Goal: Task Accomplishment & Management: Complete application form

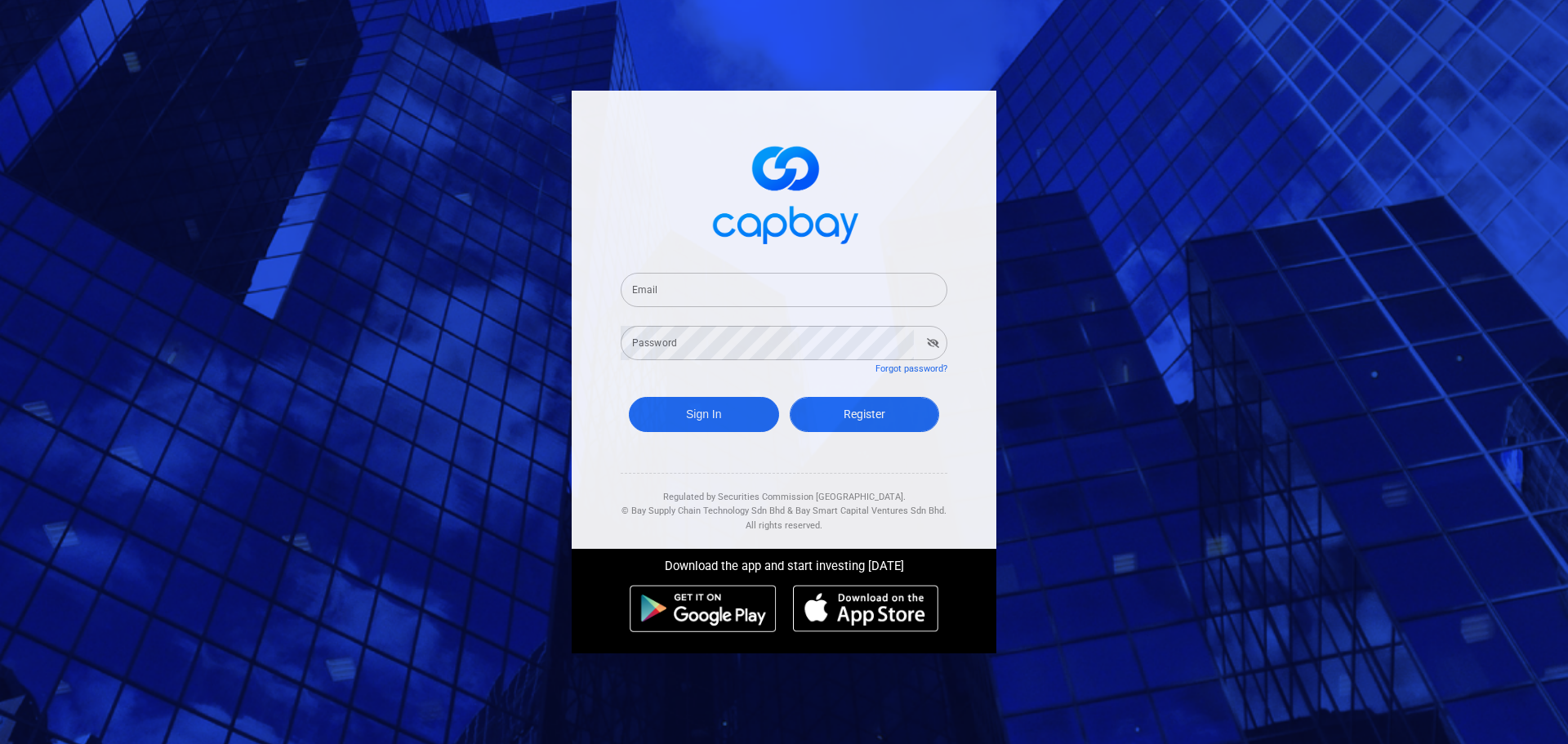
click at [904, 425] on link "Register" at bounding box center [865, 414] width 151 height 35
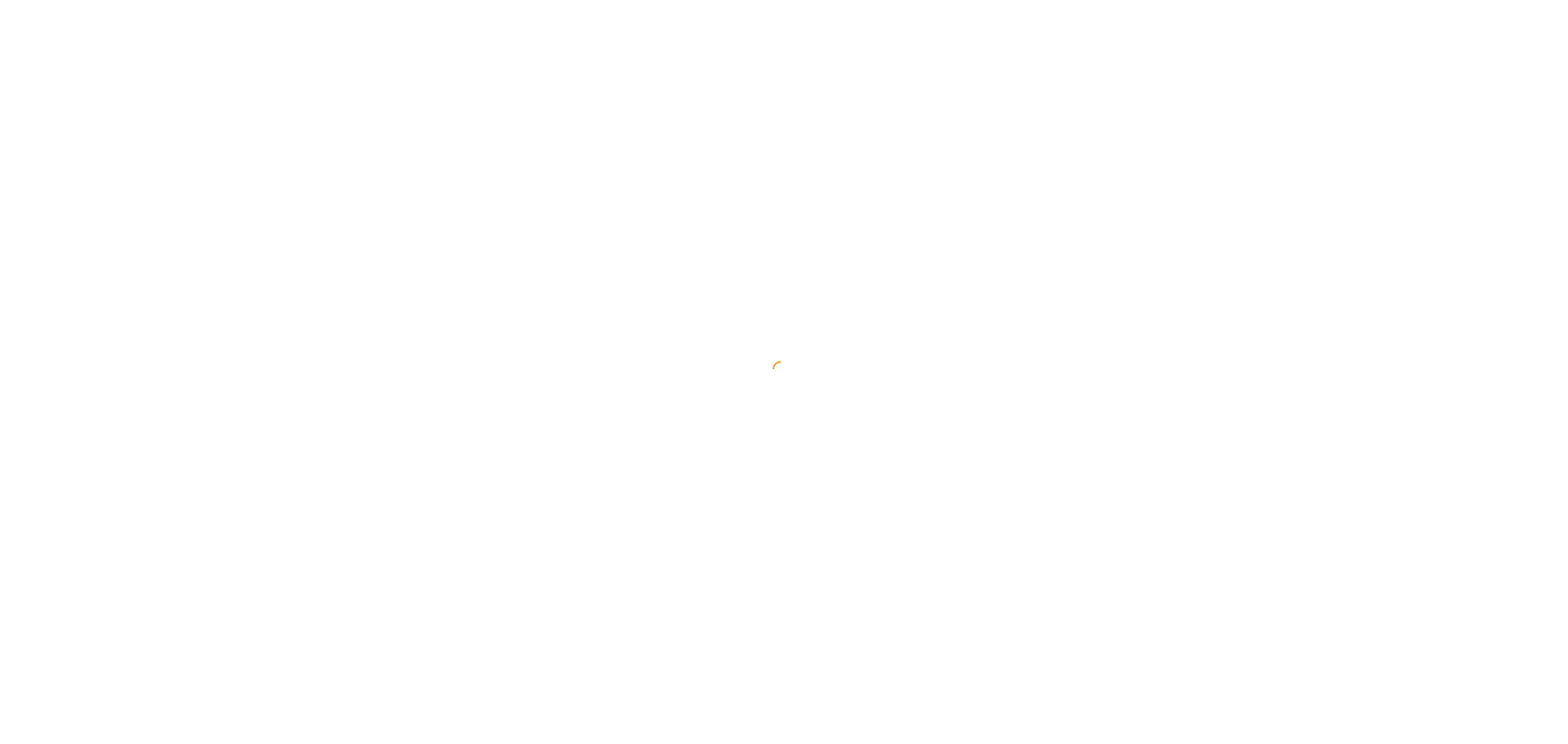
select select "MY"
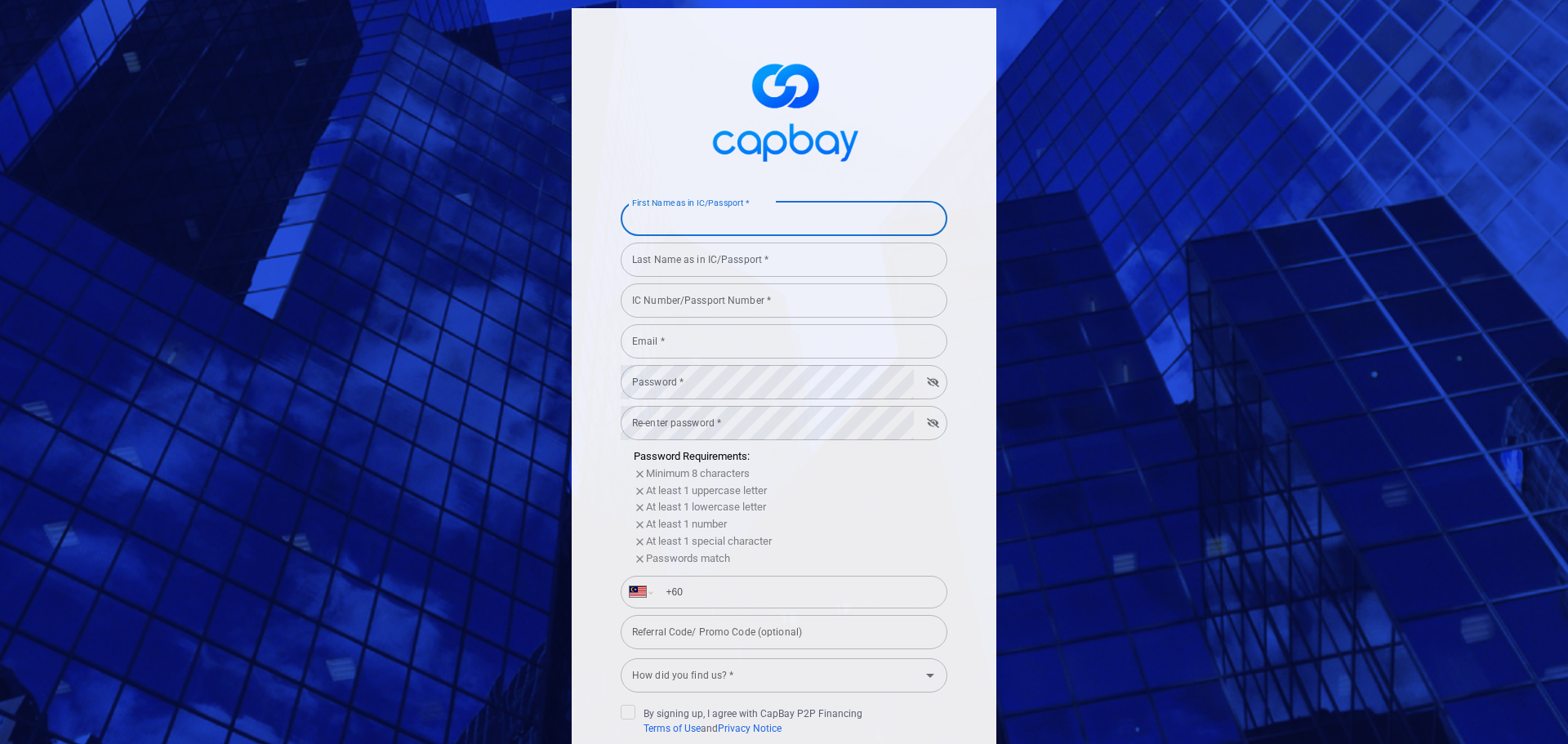
click at [726, 210] on div "First Name as in IC/Passport * First Name as in IC/Passport *" at bounding box center [784, 217] width 327 height 37
type input "KOK MENG"
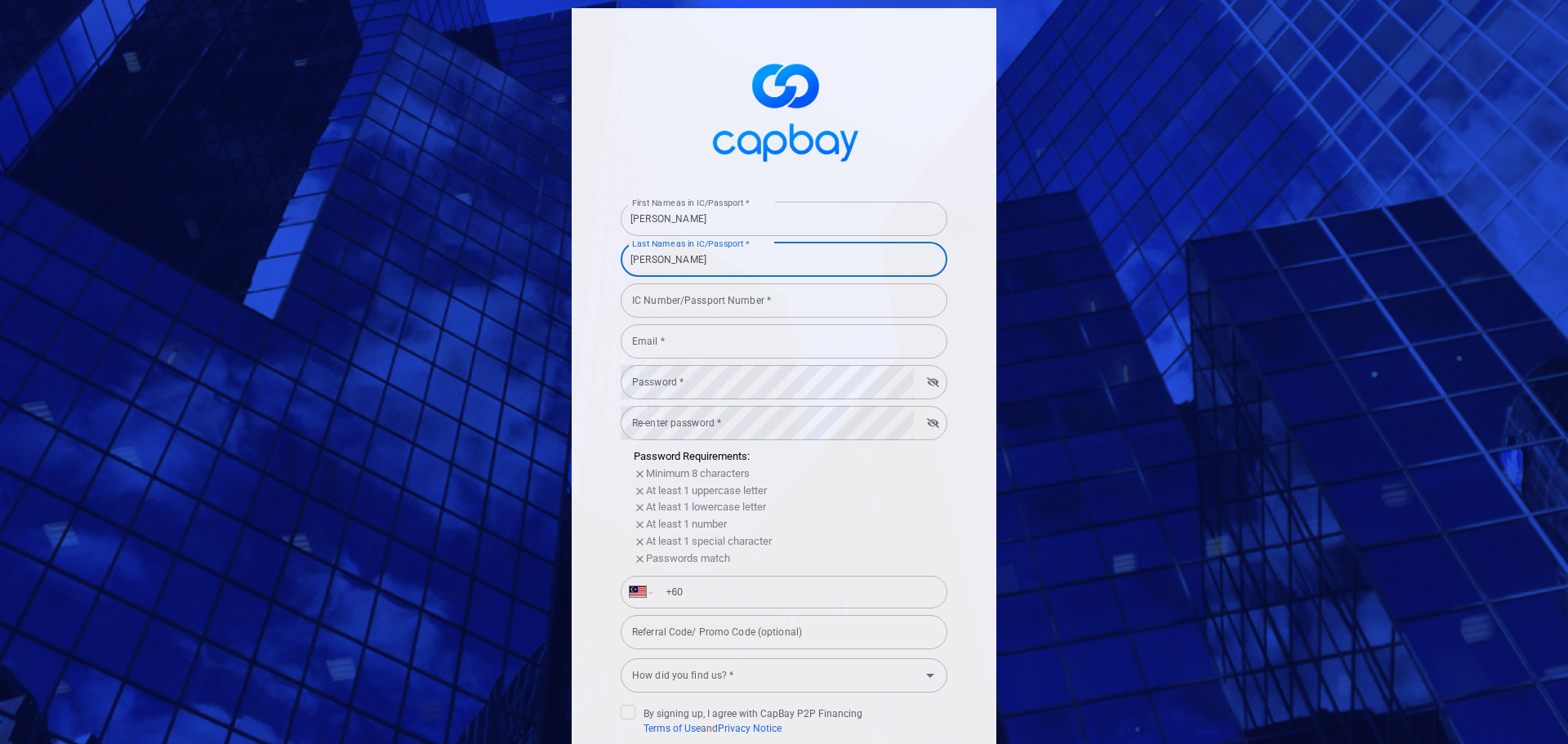
type input "[PERSON_NAME]"
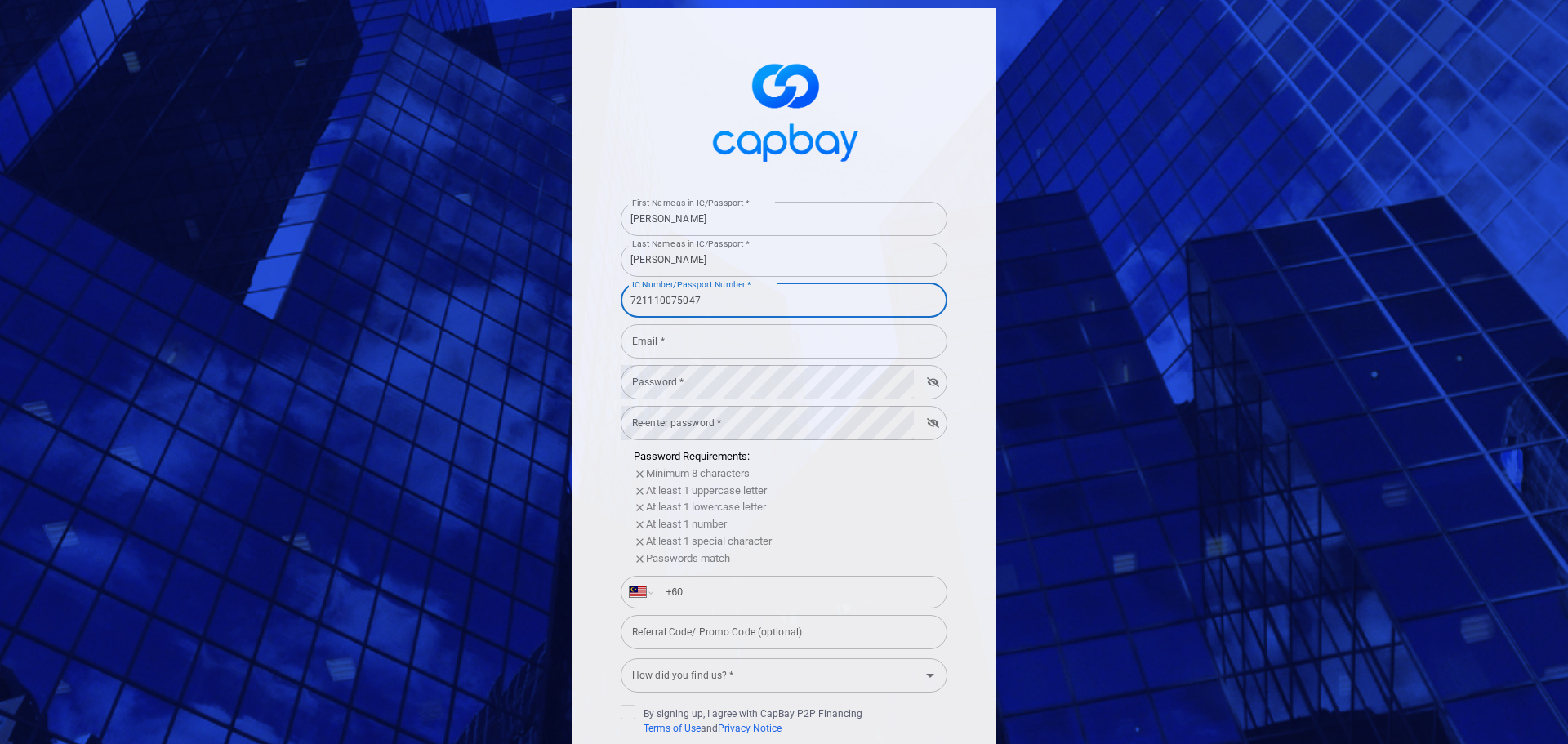
type input "721110075047"
click at [787, 344] on input "Email *" at bounding box center [784, 341] width 327 height 34
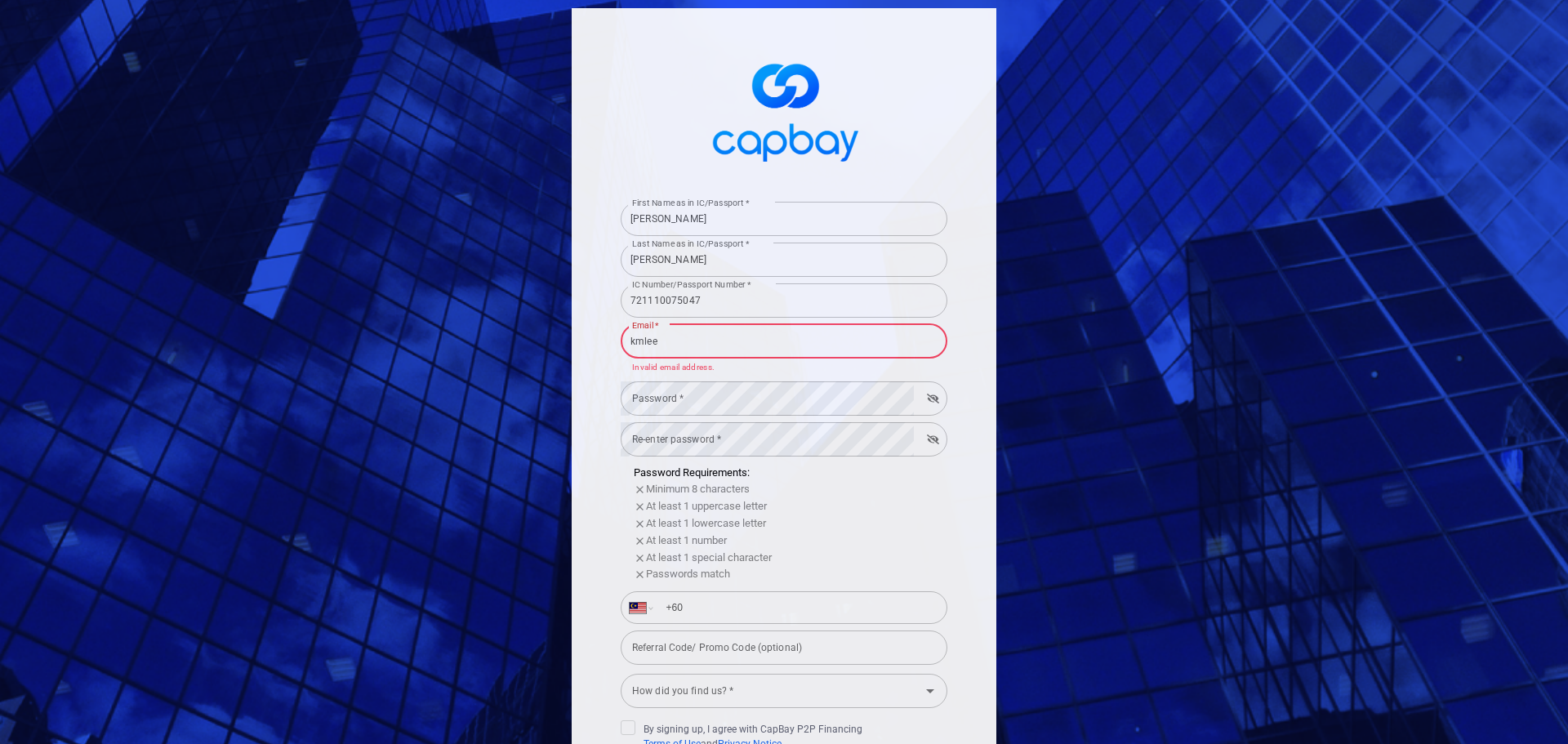
type input "[EMAIL_ADDRESS][DOMAIN_NAME]"
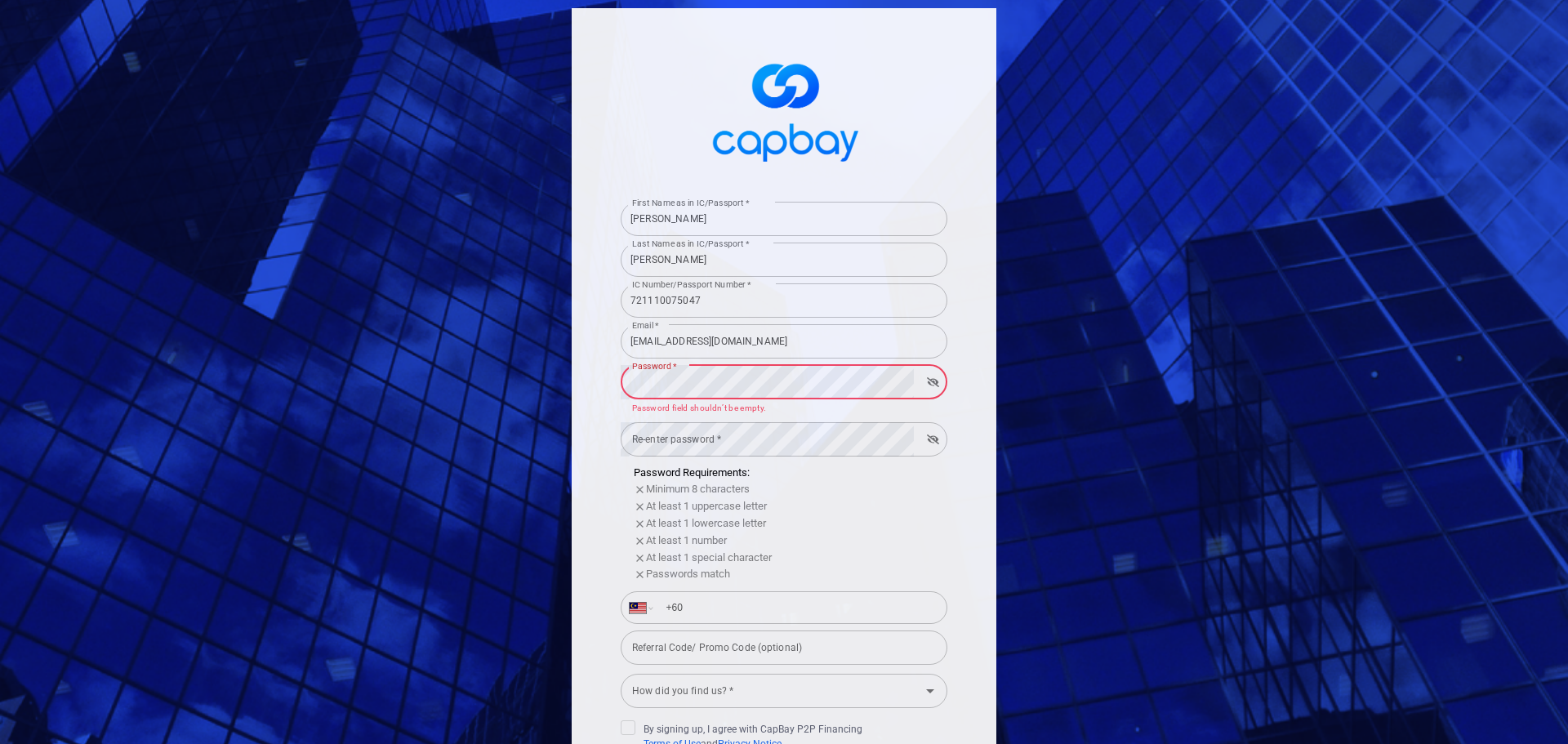
click at [900, 439] on div at bounding box center [756, 470] width 335 height 141
click at [1219, 506] on div "First Name as in IC/Passport * KOK MENG First Name as in IC/Passport * Last Nam…" at bounding box center [784, 372] width 1568 height 744
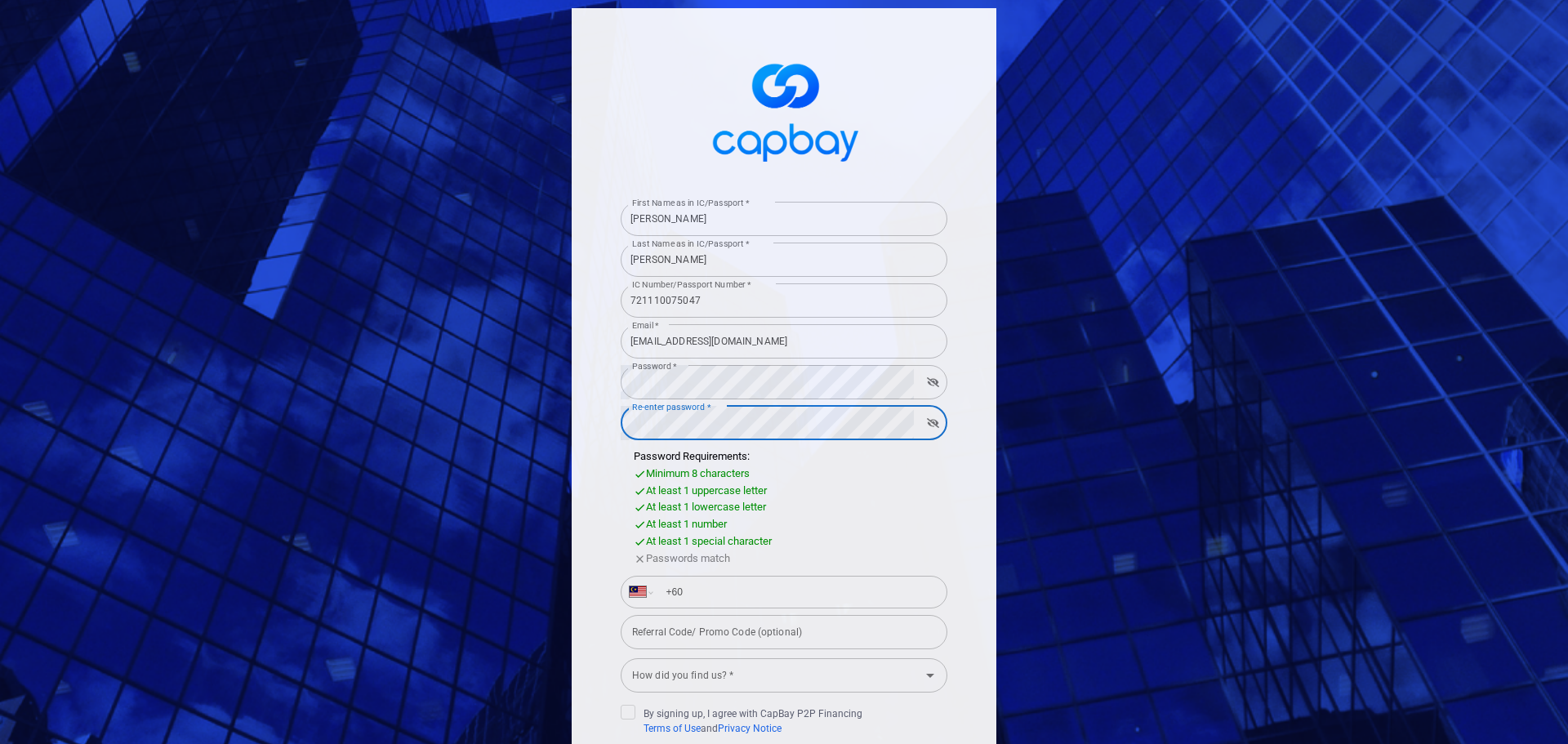
click at [842, 469] on div "Password Requirements: Minimum 8 characters At least 1 uppercase letter At leas…" at bounding box center [784, 508] width 327 height 119
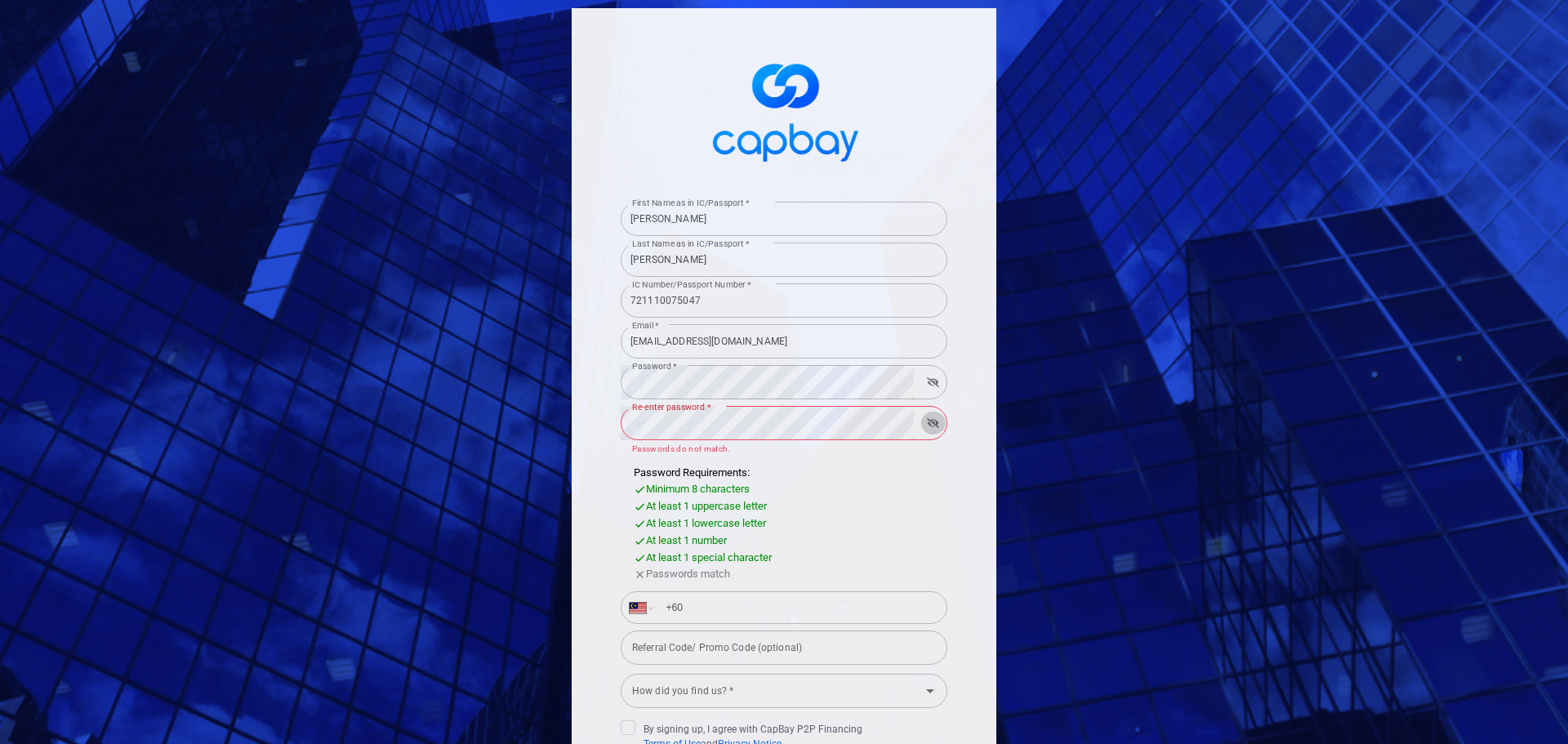
click at [927, 423] on icon "button" at bounding box center [933, 423] width 12 height 10
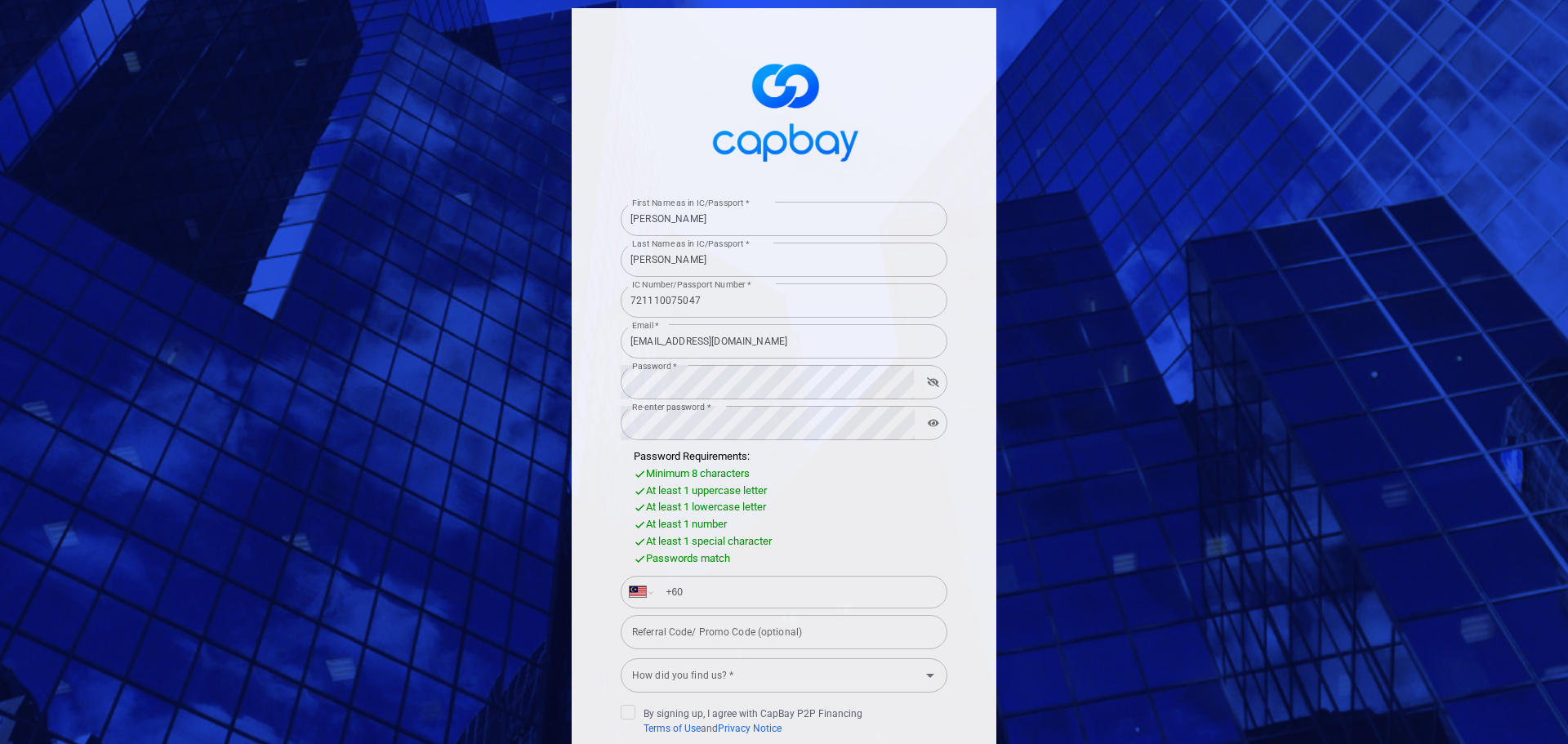
click at [861, 503] on div "At least 1 lowercase letter" at bounding box center [790, 508] width 314 height 17
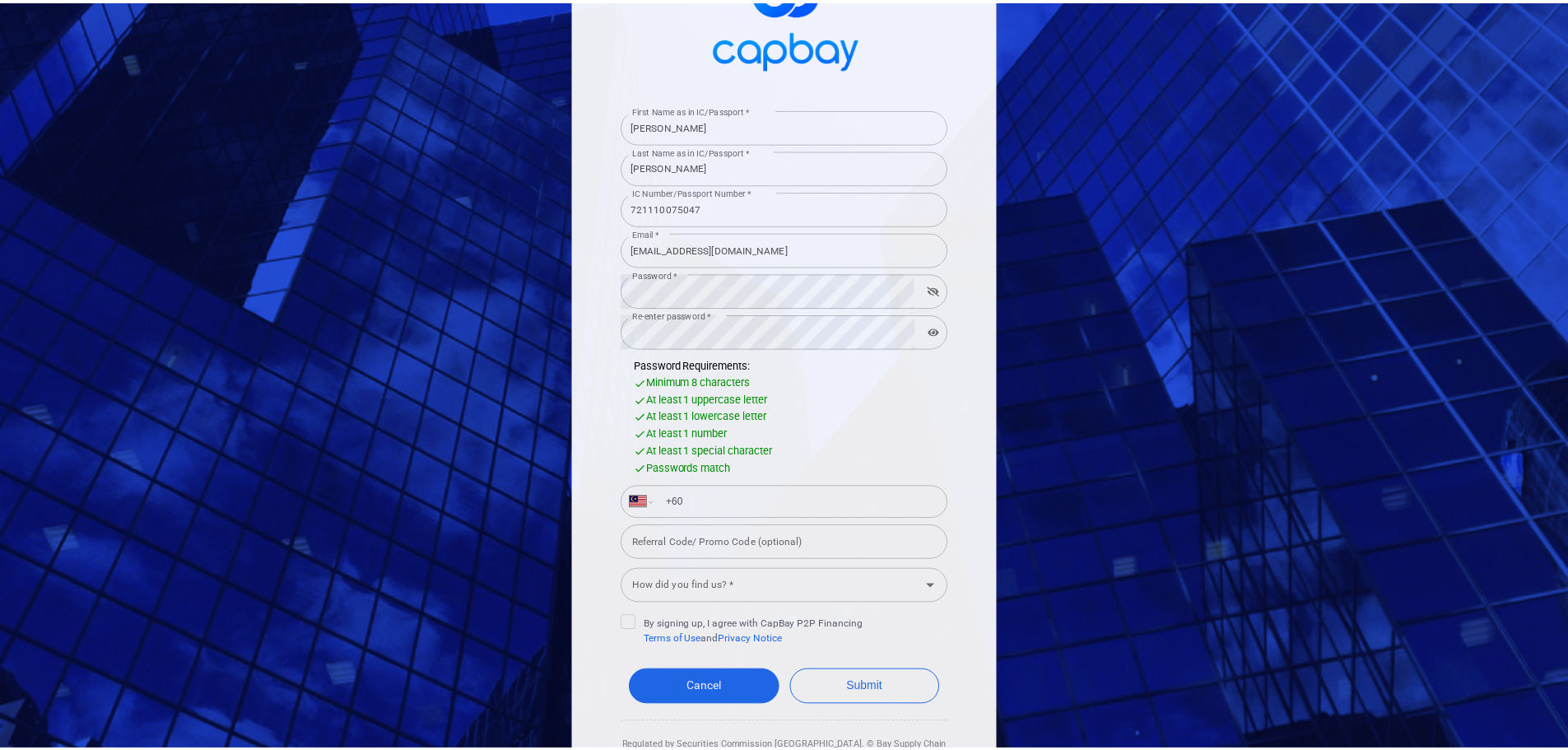
scroll to position [162, 0]
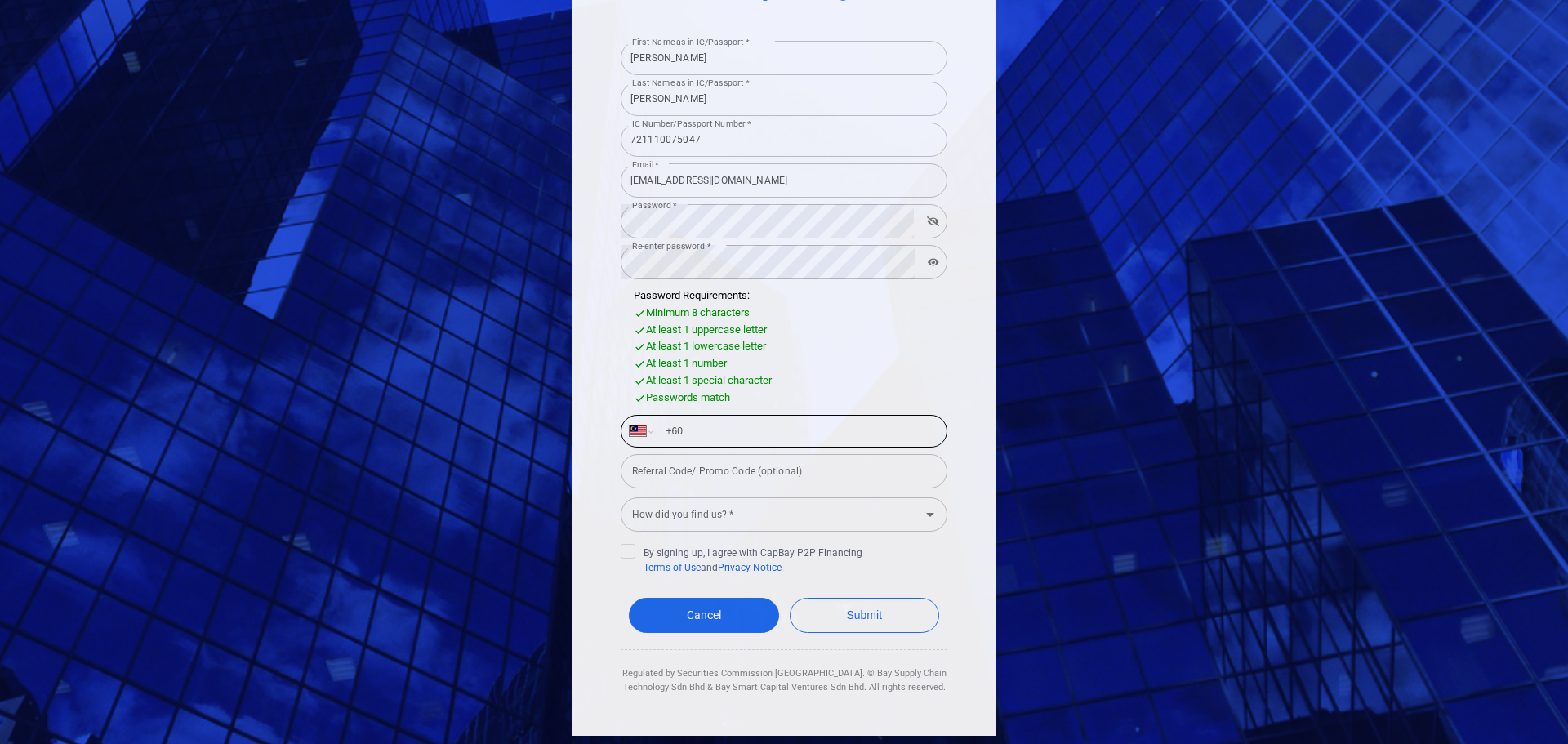
click at [734, 423] on input "+60" at bounding box center [797, 431] width 282 height 26
type input "[PHONE_NUMBER]"
click at [887, 374] on div "At least 1 special character" at bounding box center [790, 381] width 314 height 17
click at [928, 517] on icon "Open" at bounding box center [929, 514] width 20 height 20
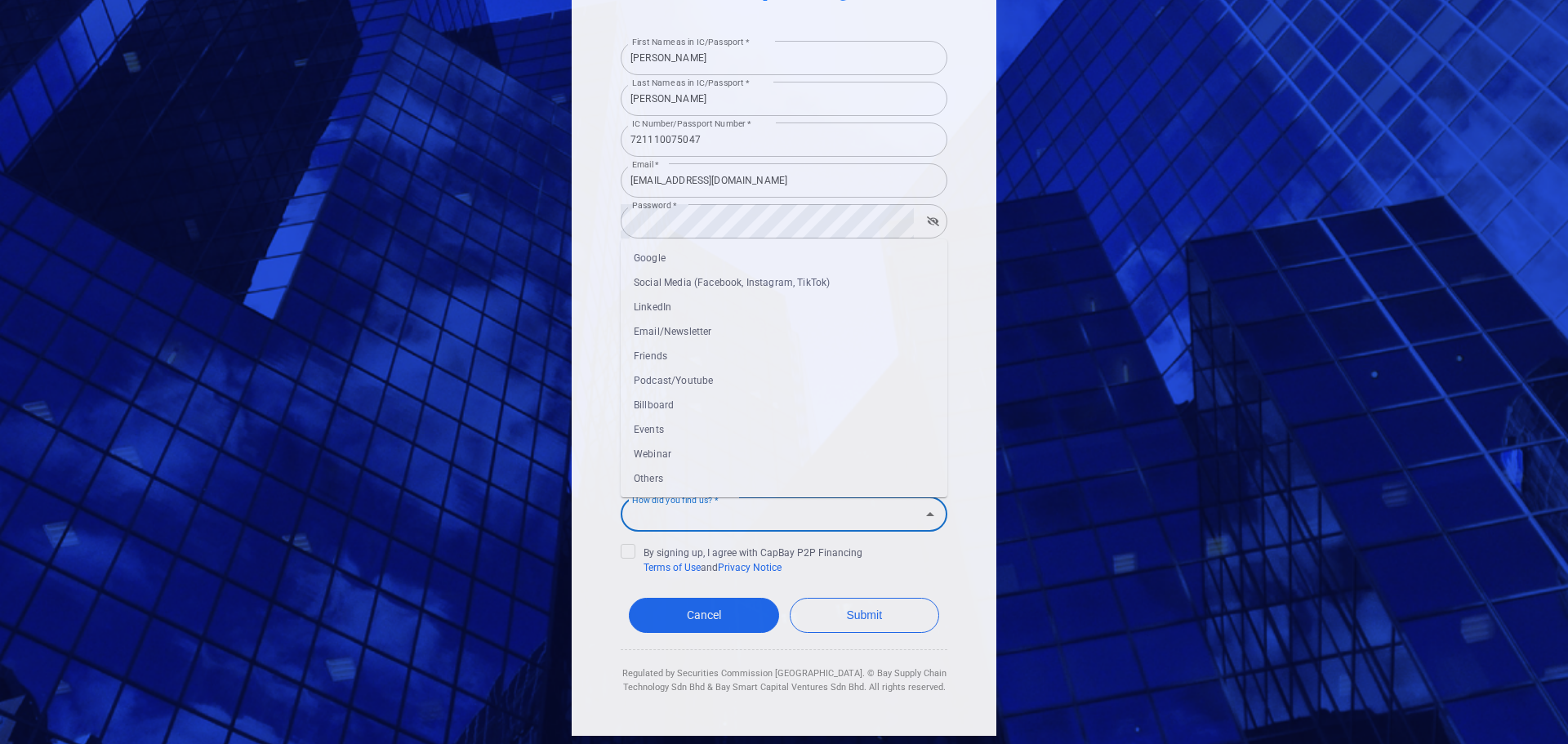
click at [812, 460] on li "Webinar" at bounding box center [784, 454] width 327 height 25
type input "Webinar"
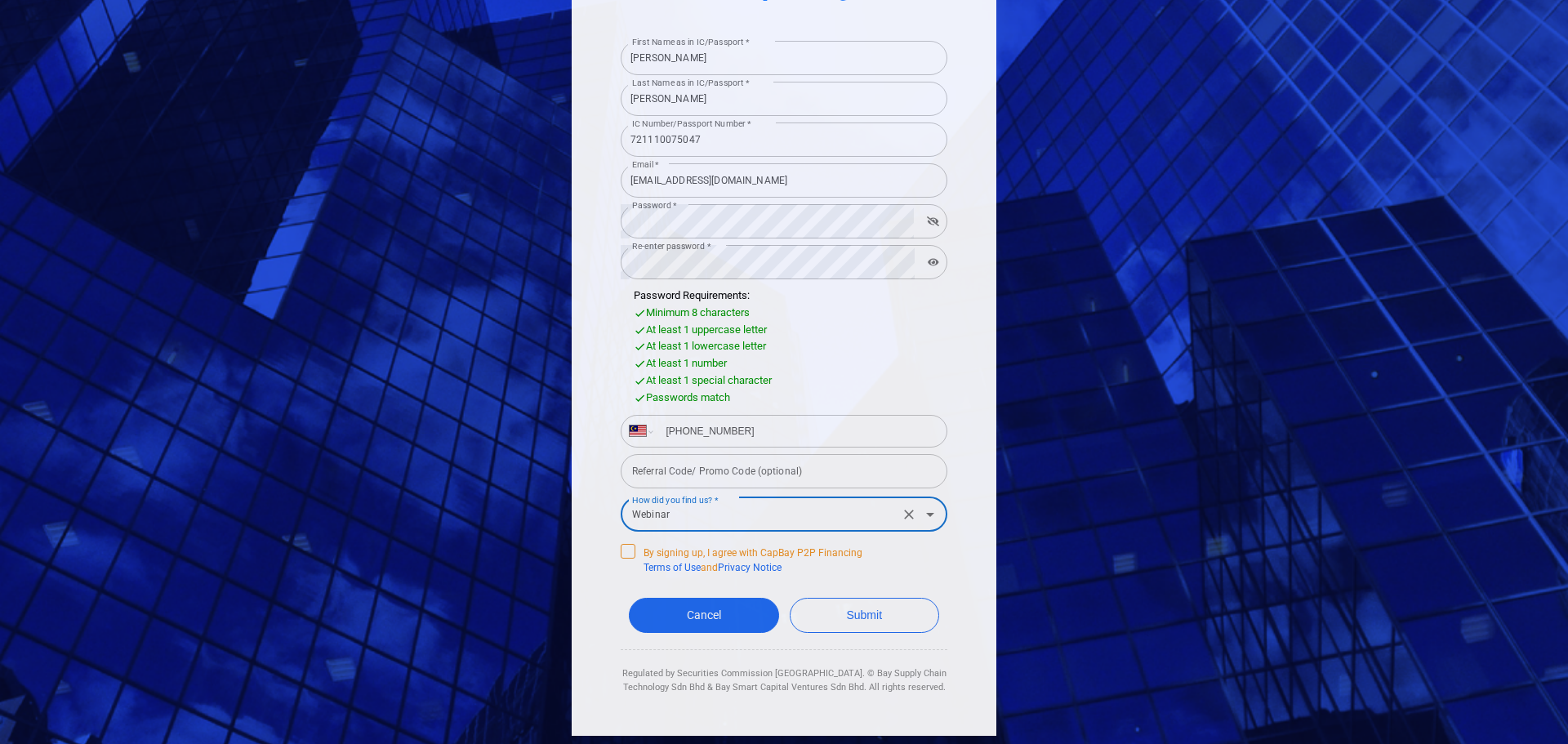
click at [622, 557] on span at bounding box center [628, 551] width 14 height 14
click at [0, 0] on input "By signing up, I agree with CapBay P2P Financing Terms of Use and Privacy Notice" at bounding box center [0, 0] width 0 height 0
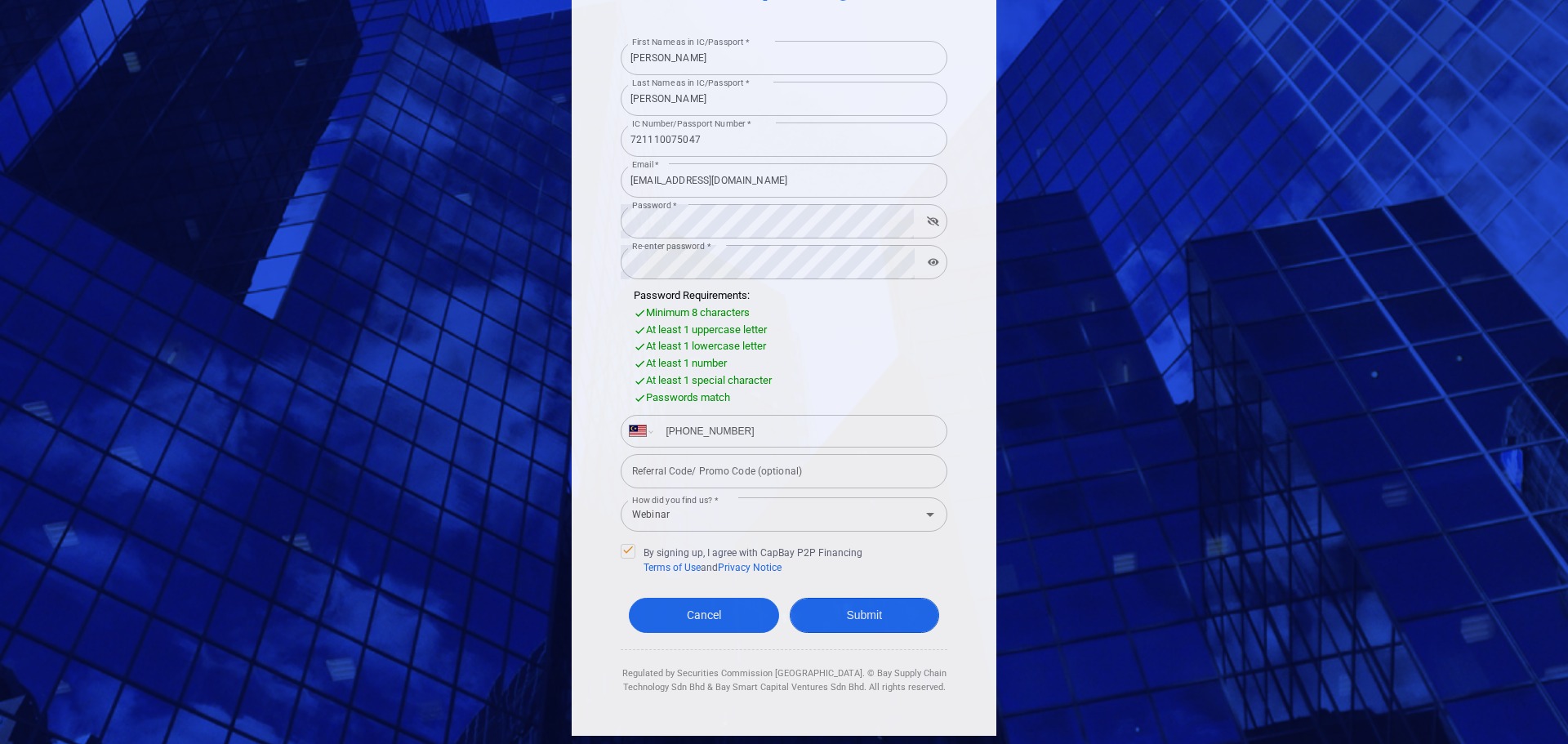
click at [866, 618] on button "Submit" at bounding box center [865, 615] width 151 height 35
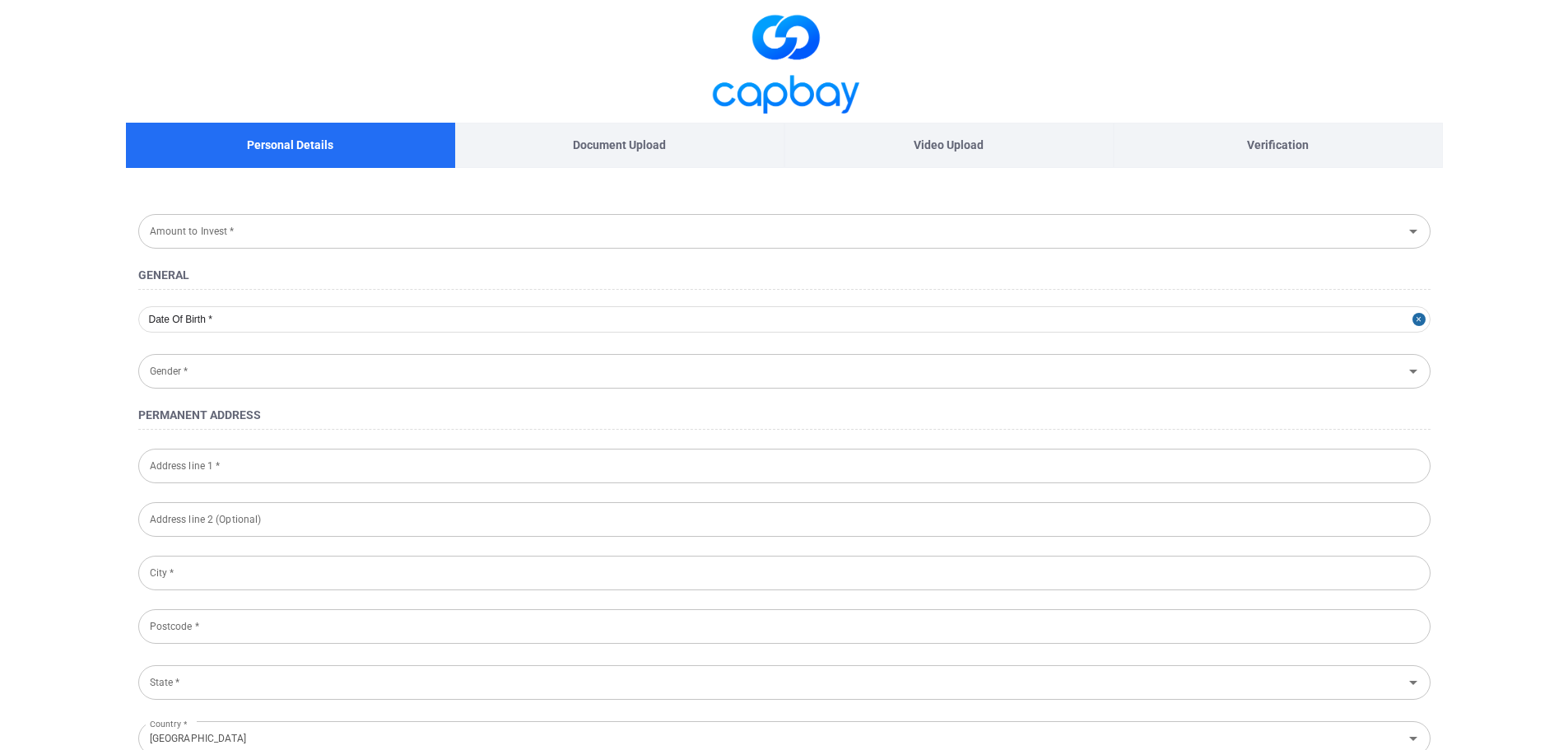
type input "1972-11-10"
type input "Male"
type input "721110-07-5047"
click at [1406, 230] on icon "Open" at bounding box center [1413, 231] width 20 height 20
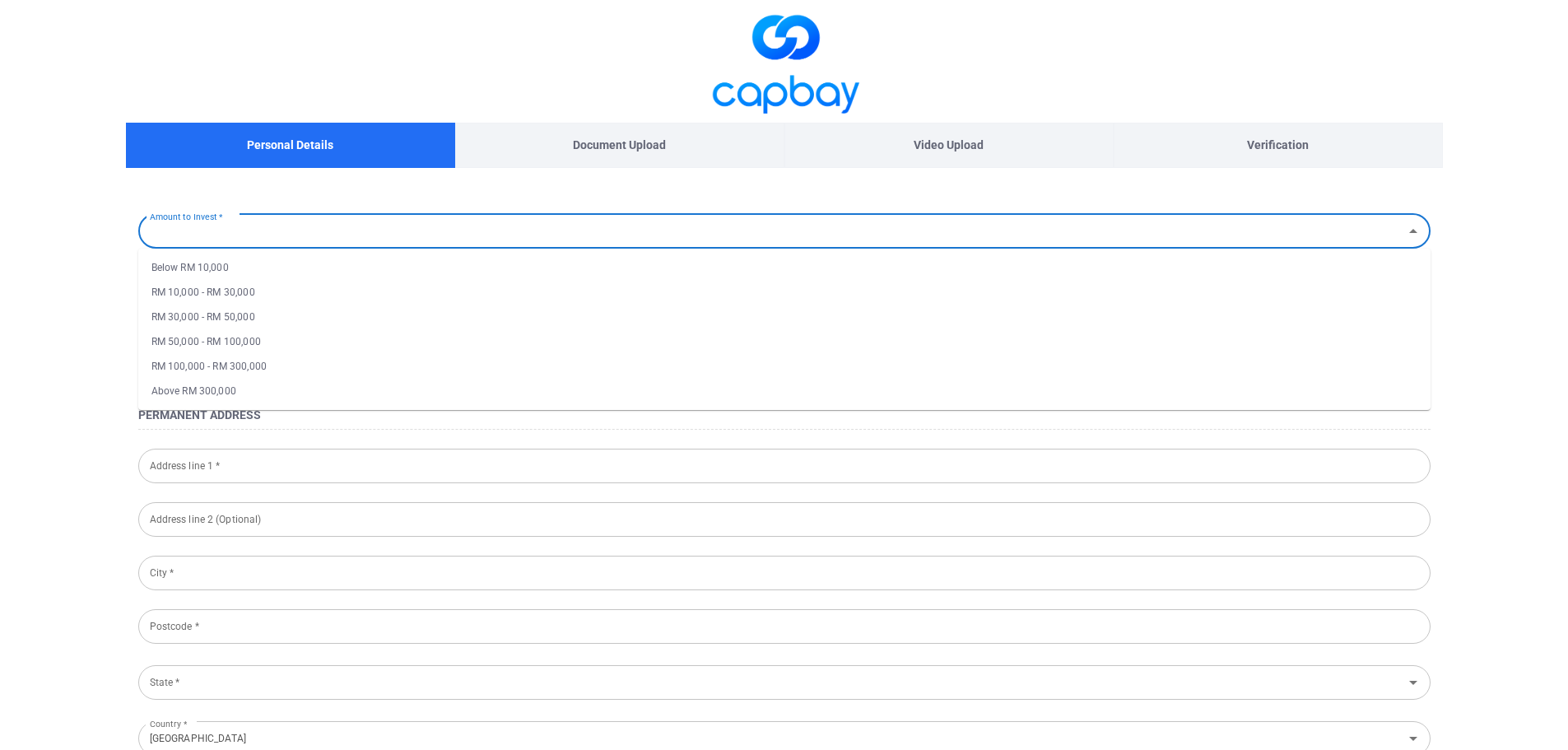
click at [1406, 230] on icon "Close" at bounding box center [1413, 231] width 20 height 20
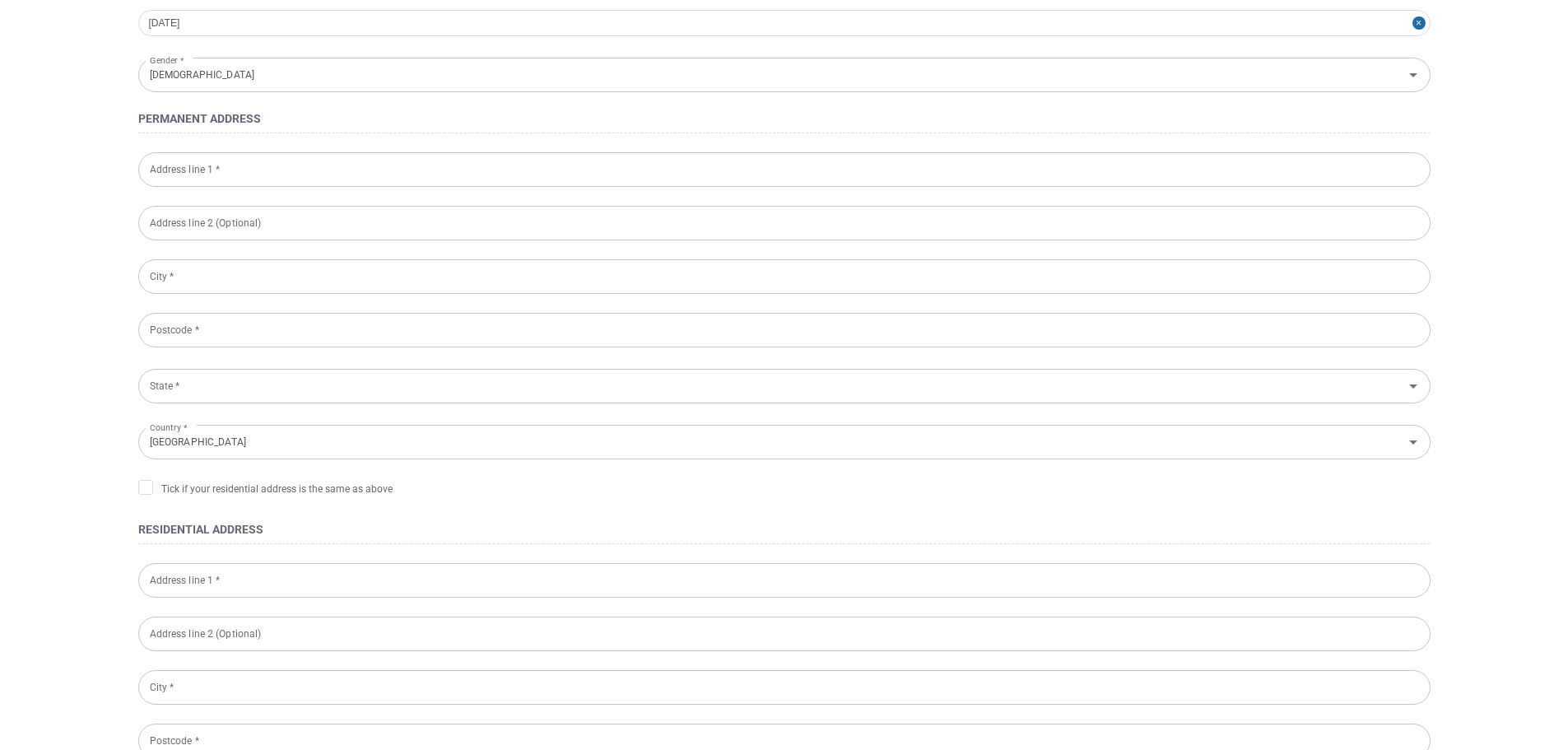
scroll to position [137, 0]
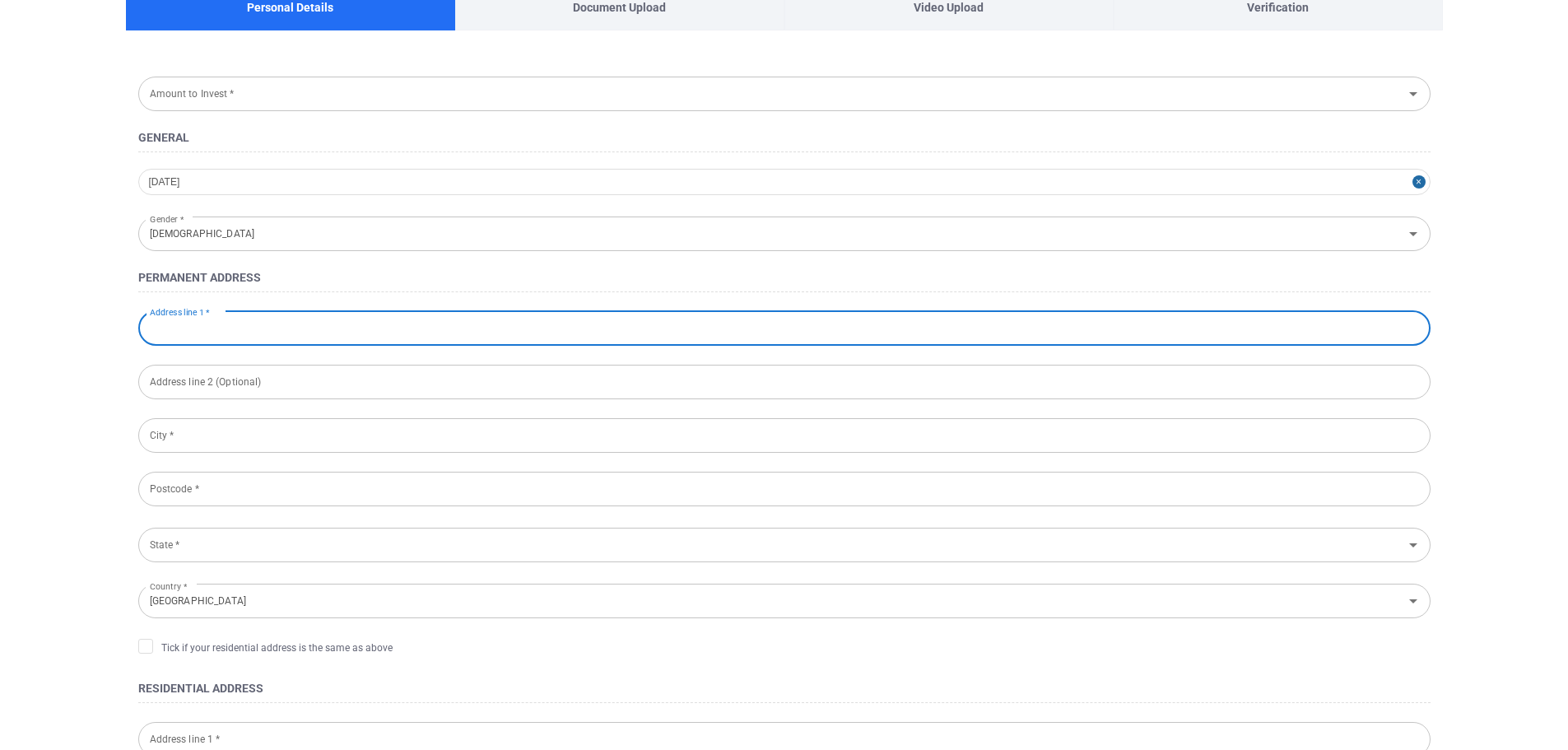
click at [196, 333] on input "Address line 1 *" at bounding box center [784, 328] width 1292 height 34
type input "NO 109-16-2, PERSIARAN BUKIT GAMBIER 1,"
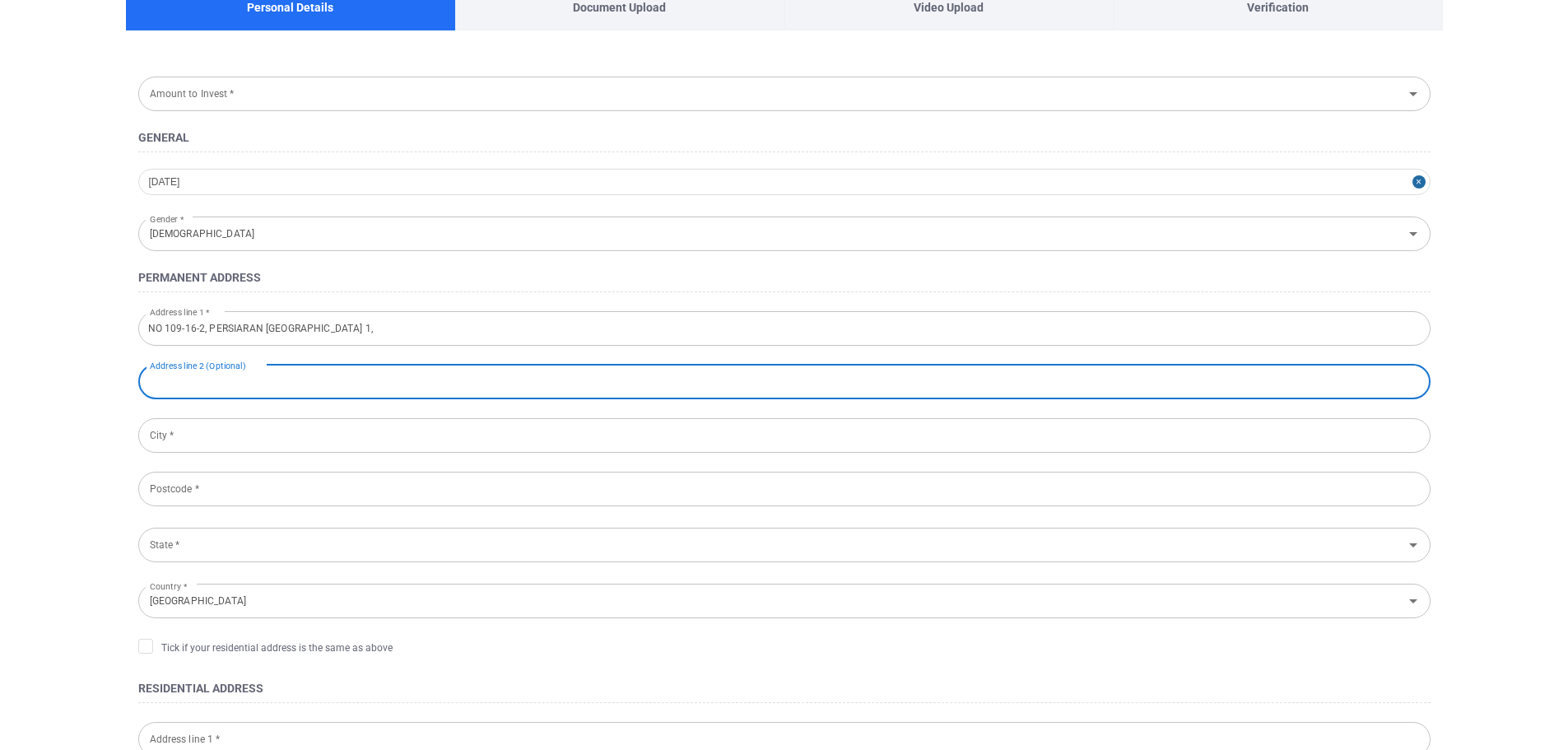
type input "g"
type input "GAMBIER HEIGHTS"
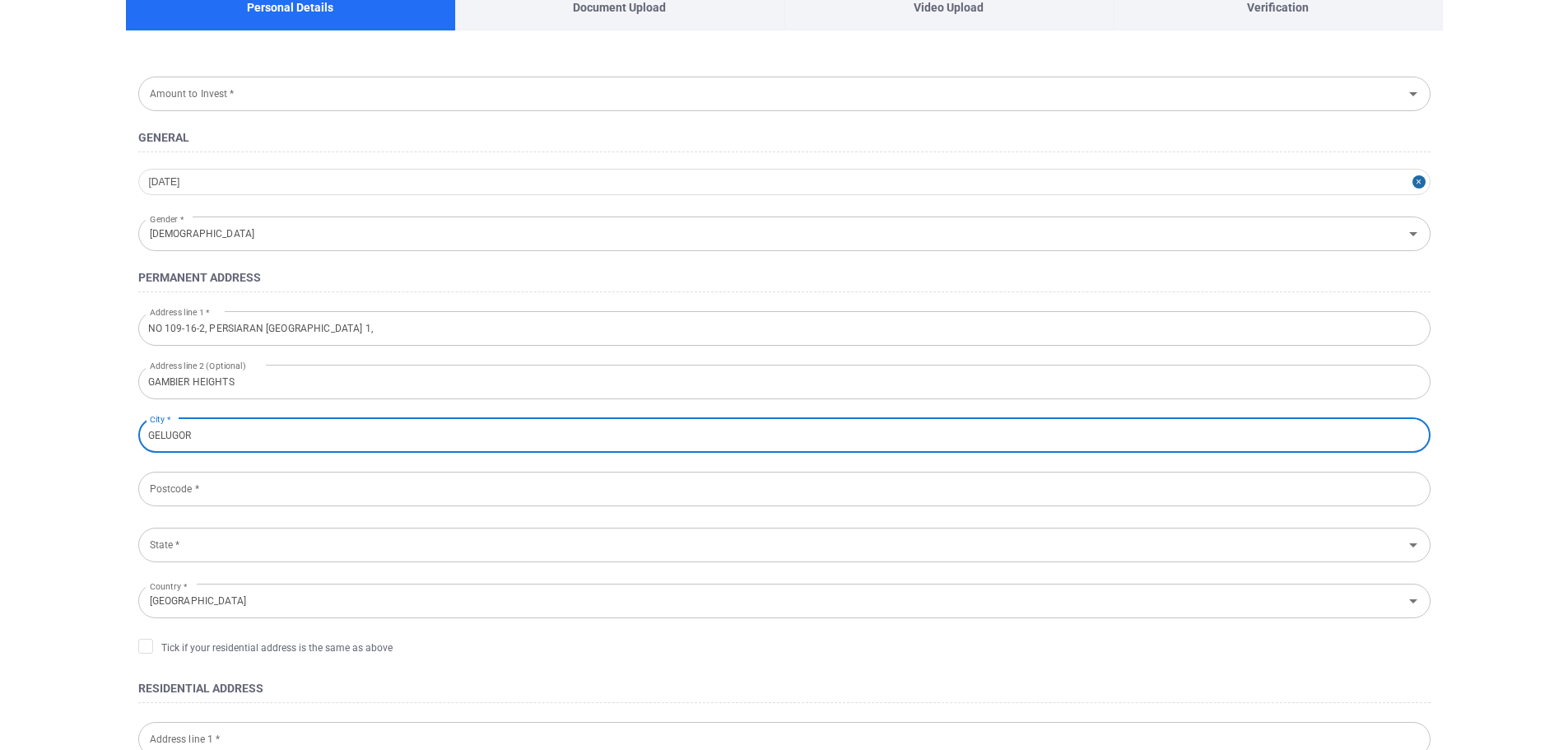
type input "GELUGOR"
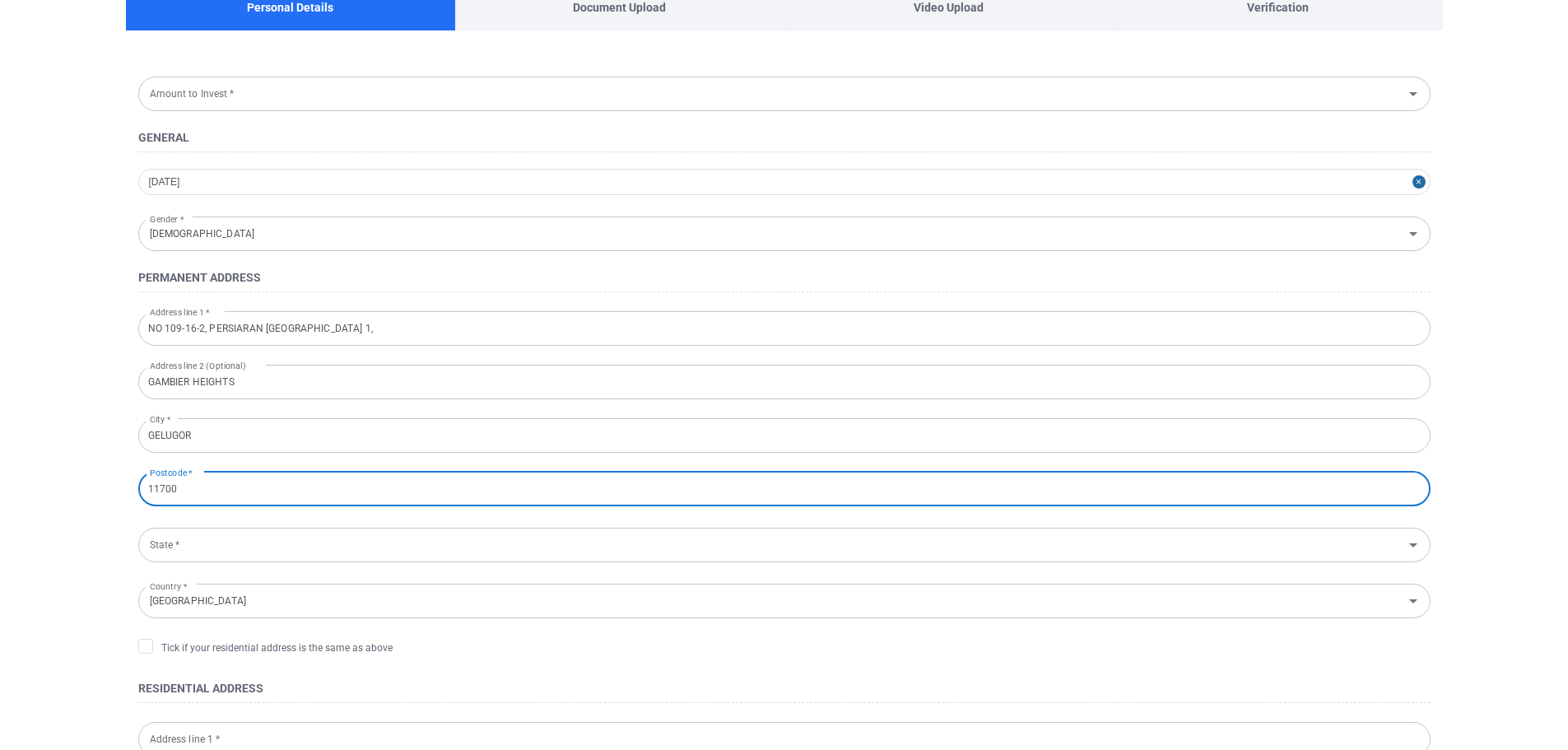
type input "11700"
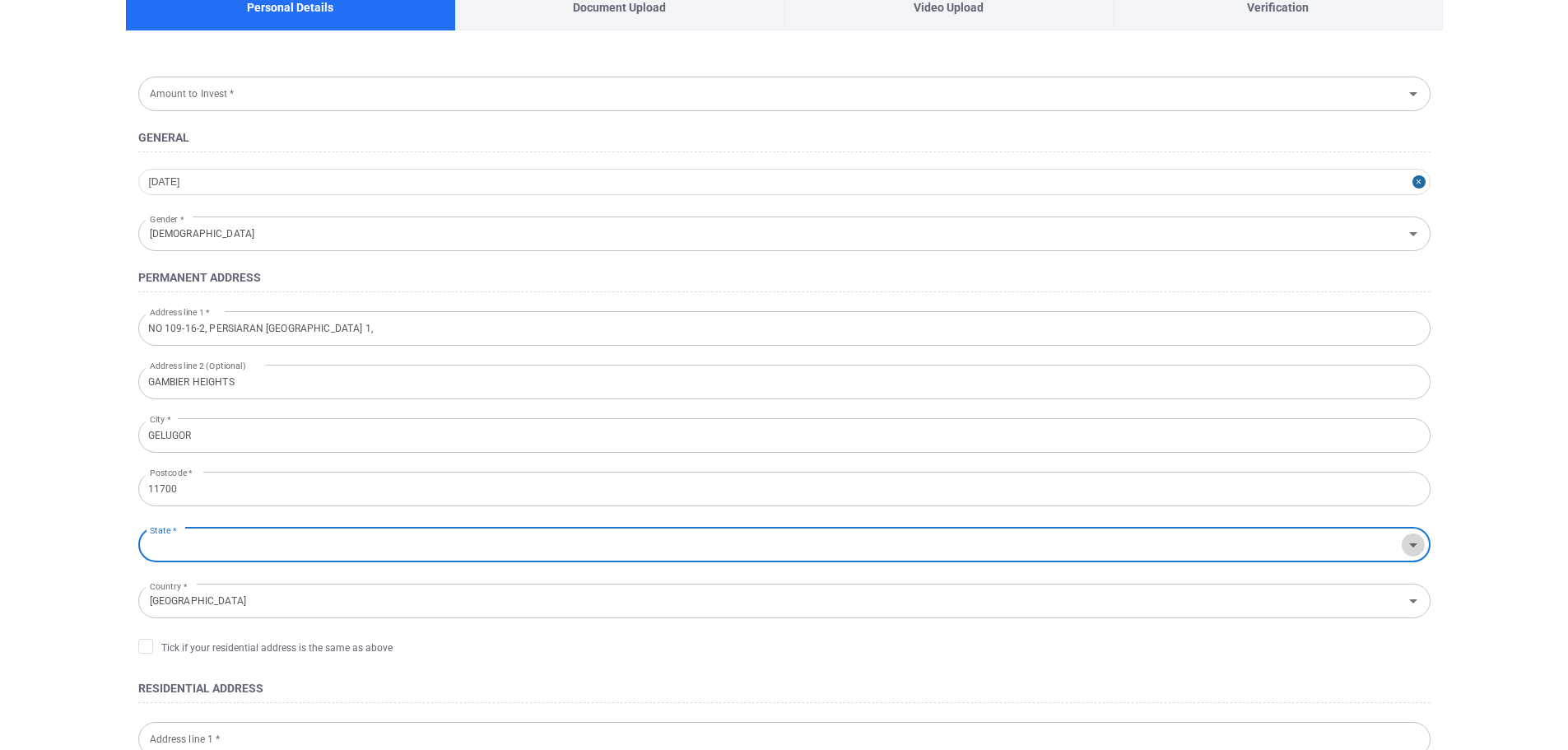
click at [1414, 545] on icon "Open" at bounding box center [1413, 545] width 9 height 4
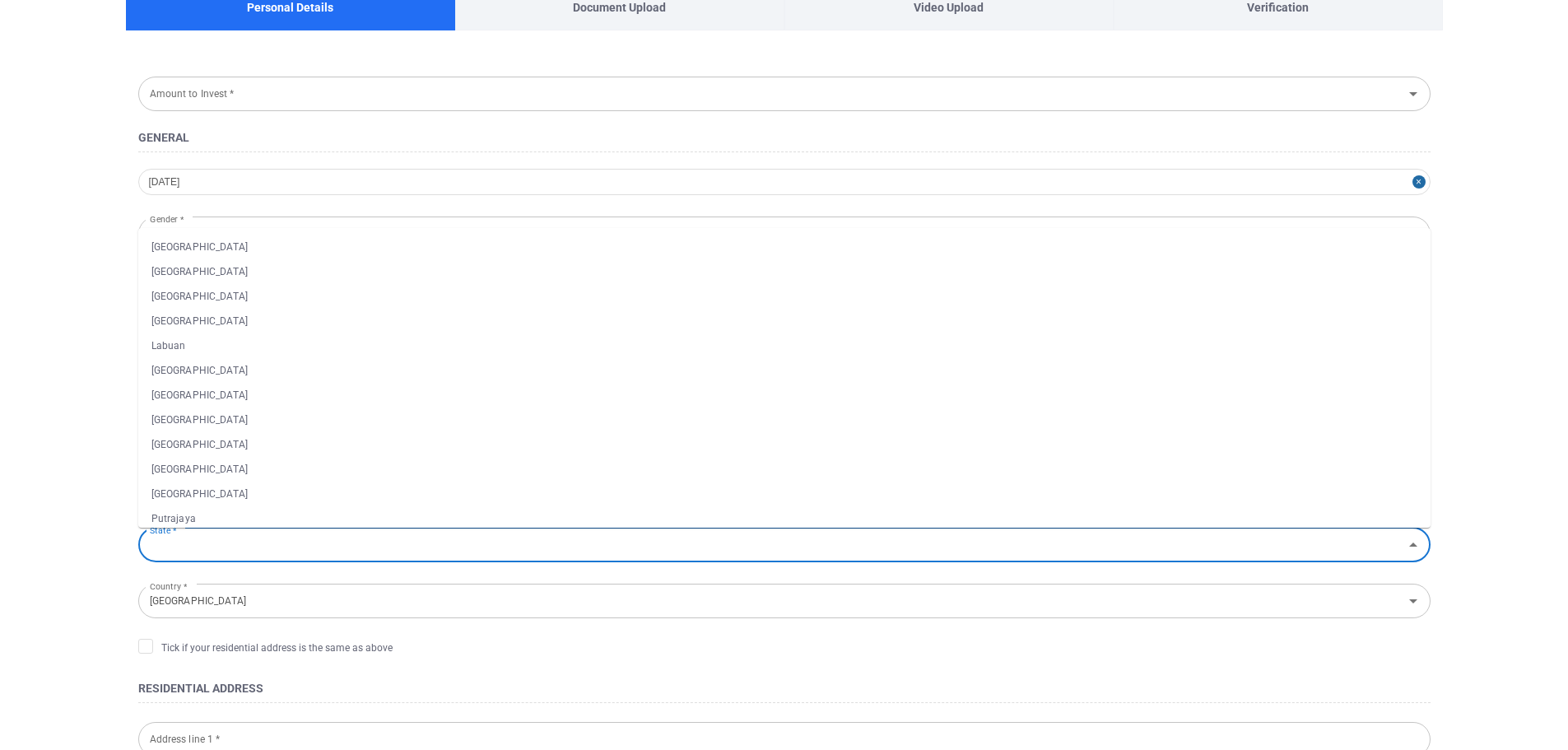
click at [291, 489] on li "Pulau Pinang" at bounding box center [784, 494] width 1292 height 25
type input "Pulau Pinang"
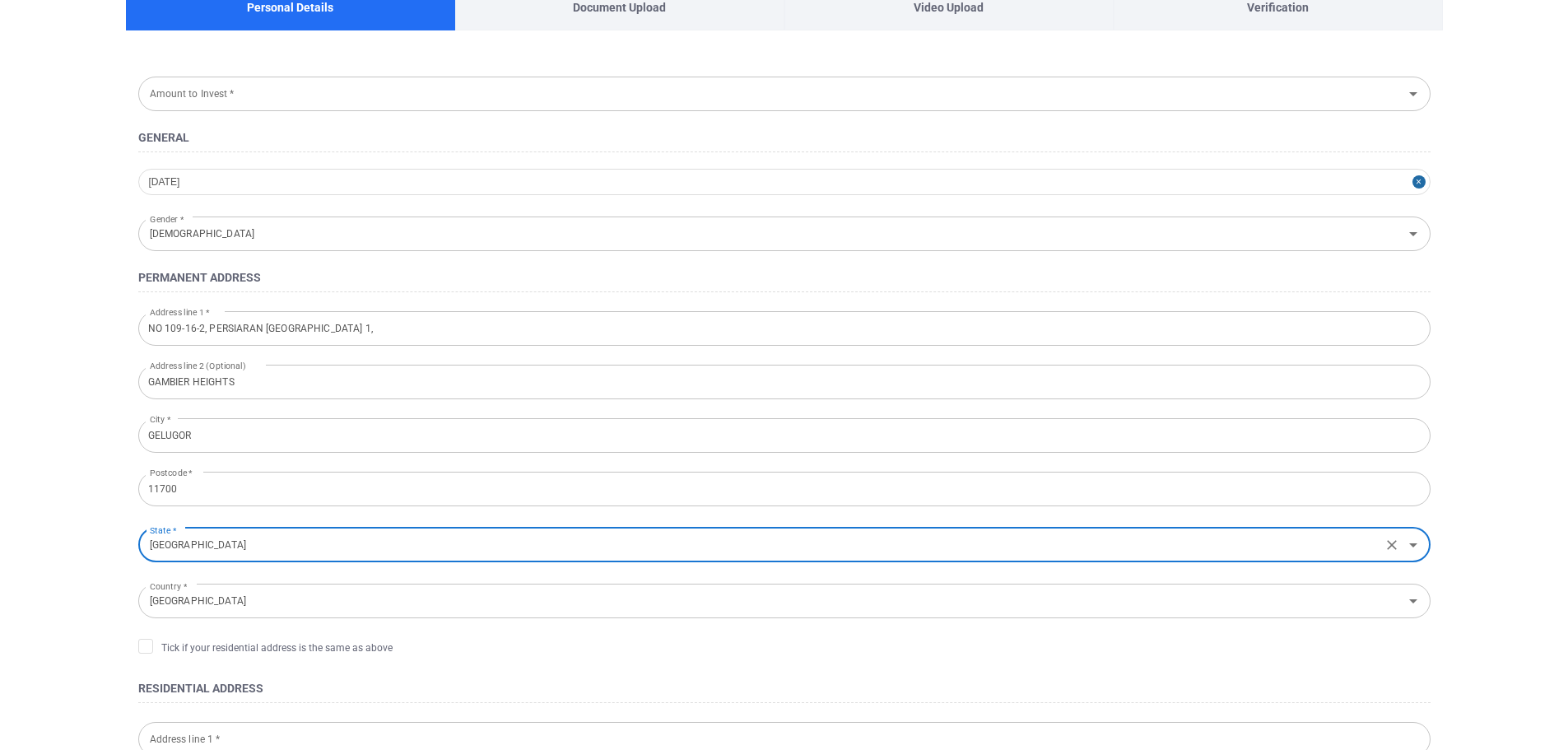
scroll to position [274, 0]
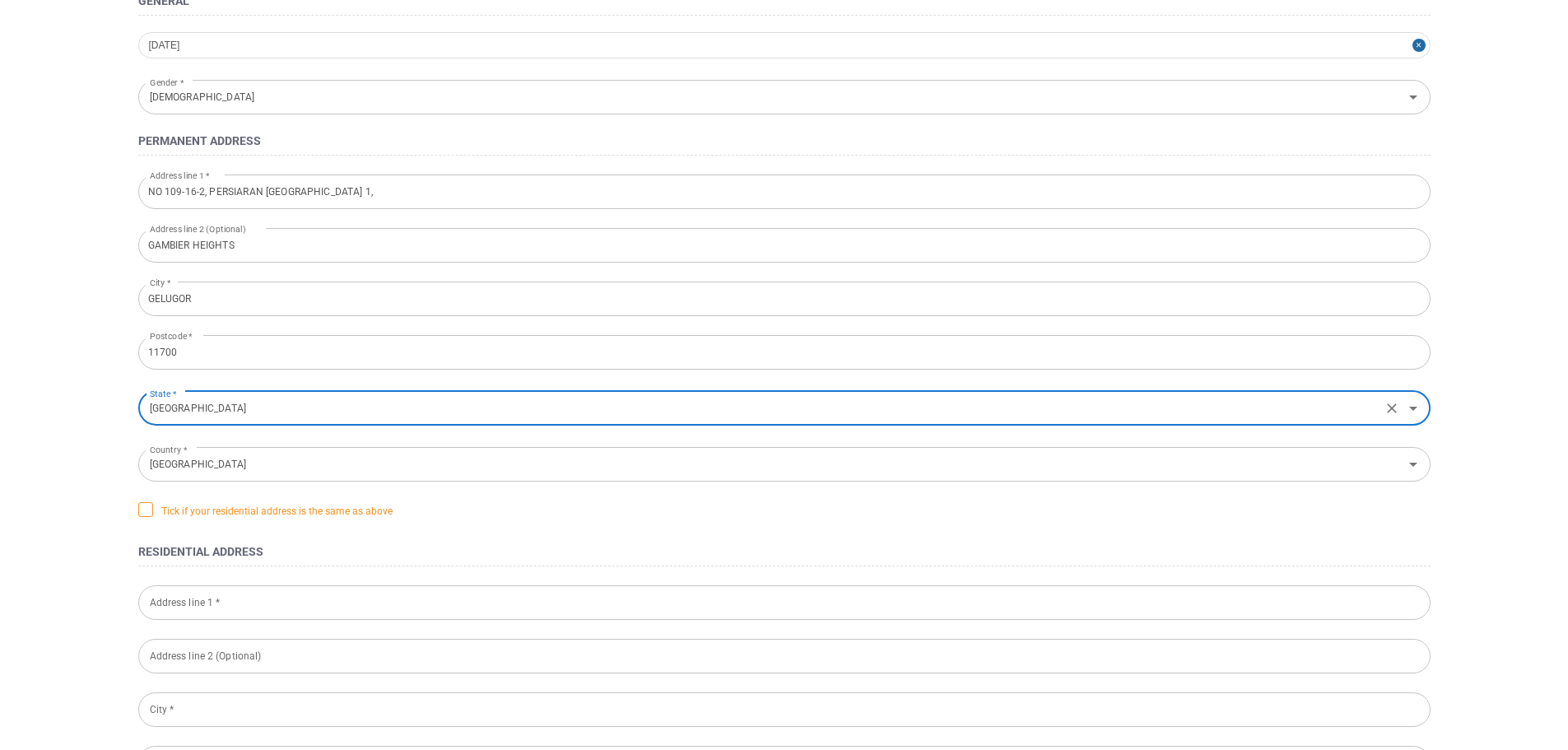
click at [141, 506] on icon at bounding box center [145, 508] width 13 height 13
click at [0, 0] on input "Tick if your residential address is the same as above" at bounding box center [0, 0] width 0 height 0
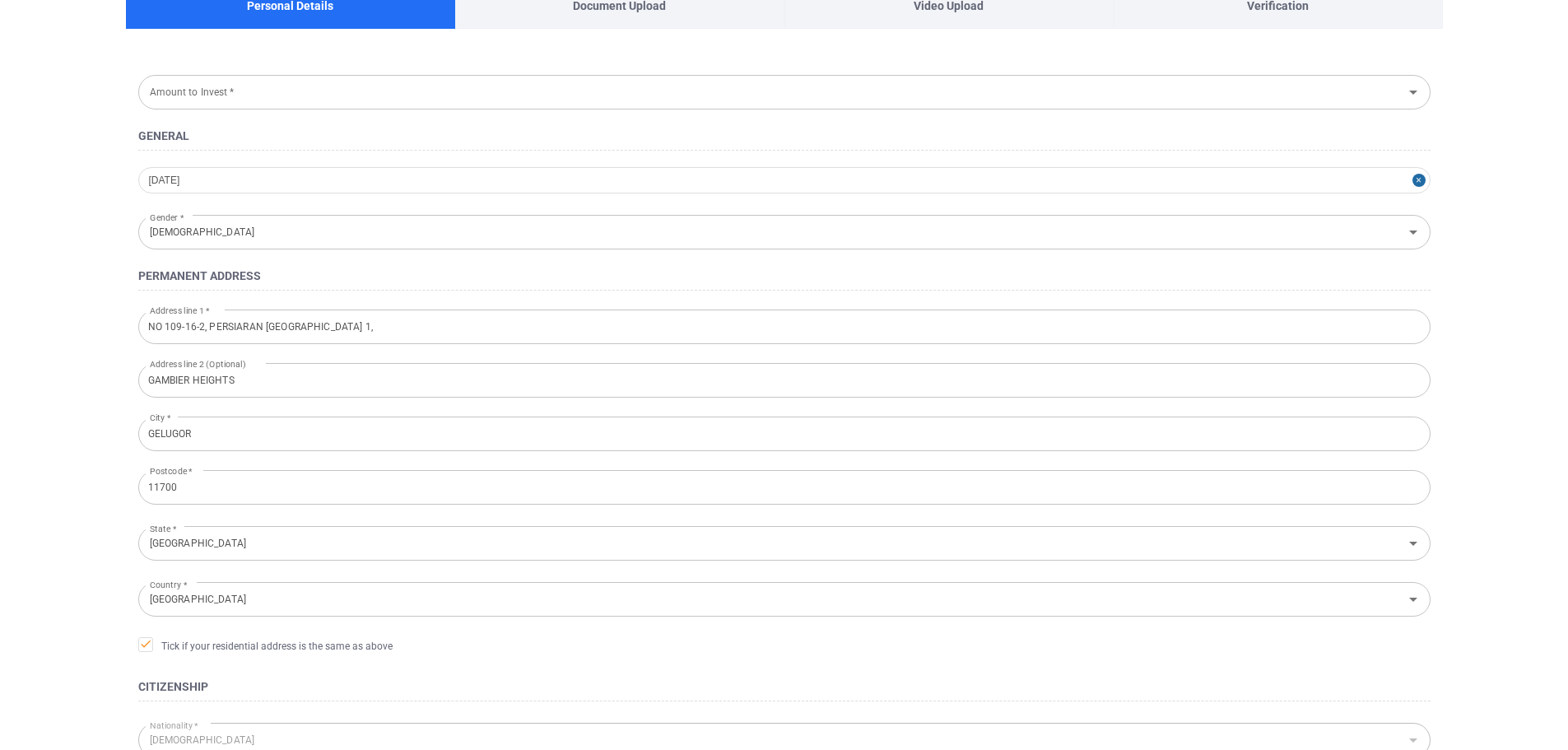
scroll to position [0, 0]
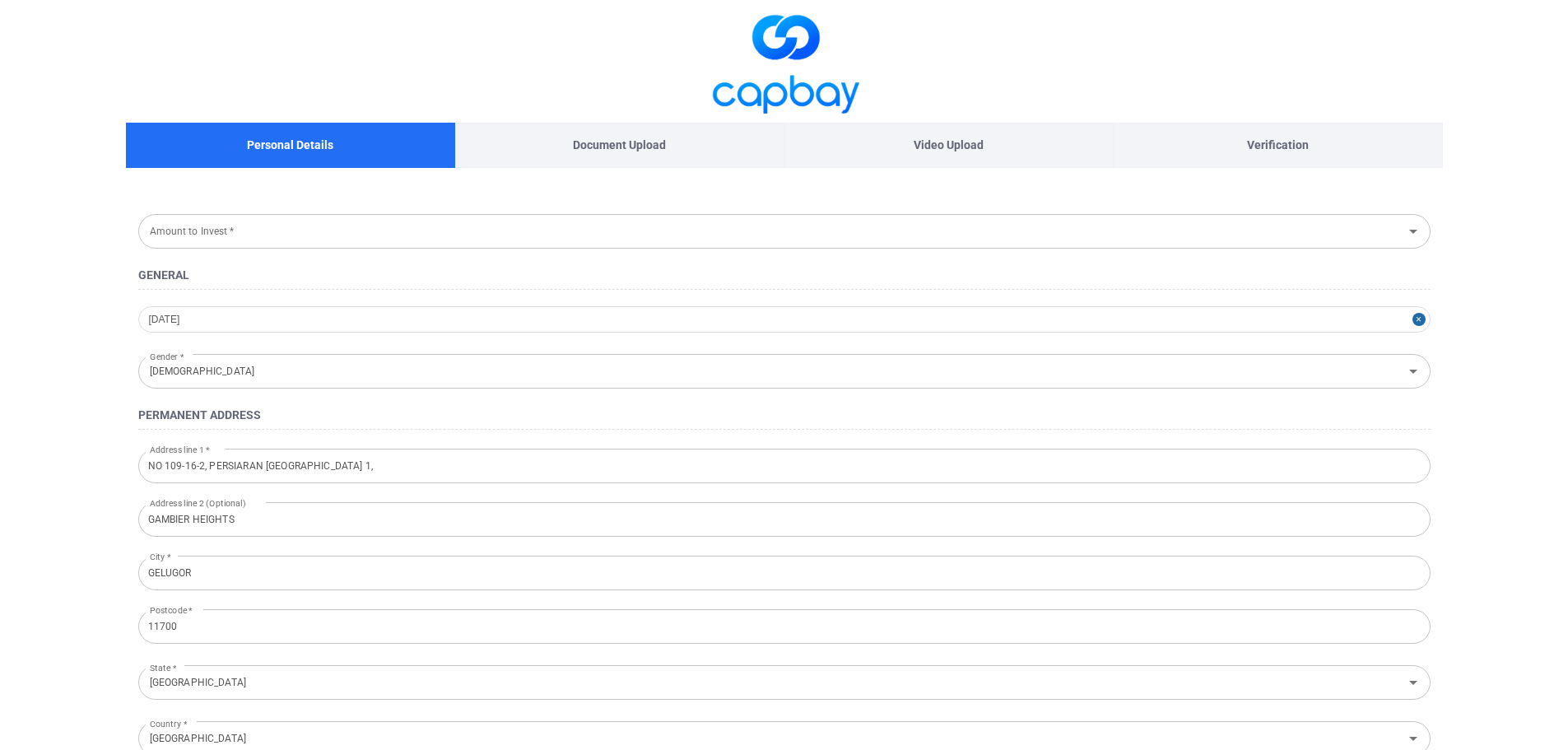
click at [243, 236] on input "Amount to Invest *" at bounding box center [770, 231] width 1255 height 31
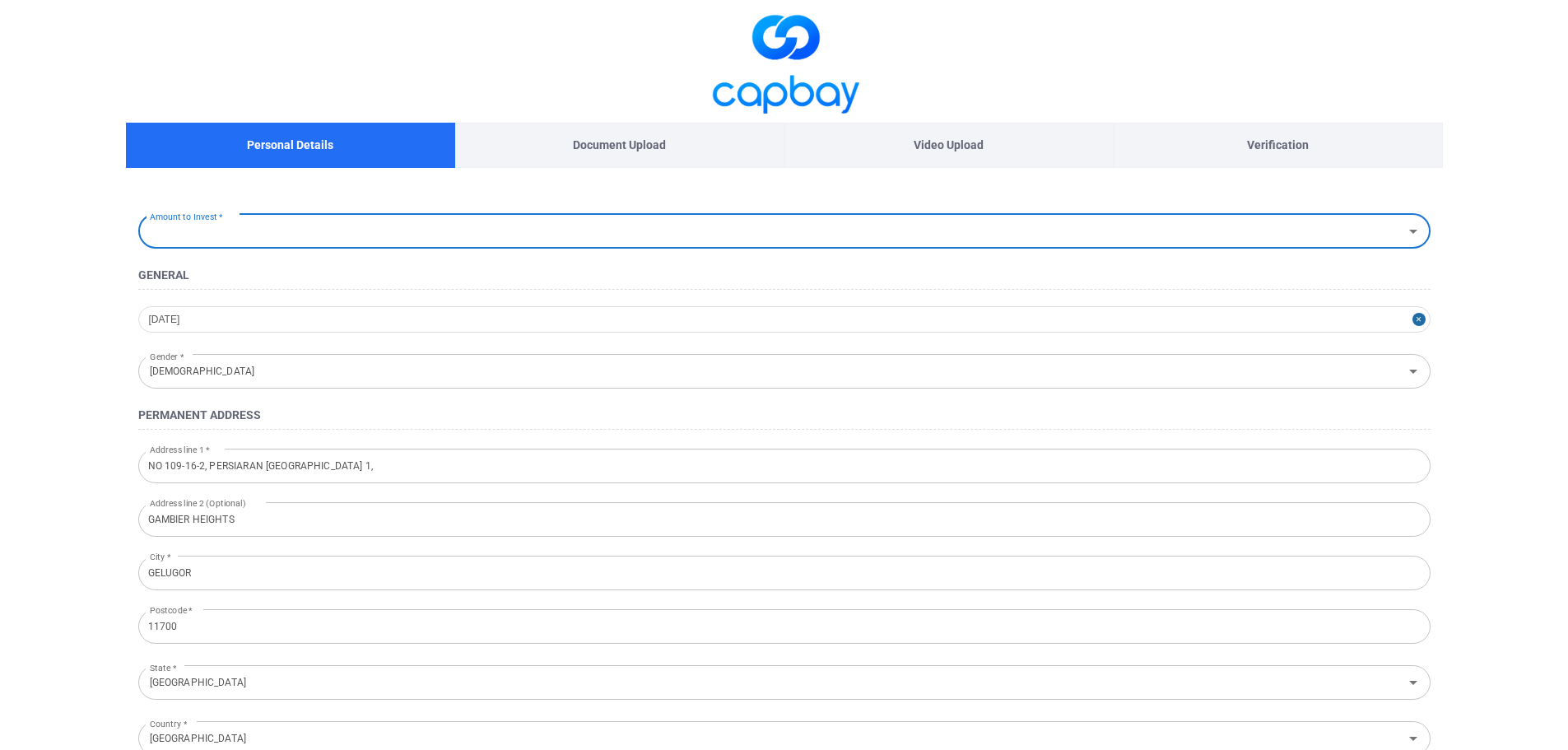
click at [1414, 235] on icon "Open" at bounding box center [1413, 231] width 20 height 20
click at [212, 269] on li "Below RM 10,000" at bounding box center [784, 267] width 1292 height 25
type input "Below RM 10,000"
click at [1393, 235] on icon "Clear" at bounding box center [1391, 231] width 16 height 16
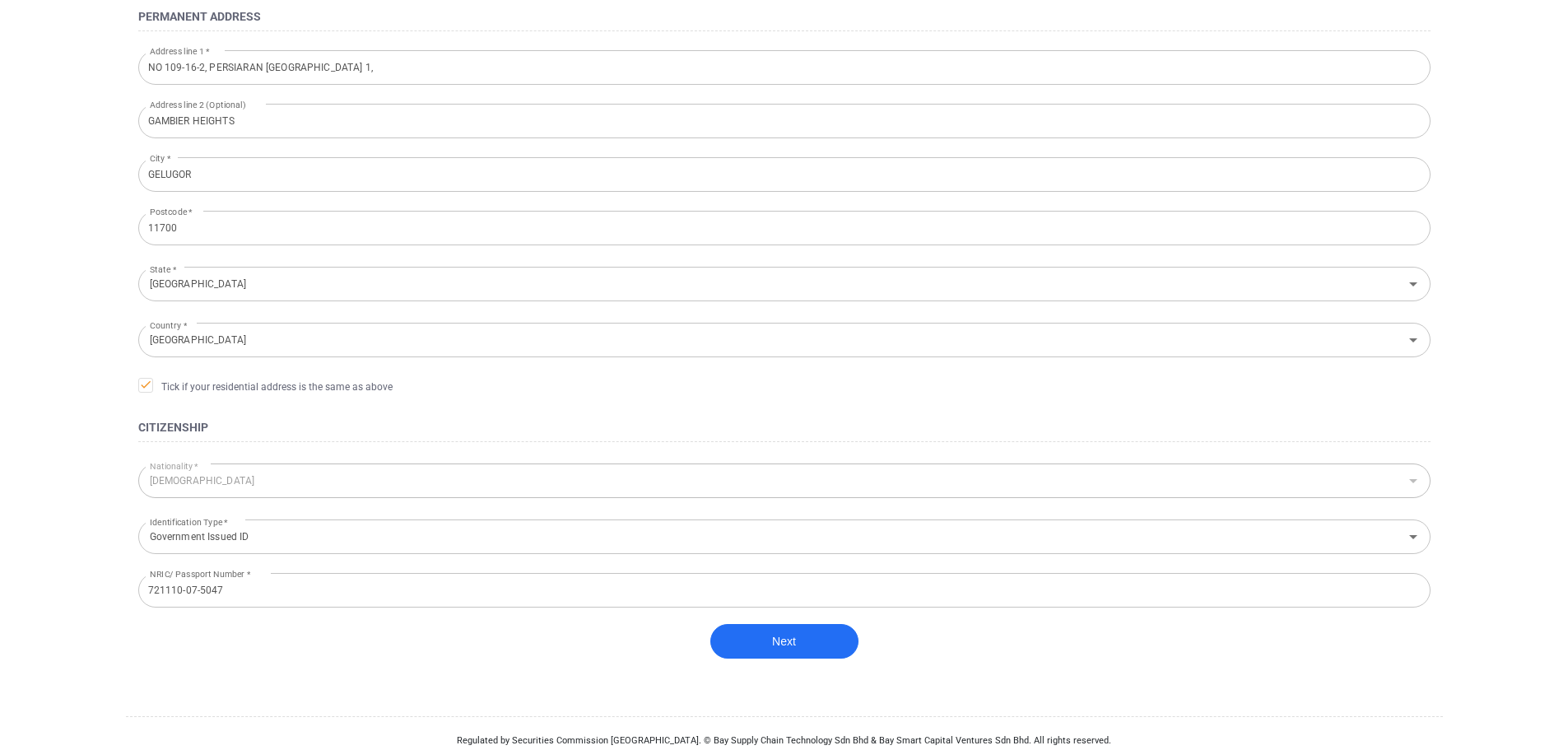
scroll to position [411, 0]
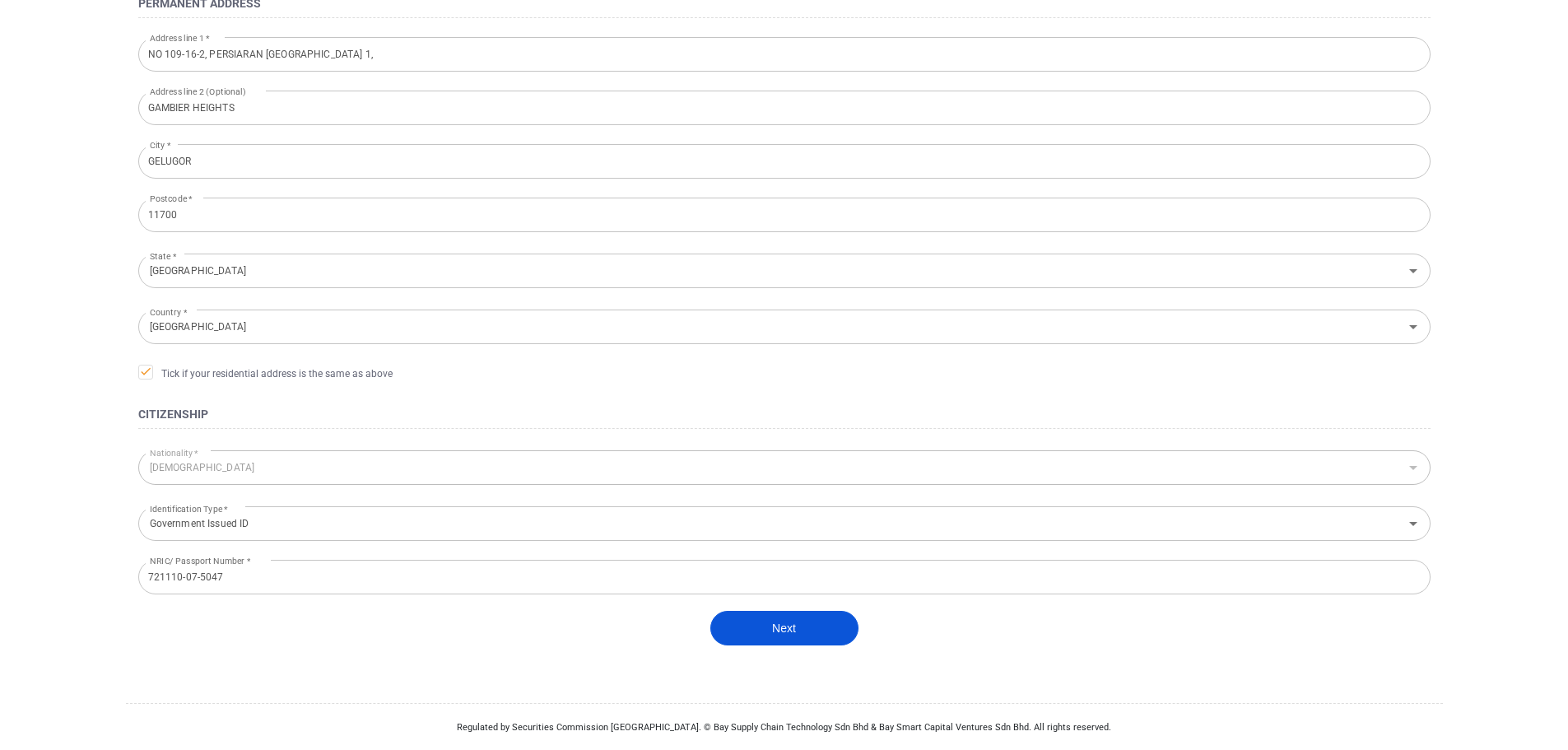
click at [837, 614] on button "Next" at bounding box center [784, 628] width 148 height 34
click at [1542, 31] on div at bounding box center [784, 37] width 1568 height 74
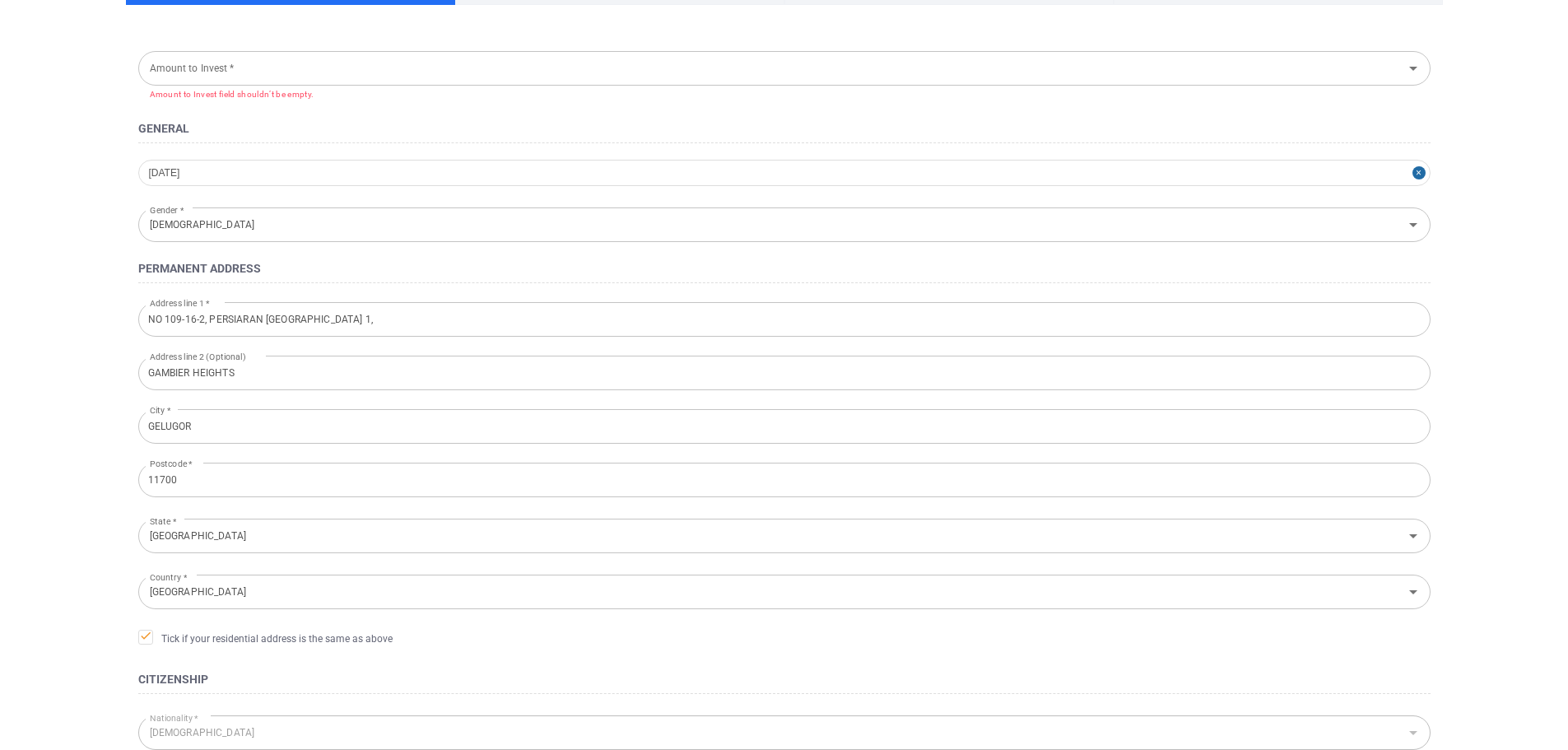
scroll to position [154, 0]
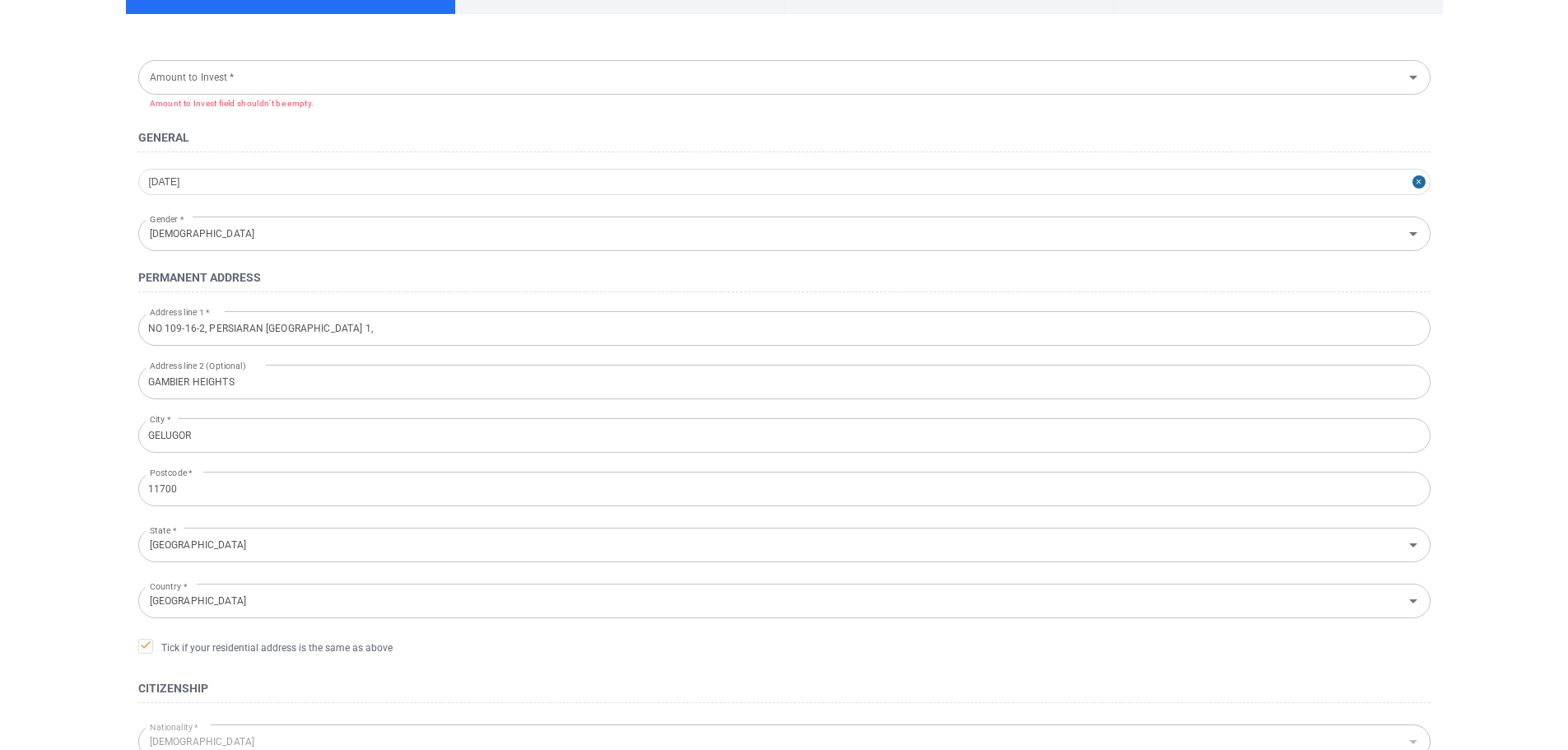
click at [1412, 77] on icon "Open" at bounding box center [1413, 77] width 9 height 4
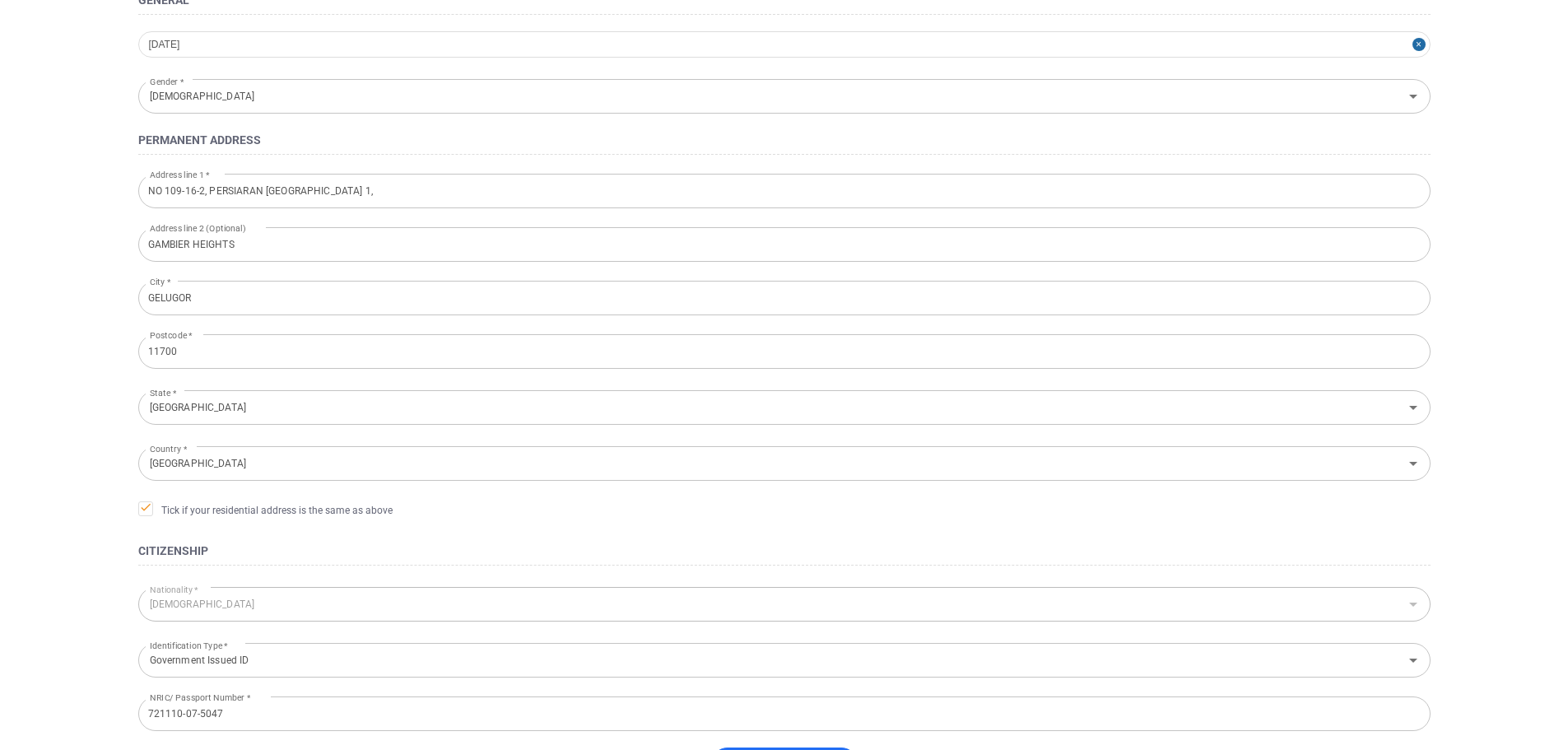
scroll to position [0, 0]
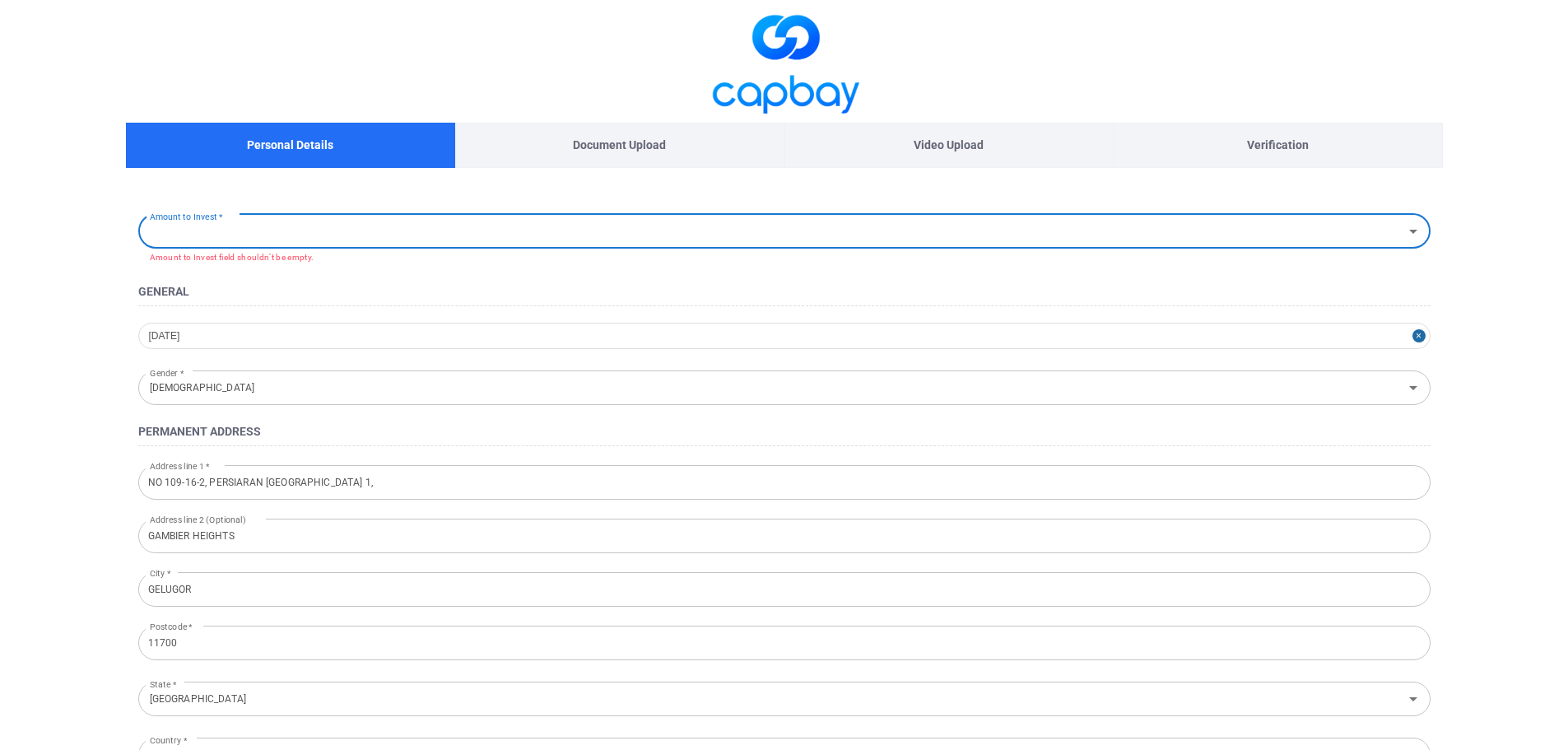
click at [1417, 232] on icon "Open" at bounding box center [1413, 231] width 20 height 20
click at [248, 261] on li "Below RM 10,000" at bounding box center [784, 267] width 1292 height 25
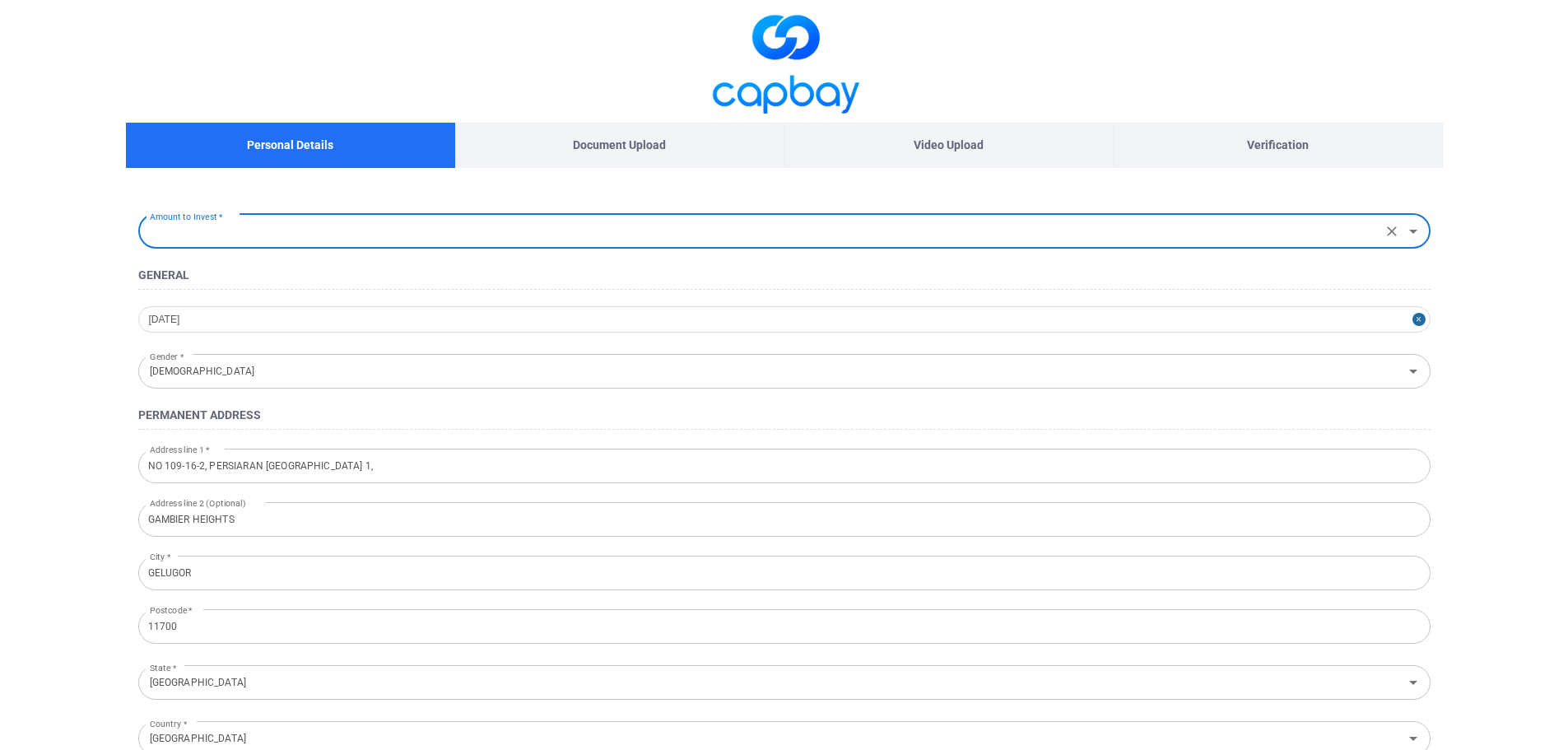
type input "Below RM 10,000"
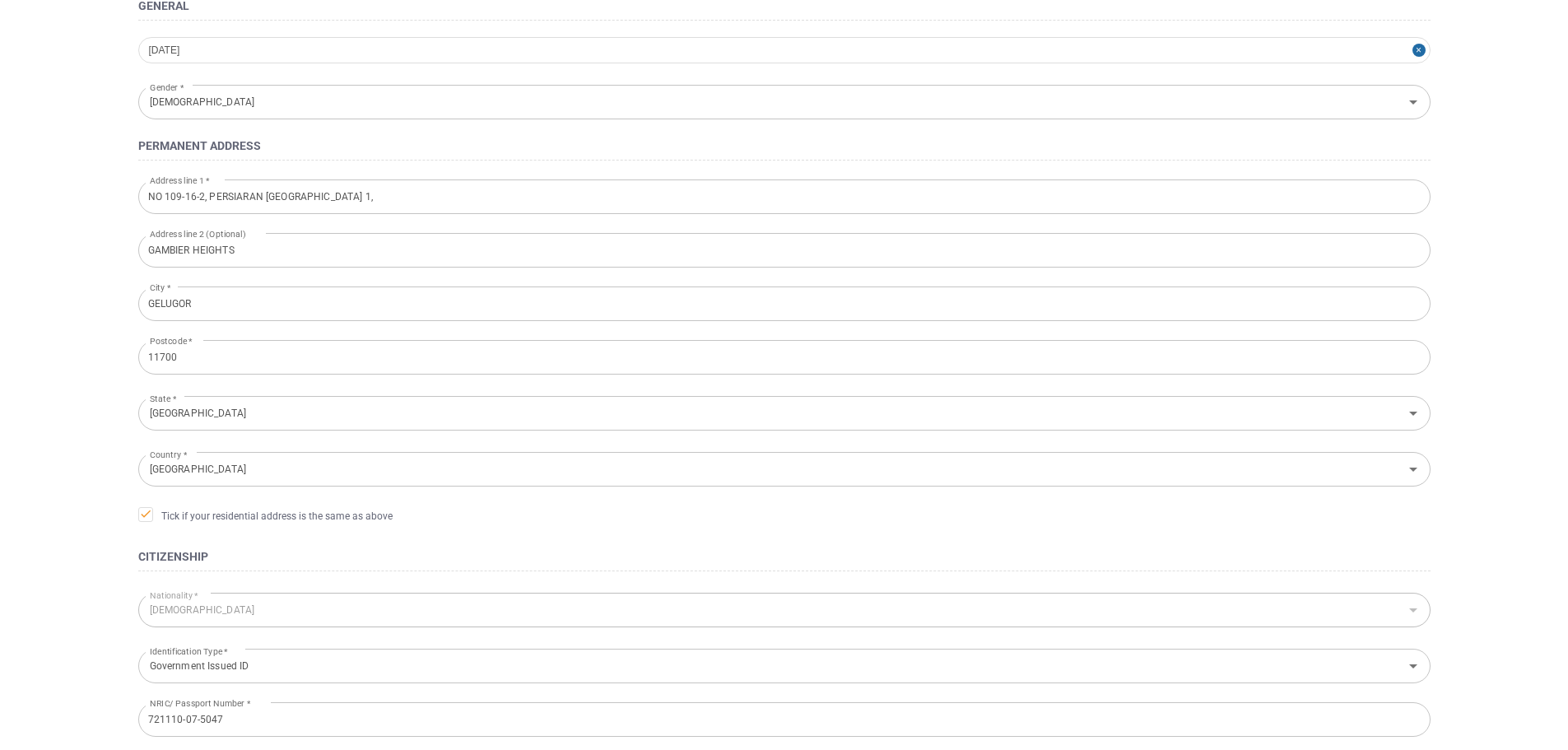
scroll to position [413, 0]
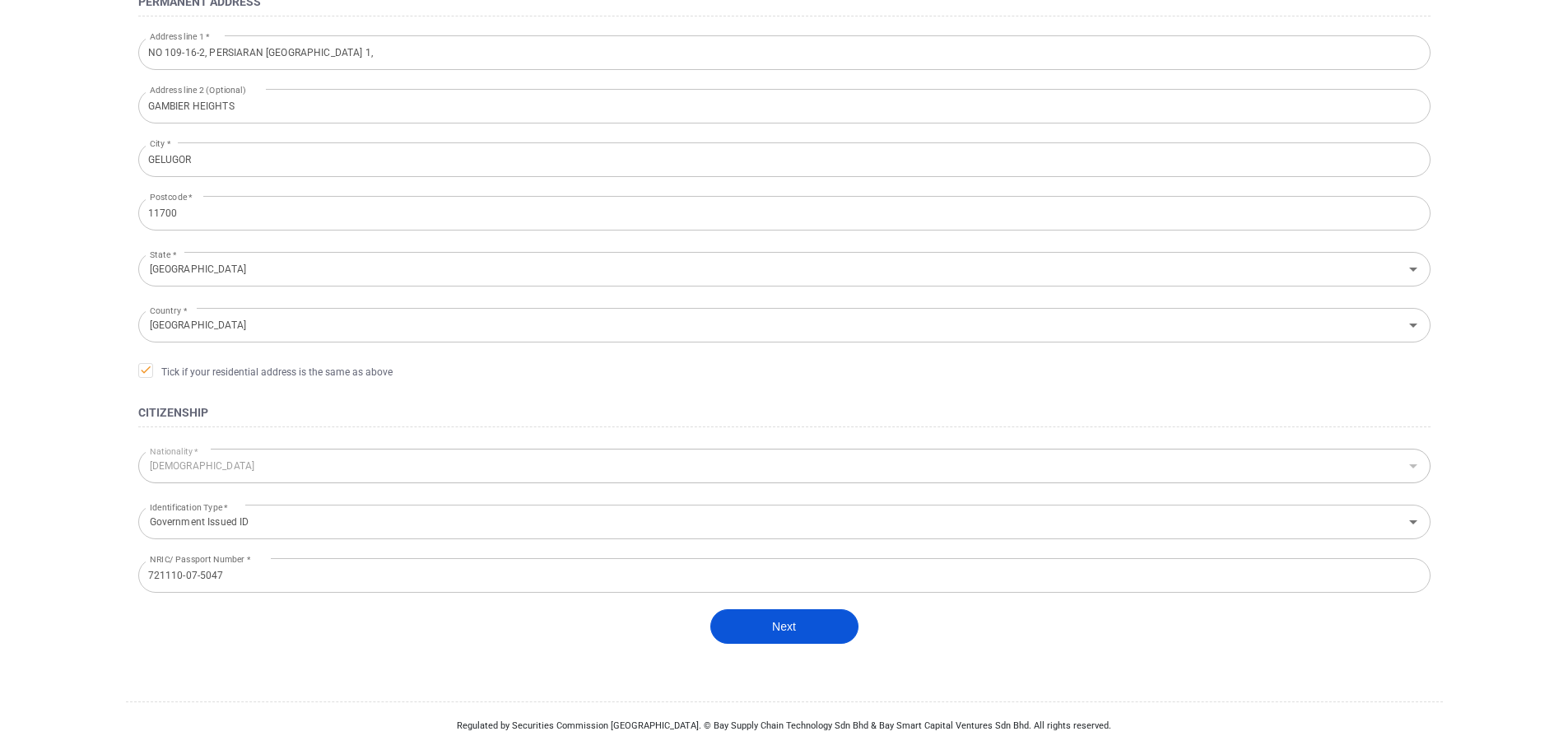
click at [791, 632] on button "Next" at bounding box center [784, 627] width 148 height 34
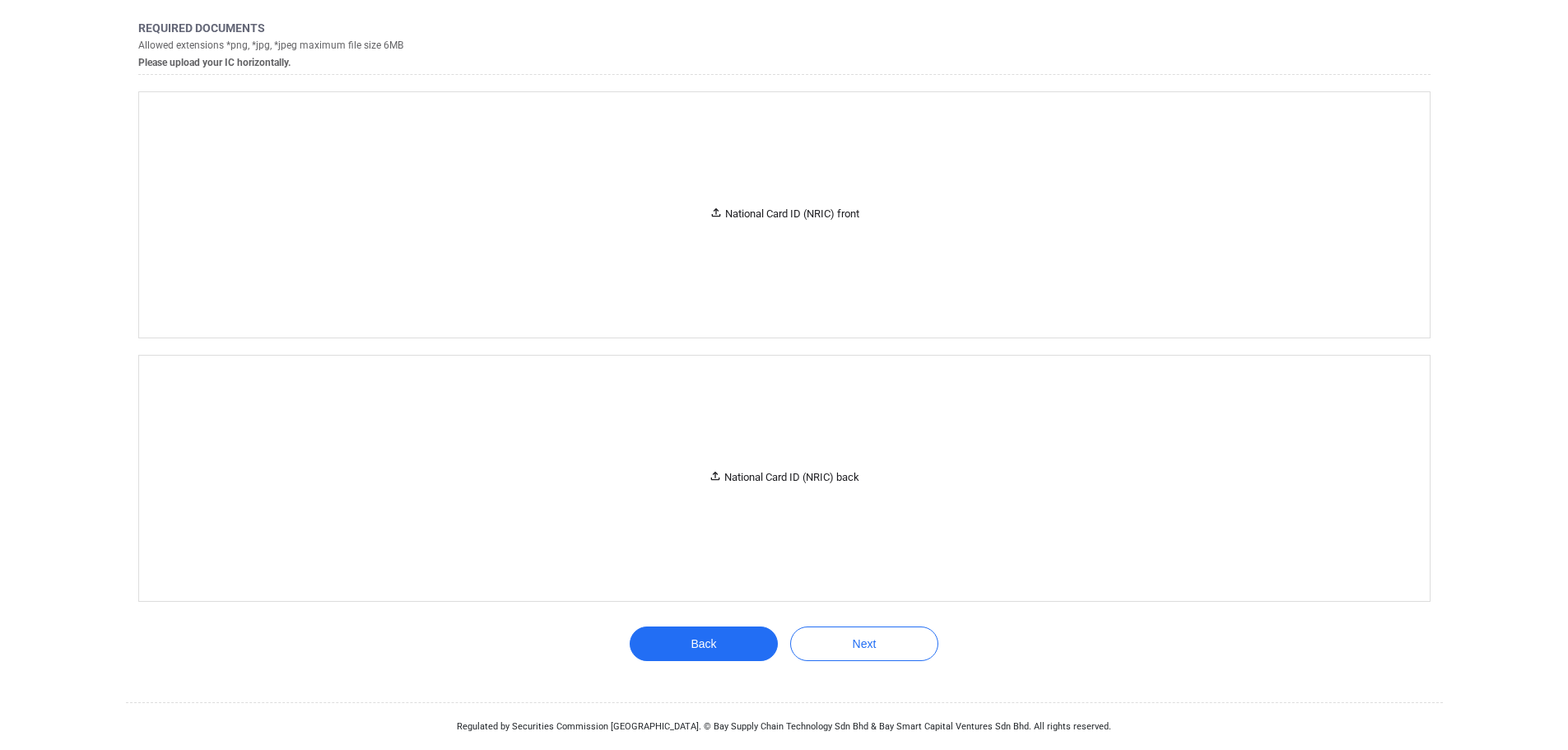
scroll to position [0, 0]
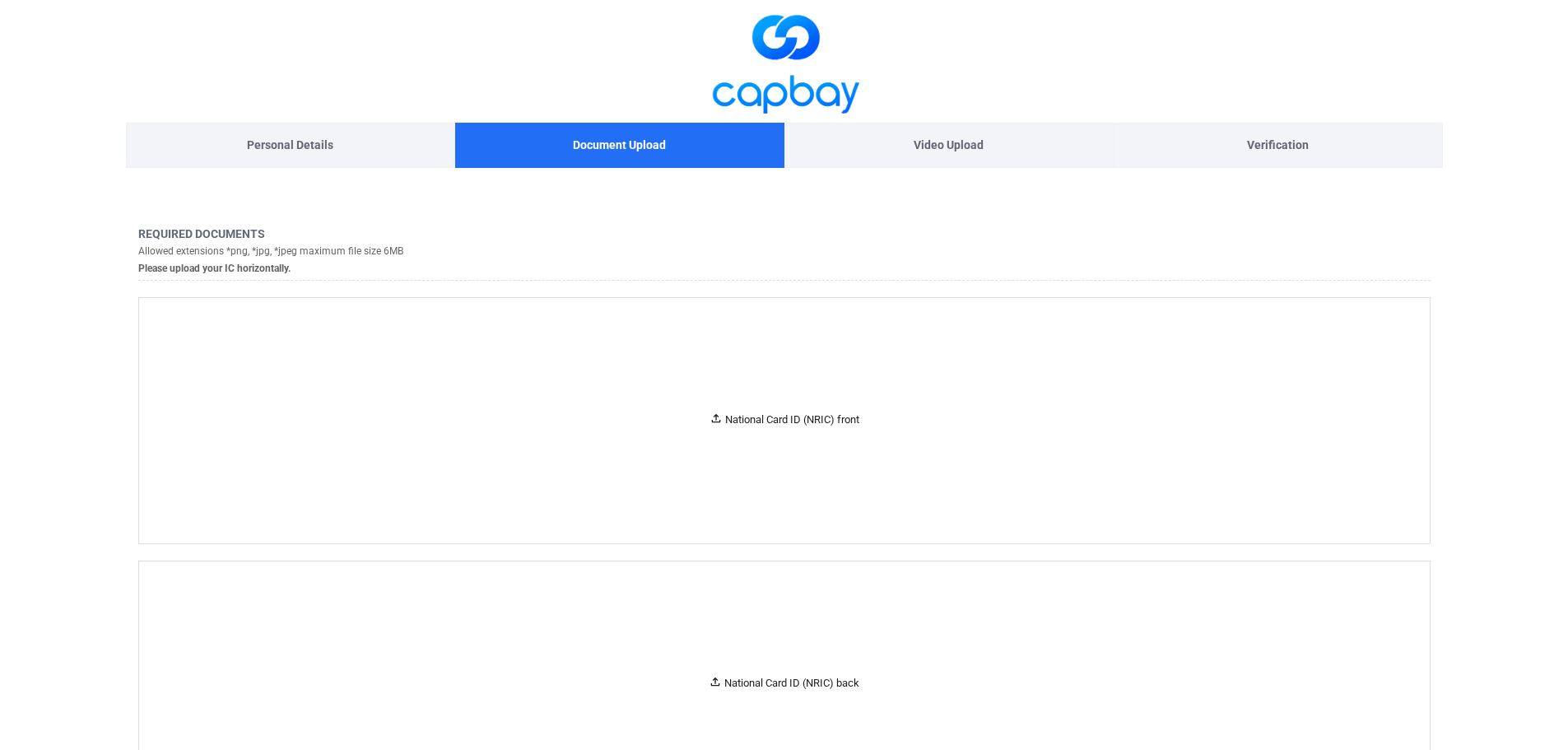
click at [346, 135] on div "Personal Details" at bounding box center [290, 145] width 329 height 45
click at [264, 146] on p "Personal Details" at bounding box center [290, 144] width 87 height 18
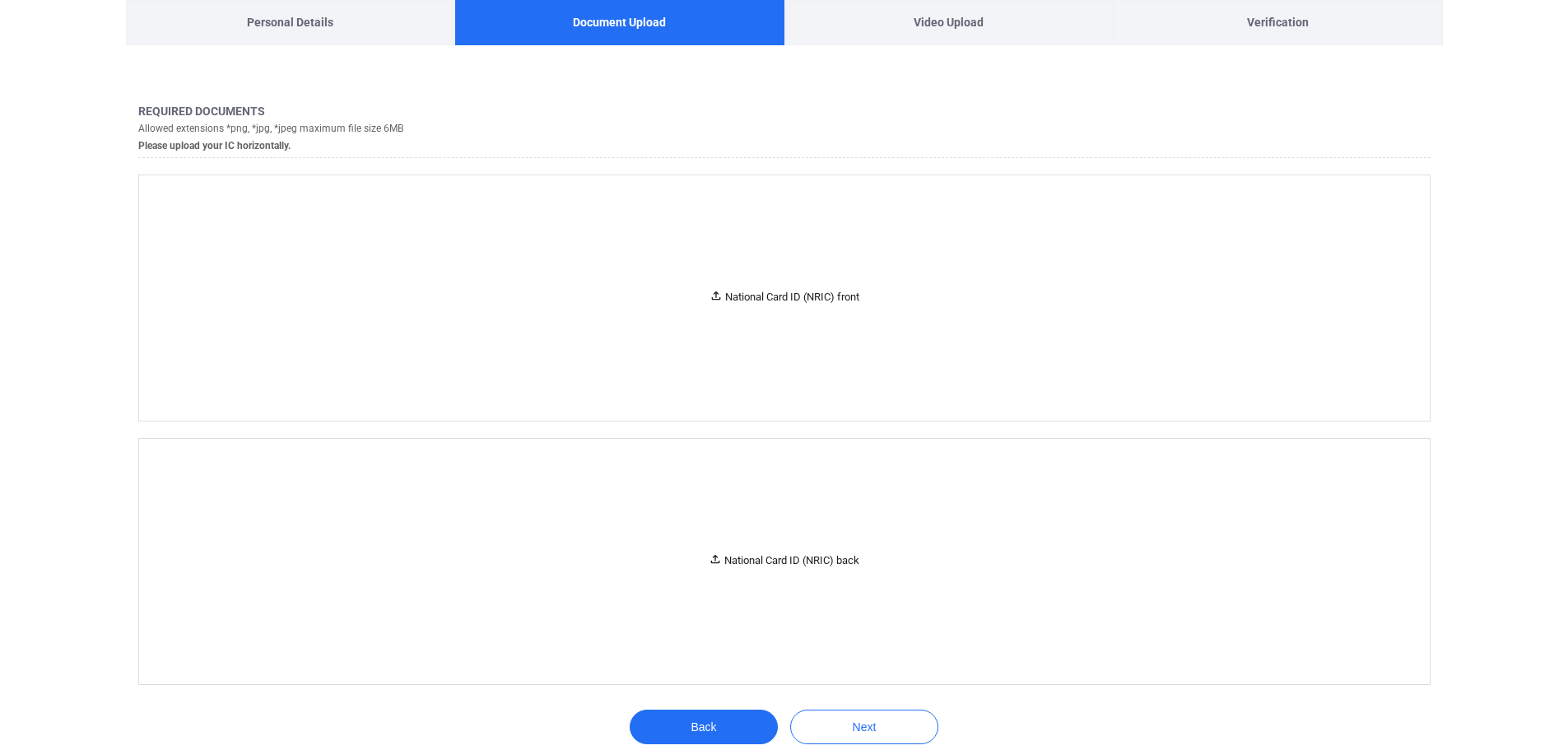
scroll to position [206, 0]
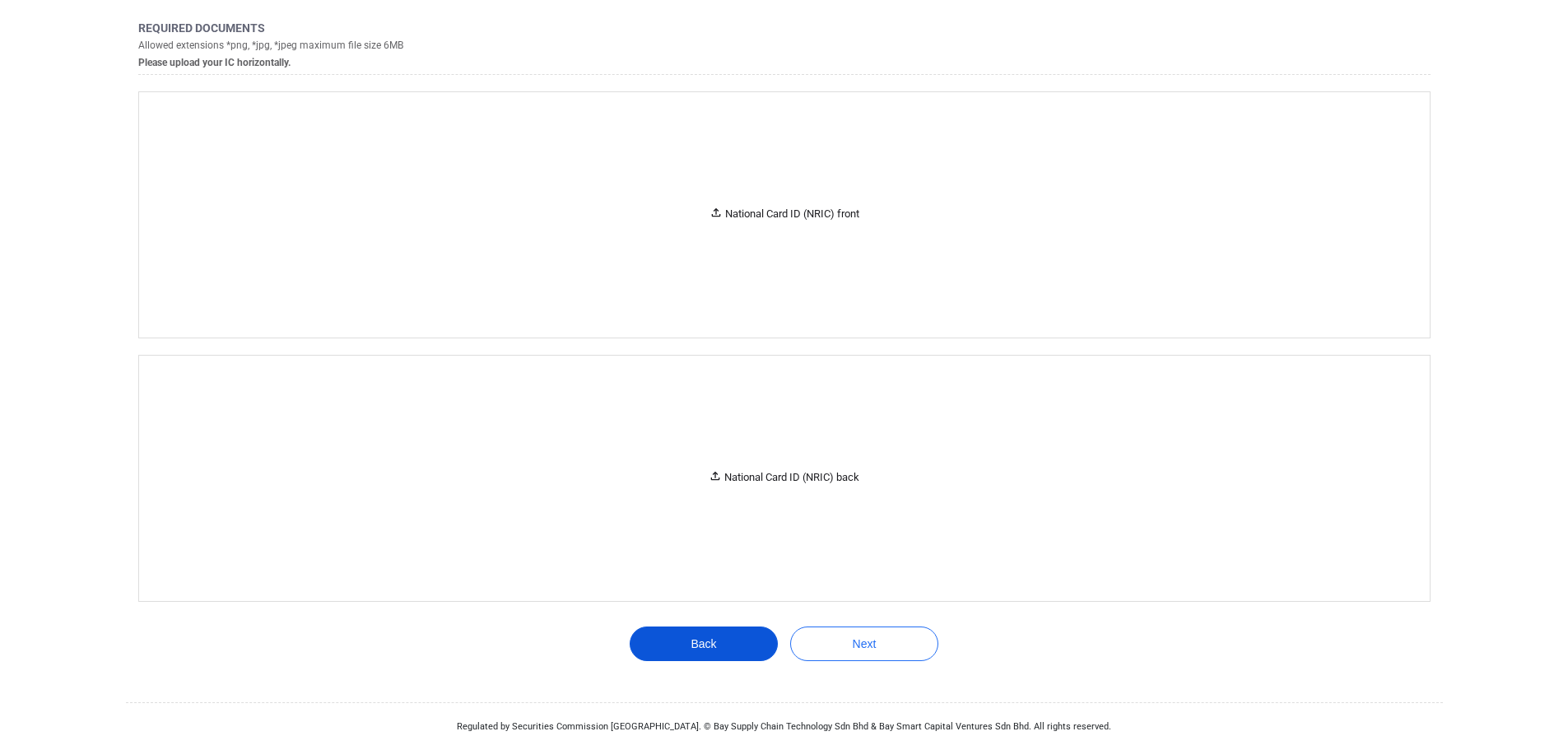
click at [661, 650] on button "Back" at bounding box center [703, 644] width 148 height 34
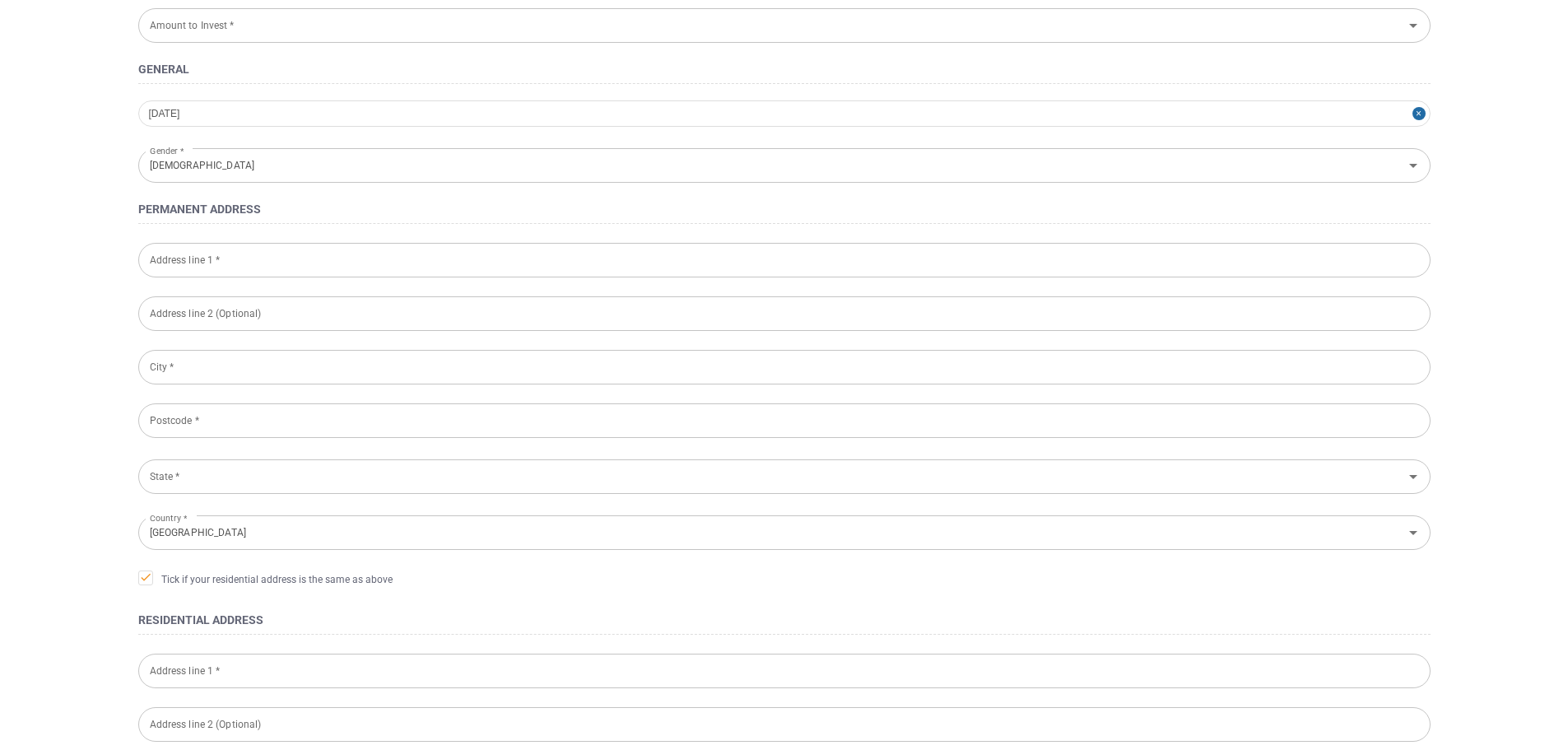
type input "Below RM 10,000"
type input "NO 109-16-2, PERSIARAN BUKIT GAMBIER 1,"
type input "GAMBIER HEIGHTS"
type input "GELUGOR"
type input "11700"
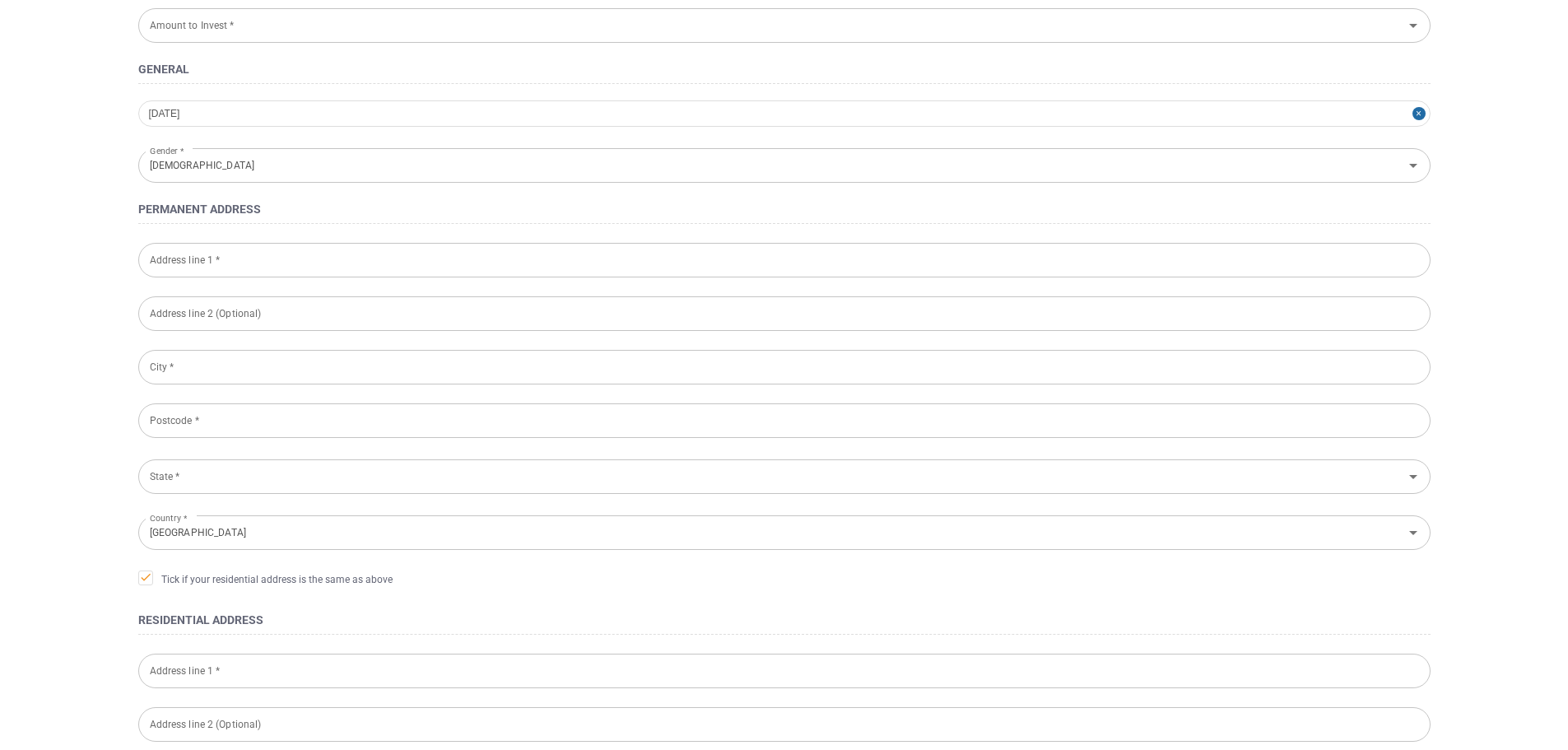
type input "Pulau Pinang"
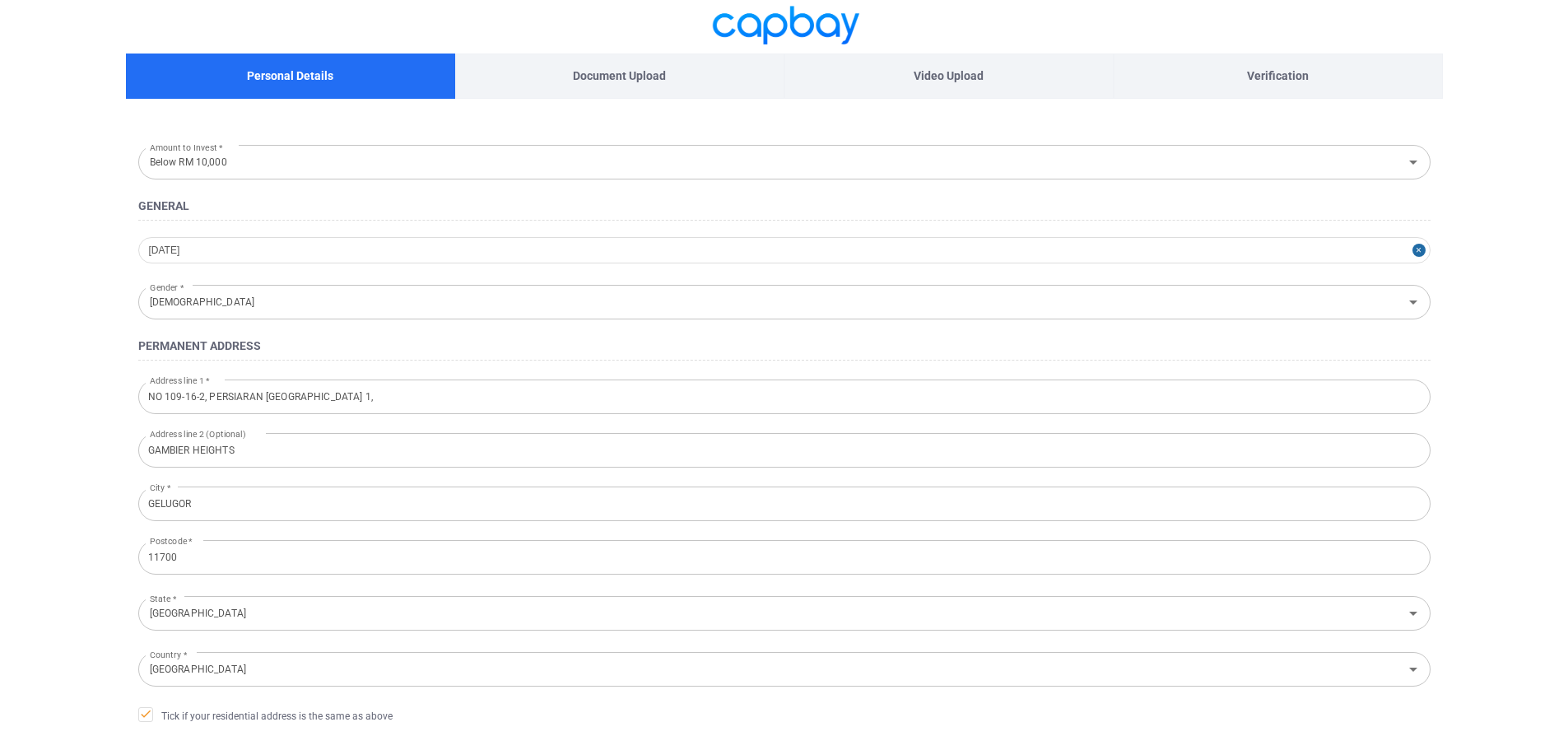
scroll to position [69, 0]
select select "MY"
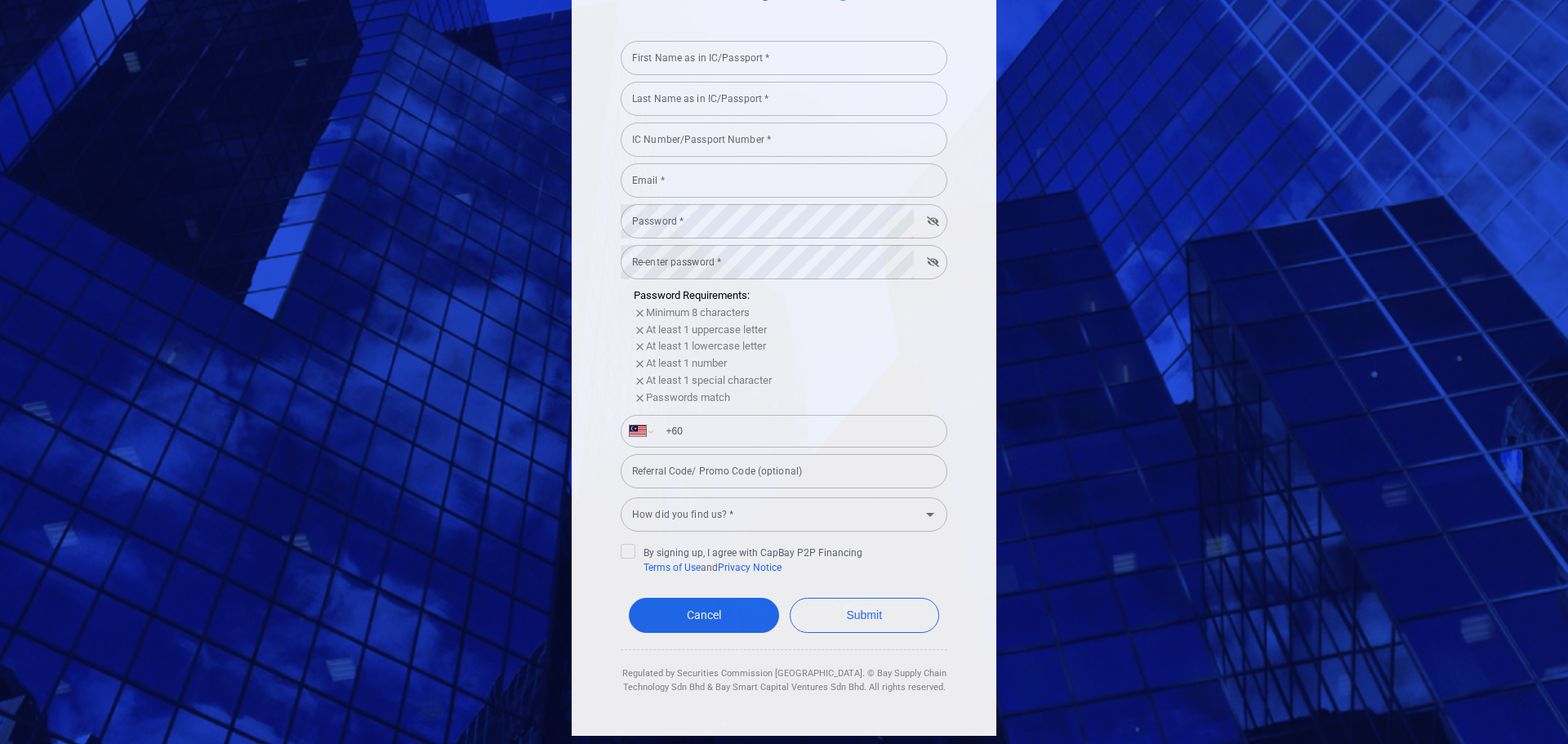
scroll to position [25, 0]
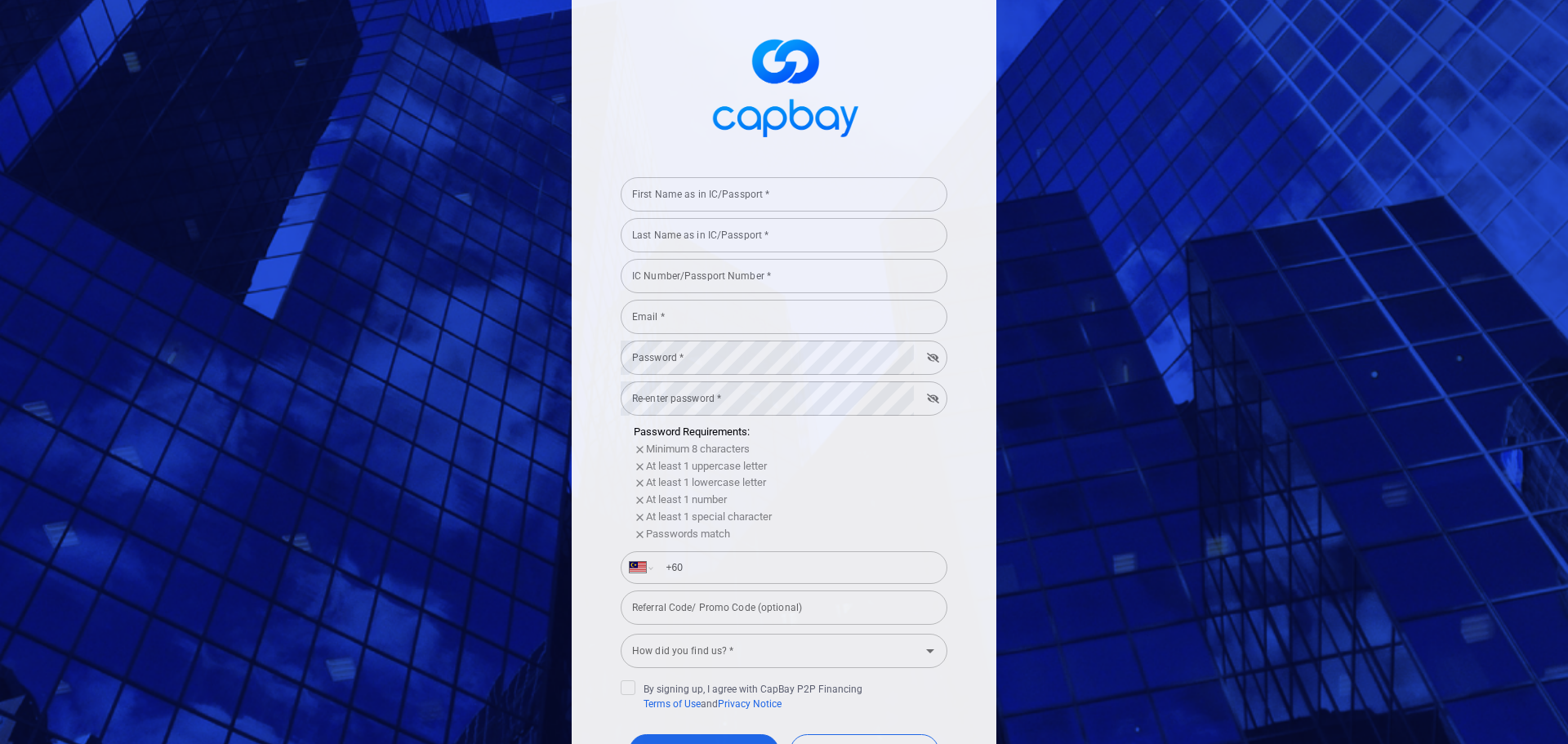
click at [836, 199] on input "First Name as in IC/Passport *" at bounding box center [784, 194] width 327 height 34
click at [776, 186] on input "First Name as in IC/Passport *" at bounding box center [784, 194] width 327 height 34
click at [695, 201] on input "First Name as in IC/Passport *" at bounding box center [784, 194] width 327 height 34
click at [875, 149] on div "First Name as in IC/Passport * First Name as in IC/Passport * Last Name as in I…" at bounding box center [783, 428] width 424 height 889
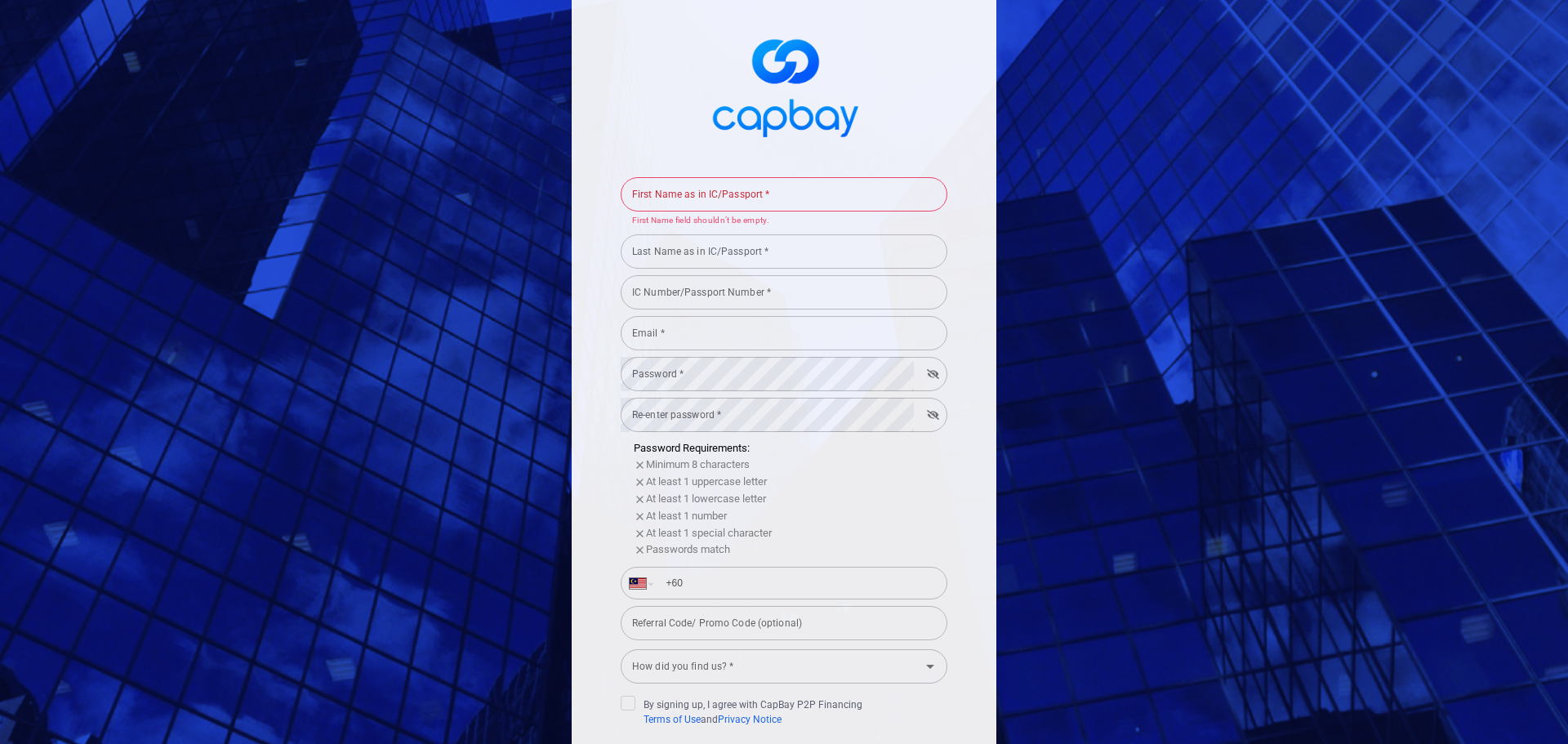
click at [690, 183] on div "First Name as in IC/Passport * First Name as in IC/Passport * First Name field …" at bounding box center [784, 202] width 327 height 53
type input "K"
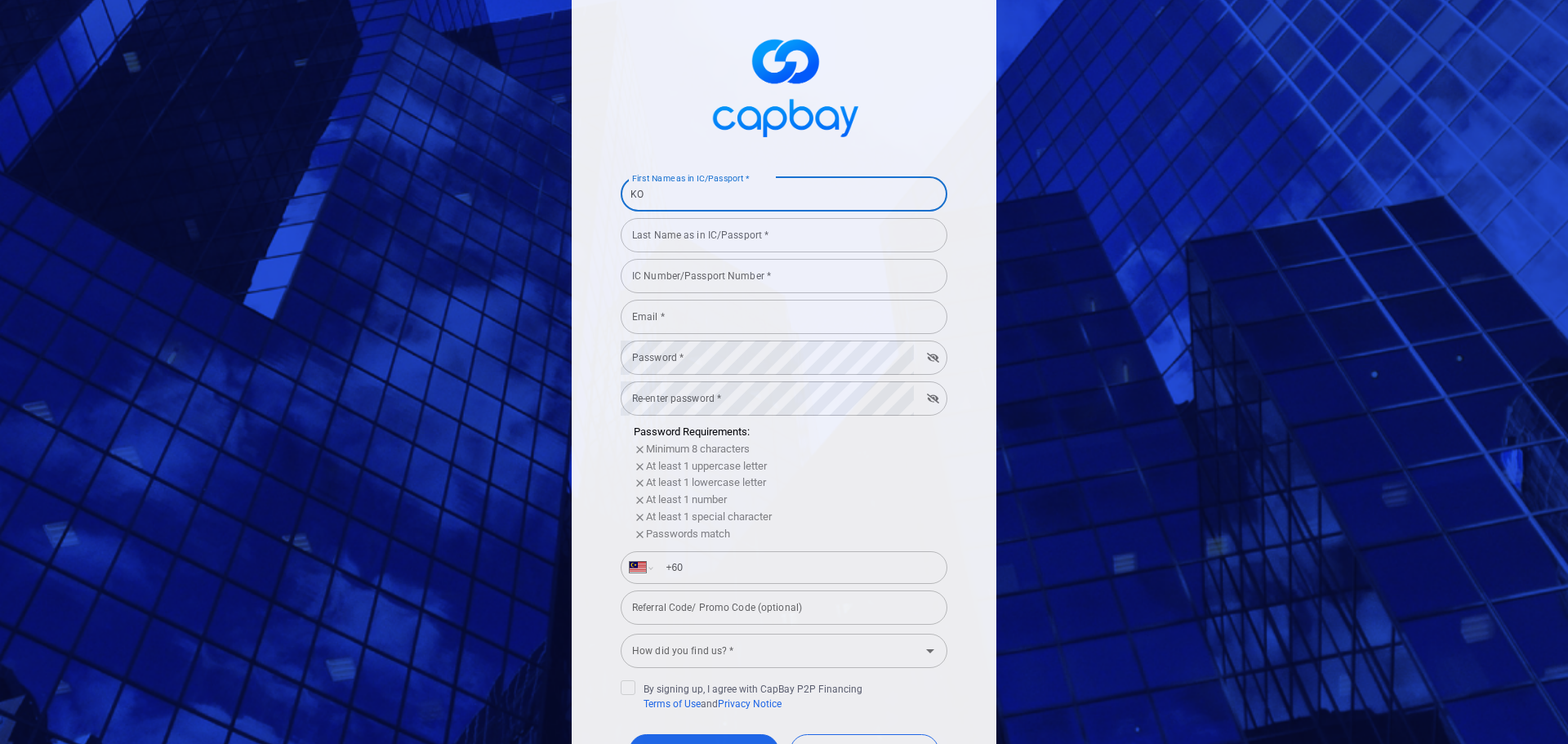
type input "K"
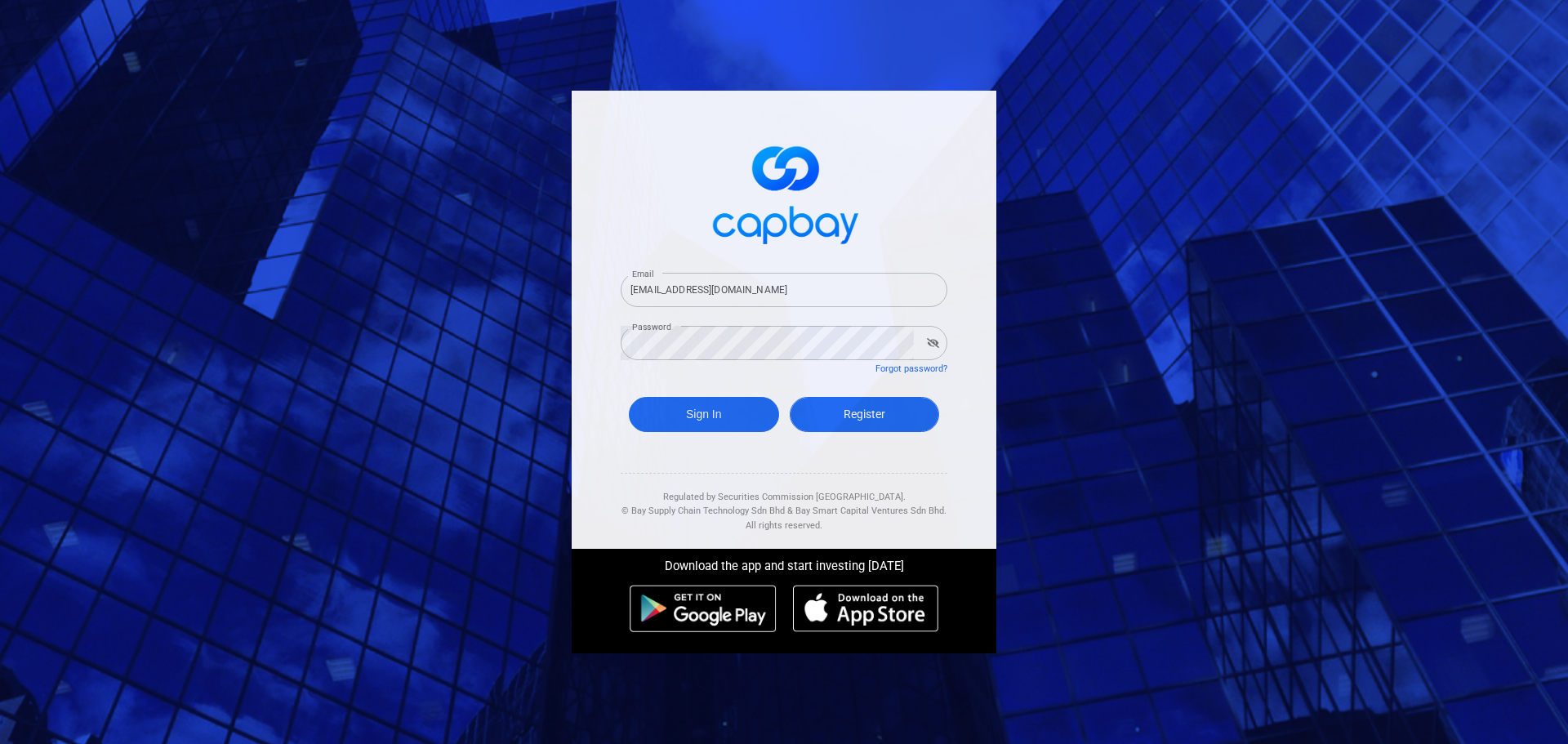
click at [889, 422] on link "Register" at bounding box center [865, 414] width 151 height 35
select select "MY"
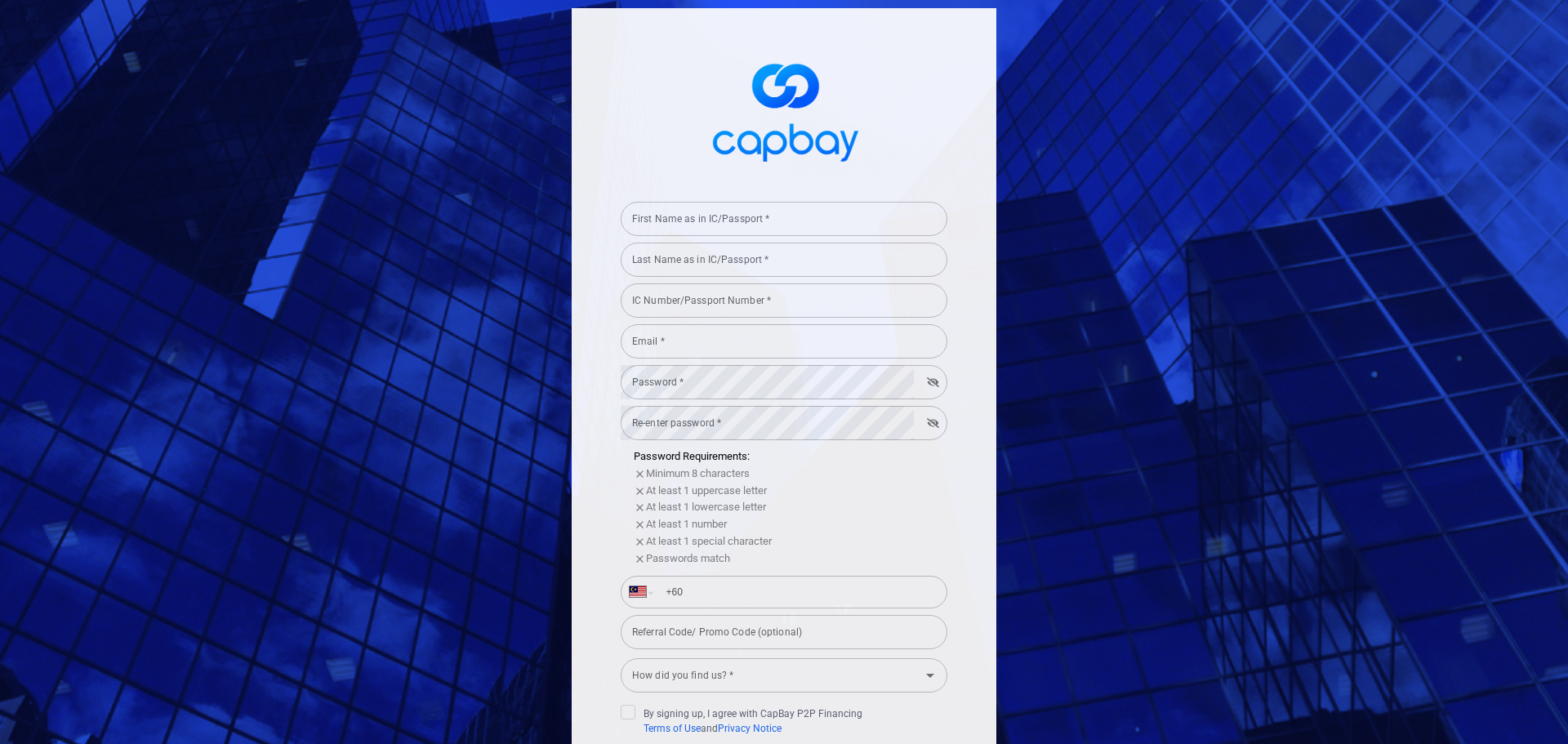
click at [775, 231] on input "First Name as in IC/Passport *" at bounding box center [784, 219] width 327 height 34
type input "KOK MENG"
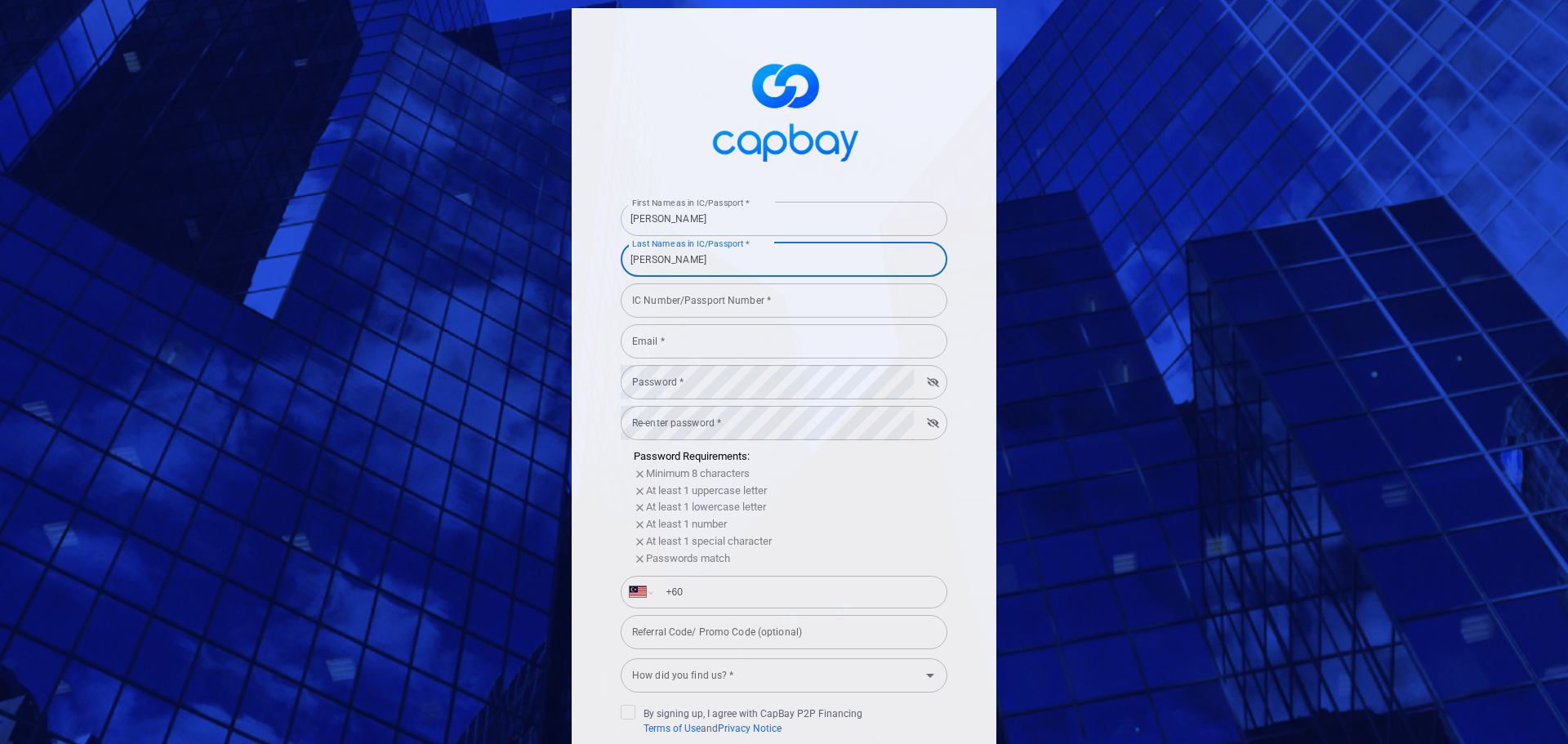
type input "[PERSON_NAME]"
click at [782, 298] on input "IC Number/Passport Number *" at bounding box center [784, 300] width 327 height 34
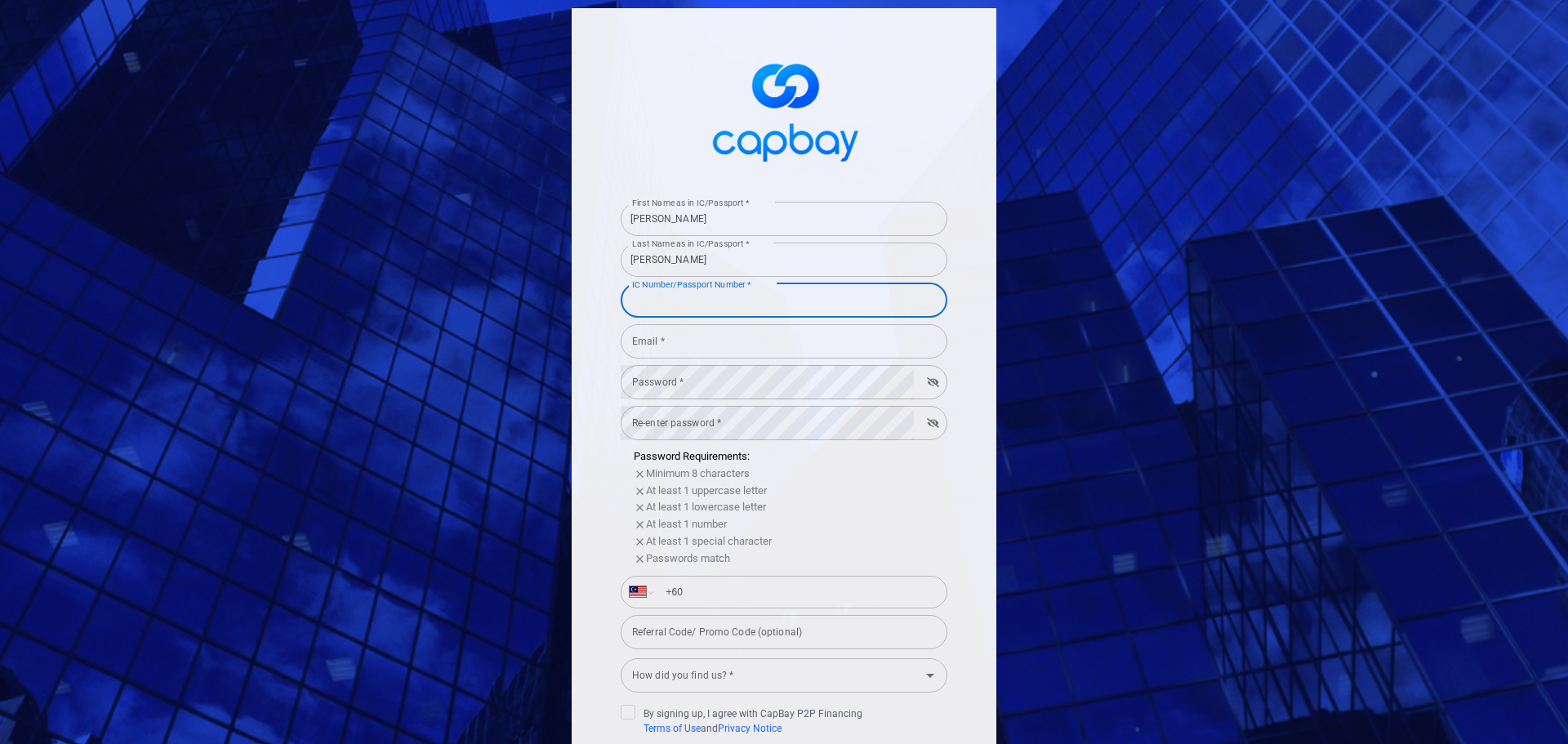
type input "721110075047"
click at [770, 346] on input "Email *" at bounding box center [784, 341] width 327 height 34
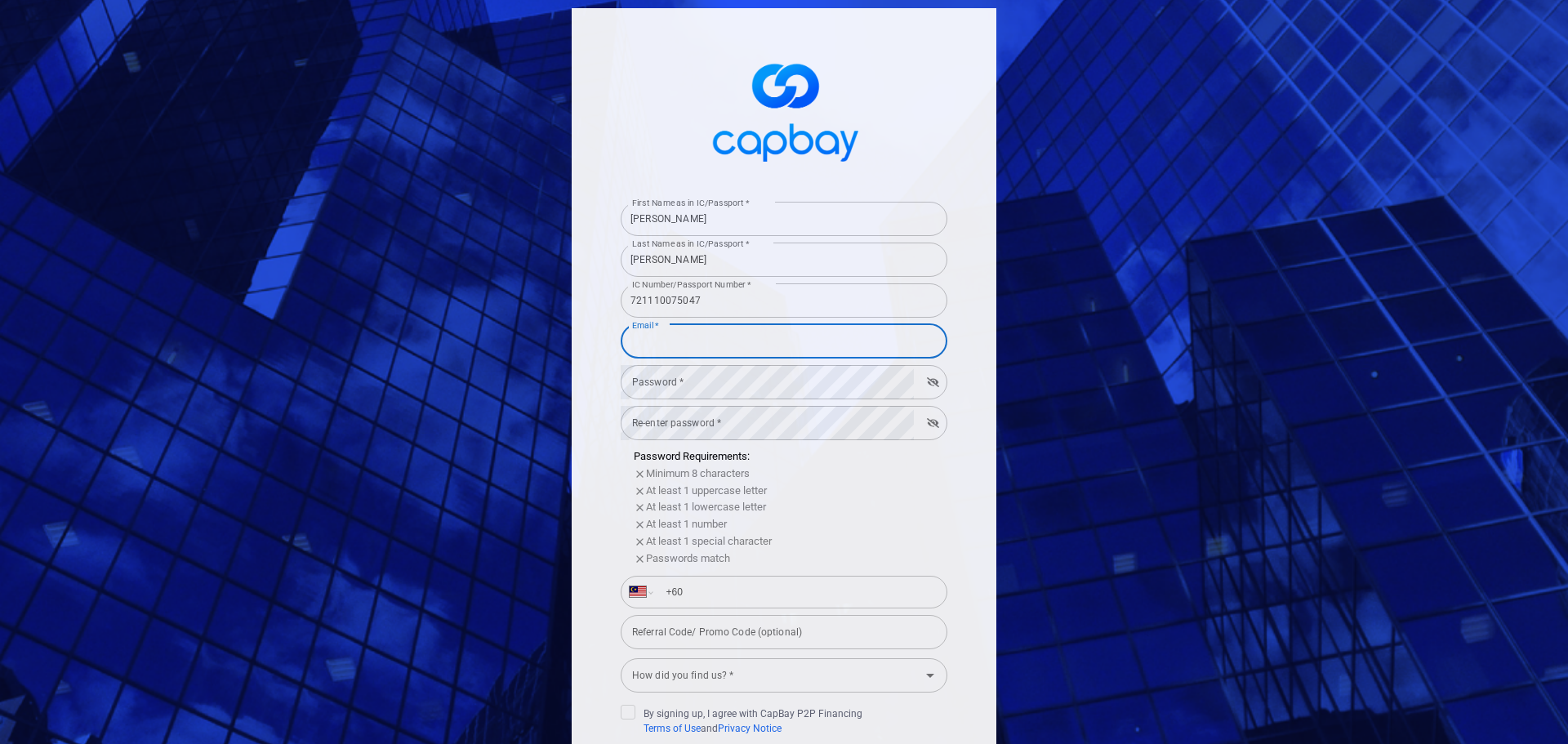
type input "[EMAIL_ADDRESS][DOMAIN_NAME]"
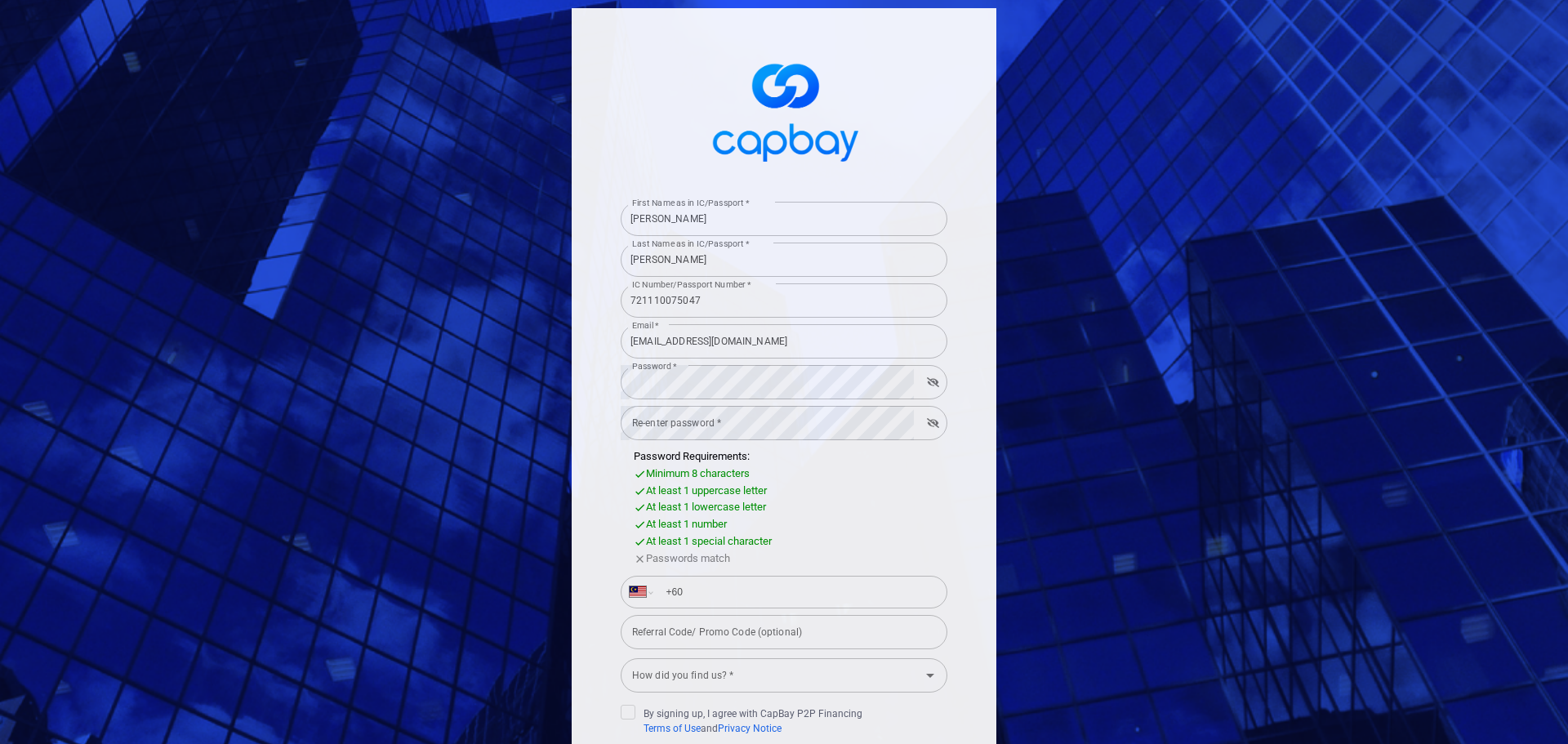
click at [930, 383] on icon "button" at bounding box center [933, 383] width 12 height 10
click at [957, 485] on div "First Name as in IC/Passport * KOK MENG First Name as in IC/Passport * Last Nam…" at bounding box center [783, 452] width 424 height 889
click at [696, 596] on input "+60" at bounding box center [797, 592] width 282 height 26
type input "[PHONE_NUMBER]"
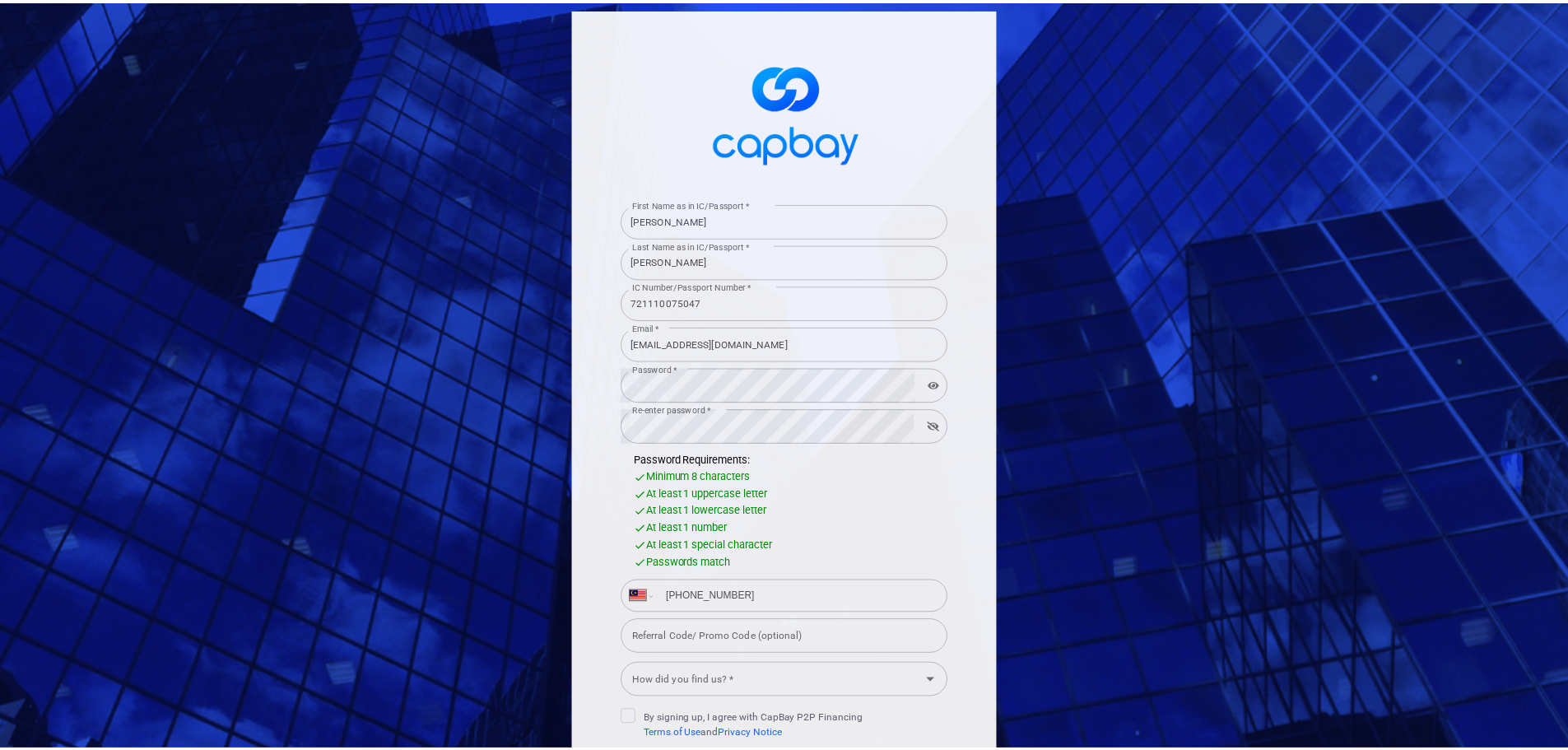
scroll to position [162, 0]
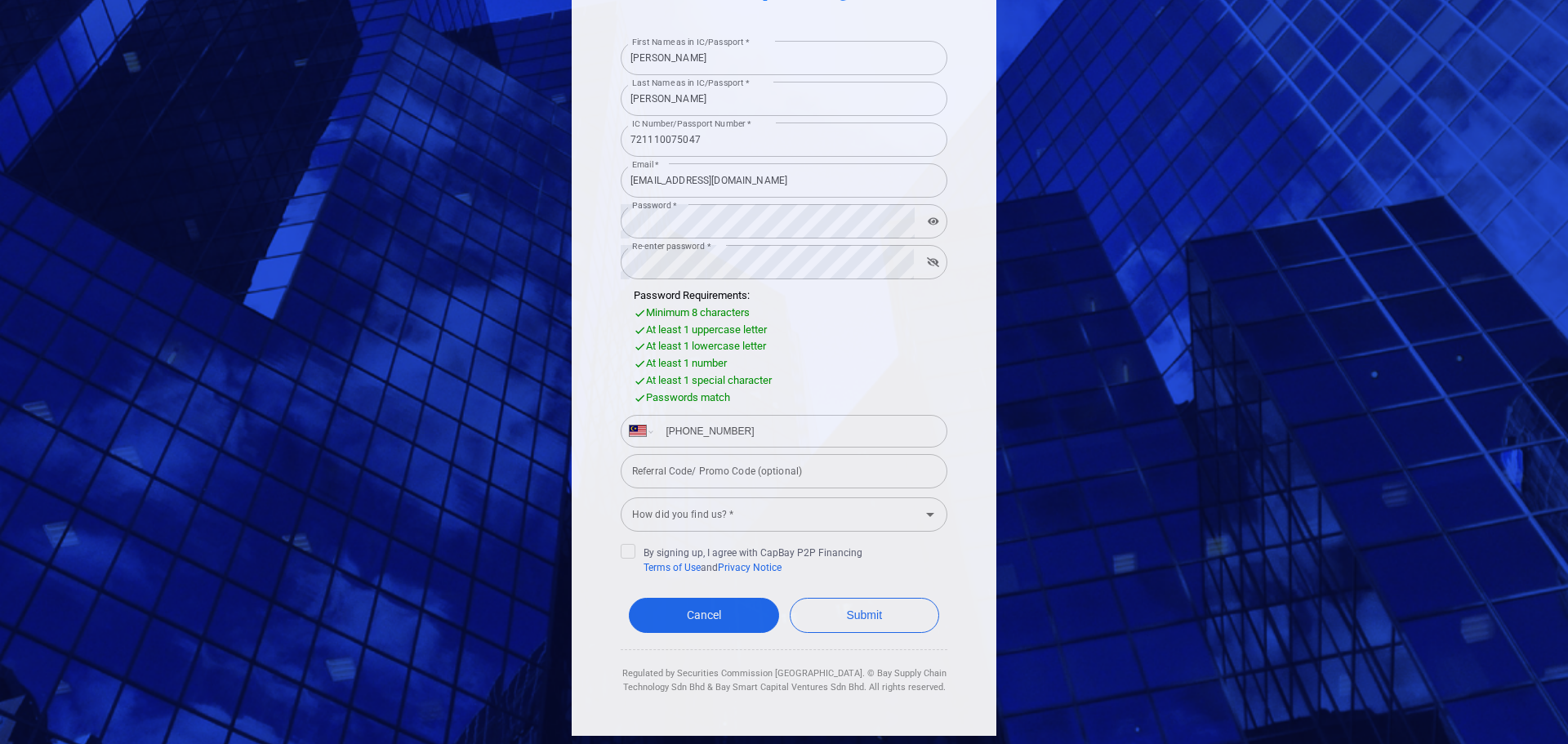
click at [773, 476] on input "Referral Code/ Promo Code (optional)" at bounding box center [784, 471] width 327 height 34
paste input "WEALTHFORT100"
type input "WEALTHFORT100"
click at [717, 515] on div "How did you find us? * How did you find us? *" at bounding box center [784, 513] width 327 height 37
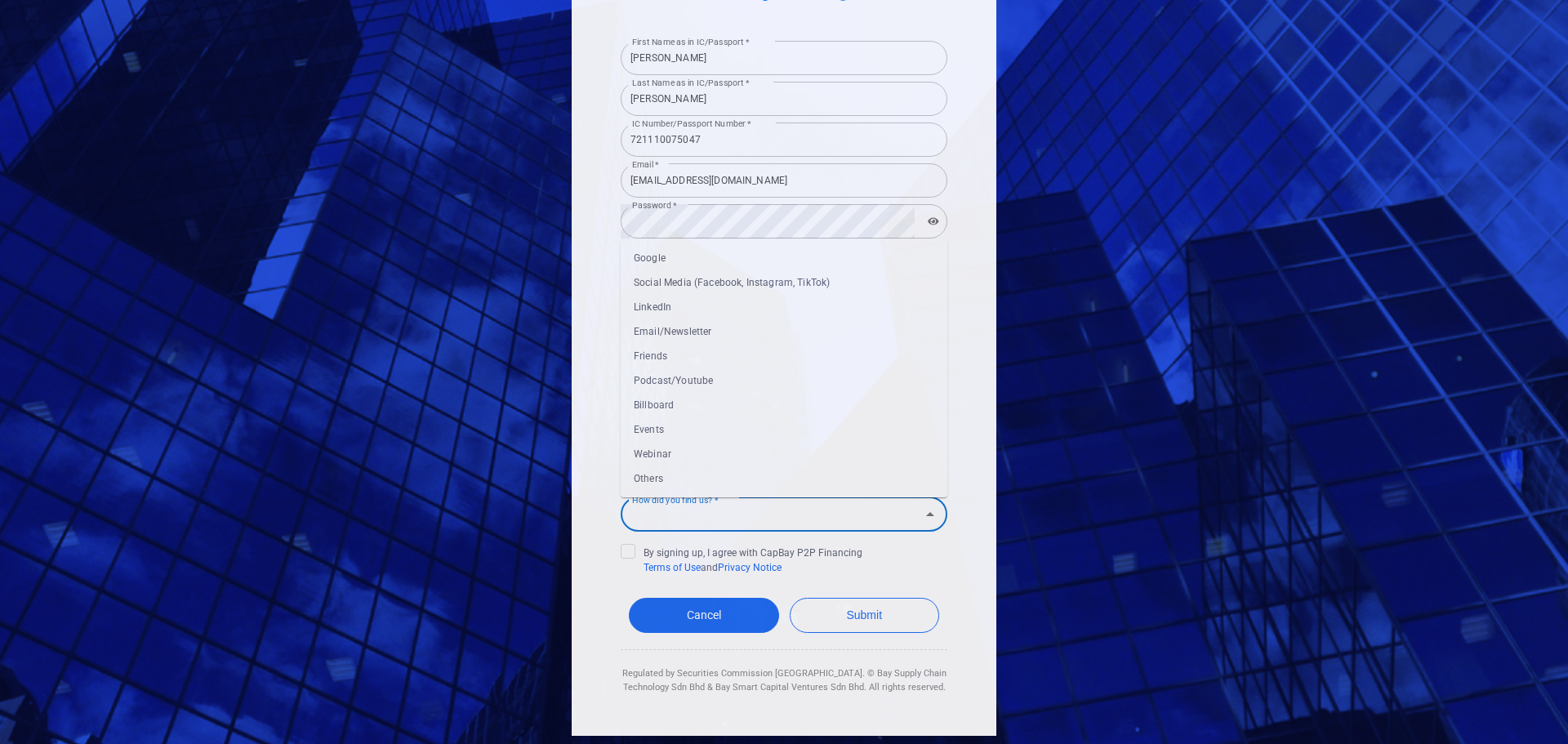
click at [684, 453] on li "Webinar" at bounding box center [784, 454] width 327 height 25
type input "Webinar"
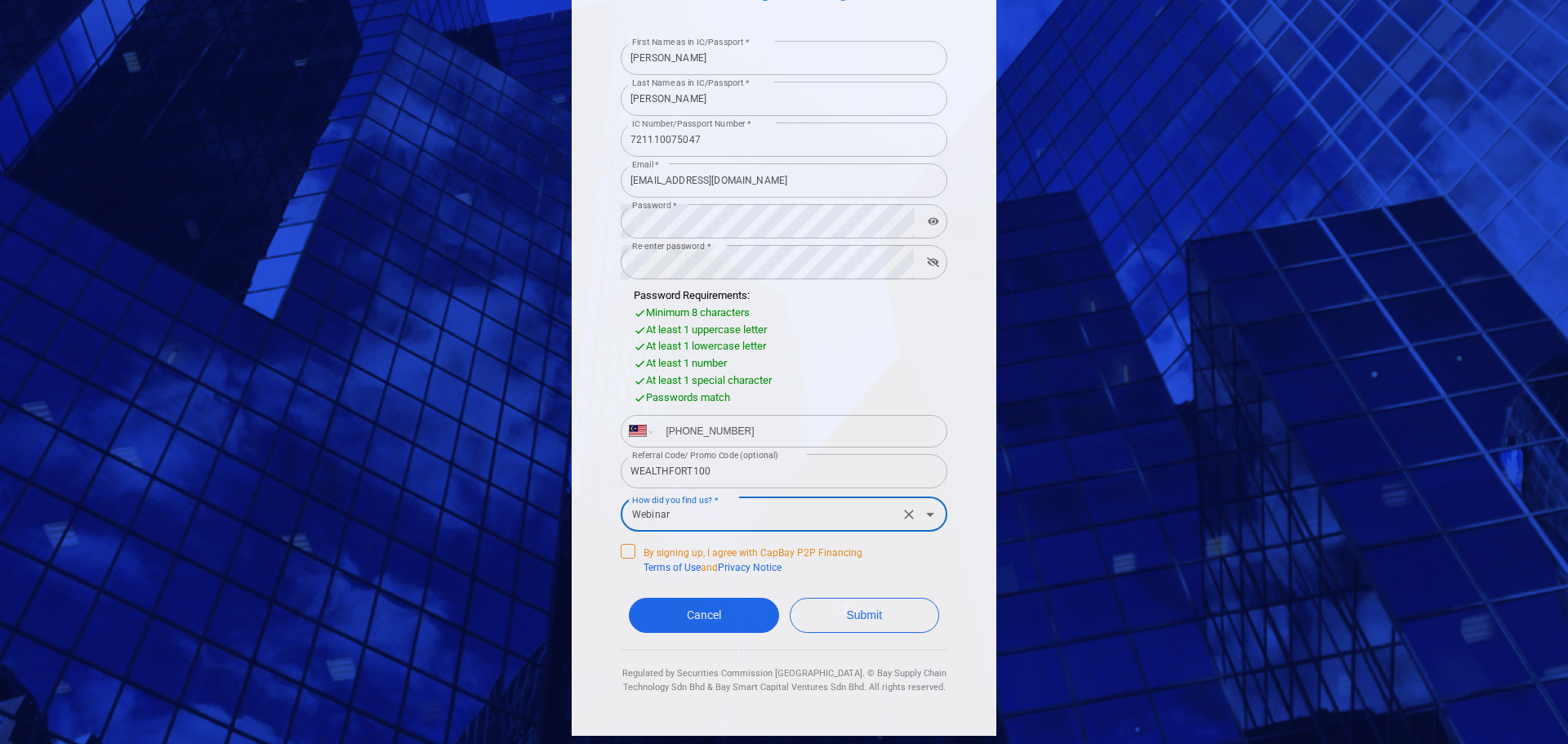
click at [630, 552] on span "By signing up, I agree with CapBay P2P Financing Terms of Use and Privacy Notice" at bounding box center [741, 559] width 241 height 31
click at [0, 0] on input "By signing up, I agree with CapBay P2P Financing Terms of Use and Privacy Notice" at bounding box center [0, 0] width 0 height 0
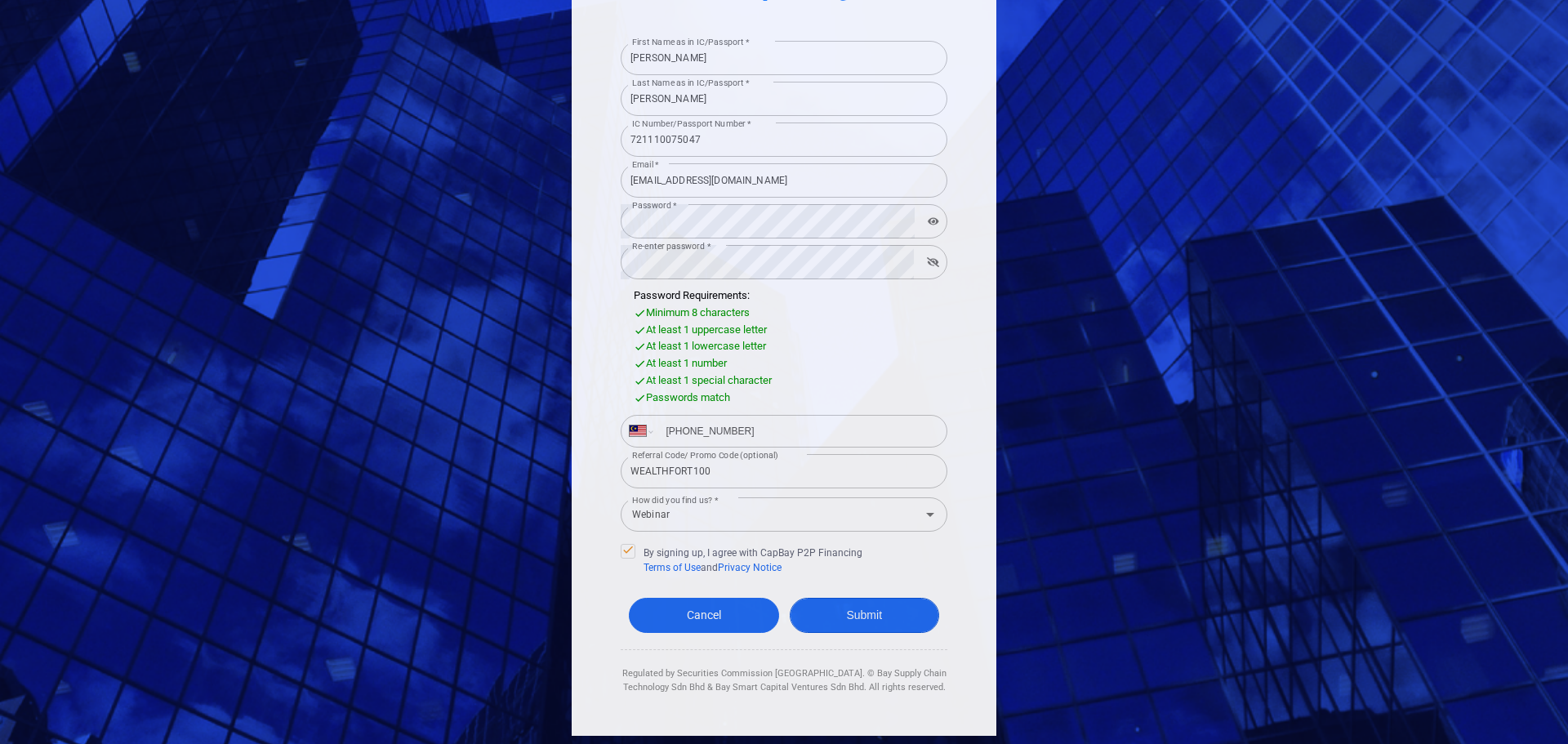
click at [891, 621] on button "Submit" at bounding box center [865, 615] width 151 height 35
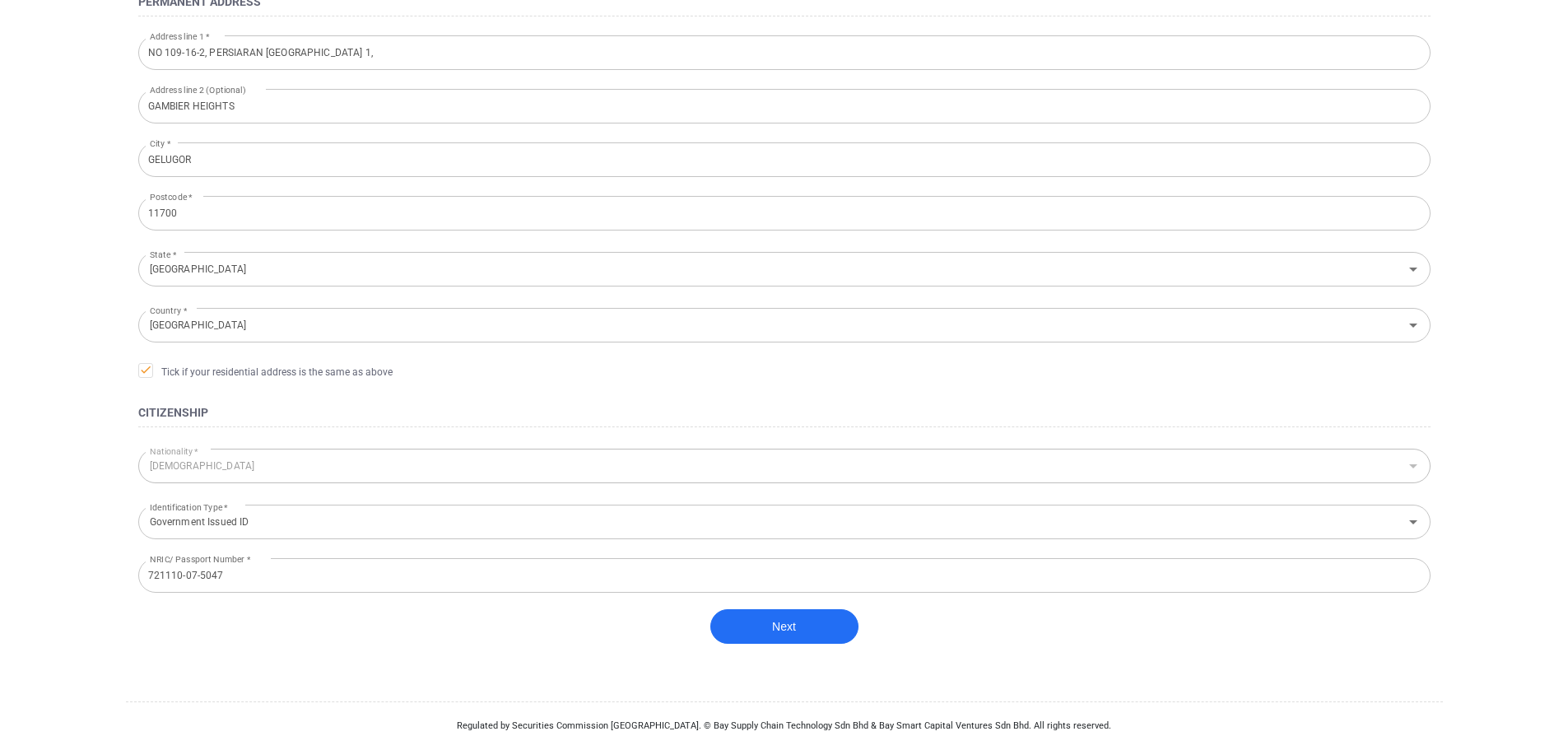
scroll to position [2, 0]
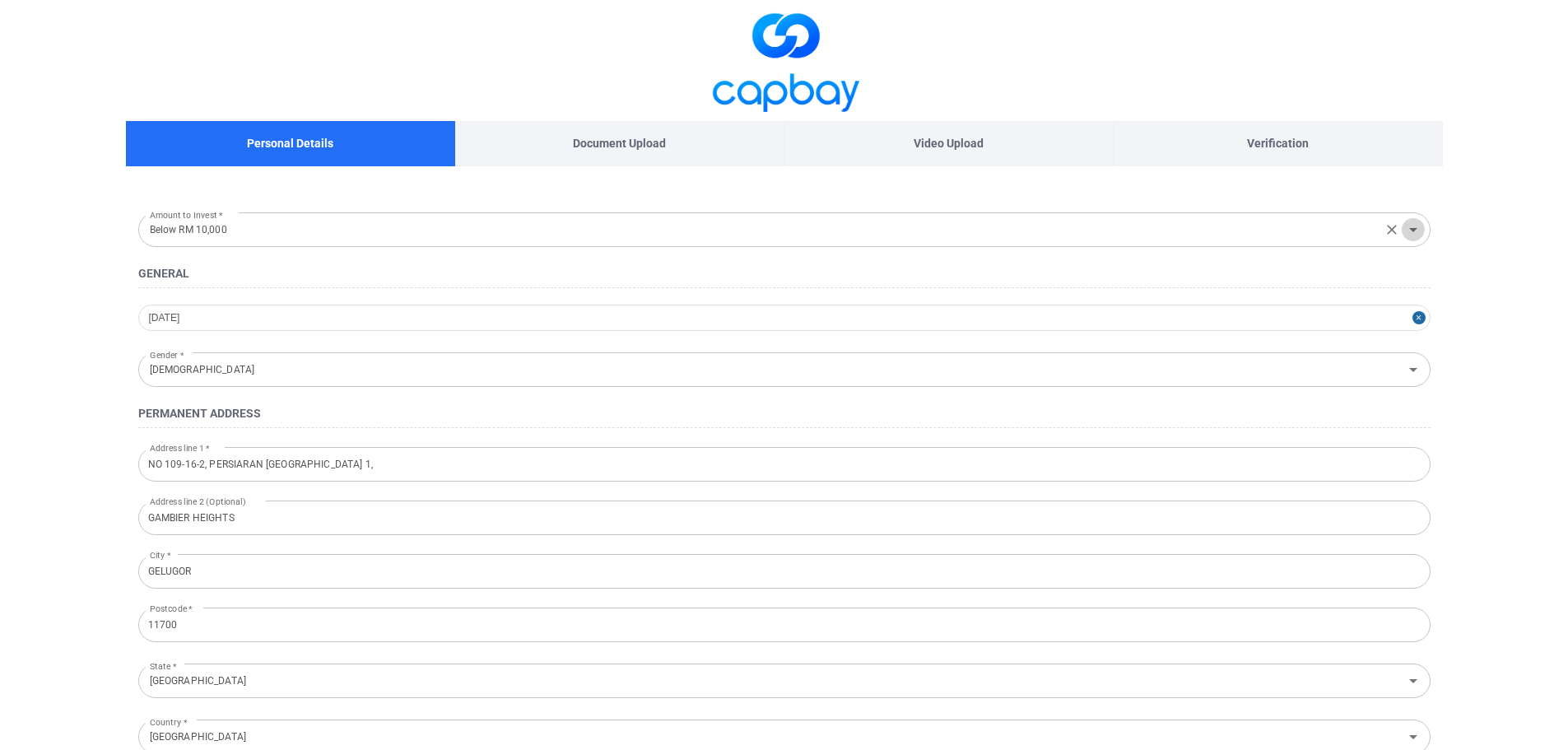
click at [1412, 230] on icon "Open" at bounding box center [1413, 230] width 9 height 4
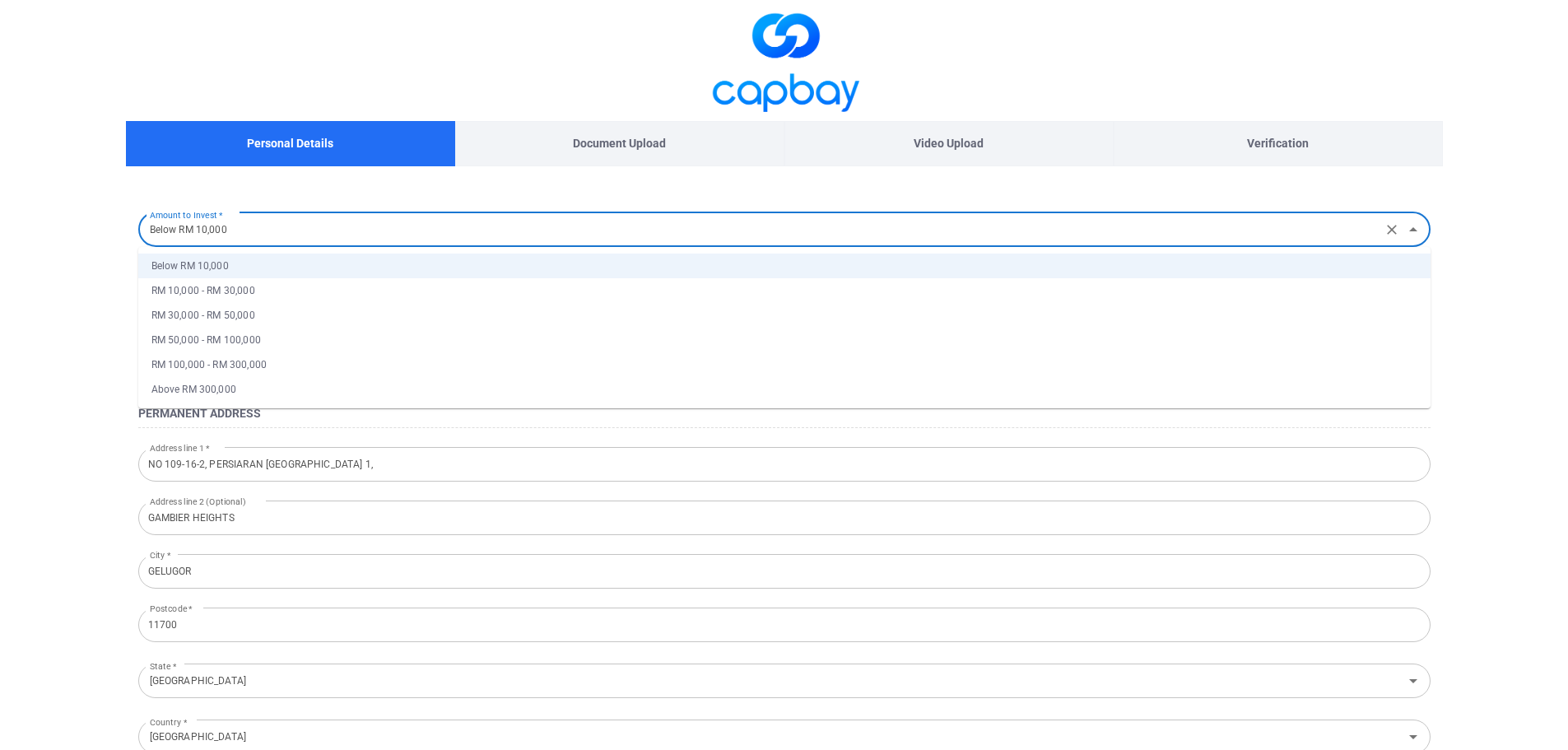
click at [256, 285] on li "RM 10,000 - RM 30,000" at bounding box center [784, 291] width 1292 height 25
type input "RM 10,000 - RM 30,000"
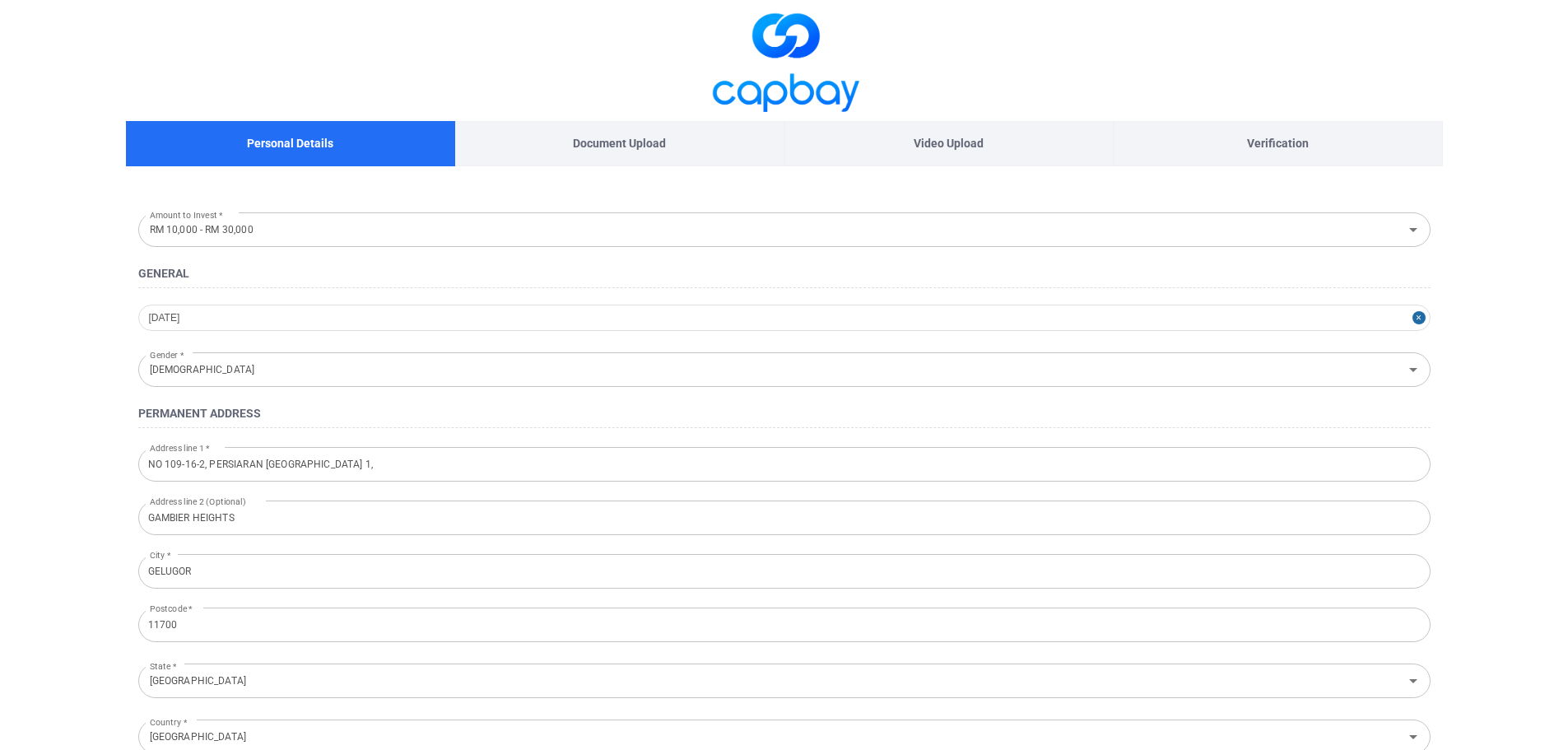
click at [1464, 234] on main "Personal Details Document Upload Video Upload Verification Amount to Invest * R…" at bounding box center [784, 579] width 1568 height 1163
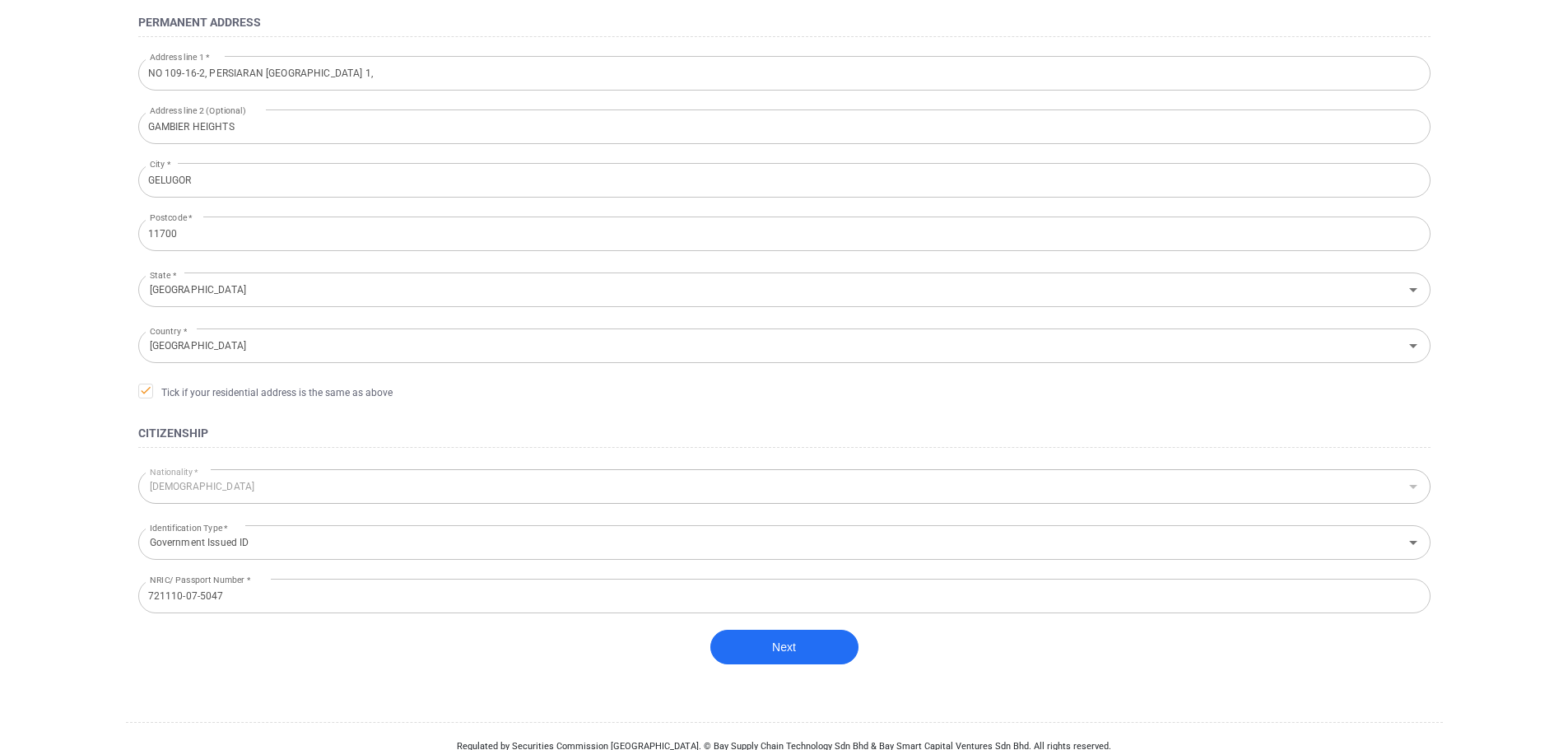
scroll to position [413, 0]
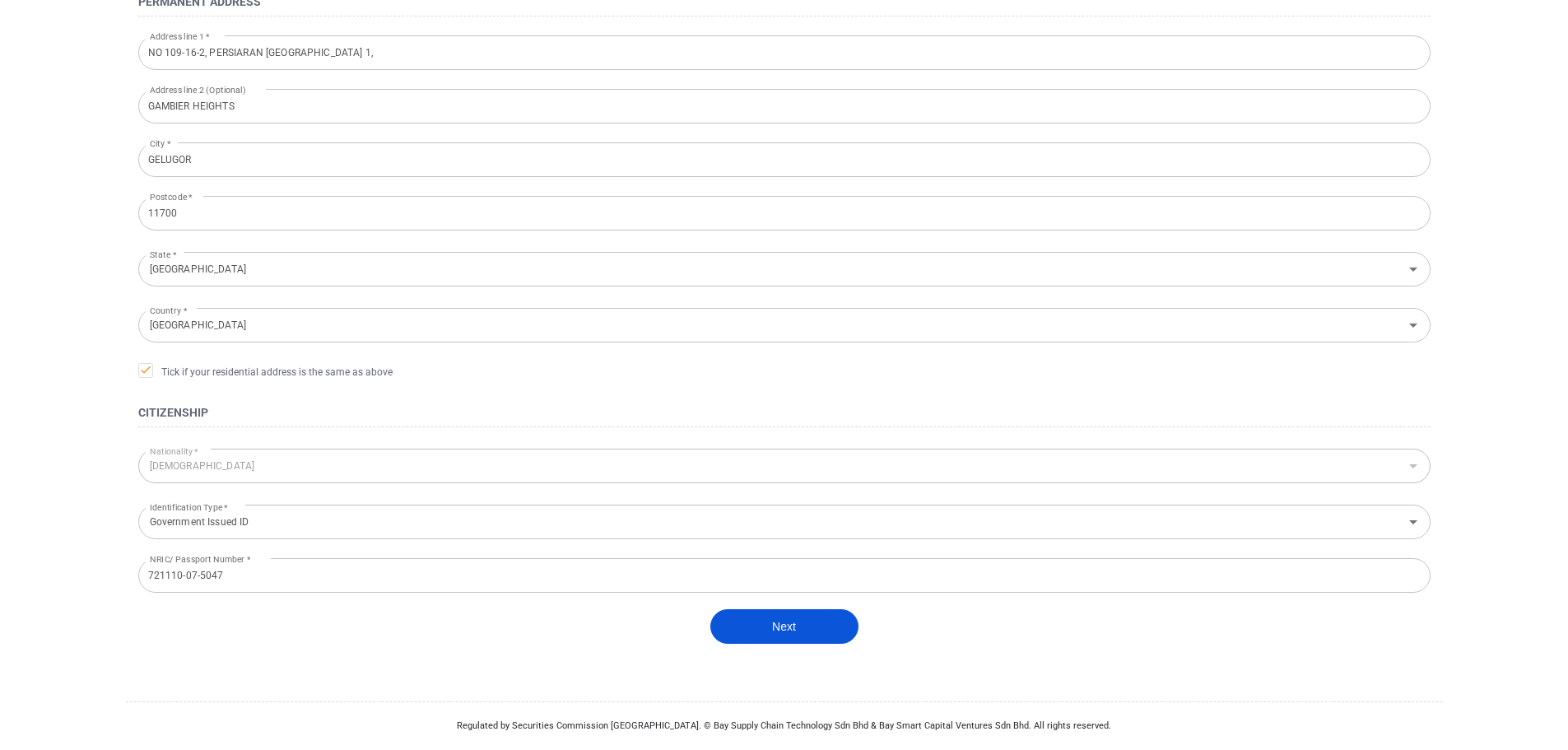
click at [803, 630] on button "Next" at bounding box center [784, 627] width 148 height 34
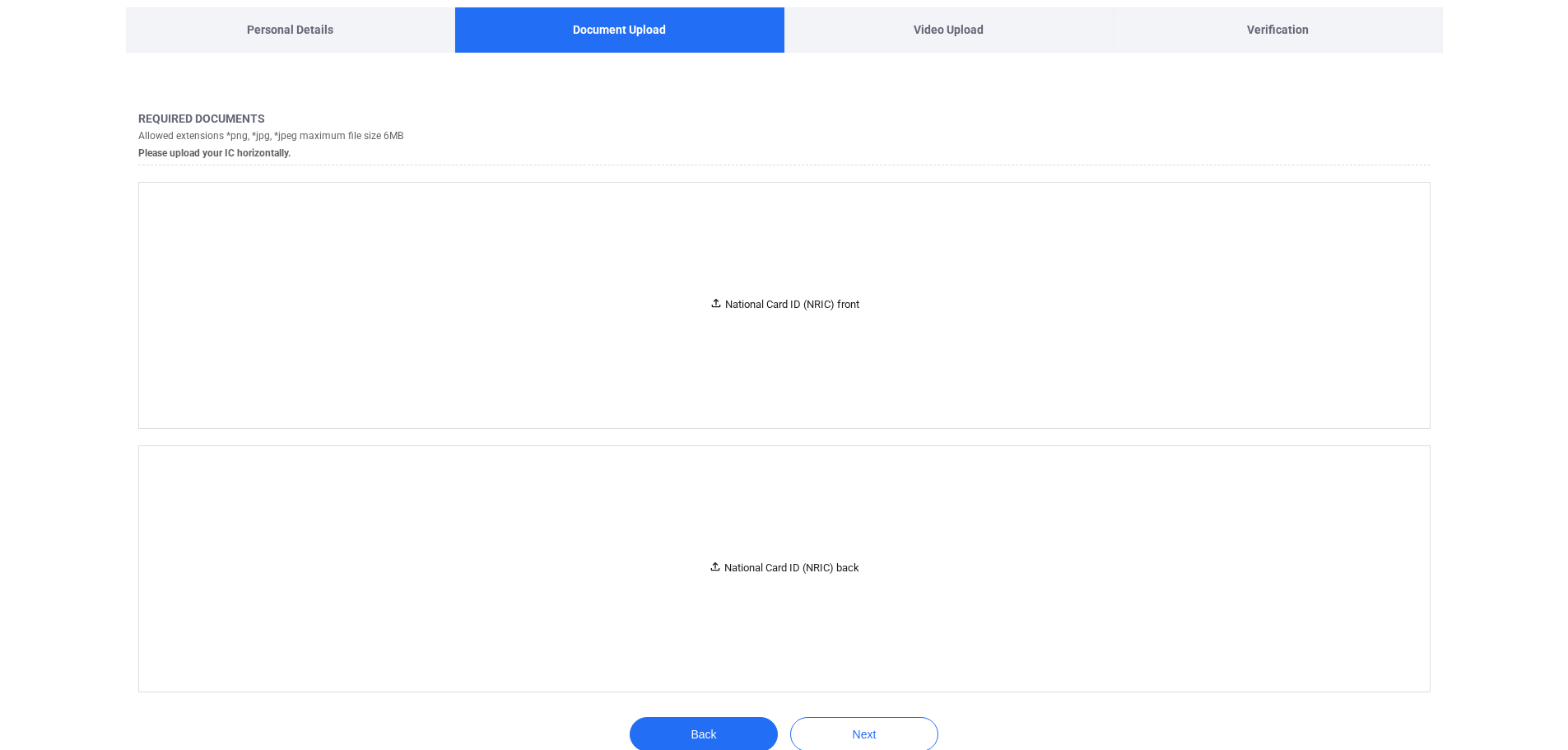
scroll to position [0, 0]
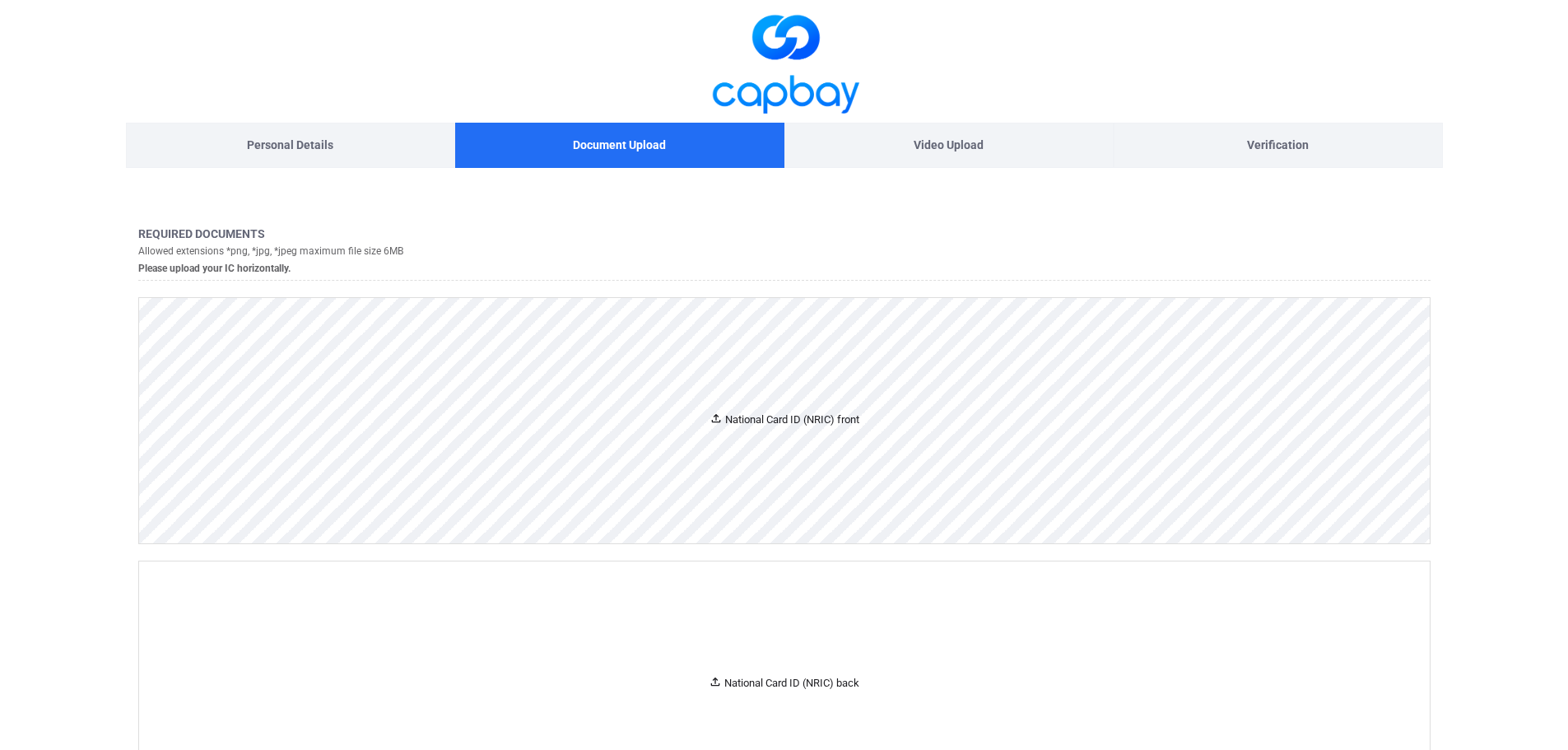
click at [797, 469] on div "National Card ID (NRIC) front" at bounding box center [784, 421] width 1290 height 245
click at [820, 439] on div "National Card ID (NRIC) front" at bounding box center [784, 421] width 1290 height 245
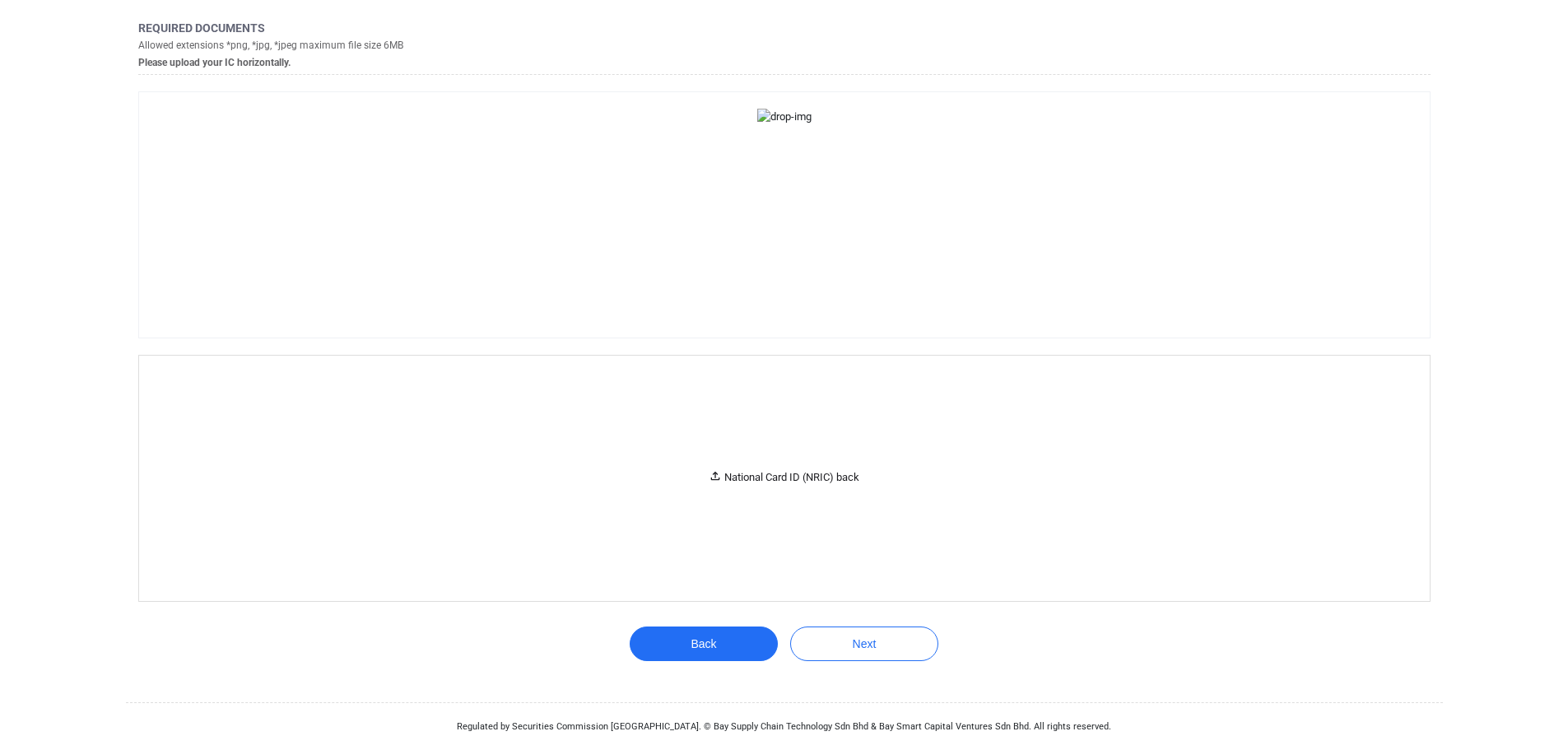
scroll to position [778, 0]
click at [892, 483] on div "National Card ID (NRIC) back" at bounding box center [784, 478] width 1290 height 245
click at [875, 651] on button "Next" at bounding box center [864, 644] width 148 height 34
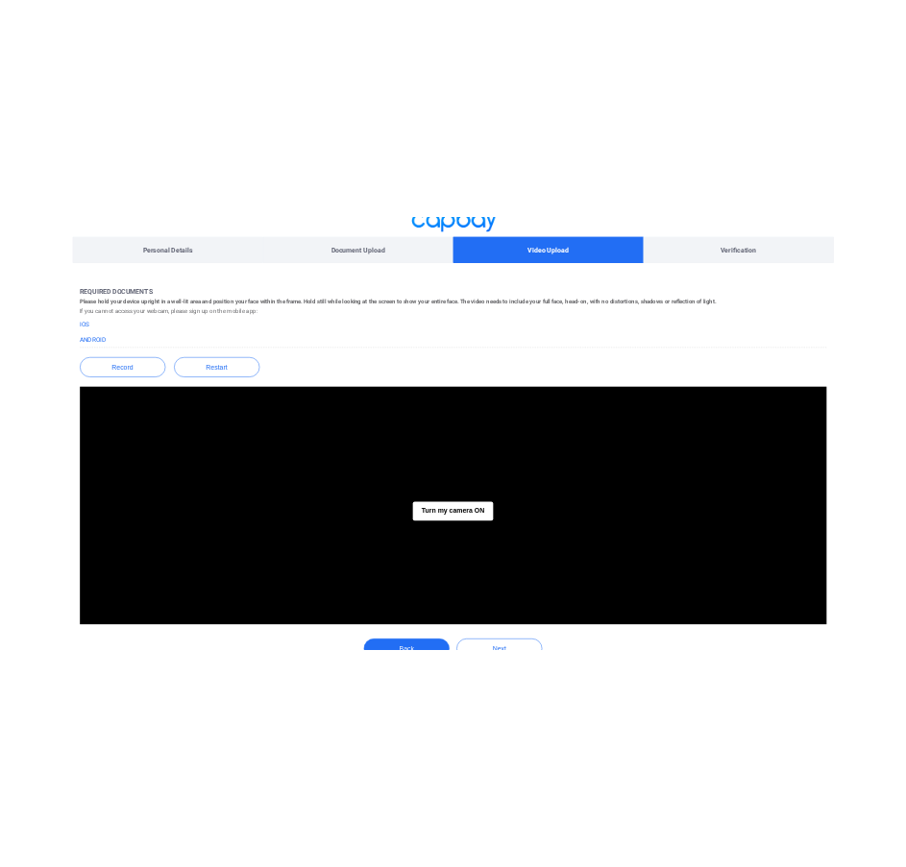
scroll to position [224, 0]
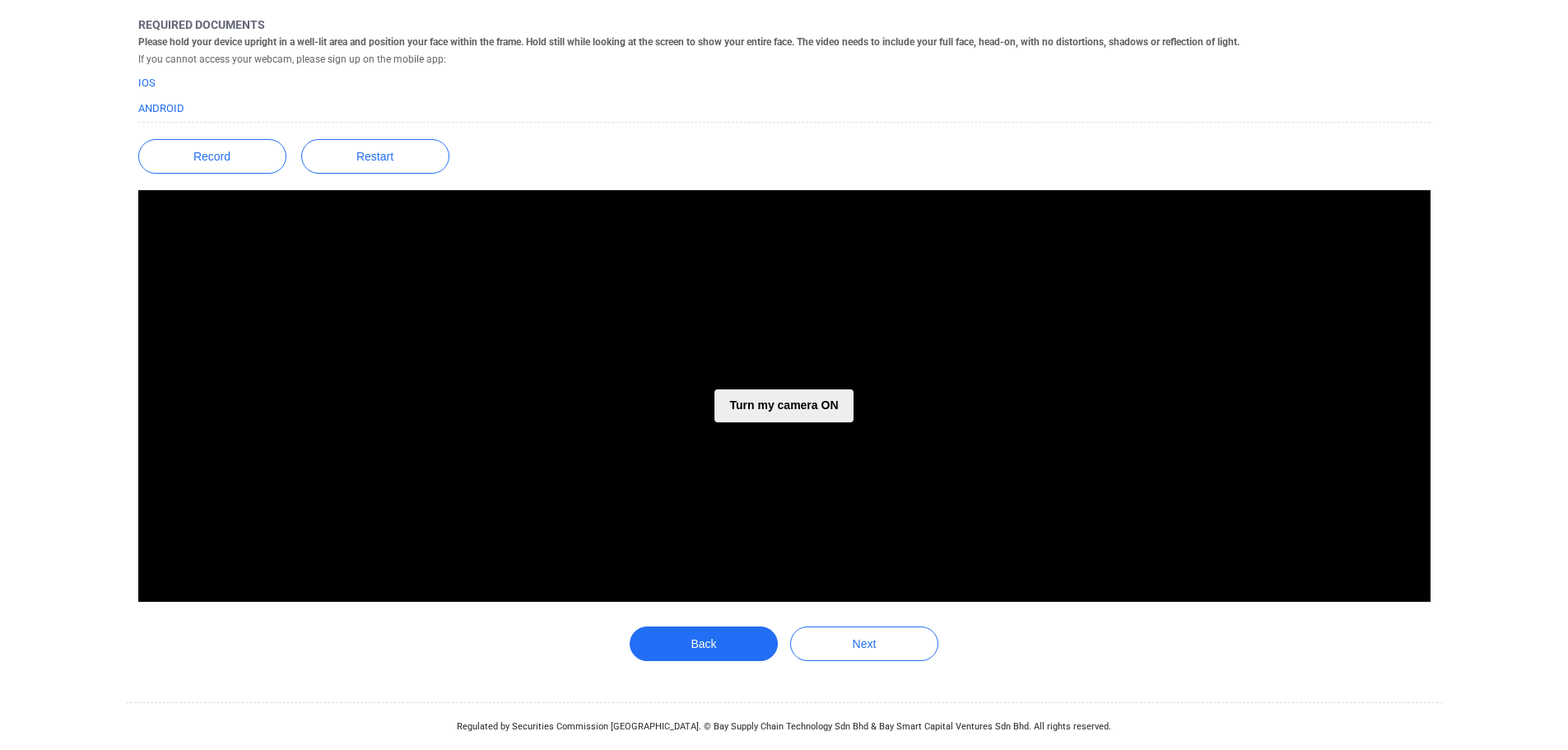
click at [819, 397] on button "Turn my camera ON" at bounding box center [783, 405] width 138 height 33
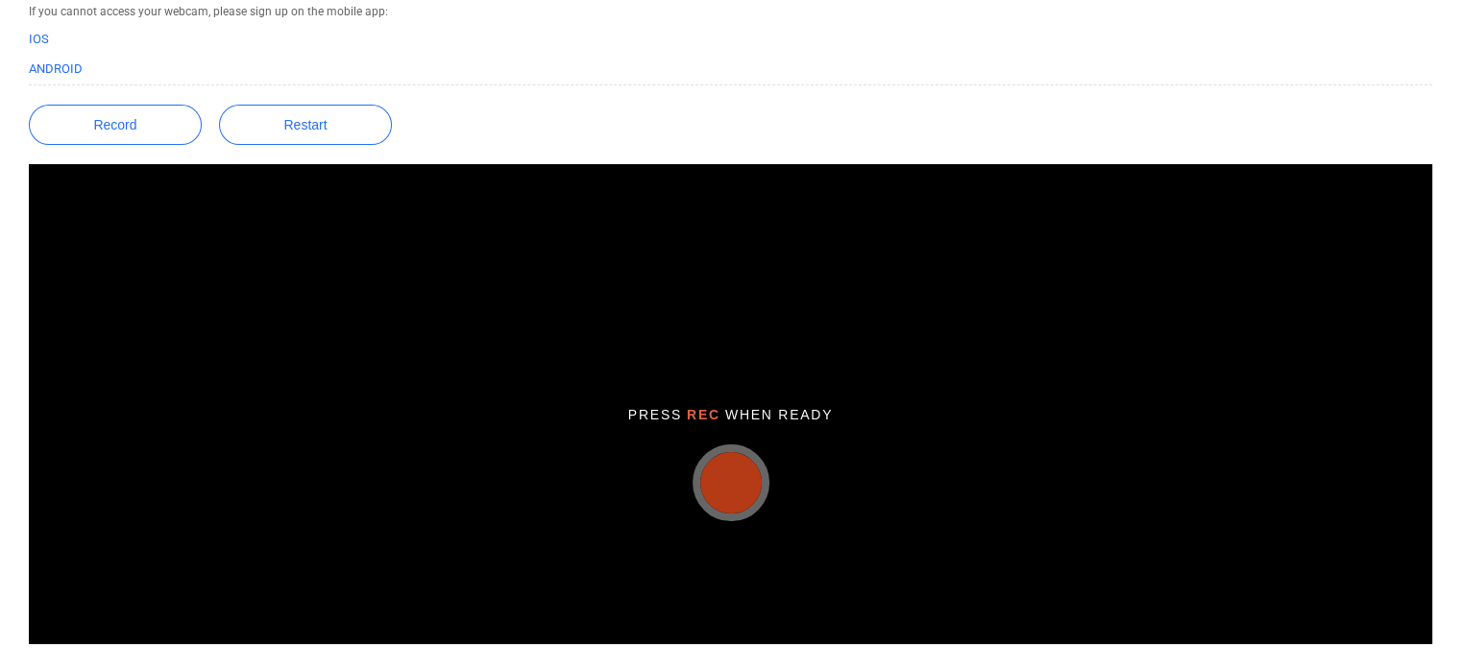
scroll to position [223, 0]
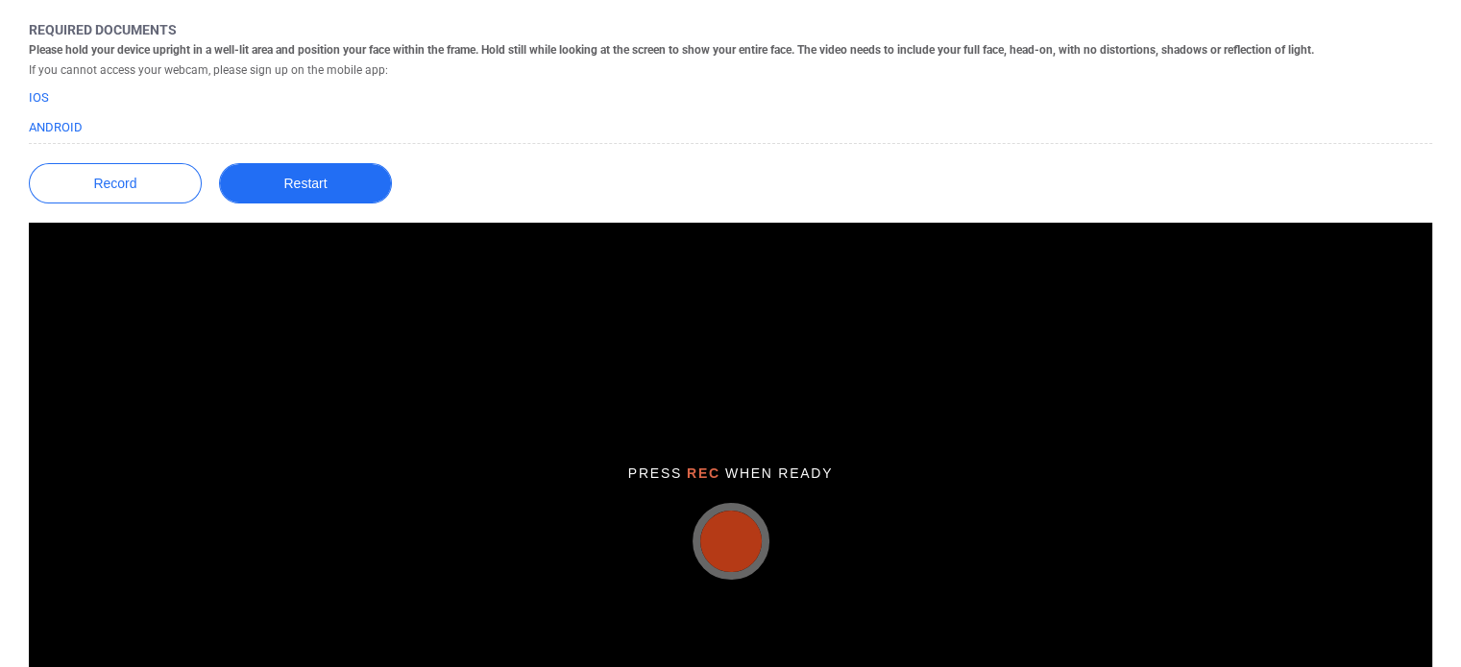
click at [309, 180] on button "Restart" at bounding box center [305, 183] width 173 height 40
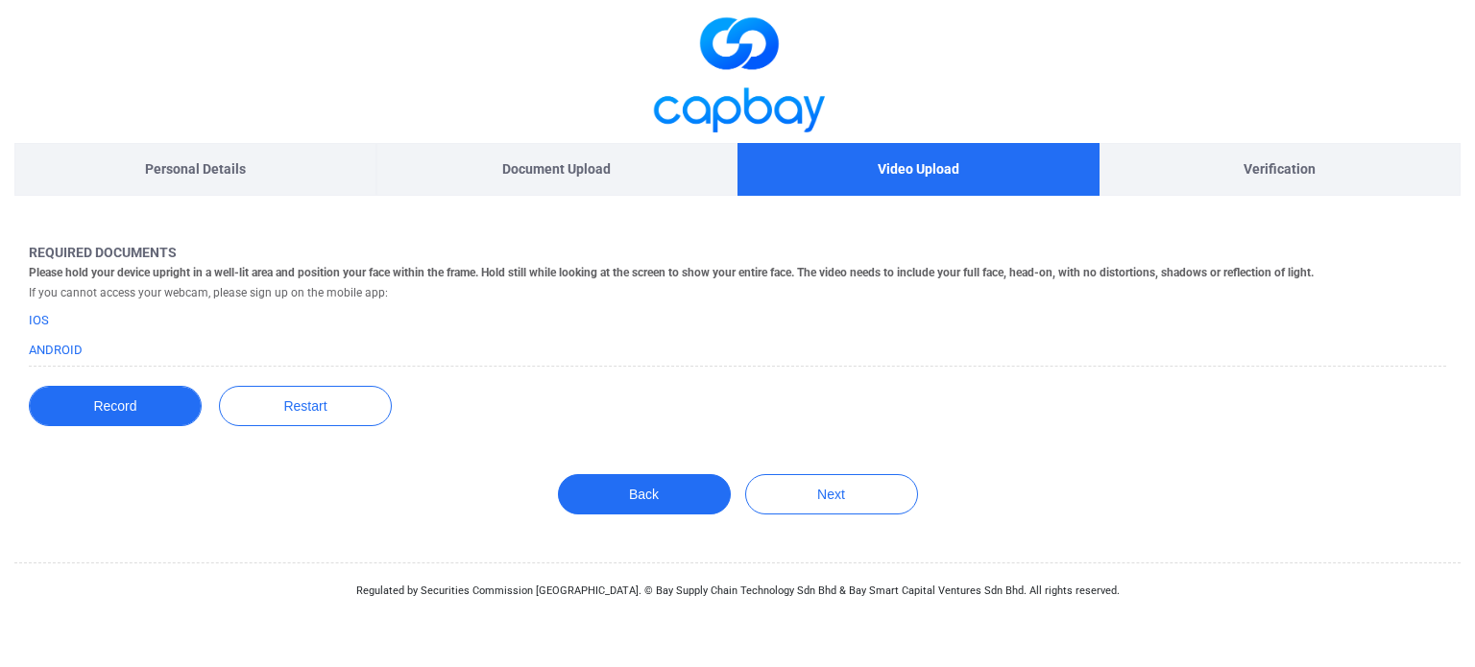
click at [174, 415] on button "Record" at bounding box center [115, 406] width 173 height 40
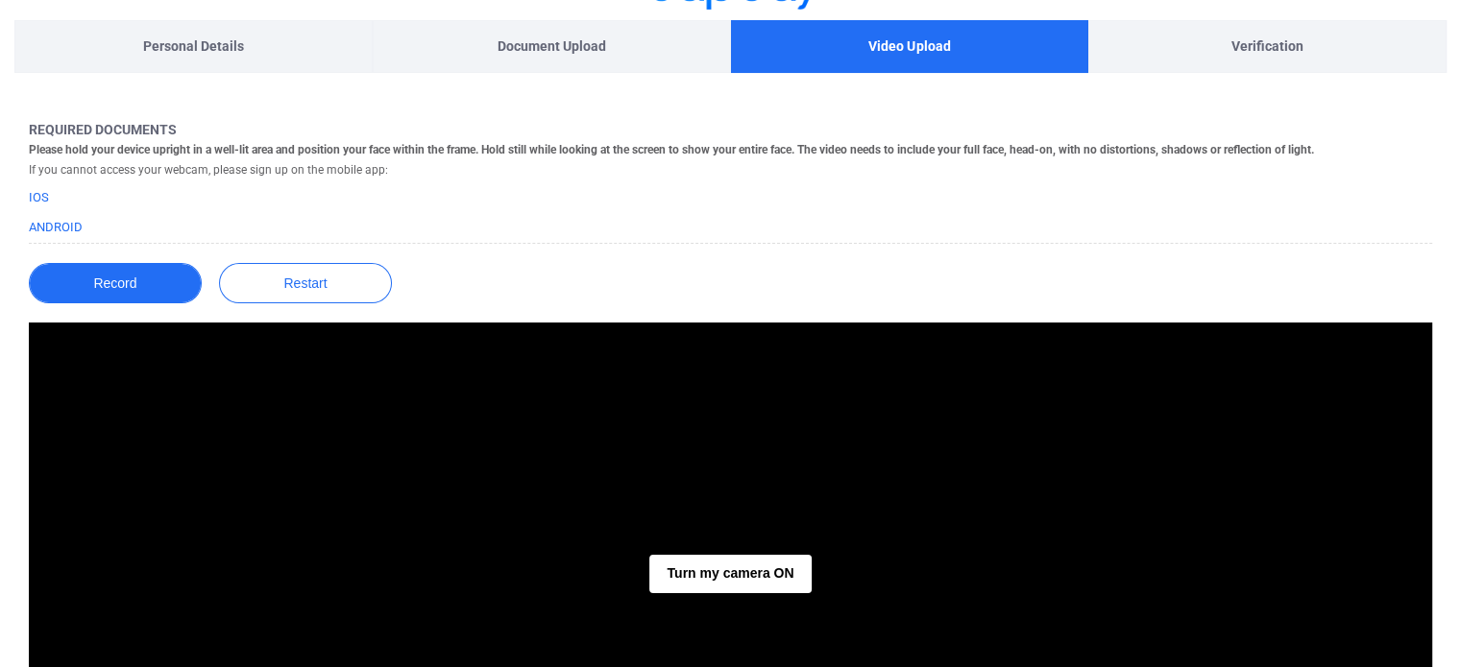
scroll to position [159, 0]
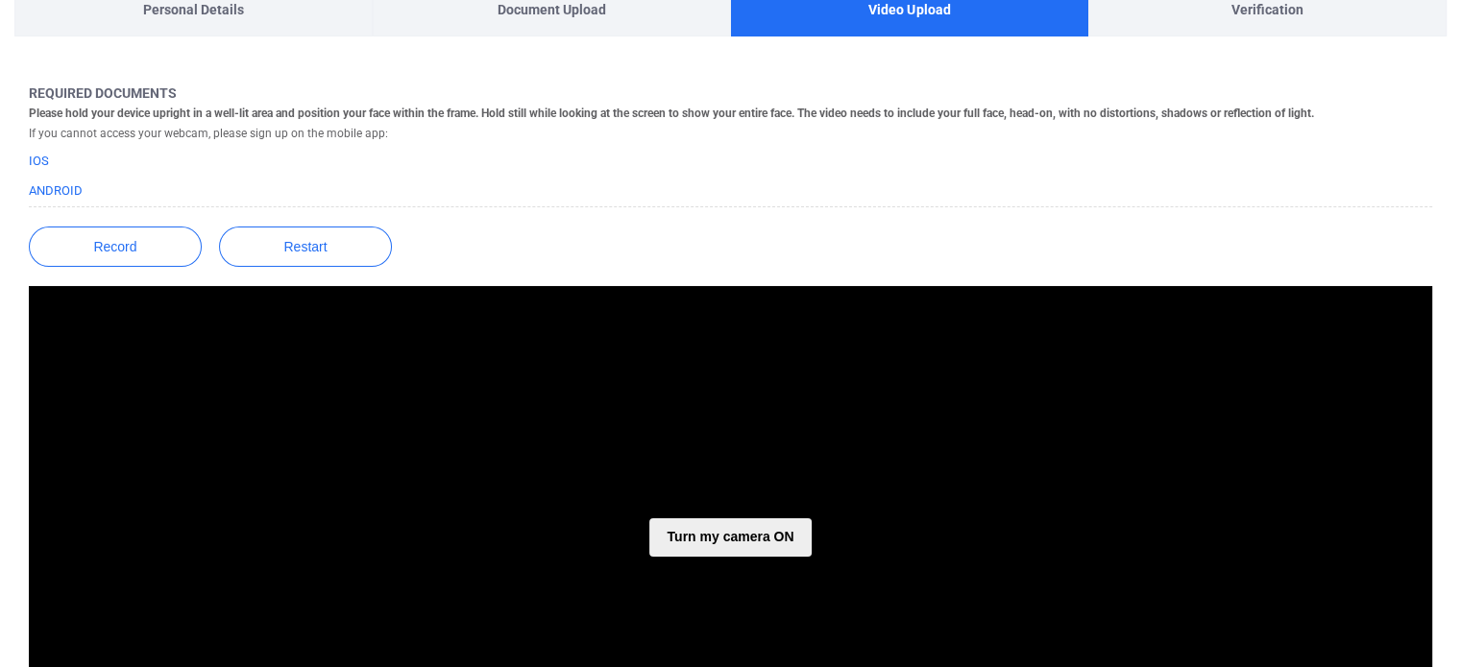
click at [741, 546] on button "Turn my camera ON" at bounding box center [729, 538] width 161 height 38
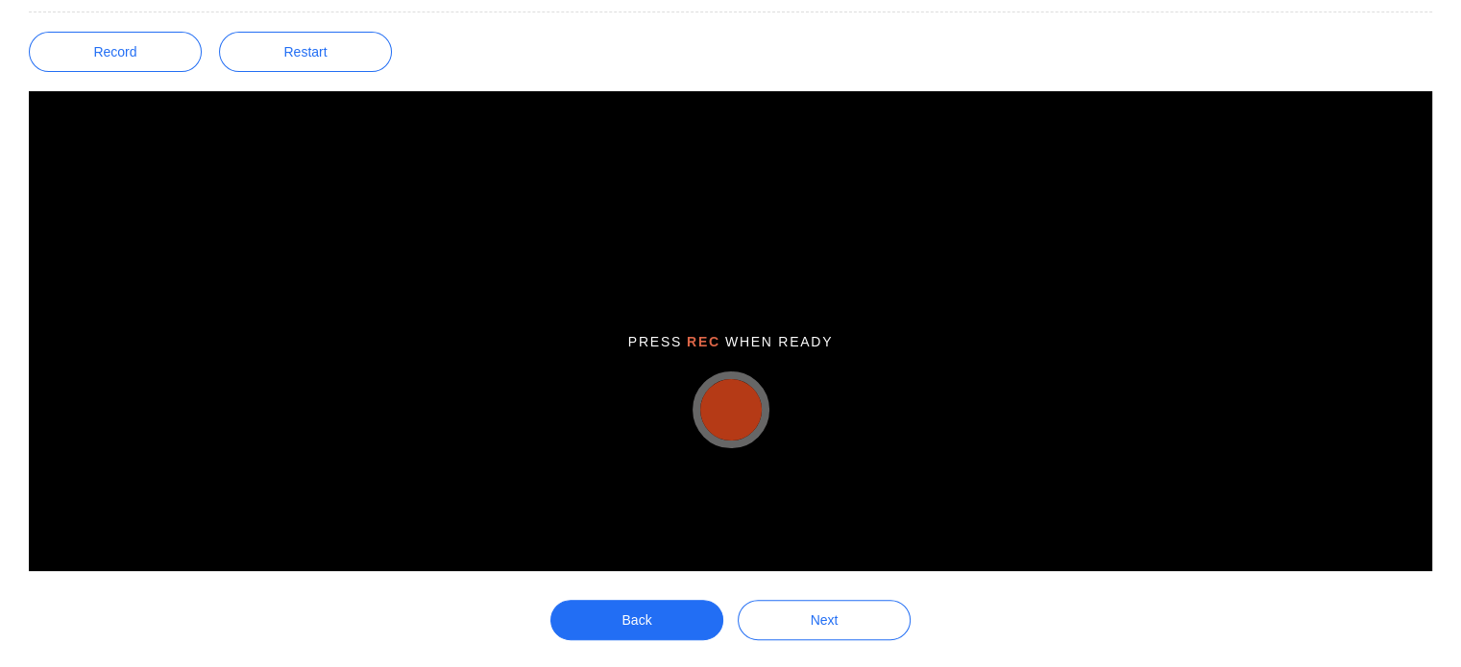
scroll to position [353, 0]
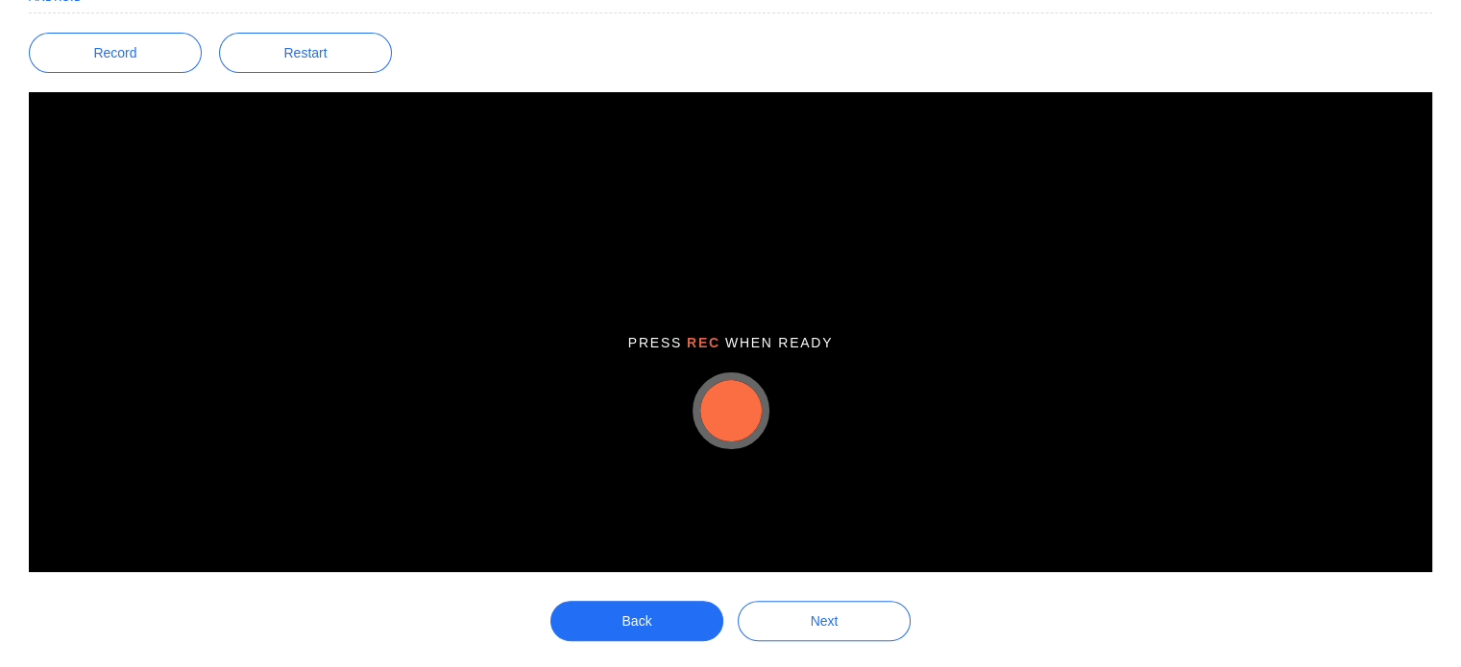
click at [740, 422] on button "button" at bounding box center [730, 410] width 61 height 61
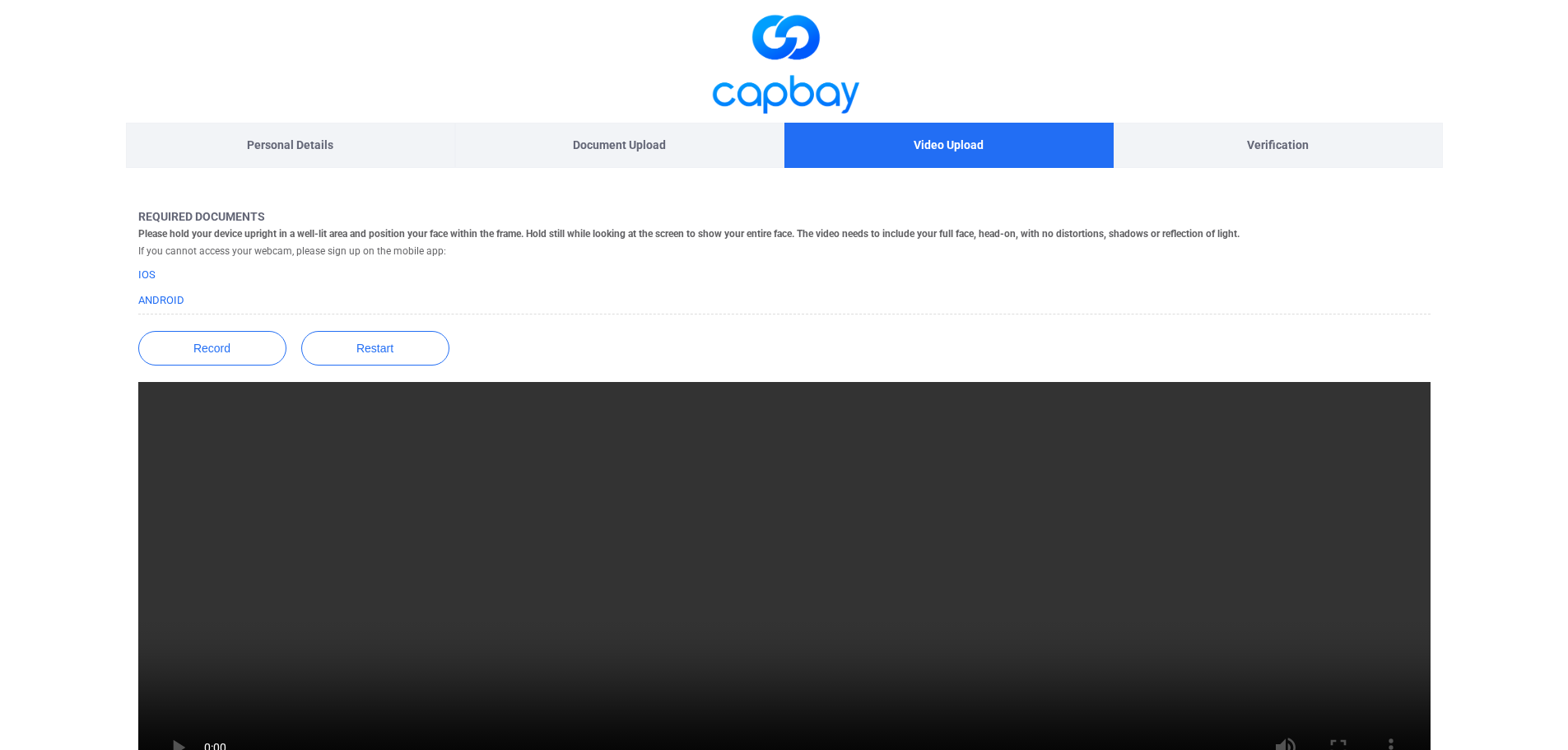
scroll to position [192, 0]
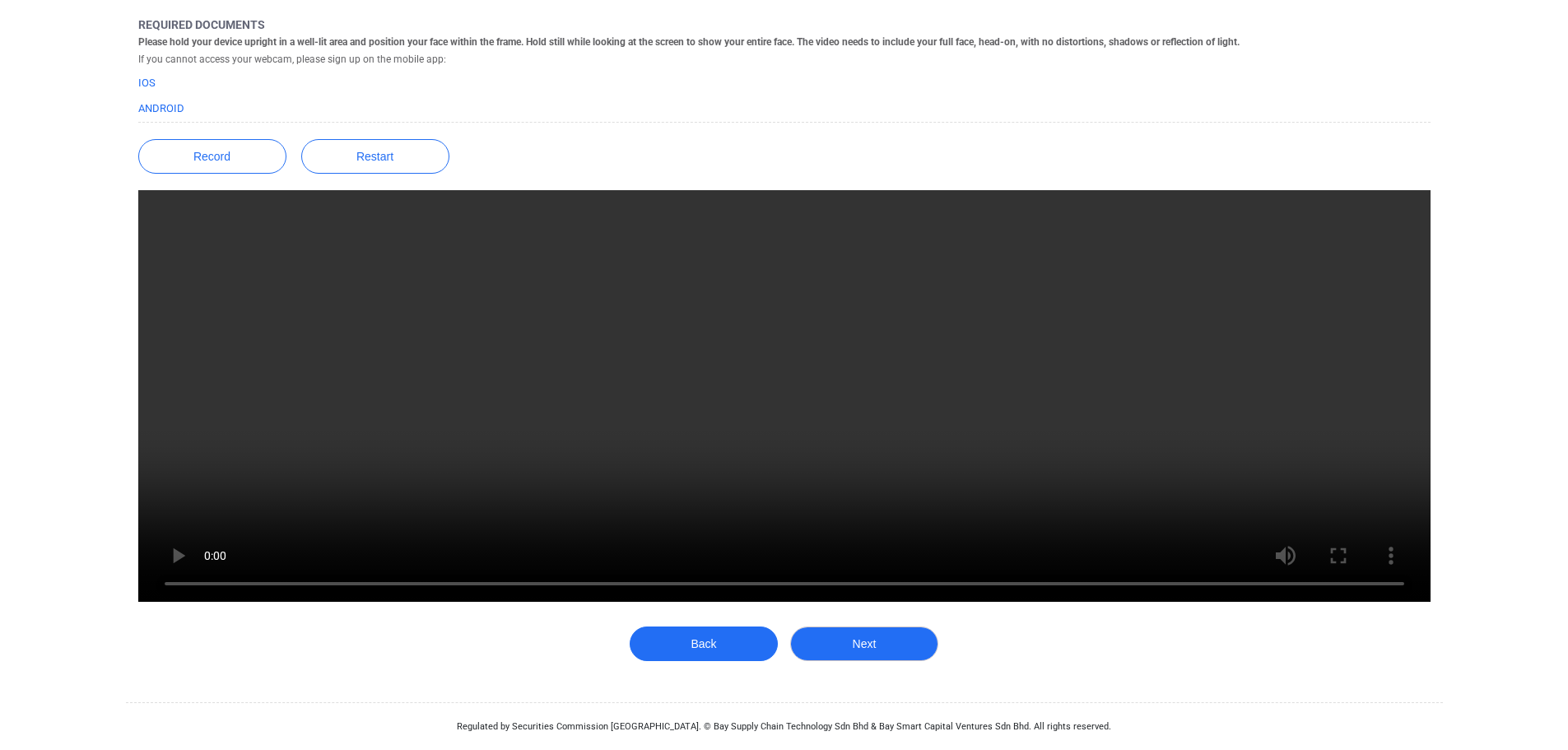
click at [860, 650] on button "Next" at bounding box center [864, 644] width 148 height 34
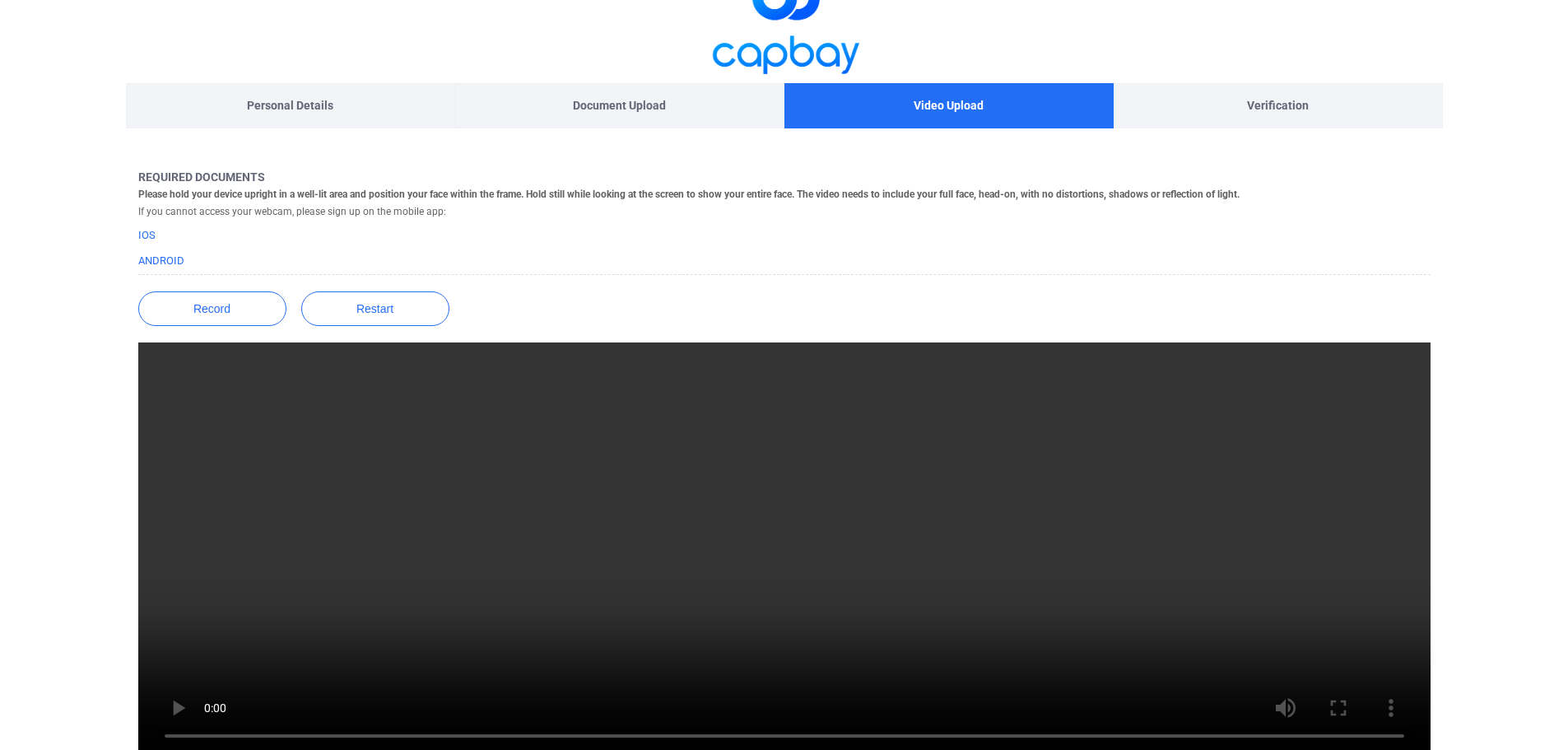
scroll to position [0, 0]
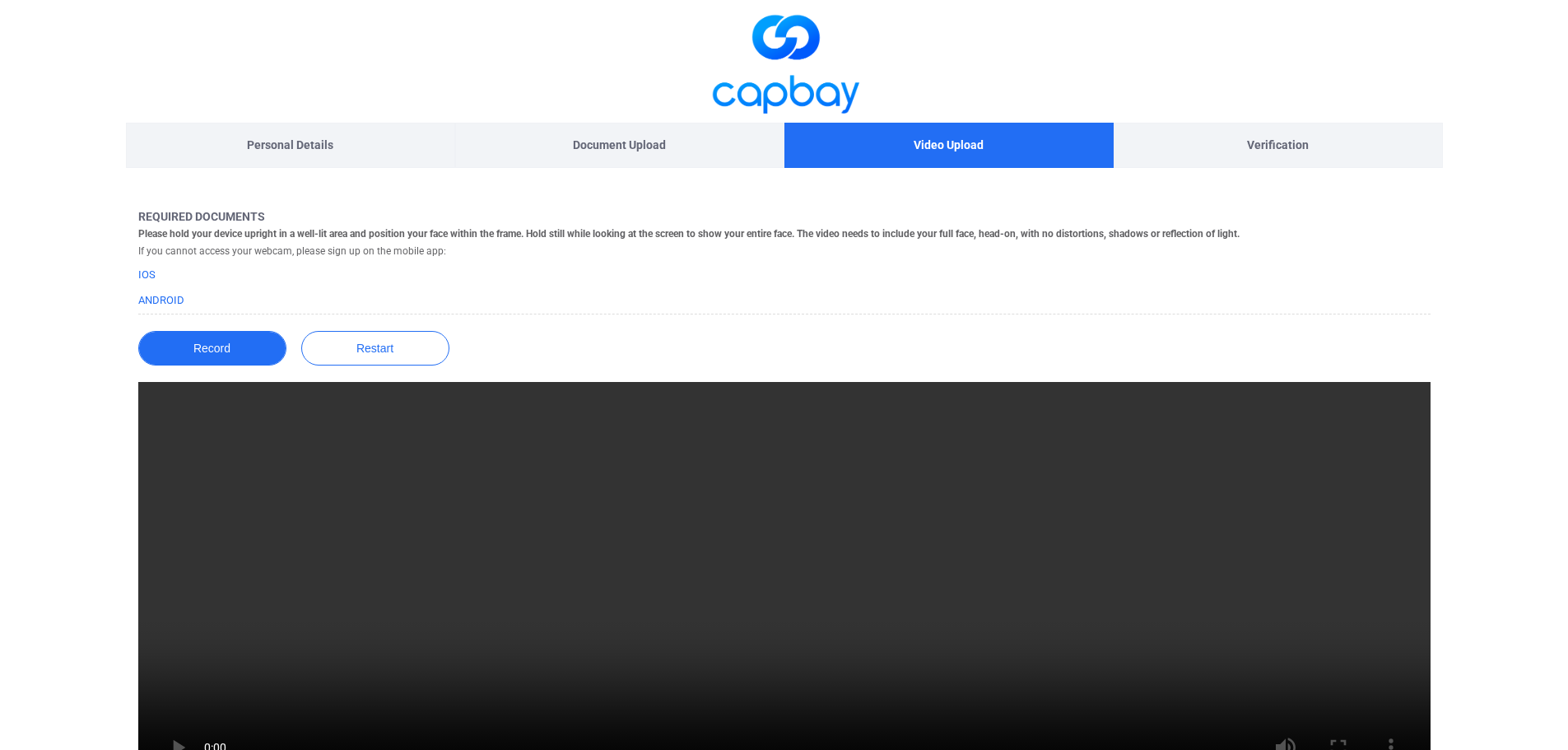
click at [232, 356] on button "Record" at bounding box center [212, 348] width 148 height 34
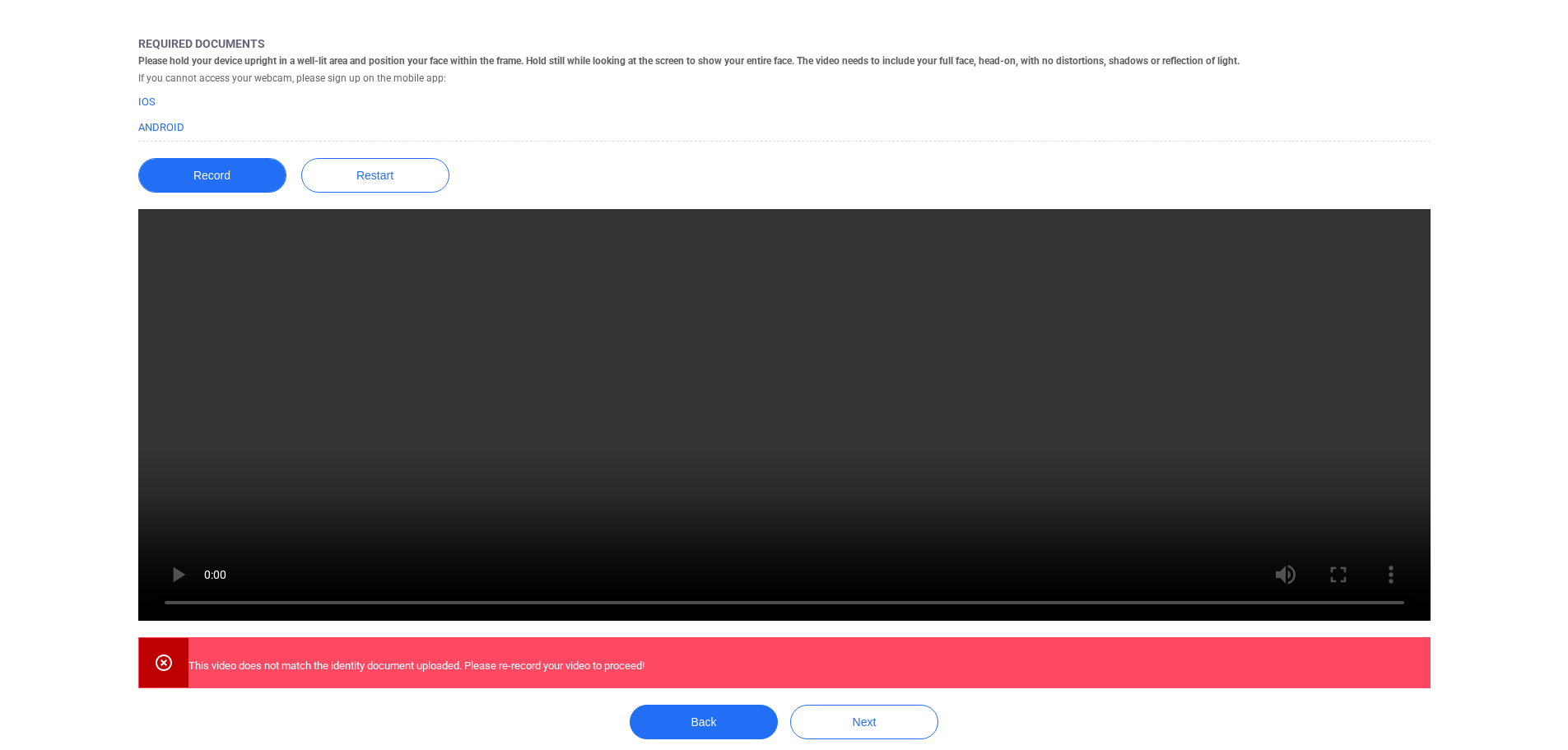
scroll to position [251, 0]
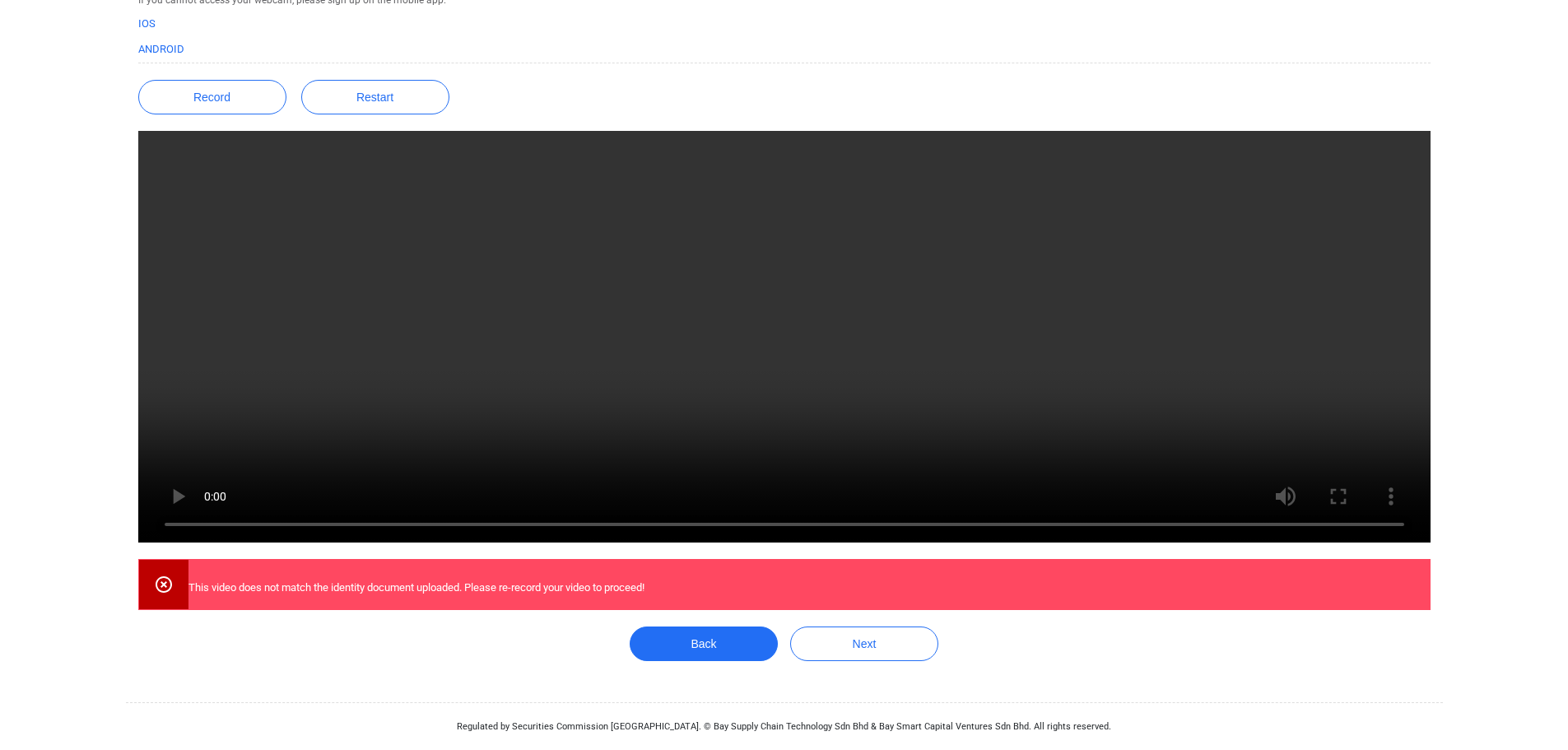
click at [161, 586] on icon at bounding box center [164, 584] width 16 height 16
click at [160, 588] on icon at bounding box center [164, 584] width 20 height 20
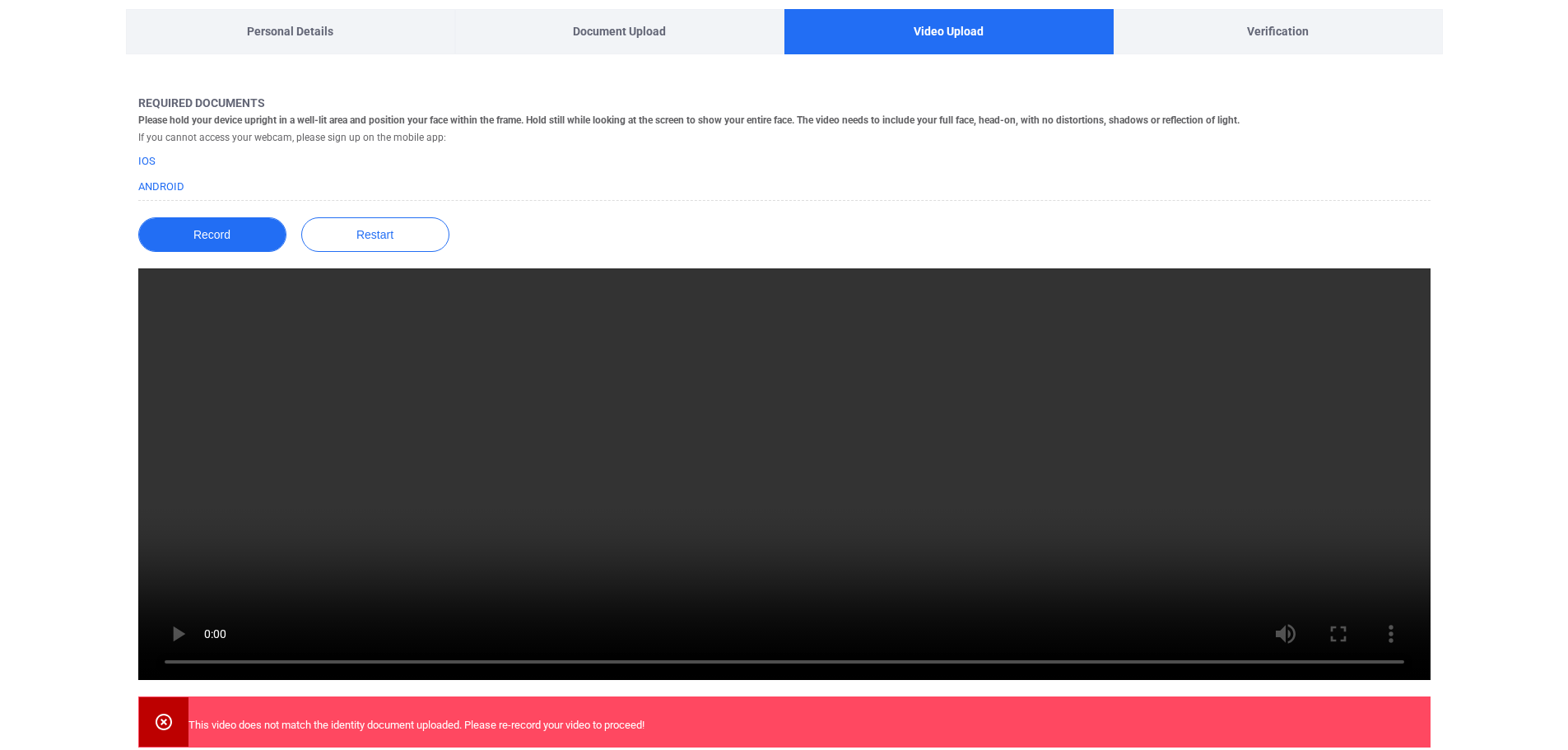
click at [228, 243] on button "Record" at bounding box center [212, 235] width 148 height 34
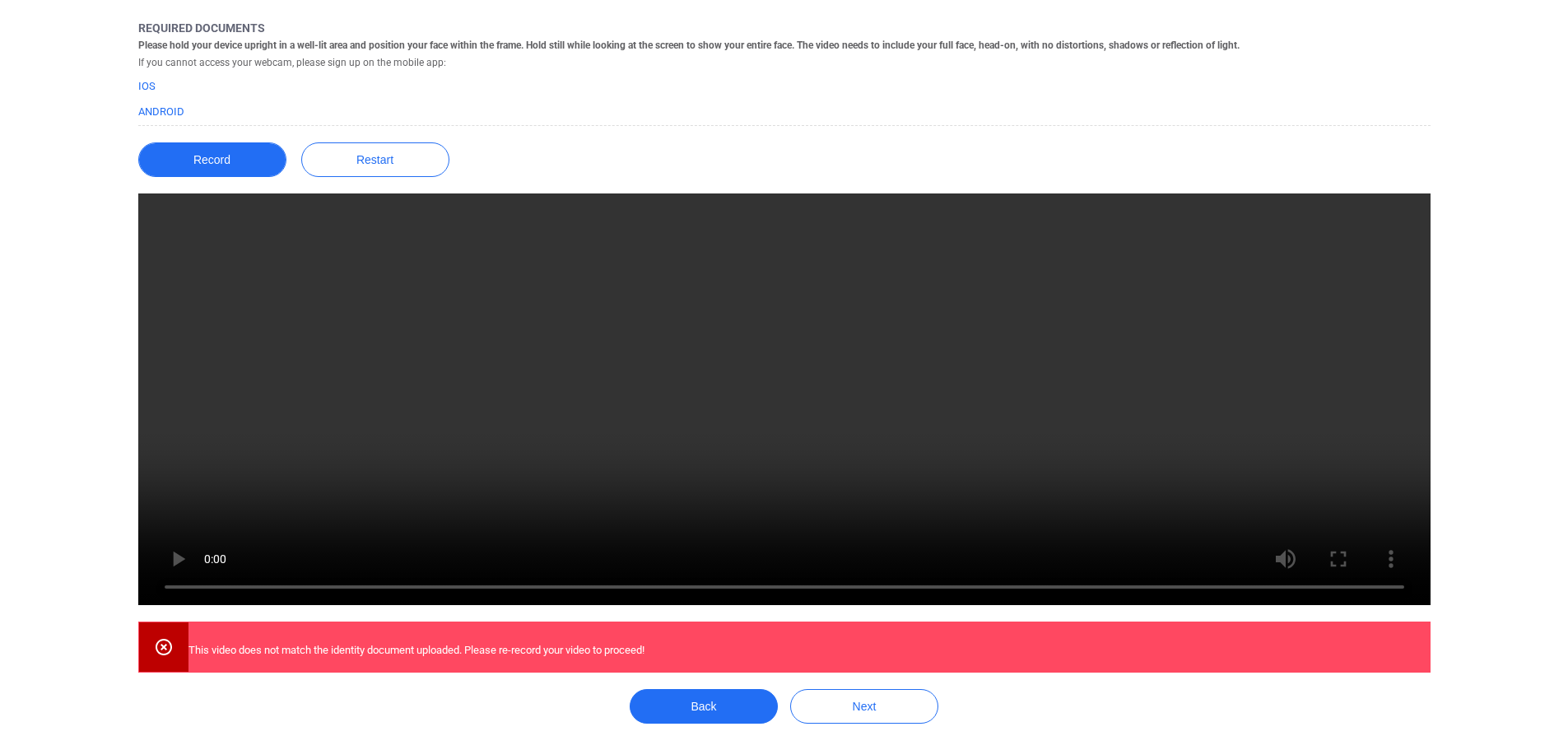
scroll to position [251, 0]
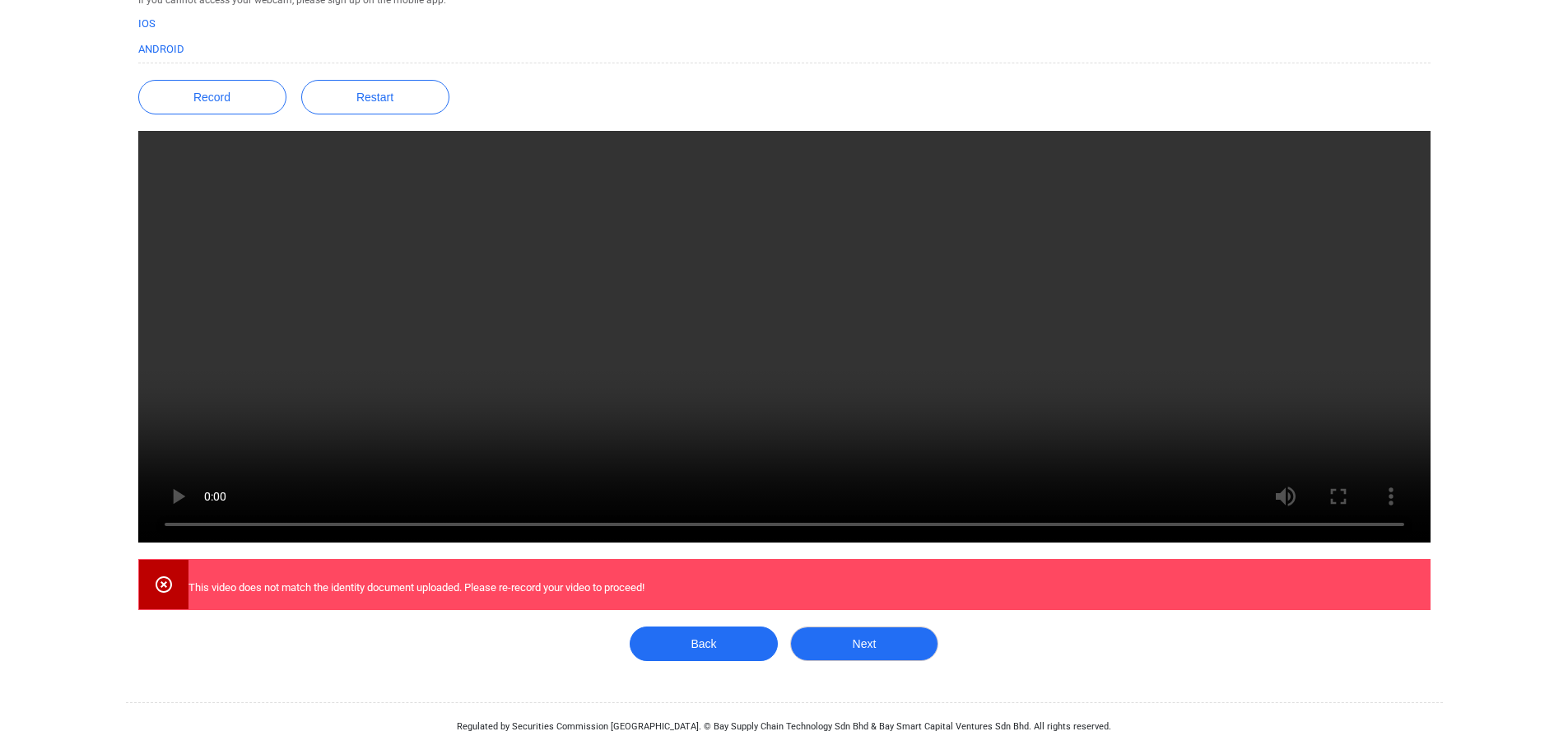
click at [864, 641] on button "Next" at bounding box center [864, 644] width 148 height 34
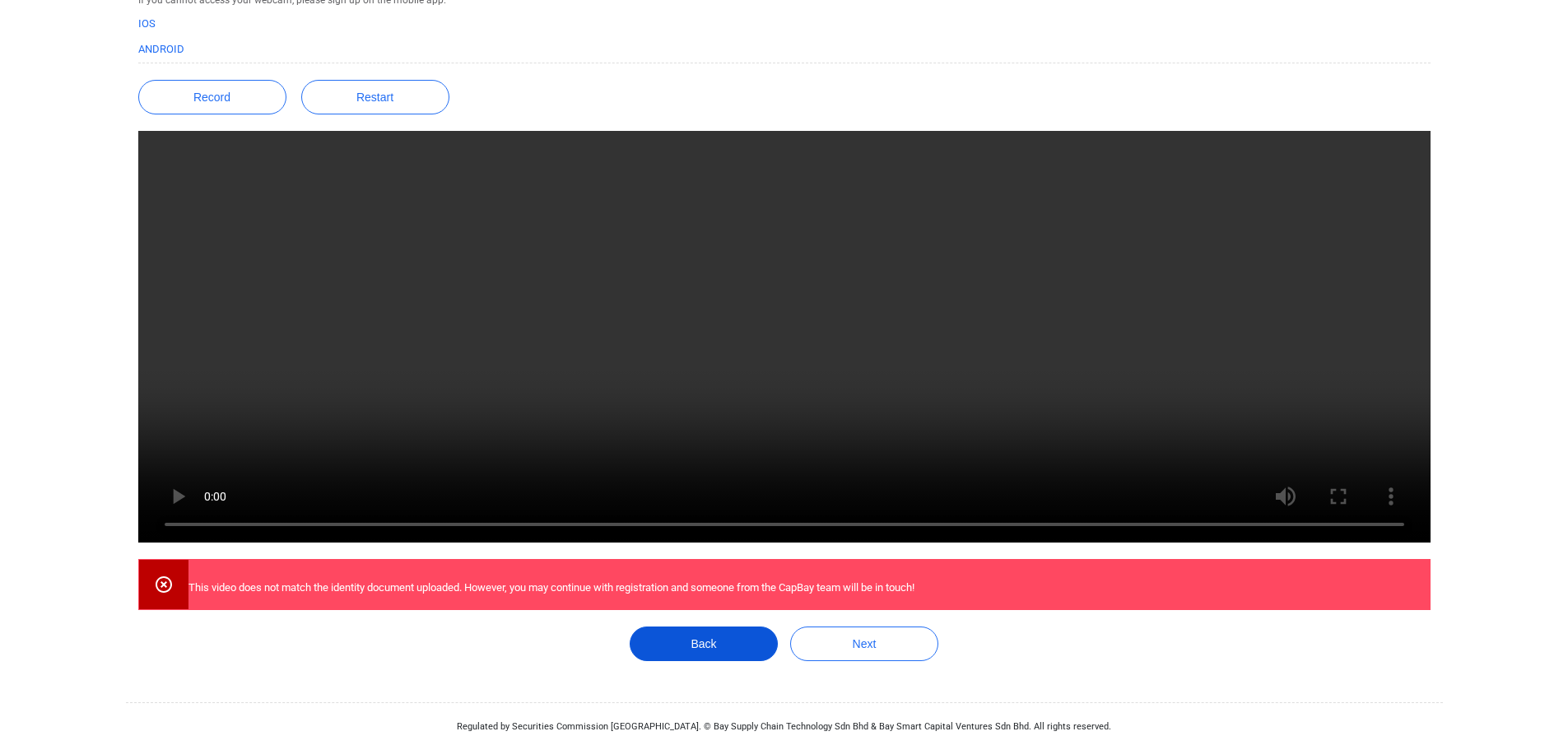
click at [720, 641] on button "Back" at bounding box center [703, 644] width 148 height 34
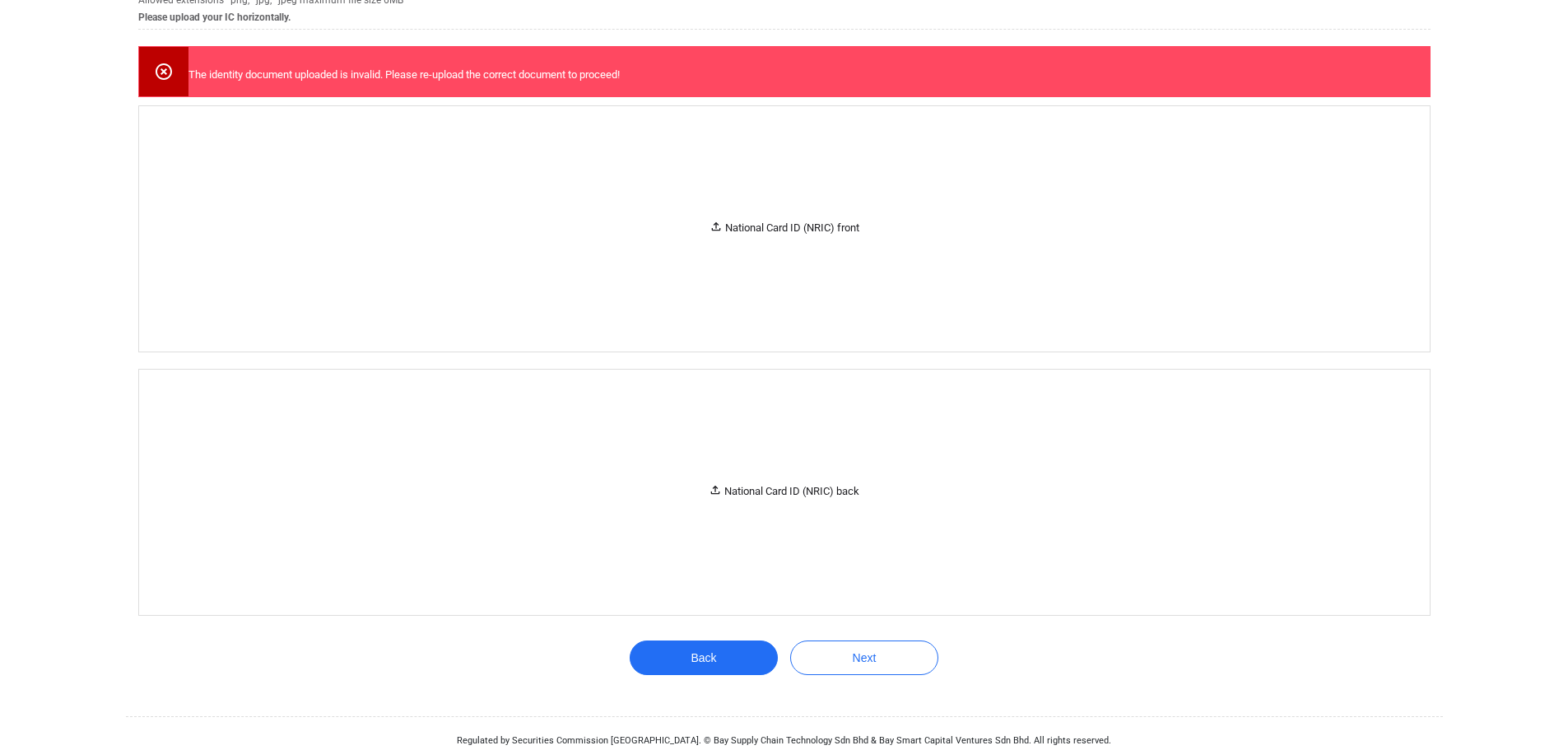
click at [165, 73] on icon at bounding box center [164, 71] width 16 height 16
click at [883, 255] on div "National Card ID (NRIC) front" at bounding box center [784, 229] width 1290 height 245
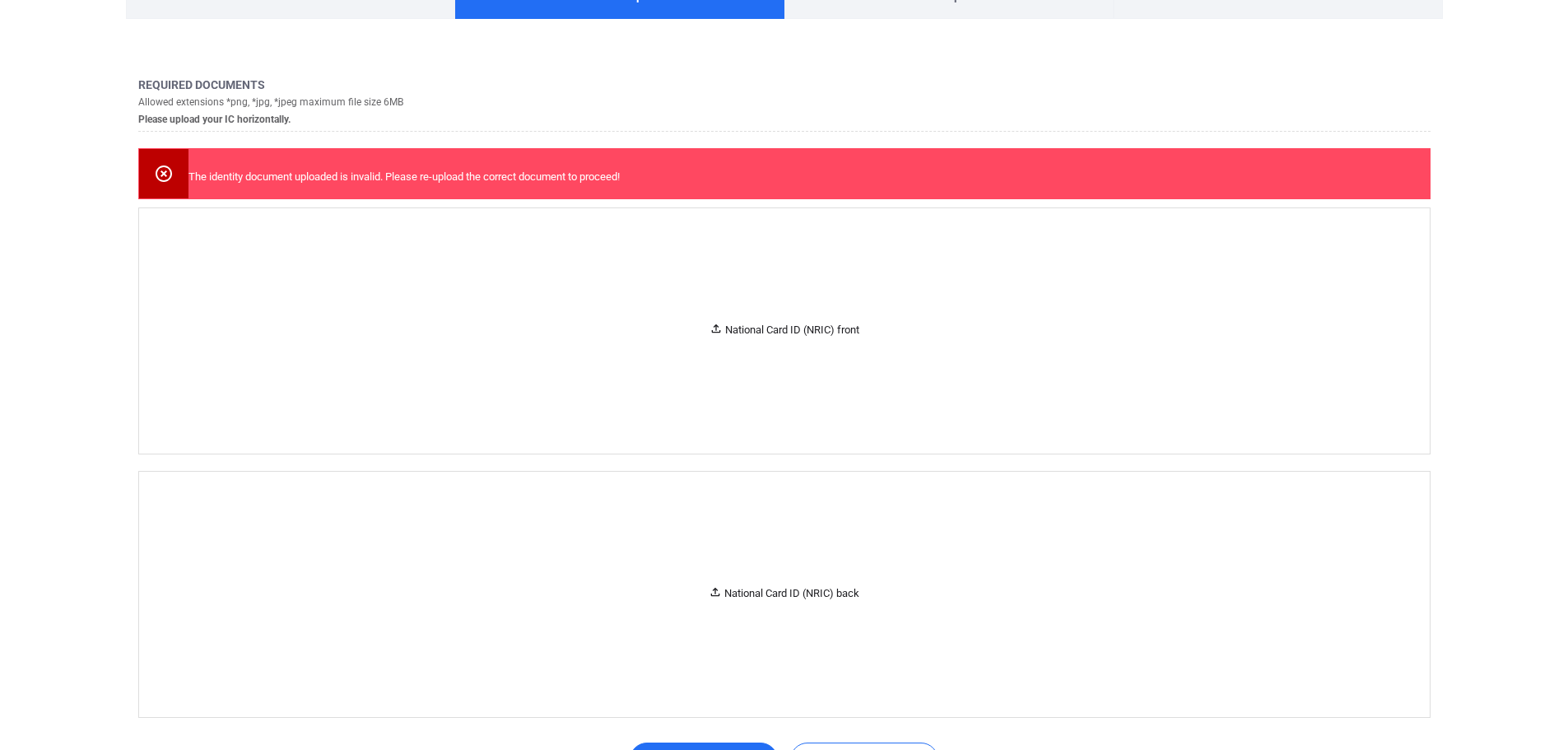
scroll to position [0, 0]
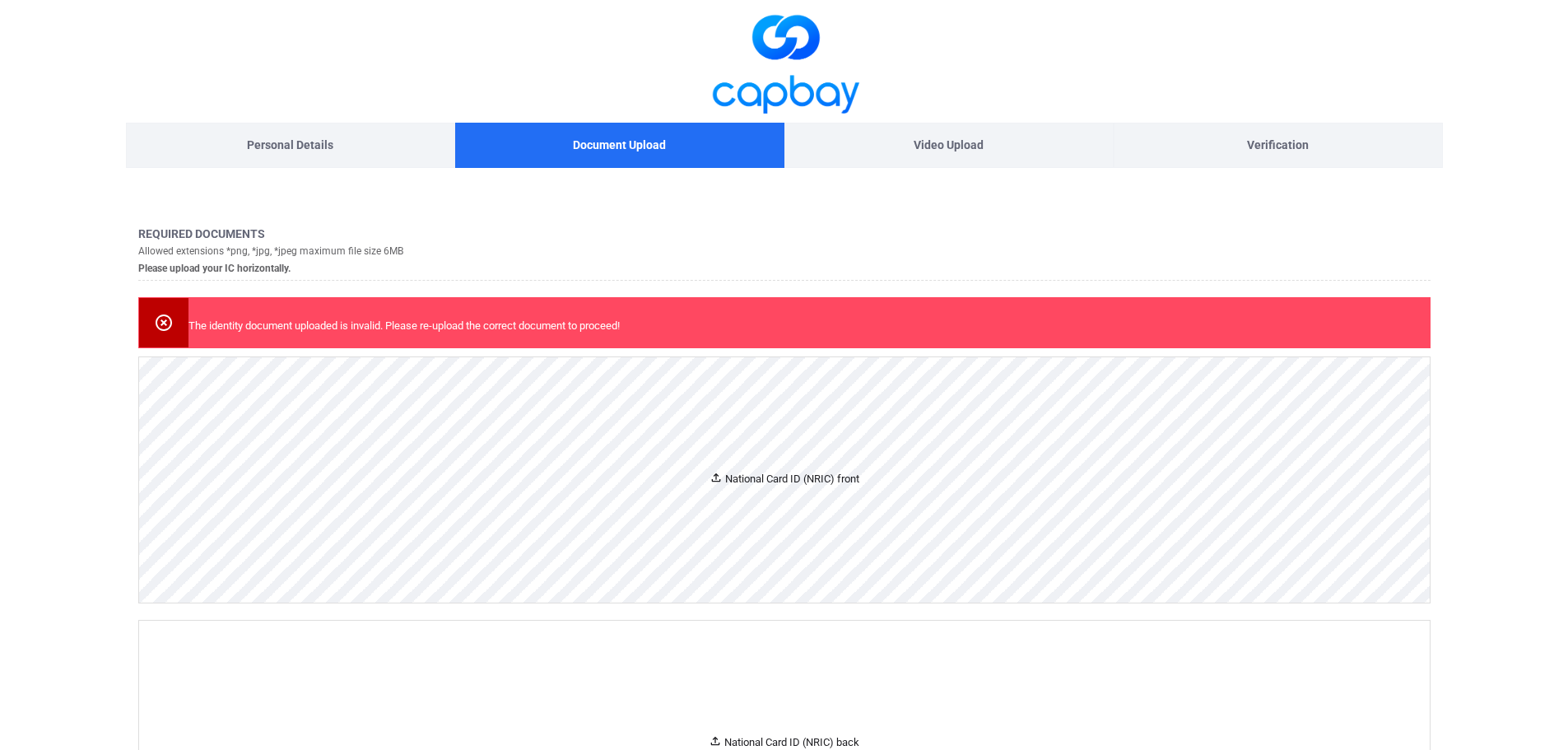
click at [773, 488] on div "National Card ID (NRIC) front" at bounding box center [784, 479] width 150 height 17
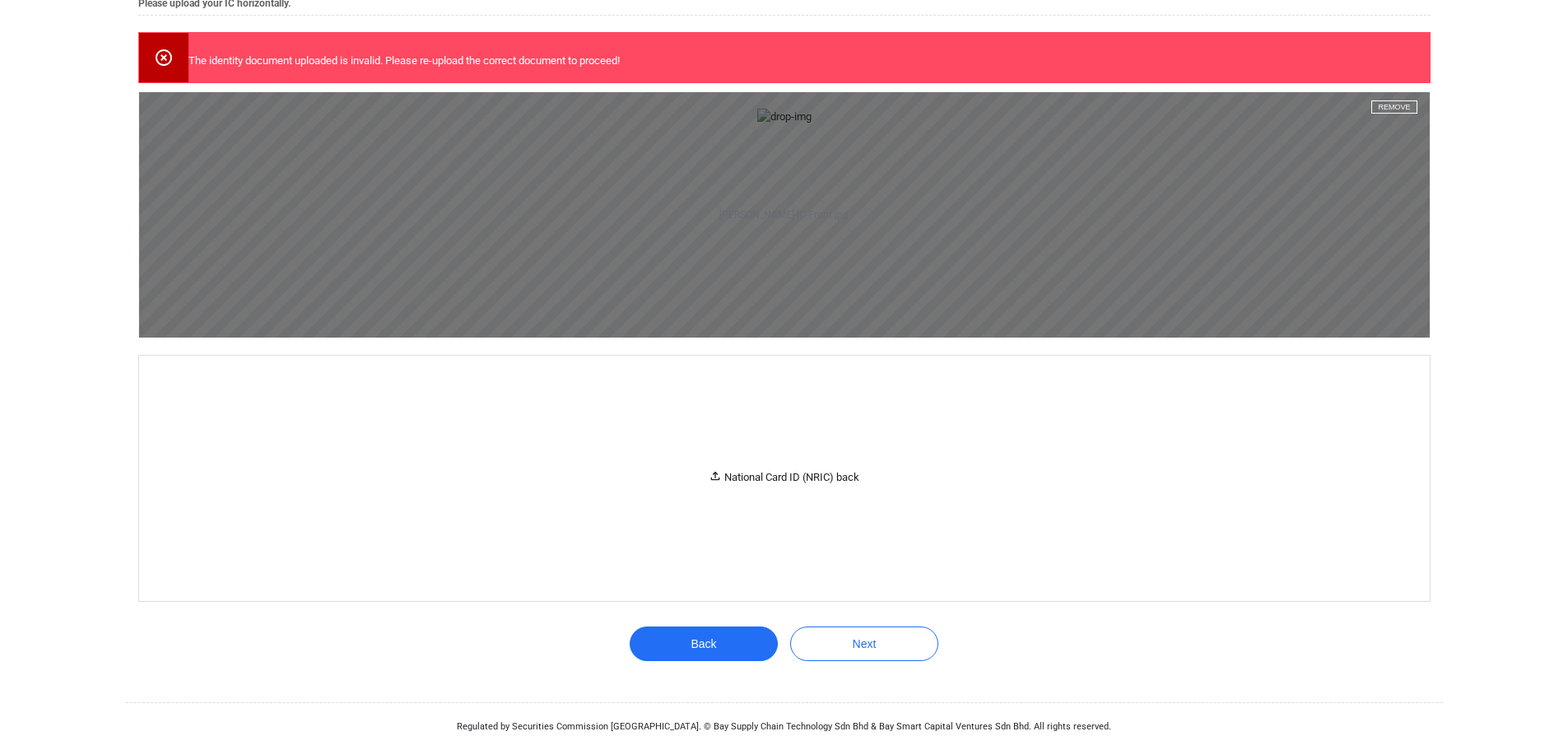
scroll to position [823, 0]
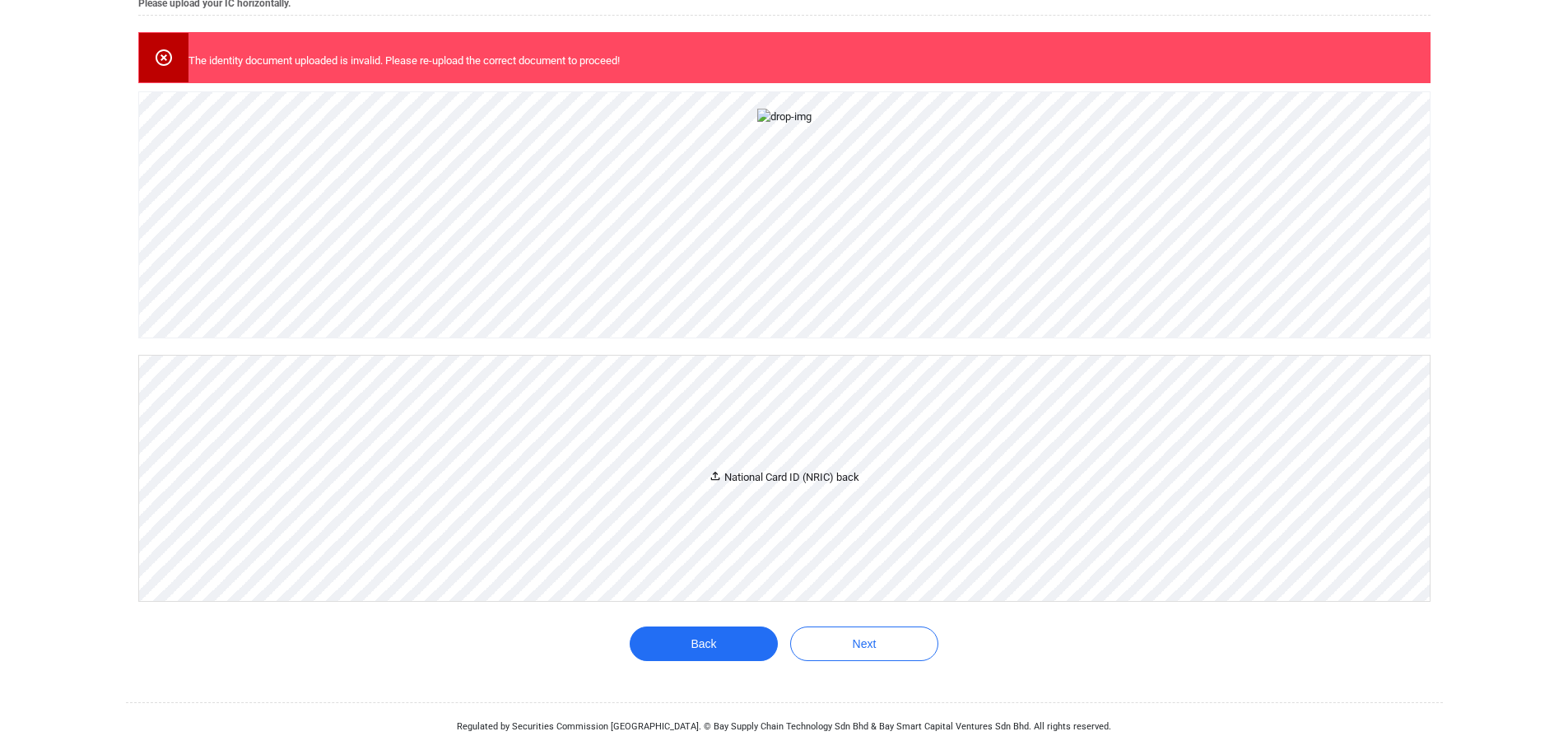
click at [813, 508] on div "National Card ID (NRIC) back" at bounding box center [784, 478] width 1290 height 245
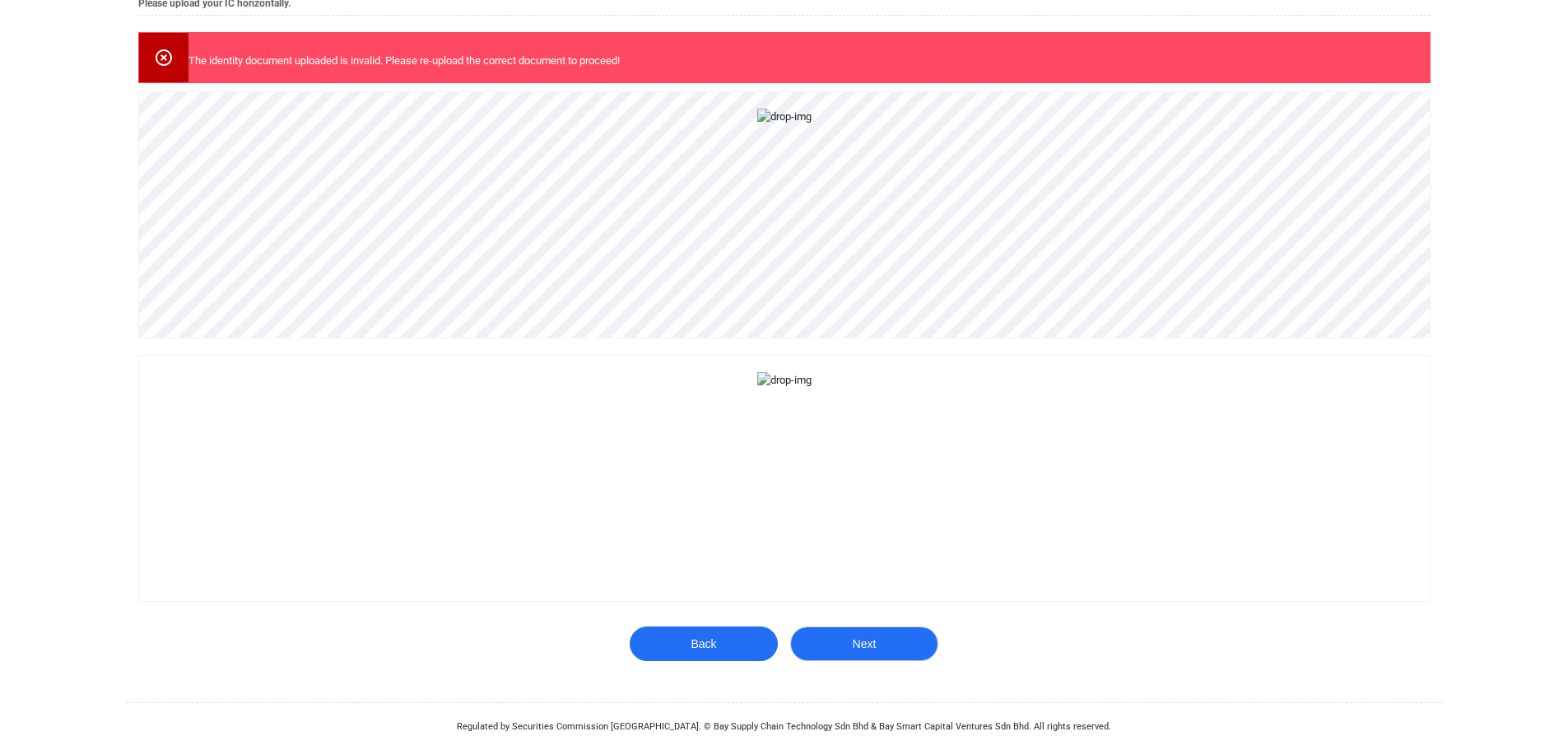
click at [905, 644] on button "Next" at bounding box center [864, 644] width 148 height 34
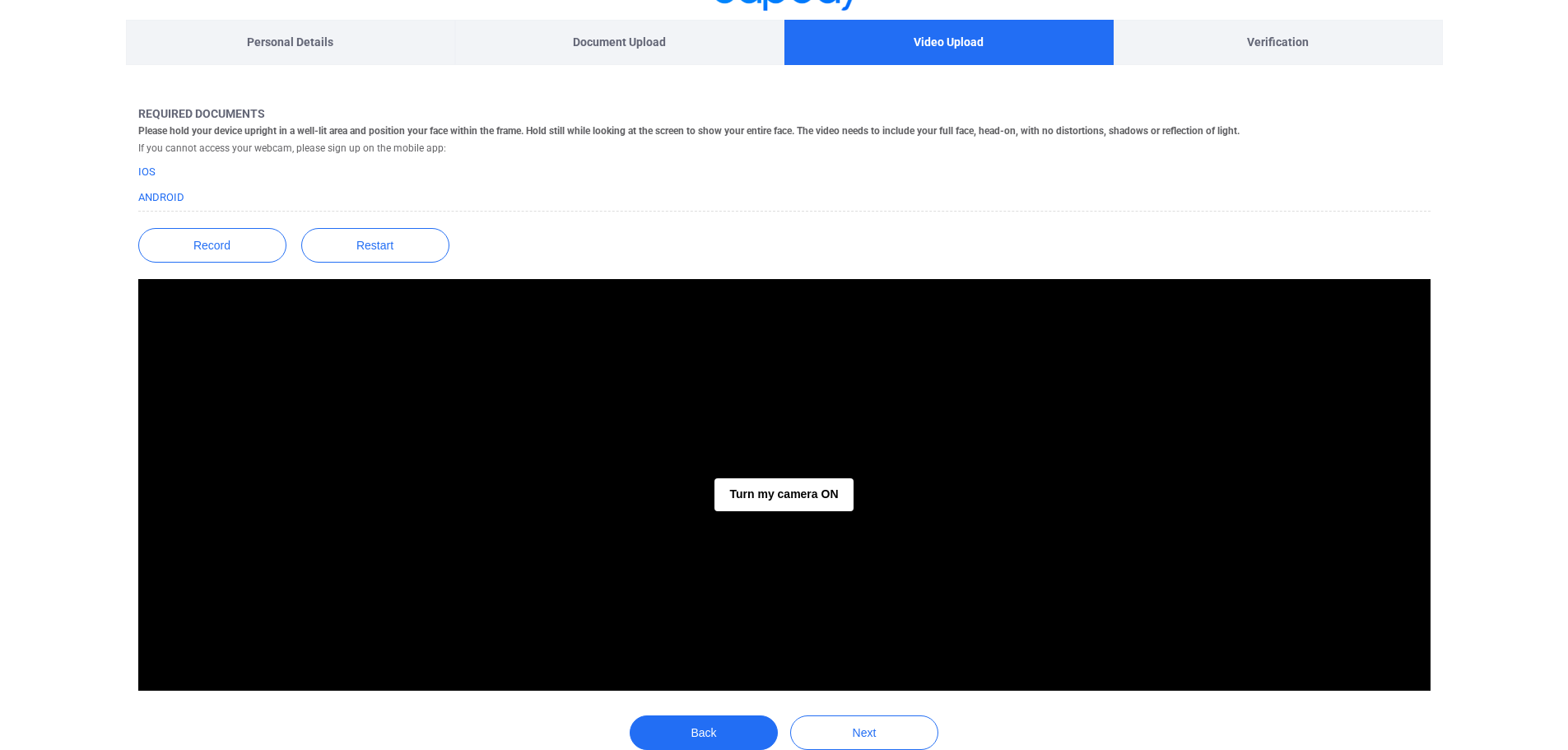
scroll to position [0, 0]
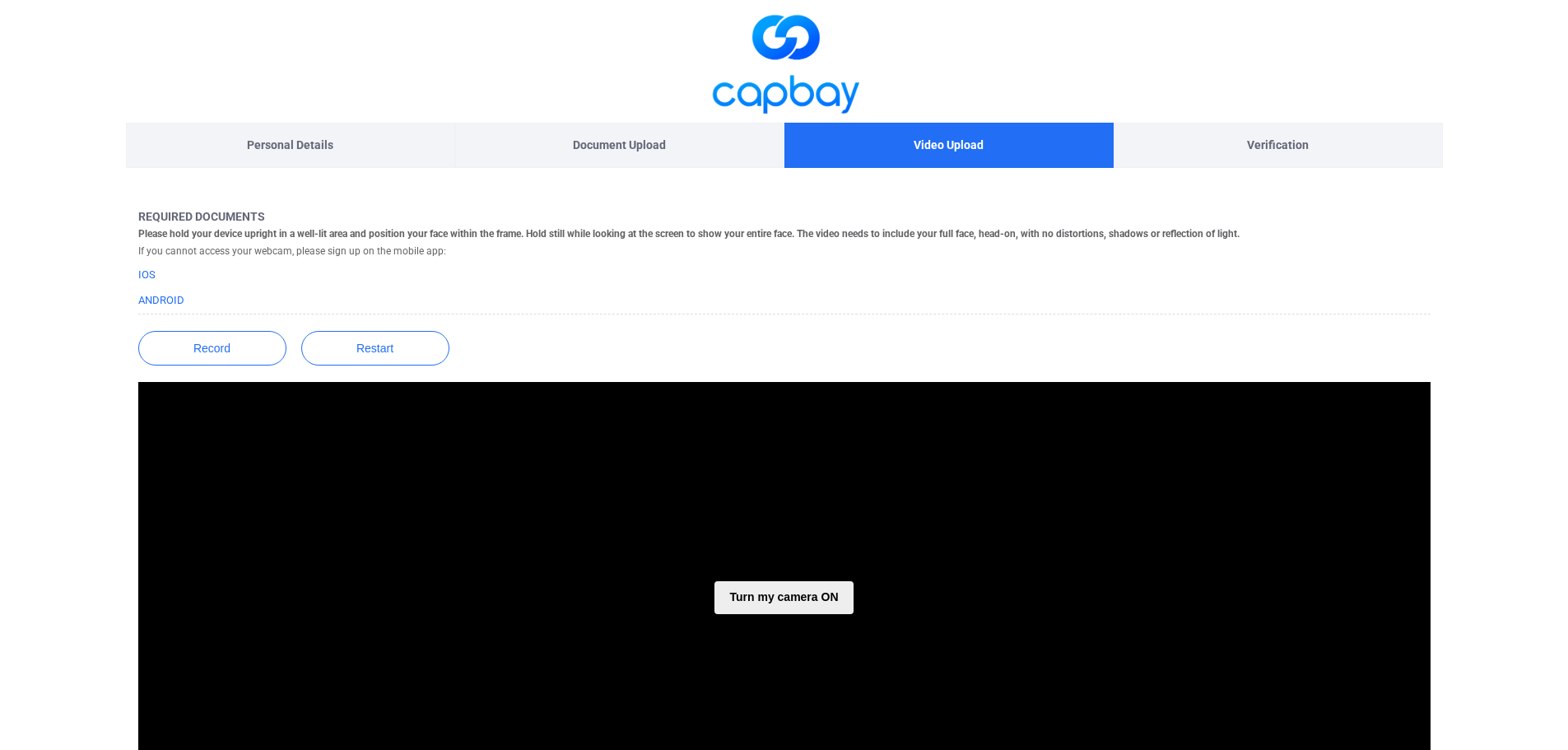
click at [765, 602] on button "Turn my camera ON" at bounding box center [783, 597] width 138 height 33
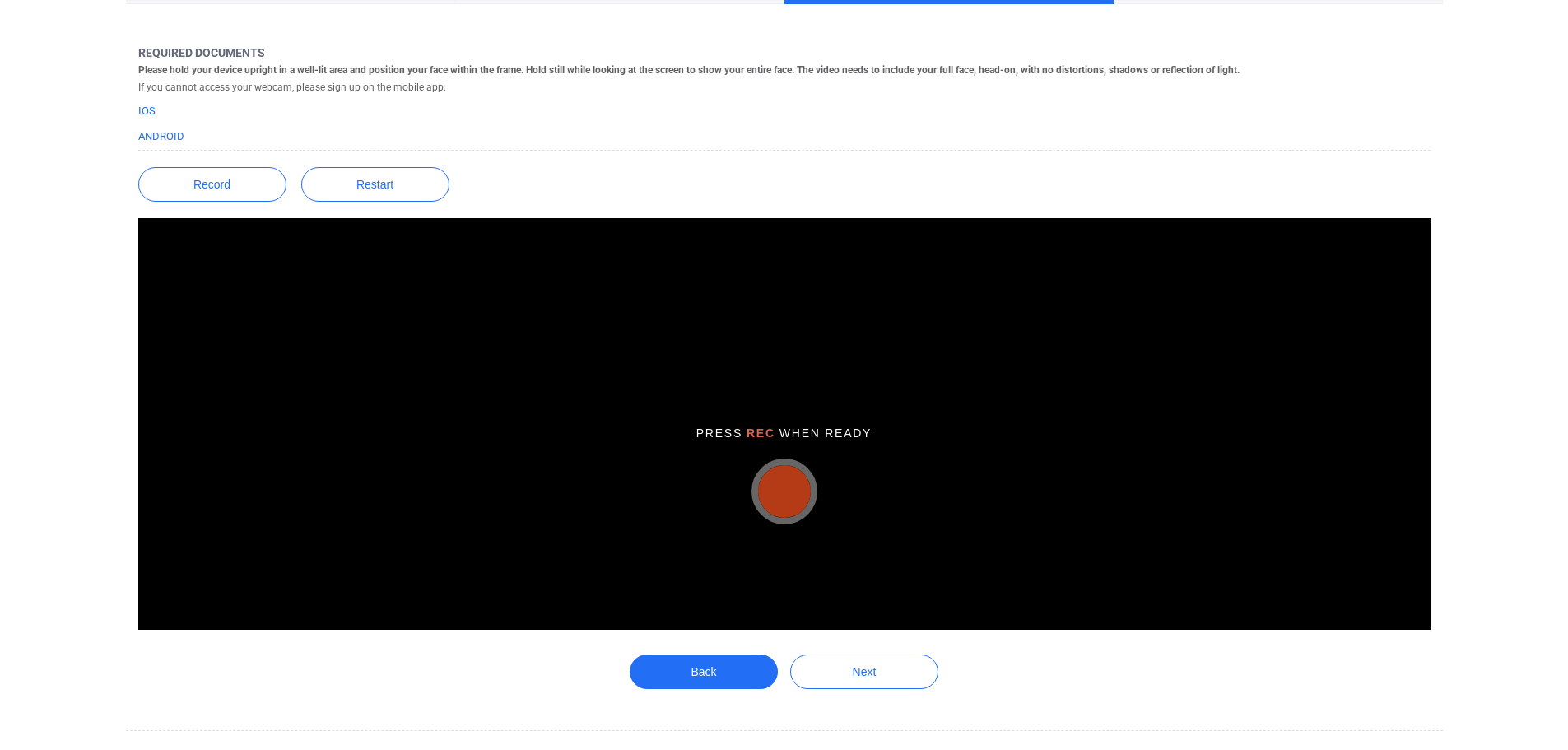
scroll to position [167, 0]
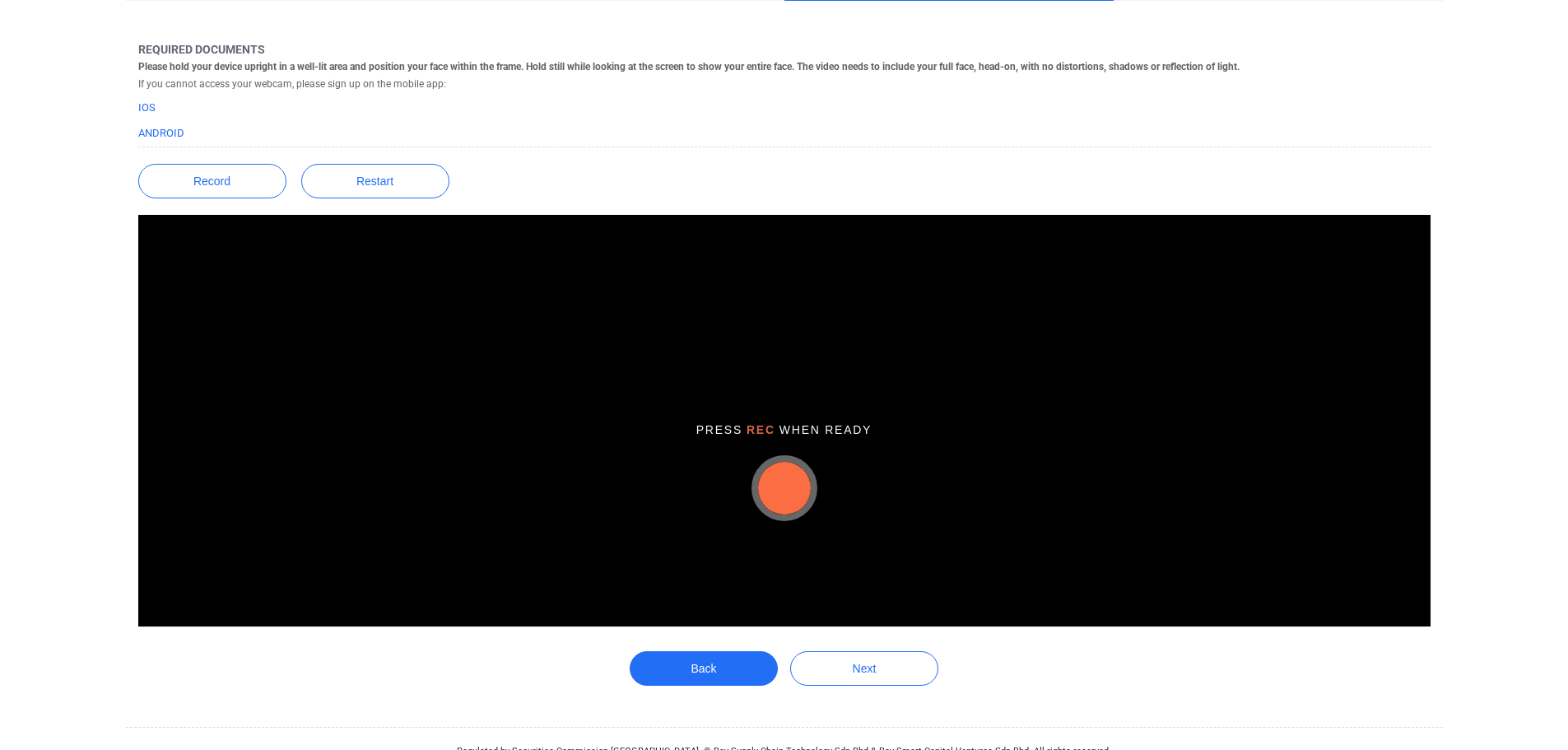
click at [779, 493] on button "button" at bounding box center [784, 488] width 52 height 52
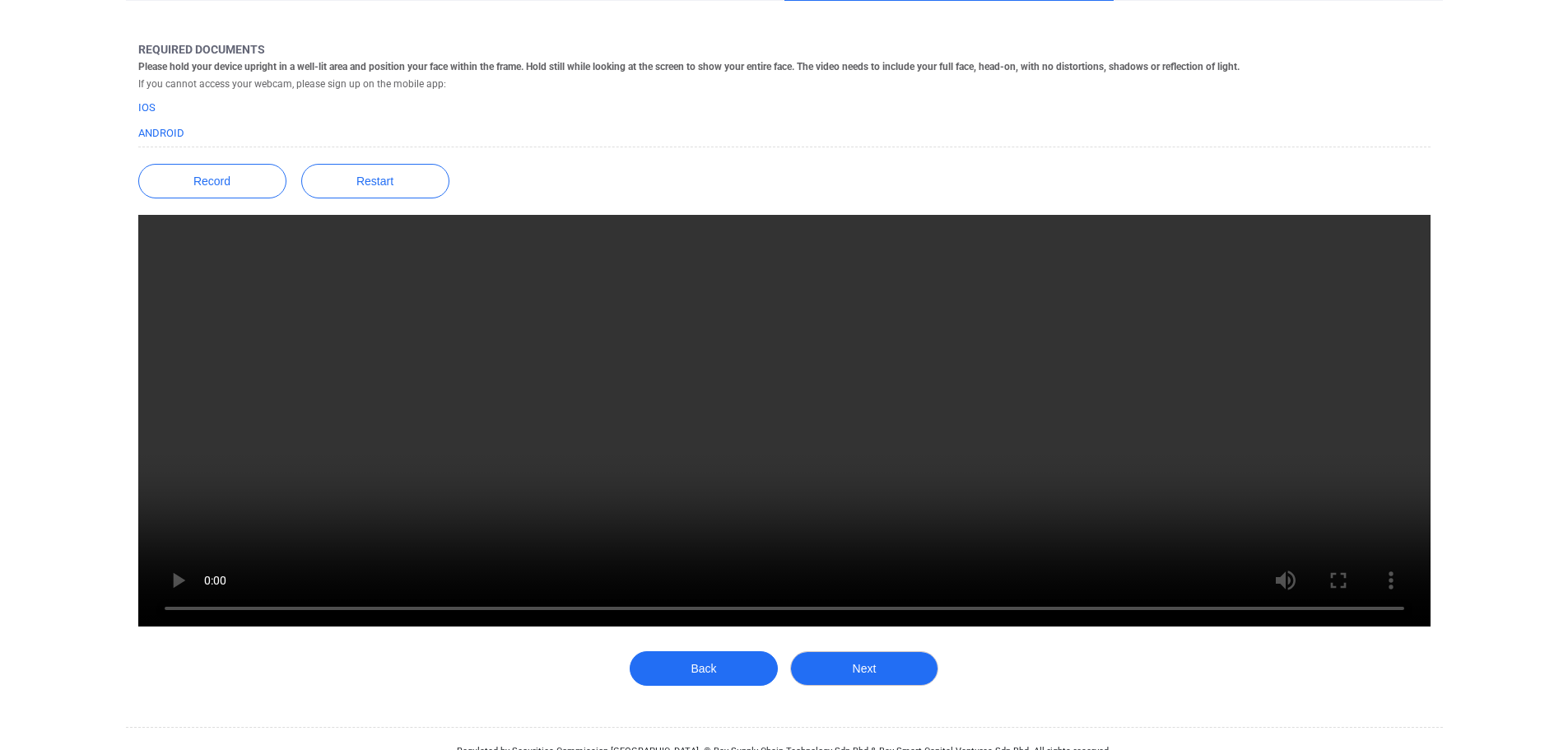
click at [853, 666] on button "Next" at bounding box center [864, 669] width 148 height 34
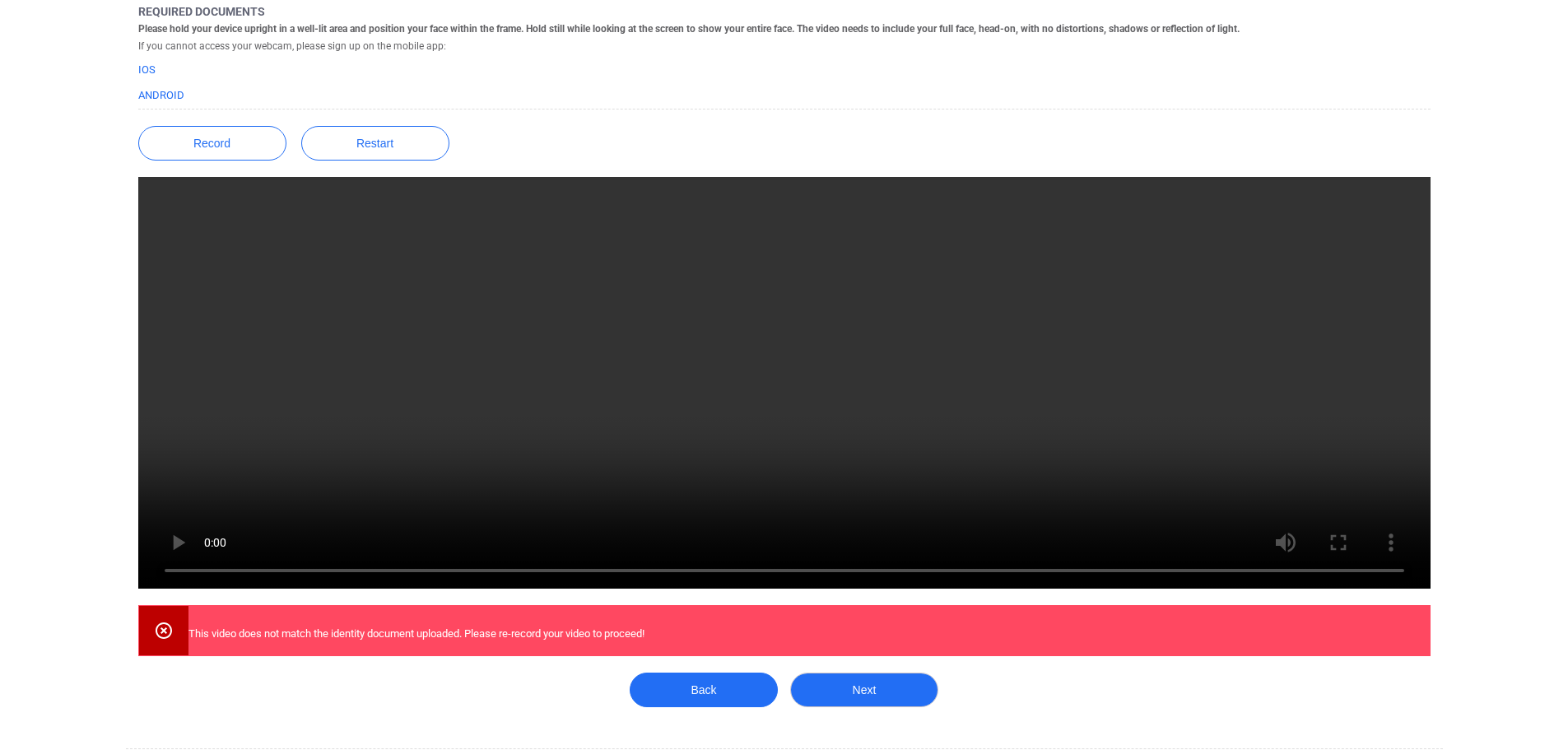
scroll to position [251, 0]
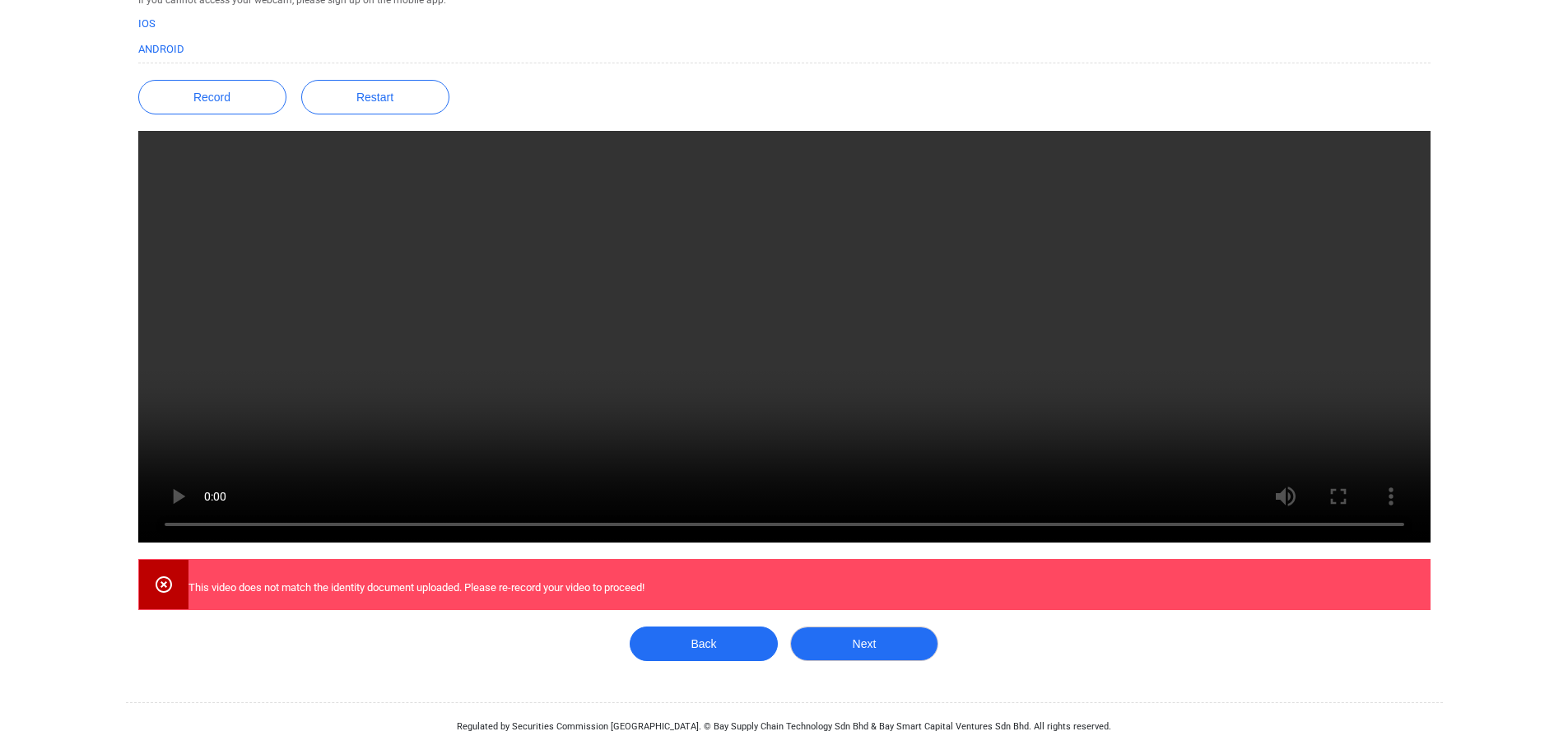
click at [867, 634] on button "Next" at bounding box center [864, 644] width 148 height 34
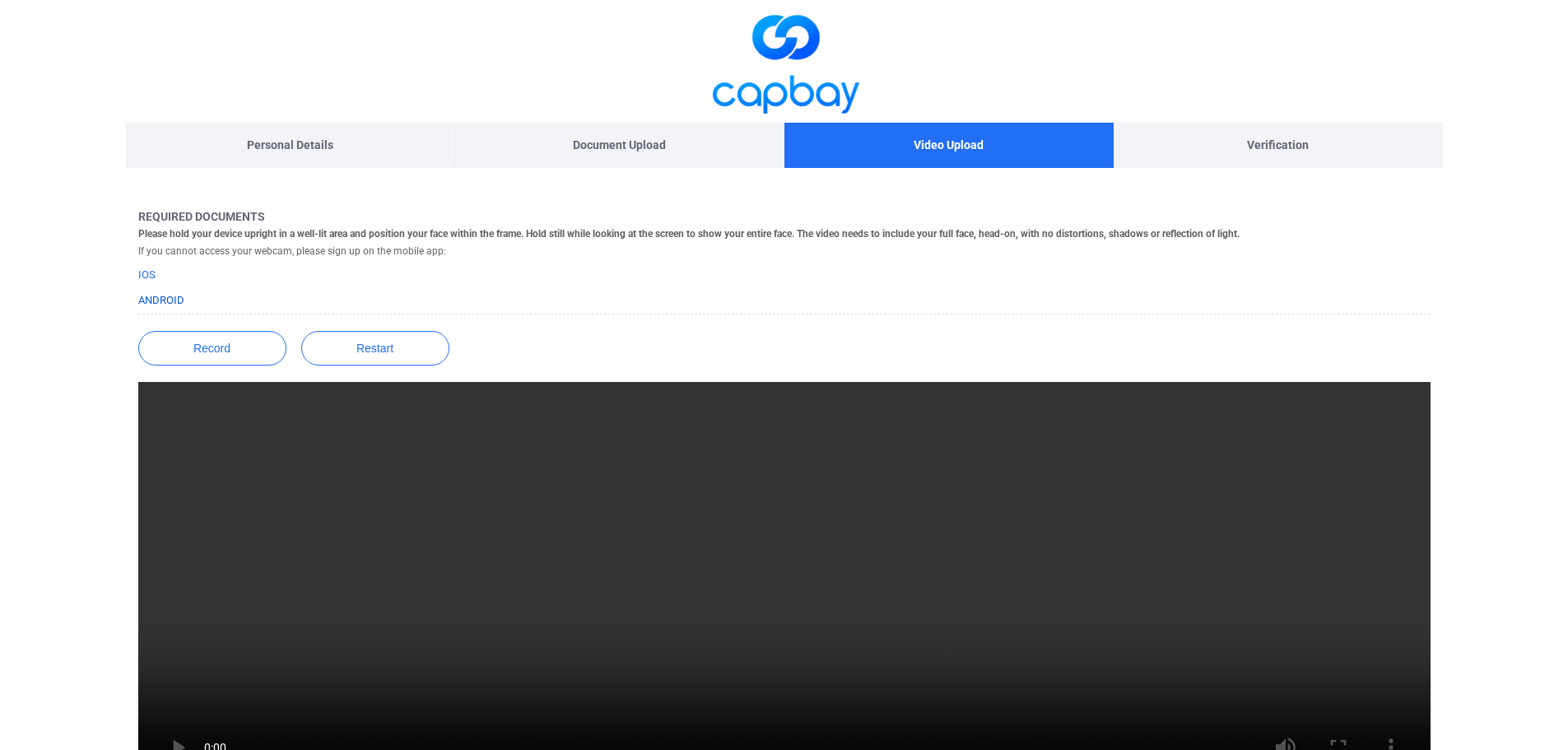
click at [165, 301] on link "Android" at bounding box center [161, 300] width 46 height 12
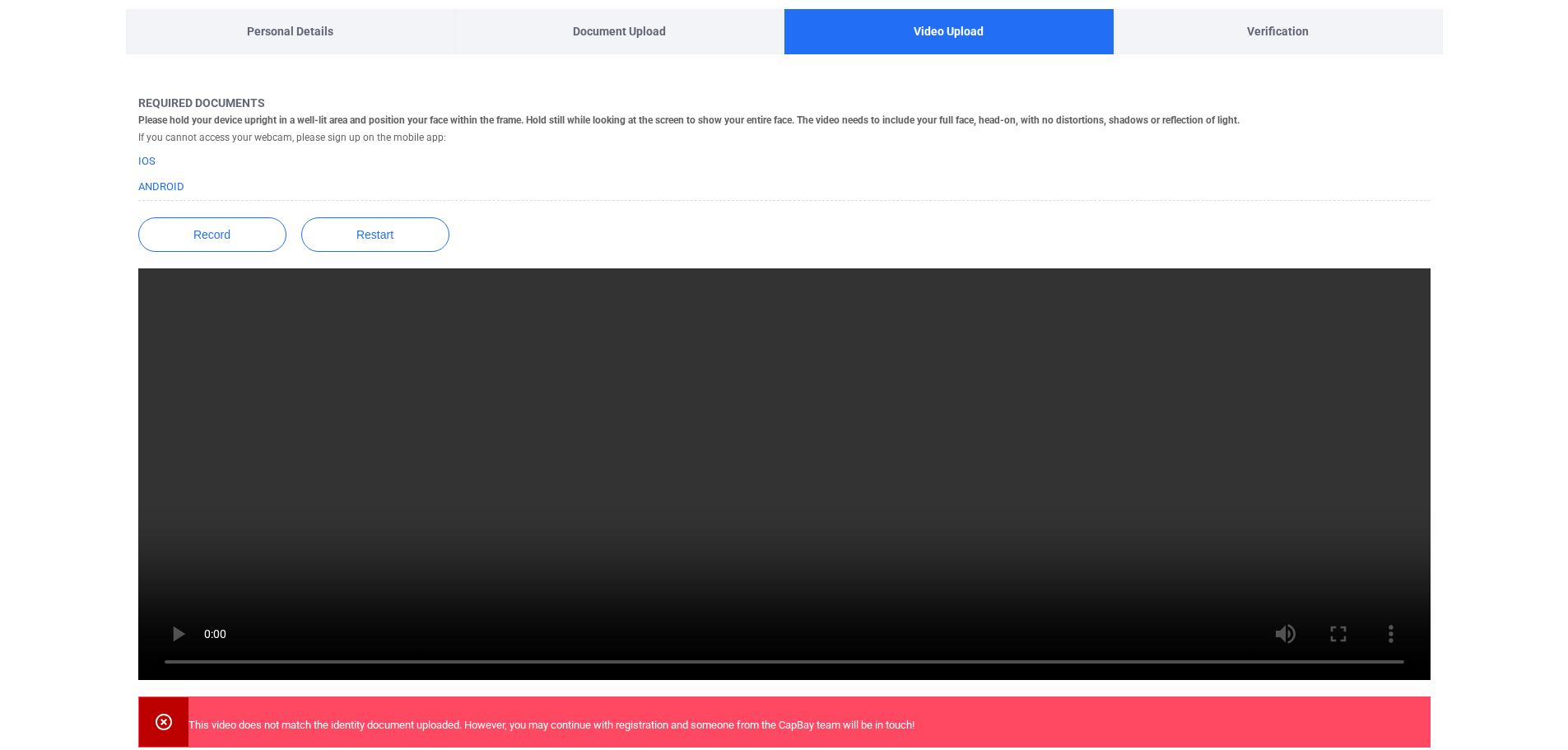
scroll to position [251, 0]
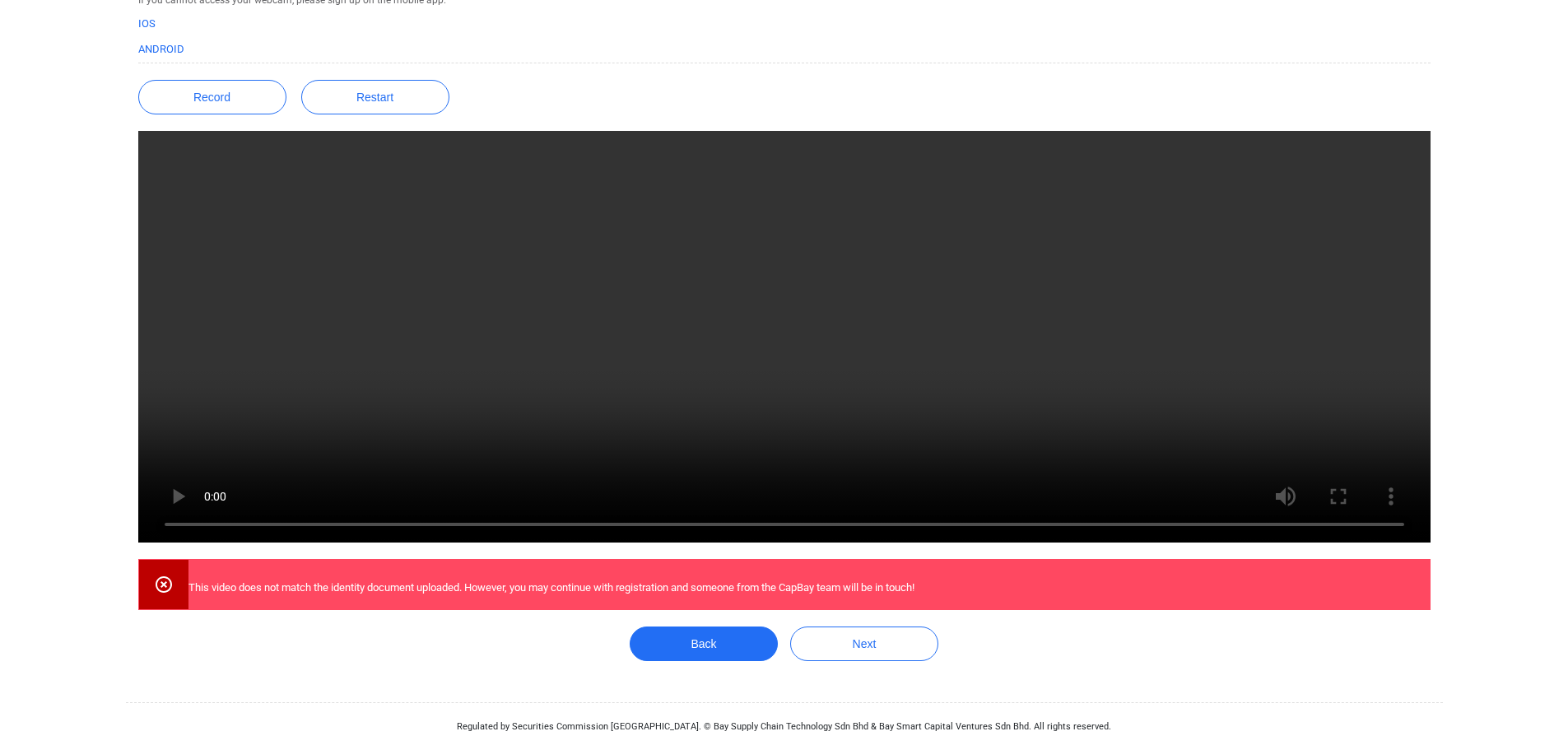
click at [159, 584] on icon at bounding box center [164, 584] width 20 height 20
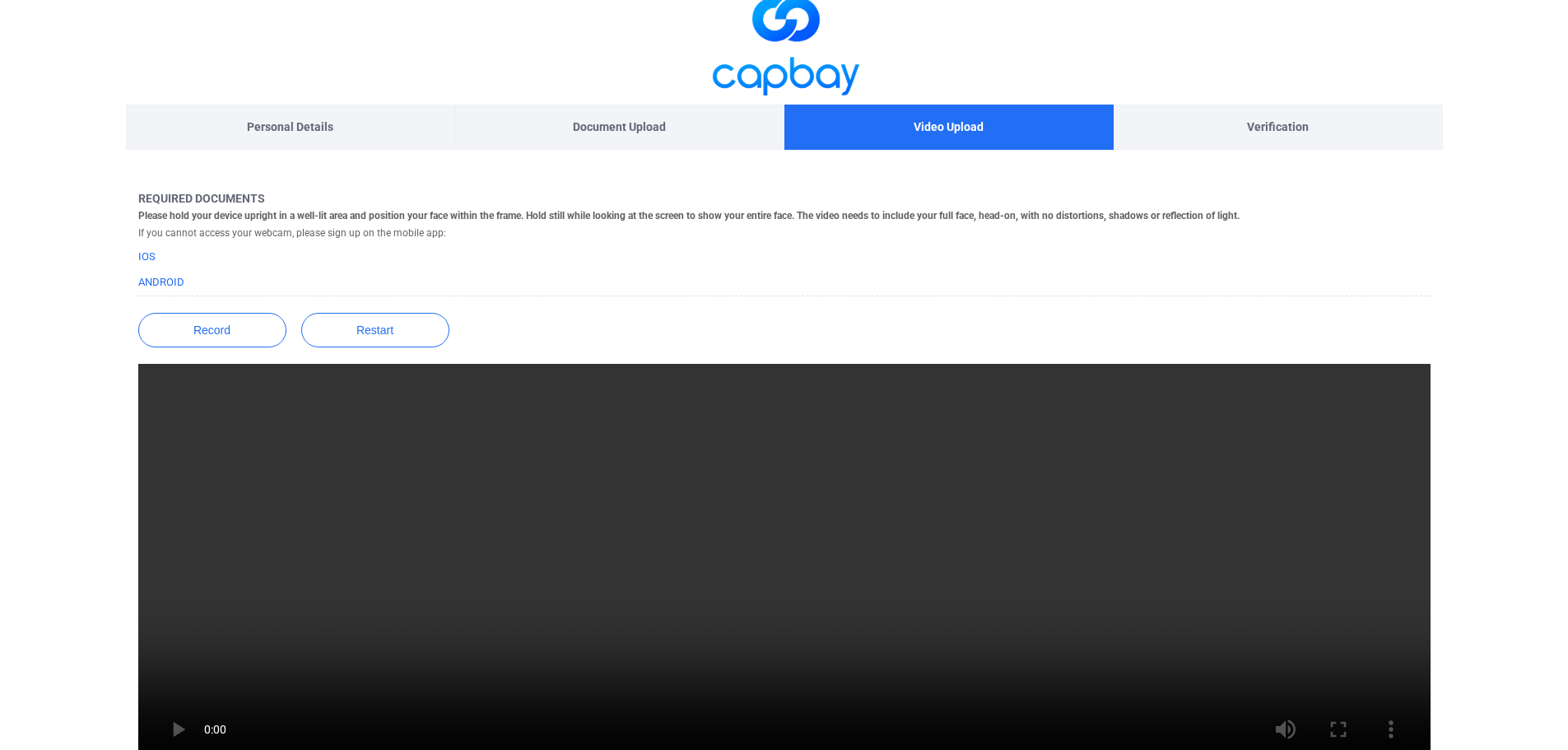
scroll to position [0, 0]
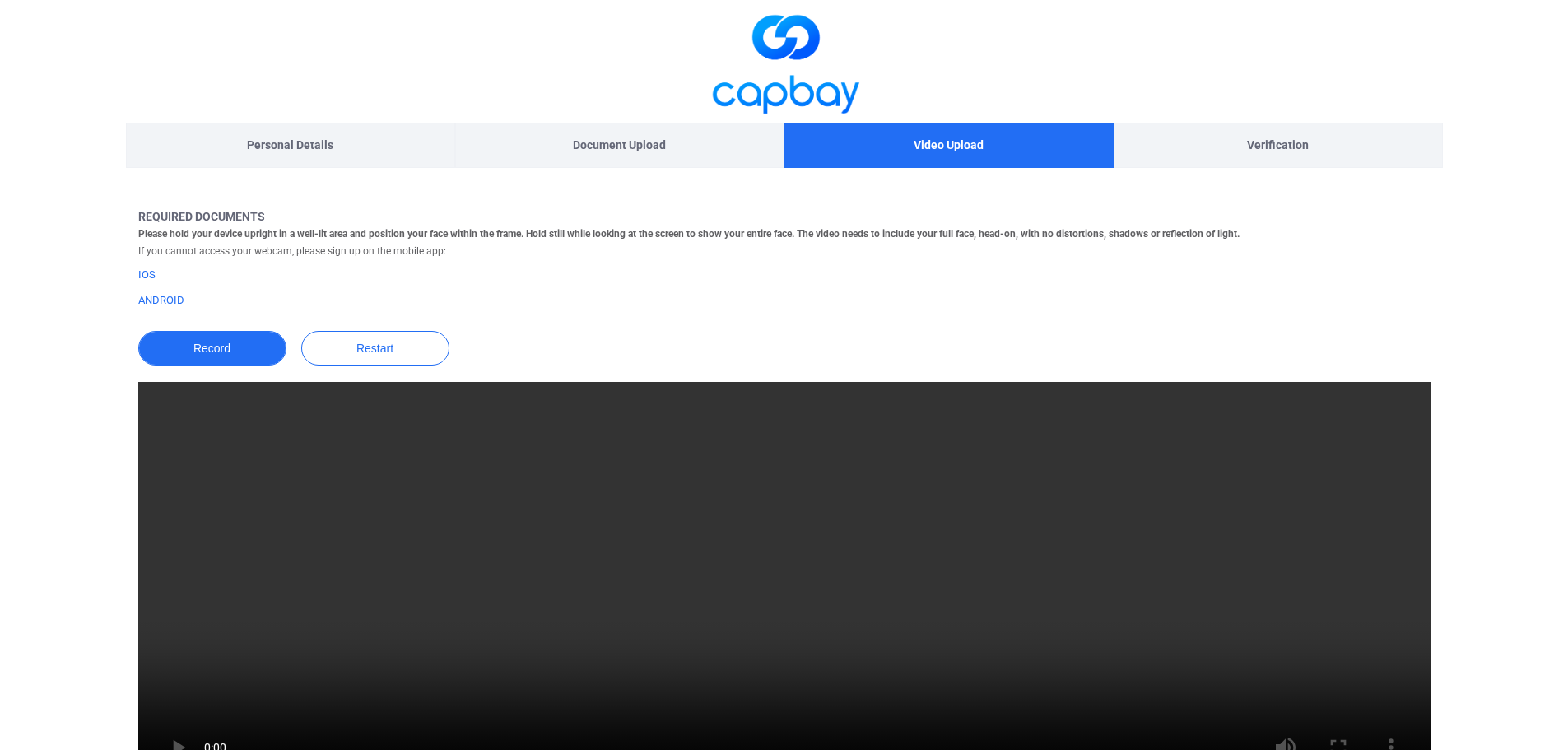
click at [223, 355] on button "Record" at bounding box center [212, 348] width 148 height 34
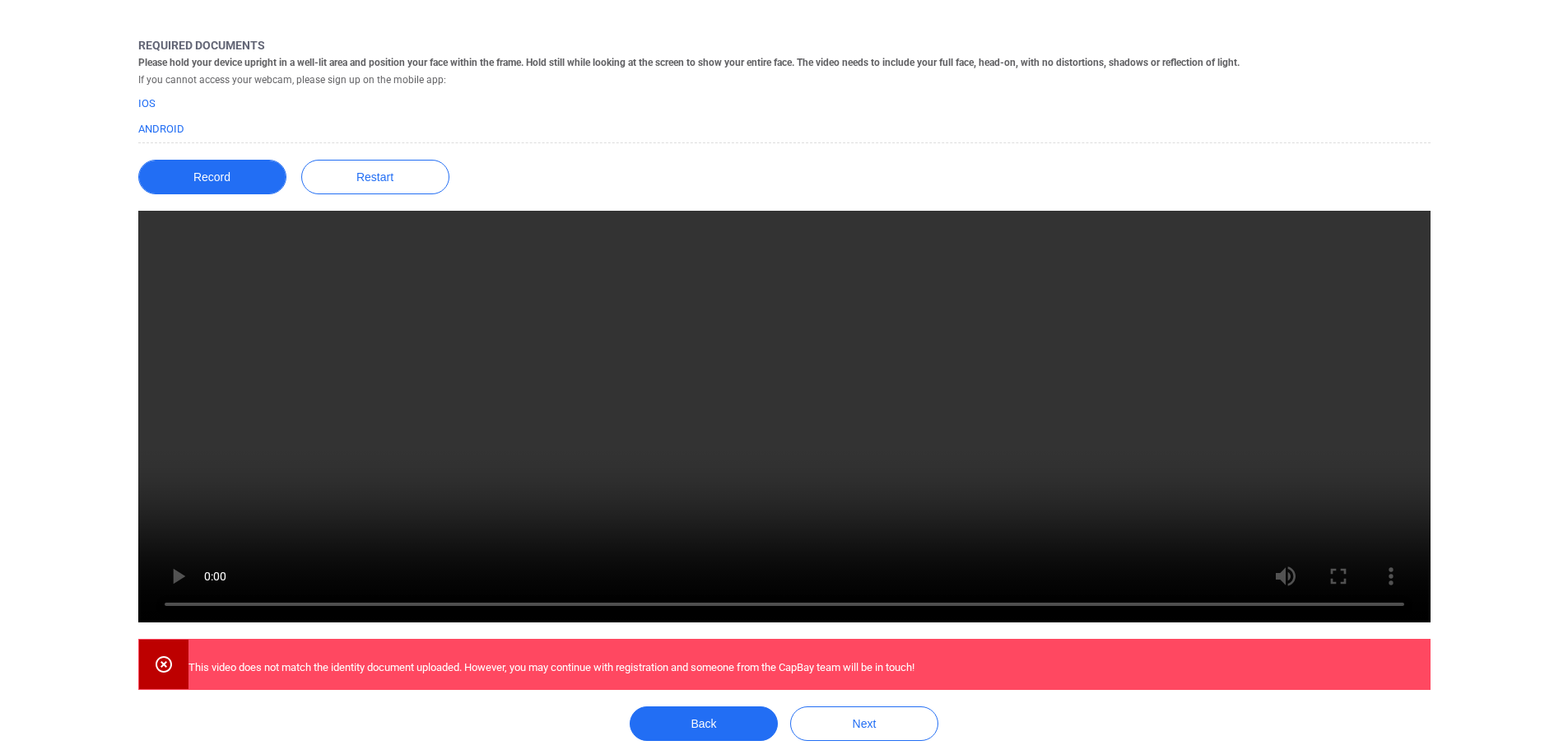
scroll to position [251, 0]
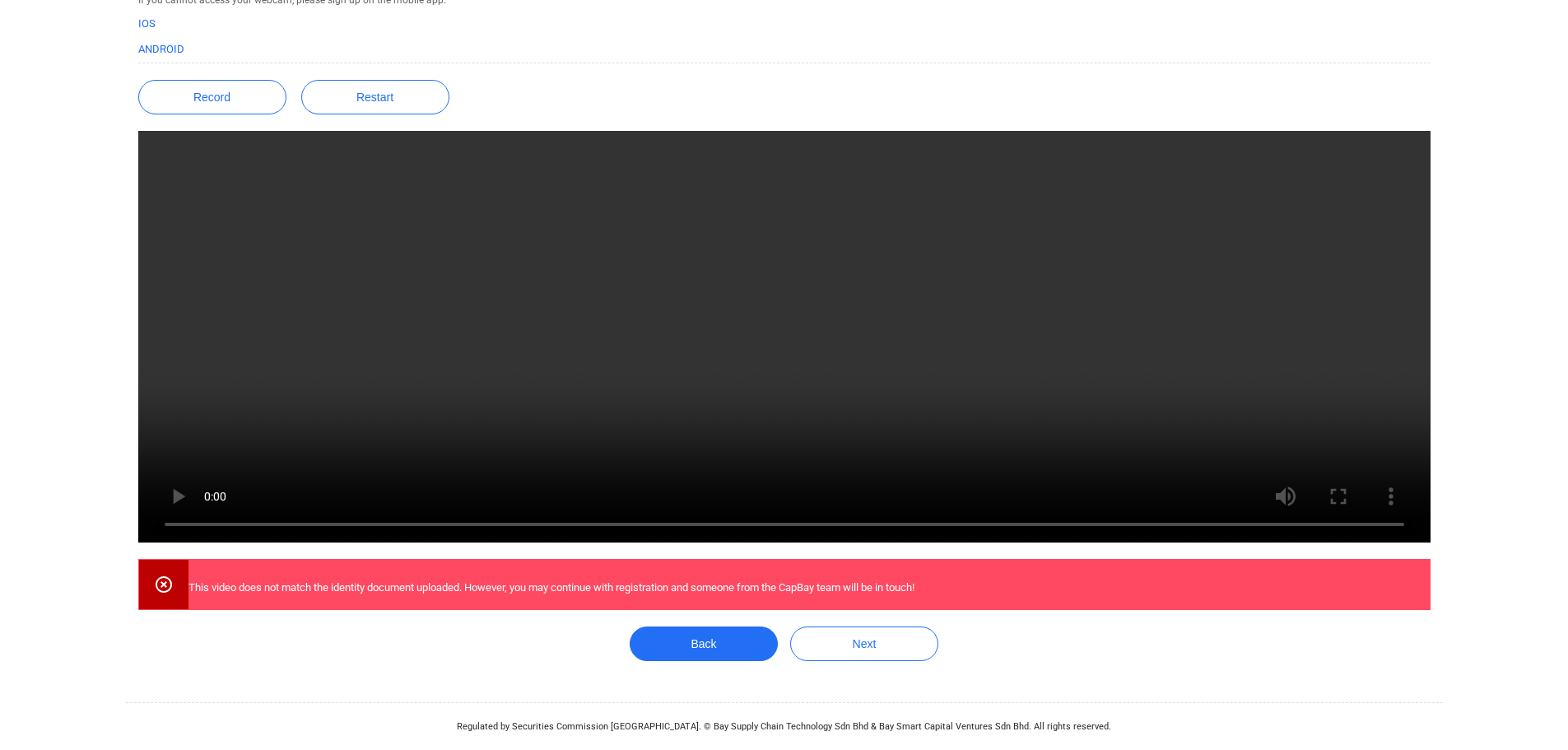
click at [1424, 417] on video at bounding box center [784, 337] width 1292 height 411
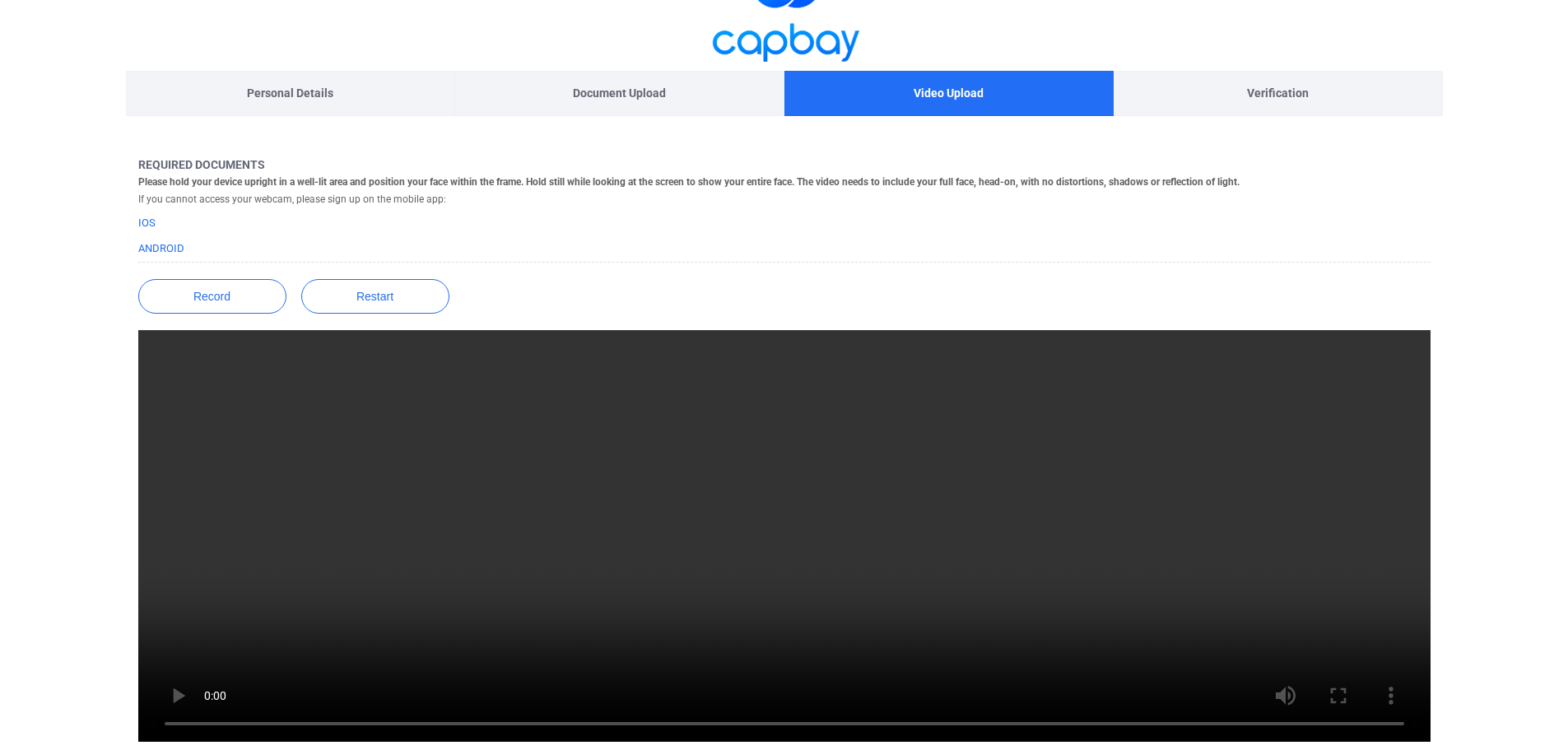
scroll to position [0, 0]
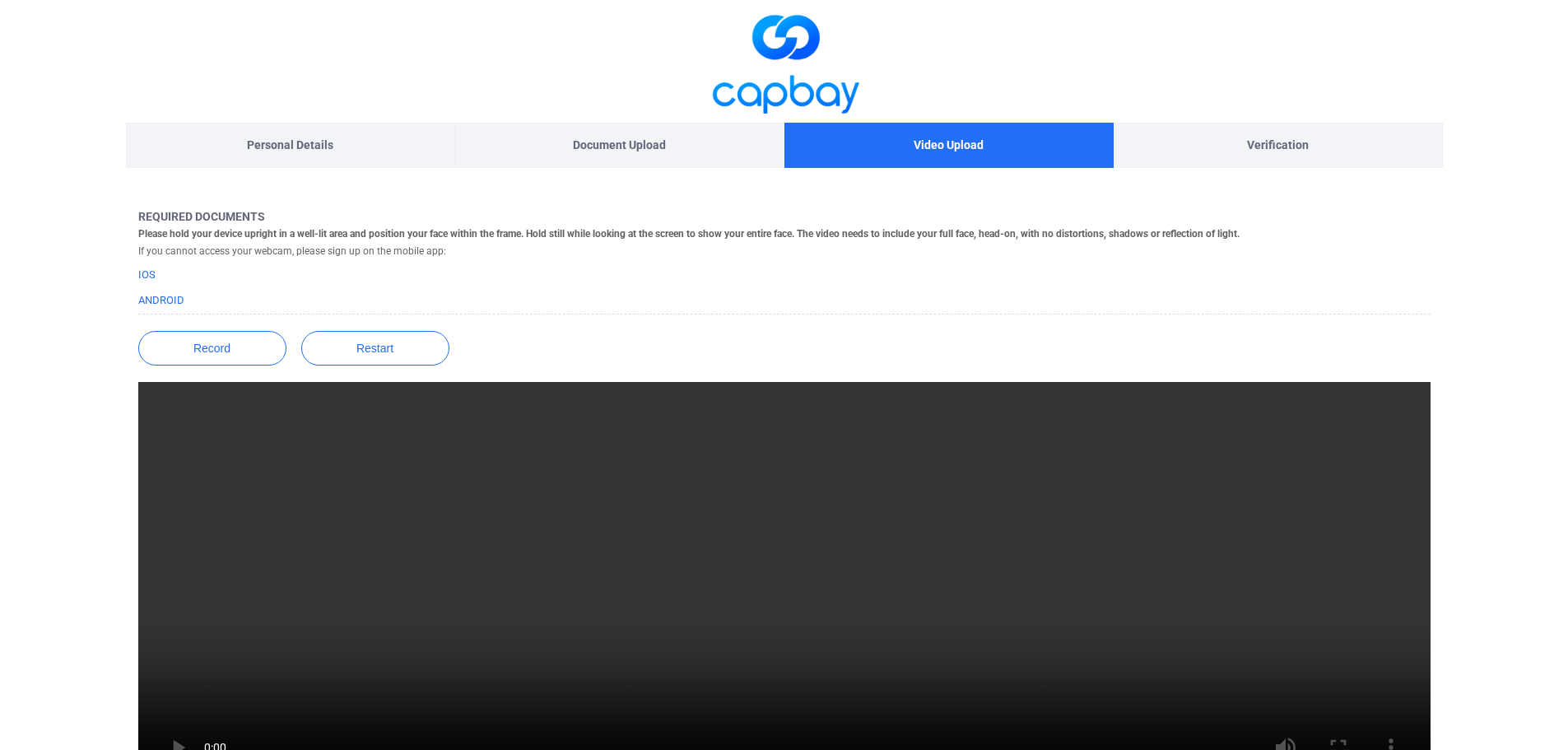
click at [1281, 157] on div "Verification" at bounding box center [1278, 145] width 329 height 45
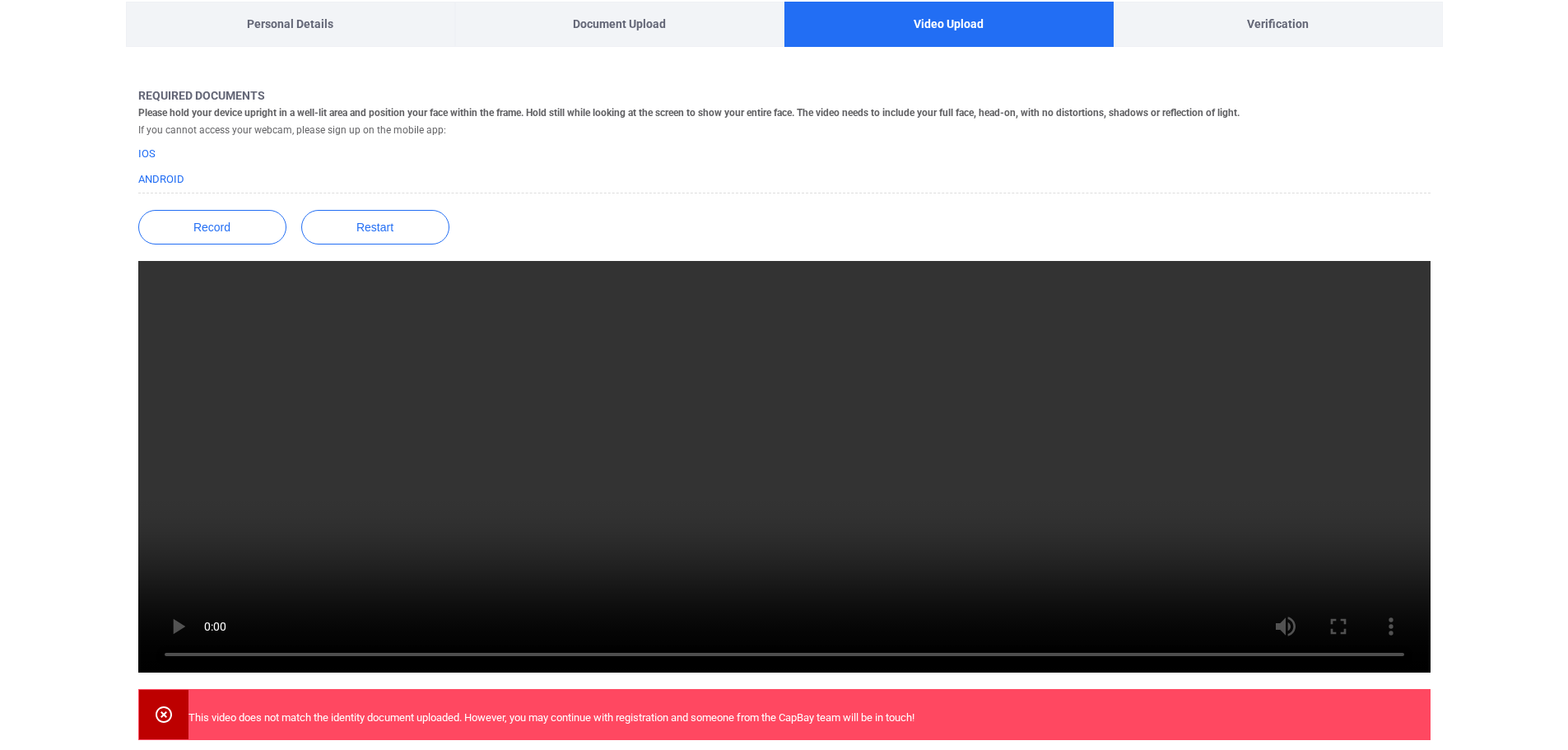
scroll to position [251, 0]
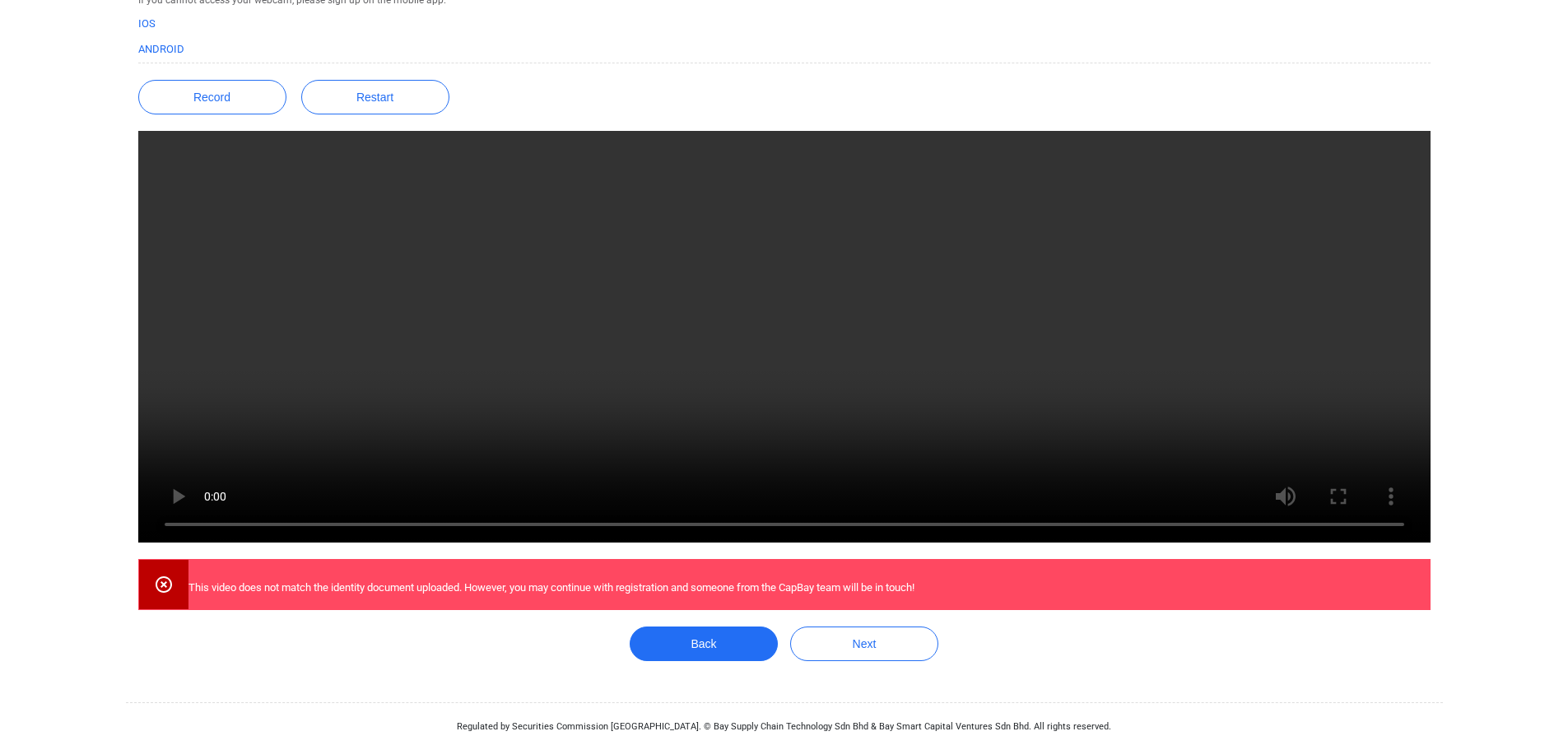
click at [1517, 247] on main "Personal Details Document Upload Video Upload Verification Required documents P…" at bounding box center [784, 249] width 1568 height 1001
click at [667, 653] on button "Back" at bounding box center [703, 644] width 148 height 34
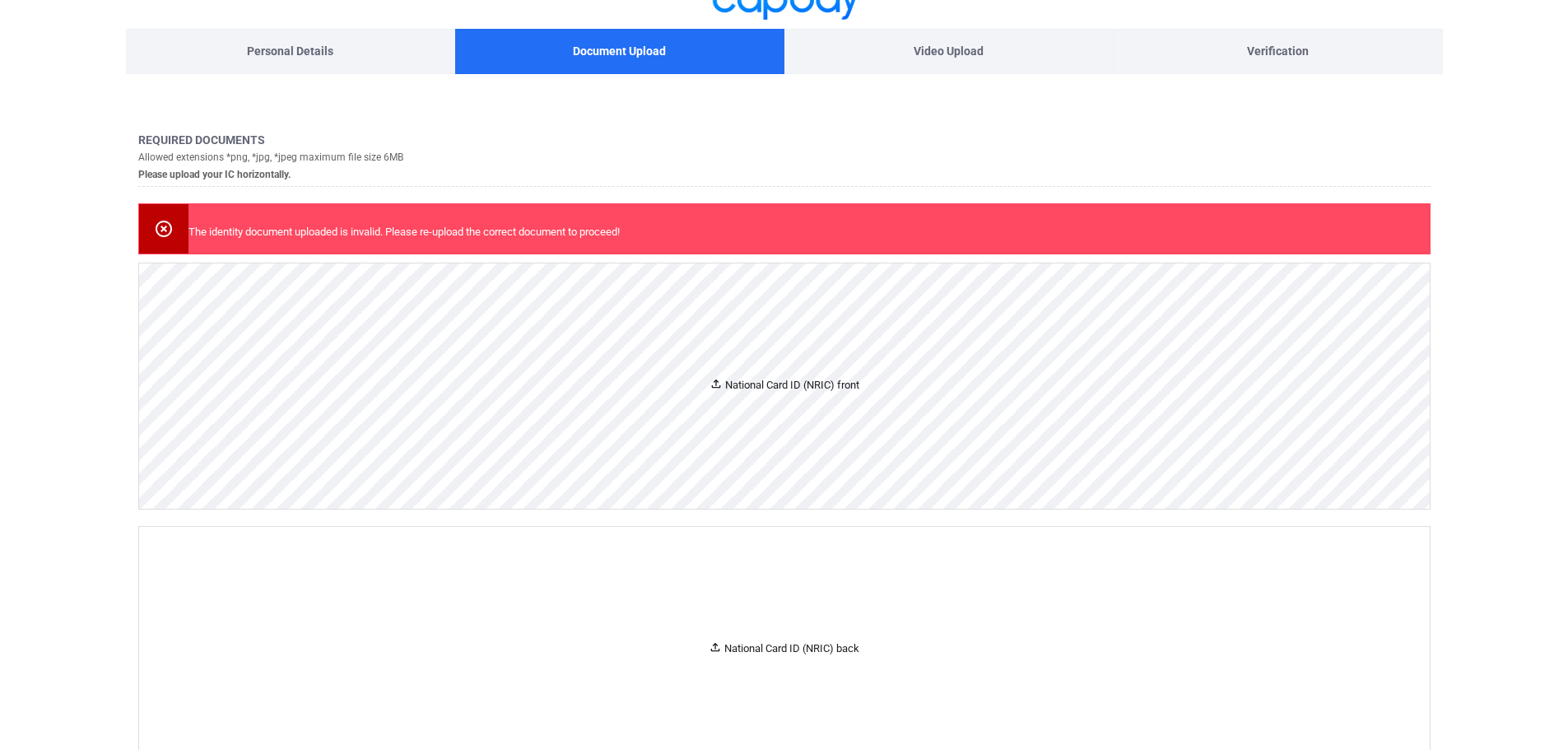
scroll to position [0, 0]
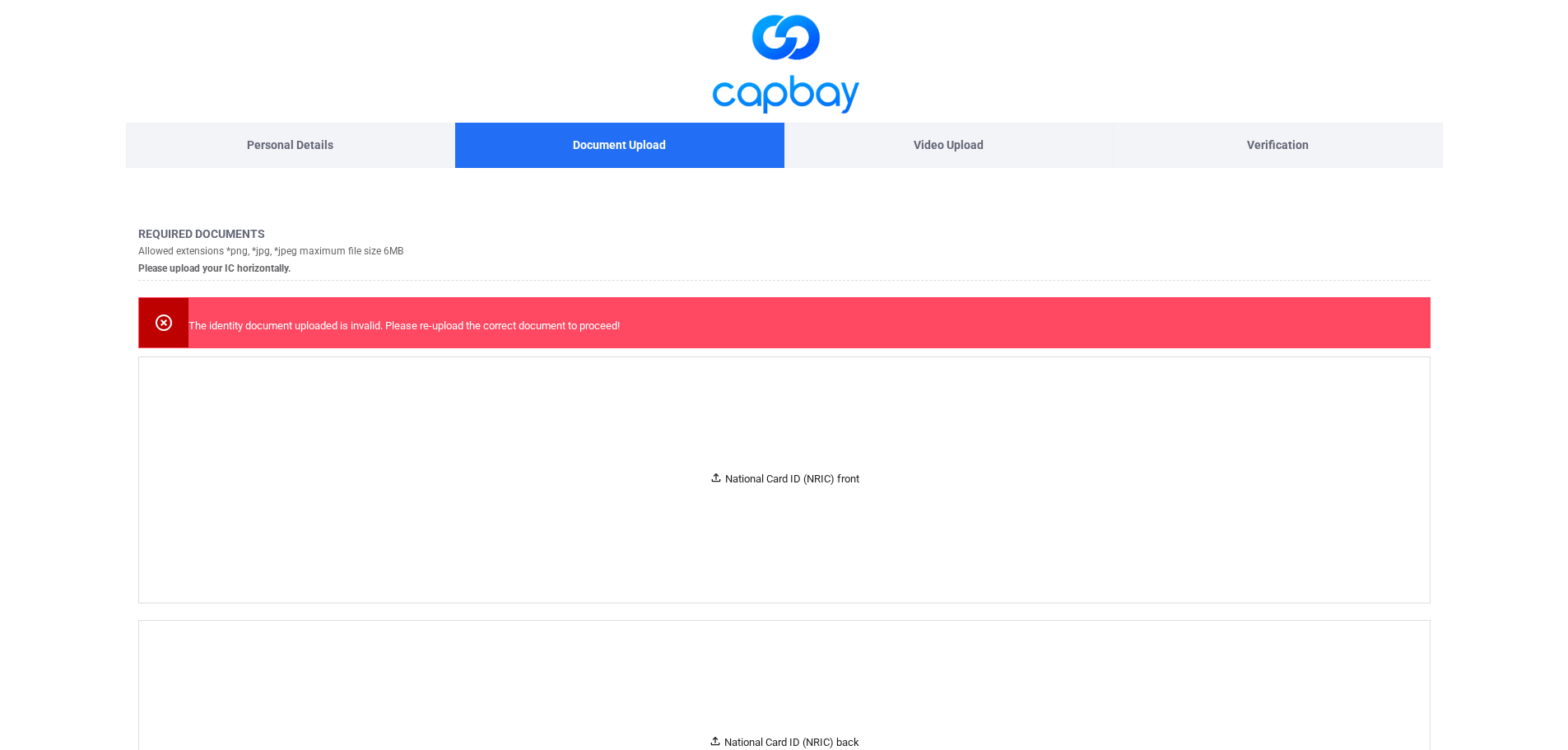
click at [781, 58] on img at bounding box center [784, 61] width 165 height 123
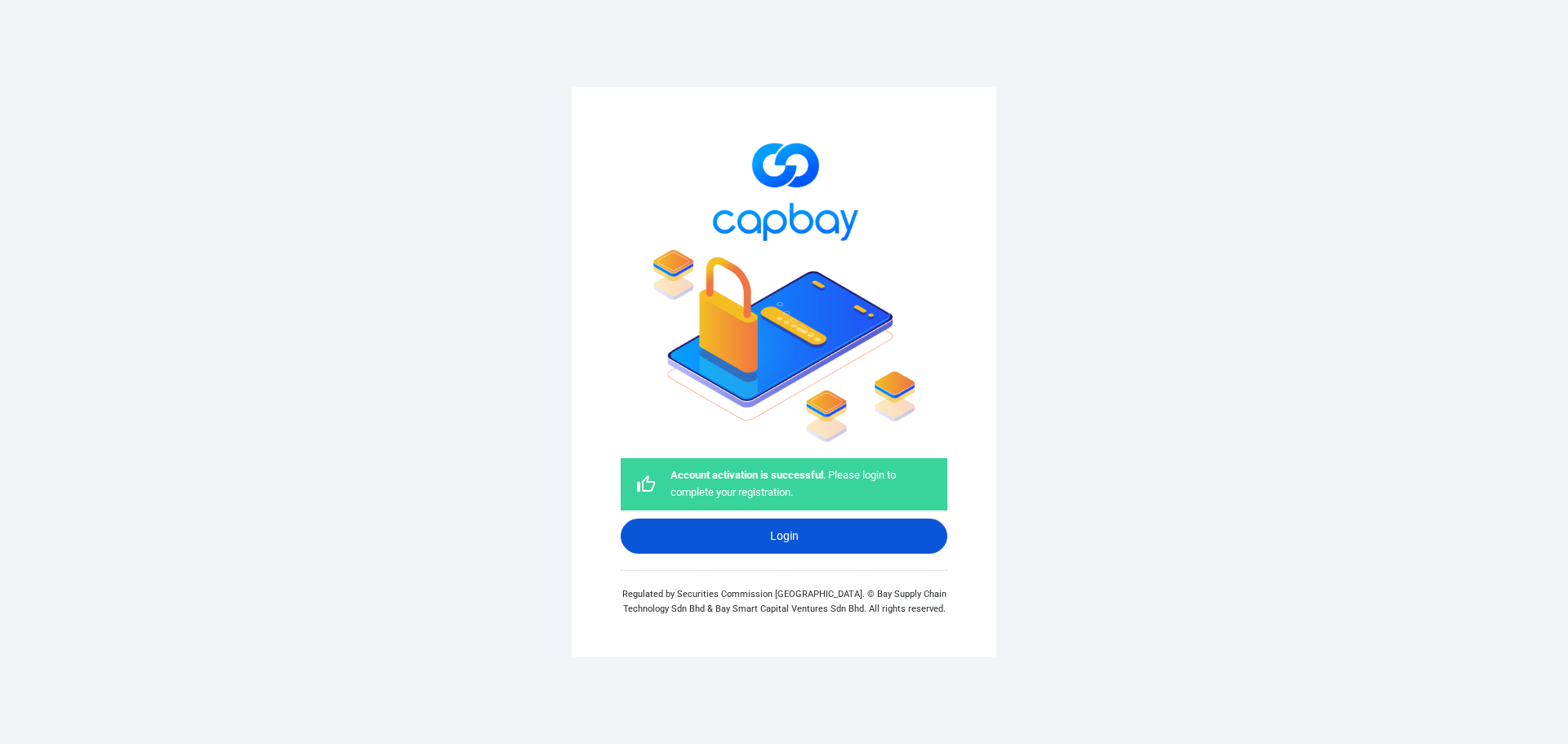
click at [774, 532] on link "Login" at bounding box center [784, 536] width 327 height 35
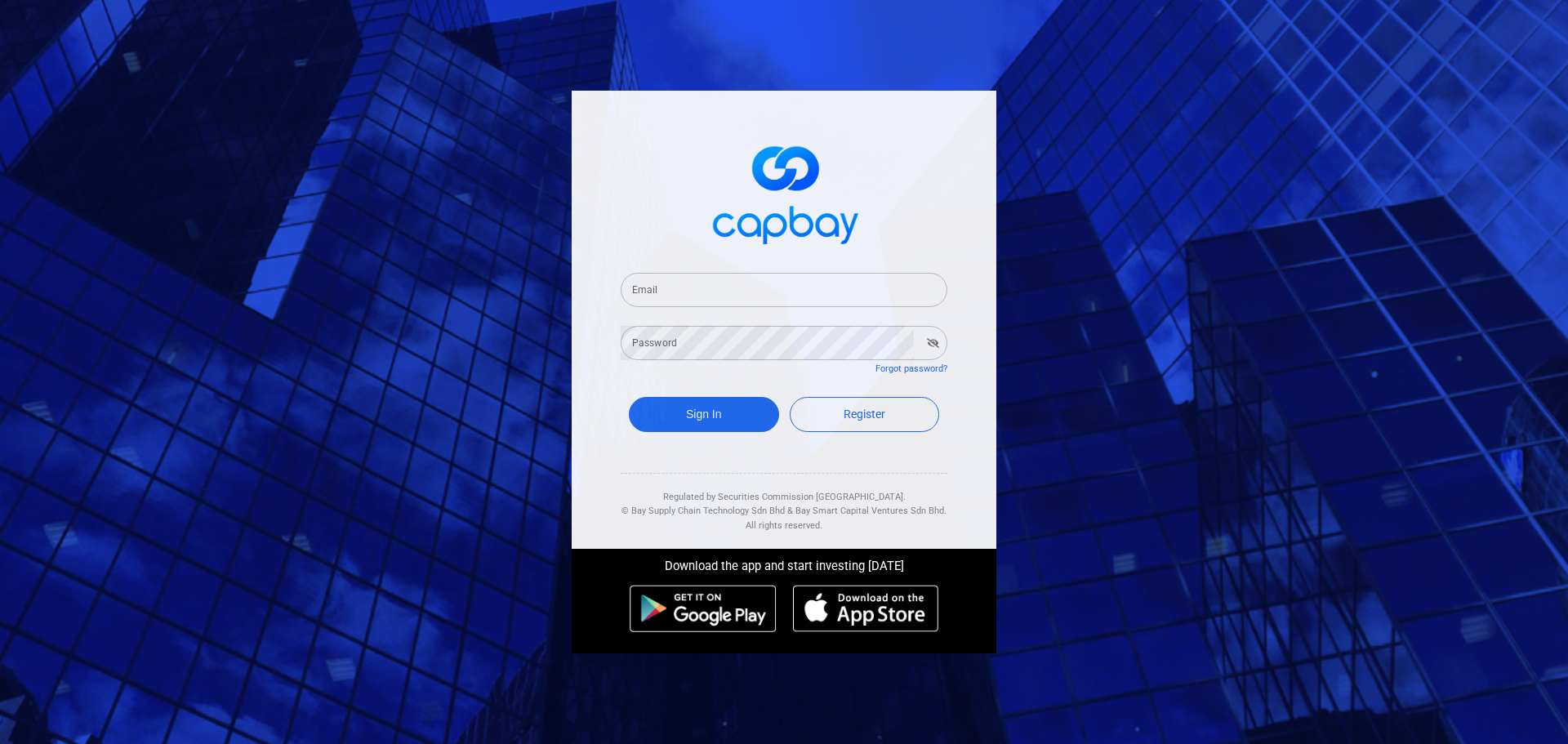
type input "[EMAIL_ADDRESS][DOMAIN_NAME]"
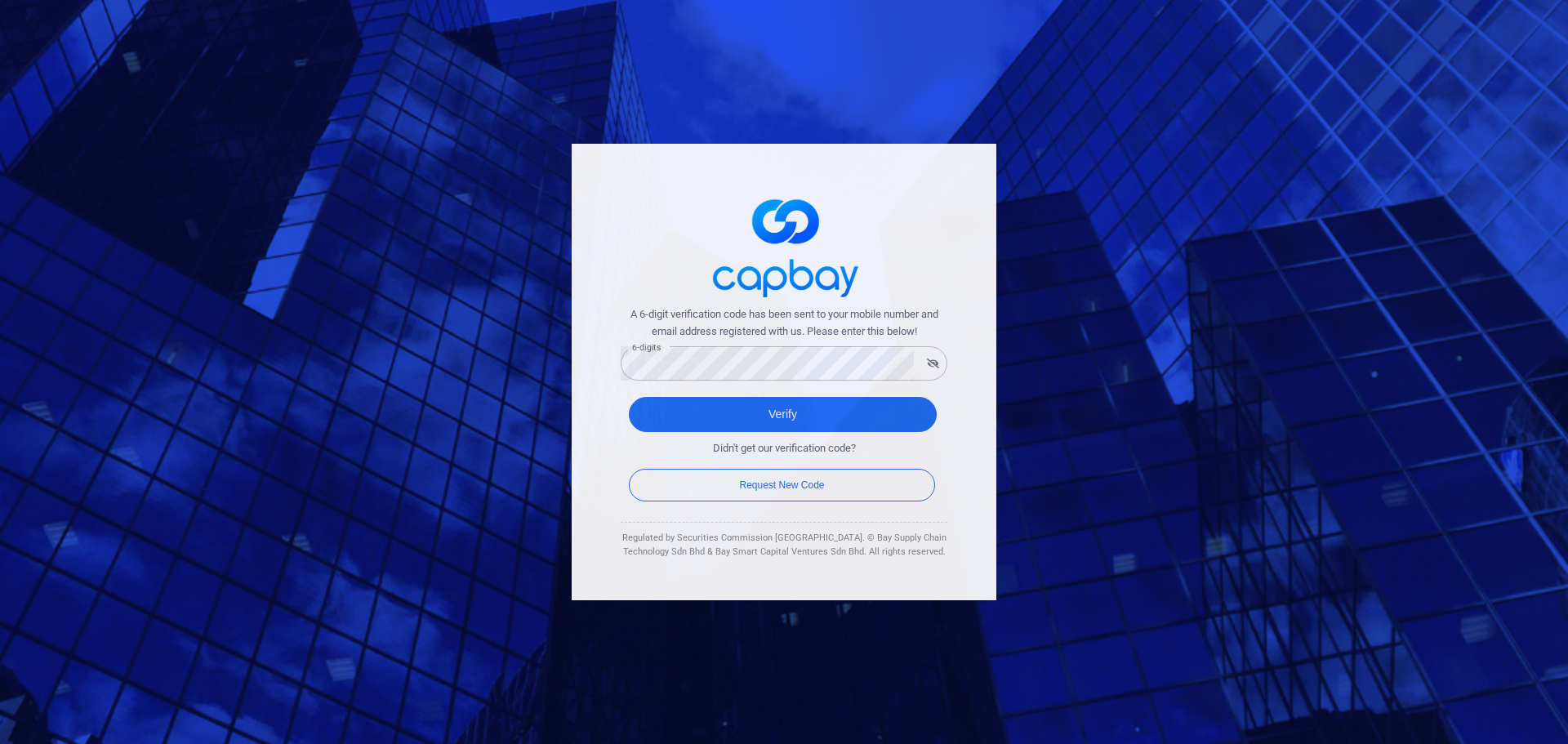
click at [1543, 30] on div at bounding box center [784, 37] width 1568 height 73
click at [554, 372] on div "A 6-digit verification code has been sent to your mobile number and email addre…" at bounding box center [784, 372] width 1568 height 744
click at [551, 361] on div "A 6-digit verification code has been sent to your mobile number and email addre…" at bounding box center [784, 372] width 1568 height 744
click at [778, 417] on button "Verify" at bounding box center [783, 414] width 308 height 35
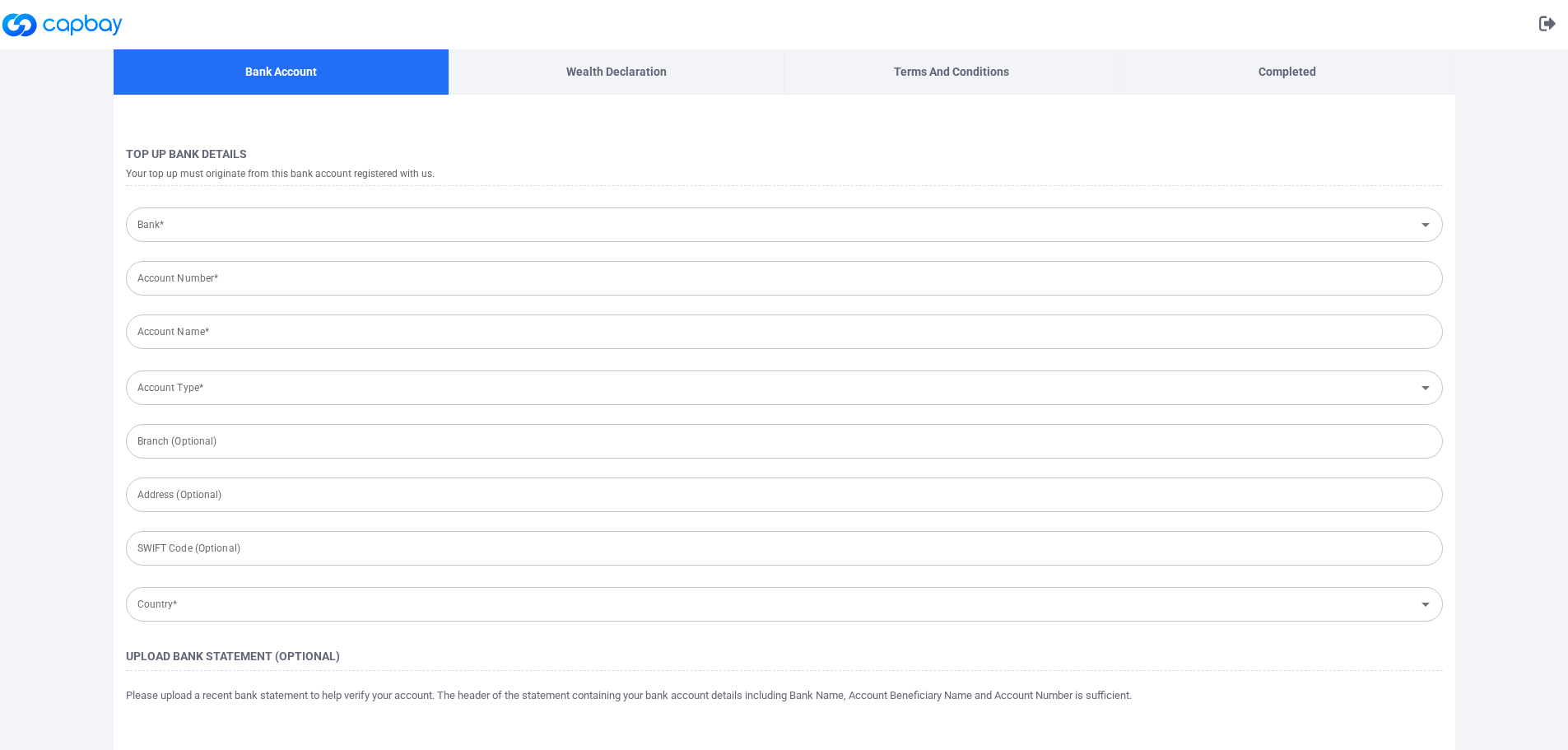
type input "[GEOGRAPHIC_DATA]"
click at [1547, 33] on div at bounding box center [784, 37] width 1568 height 74
click at [1541, 28] on div at bounding box center [784, 37] width 1568 height 74
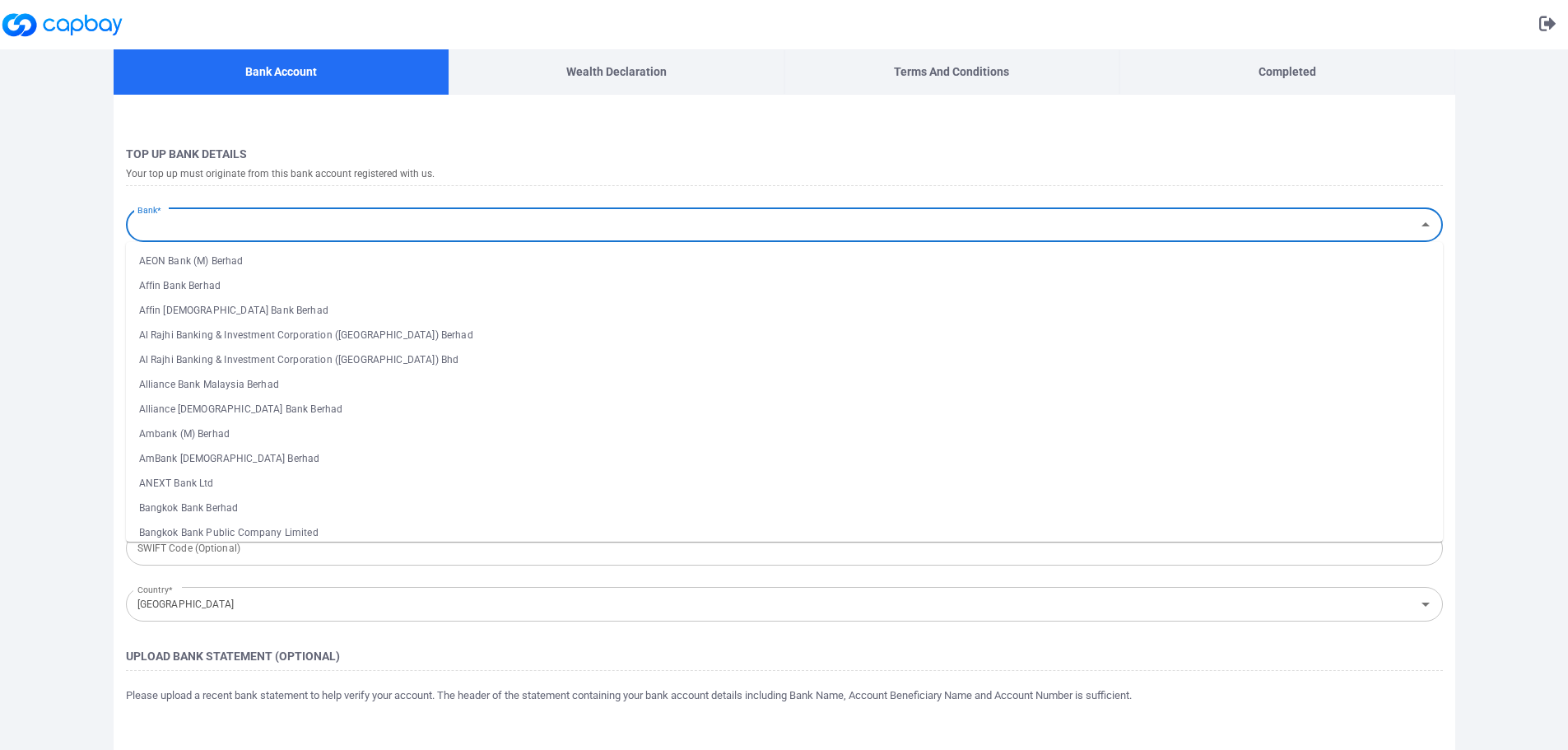
click at [178, 217] on input "Bank*" at bounding box center [770, 225] width 1279 height 31
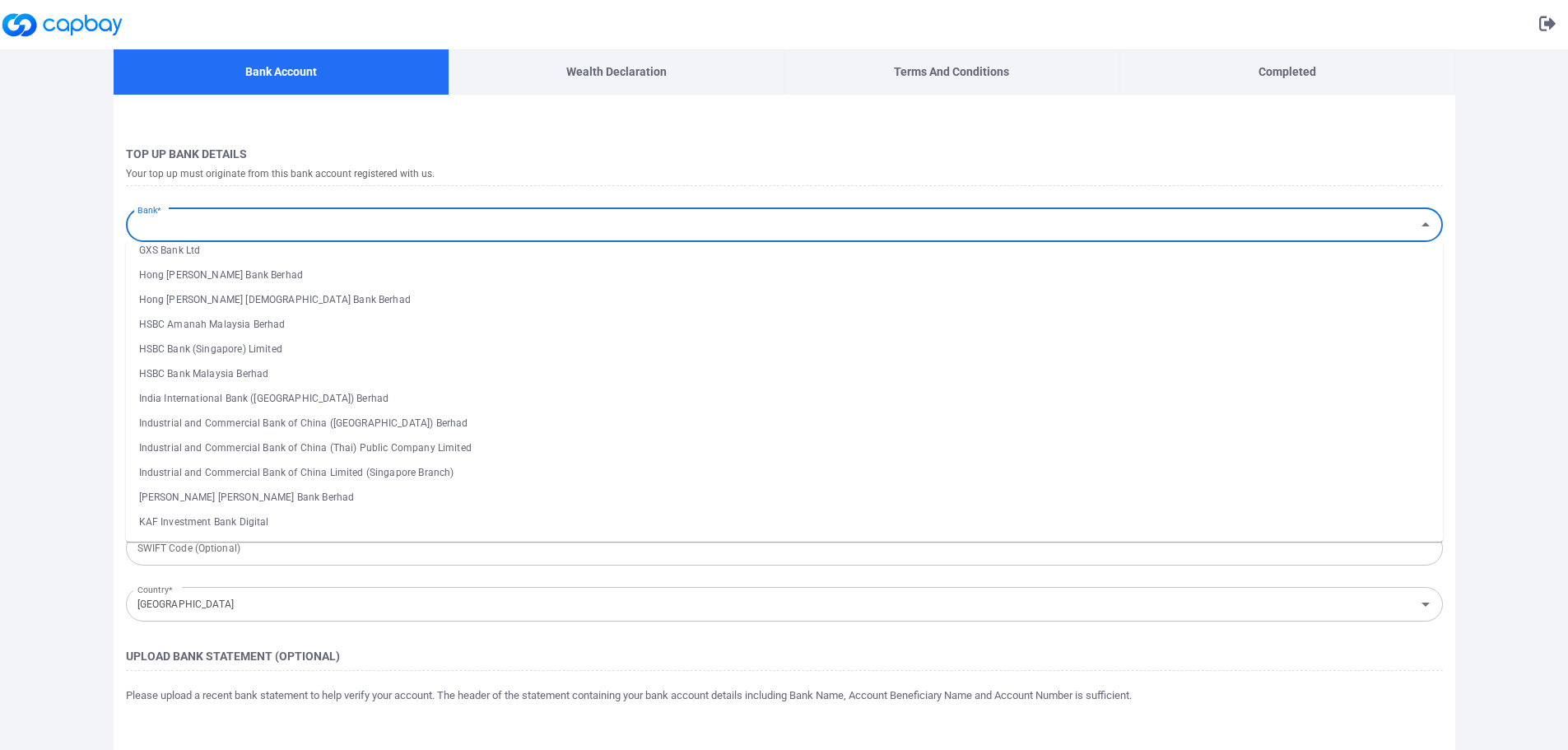
scroll to position [1509, 0]
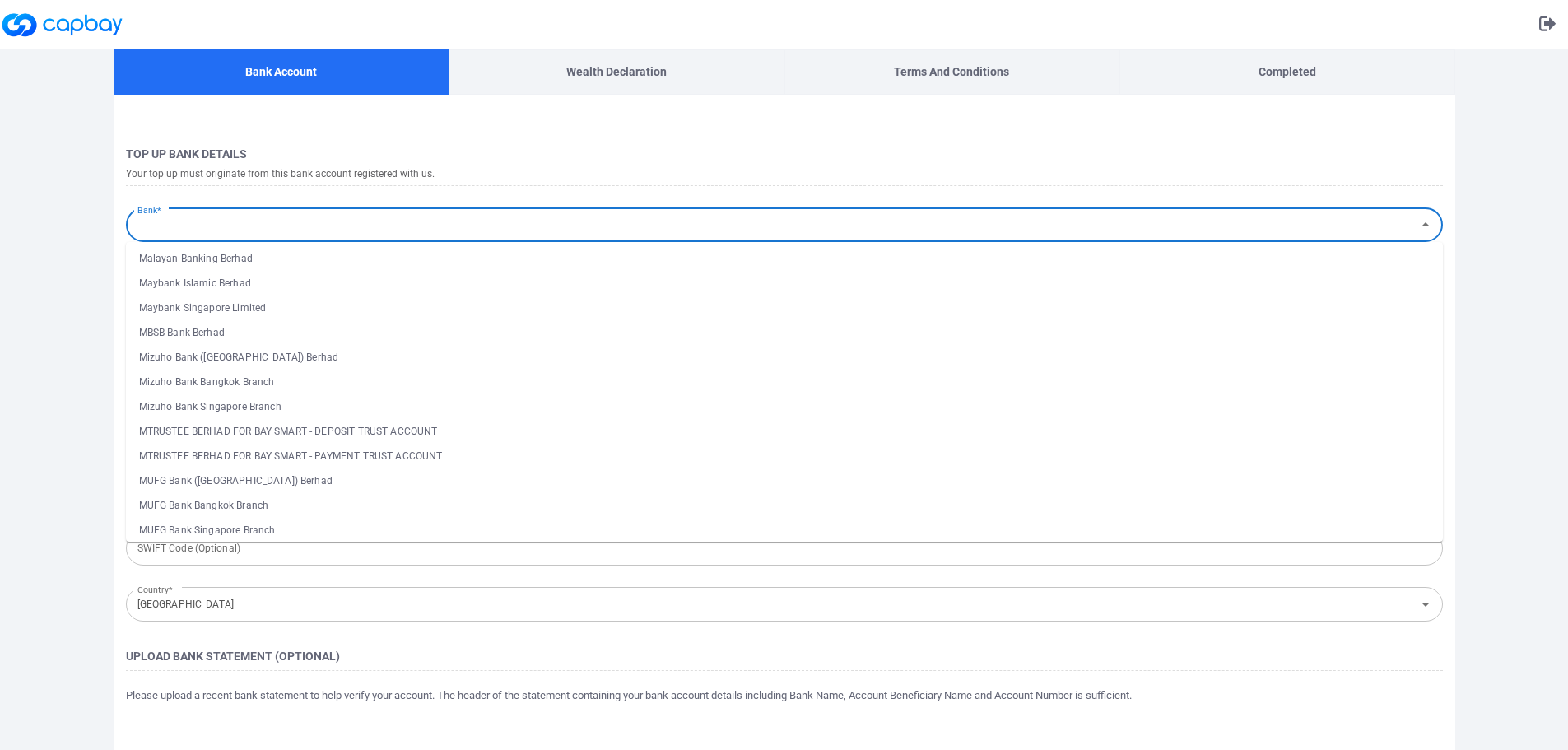
click at [269, 261] on li "Malayan Banking Berhad" at bounding box center [784, 258] width 1317 height 25
type input "Malayan Banking Berhad"
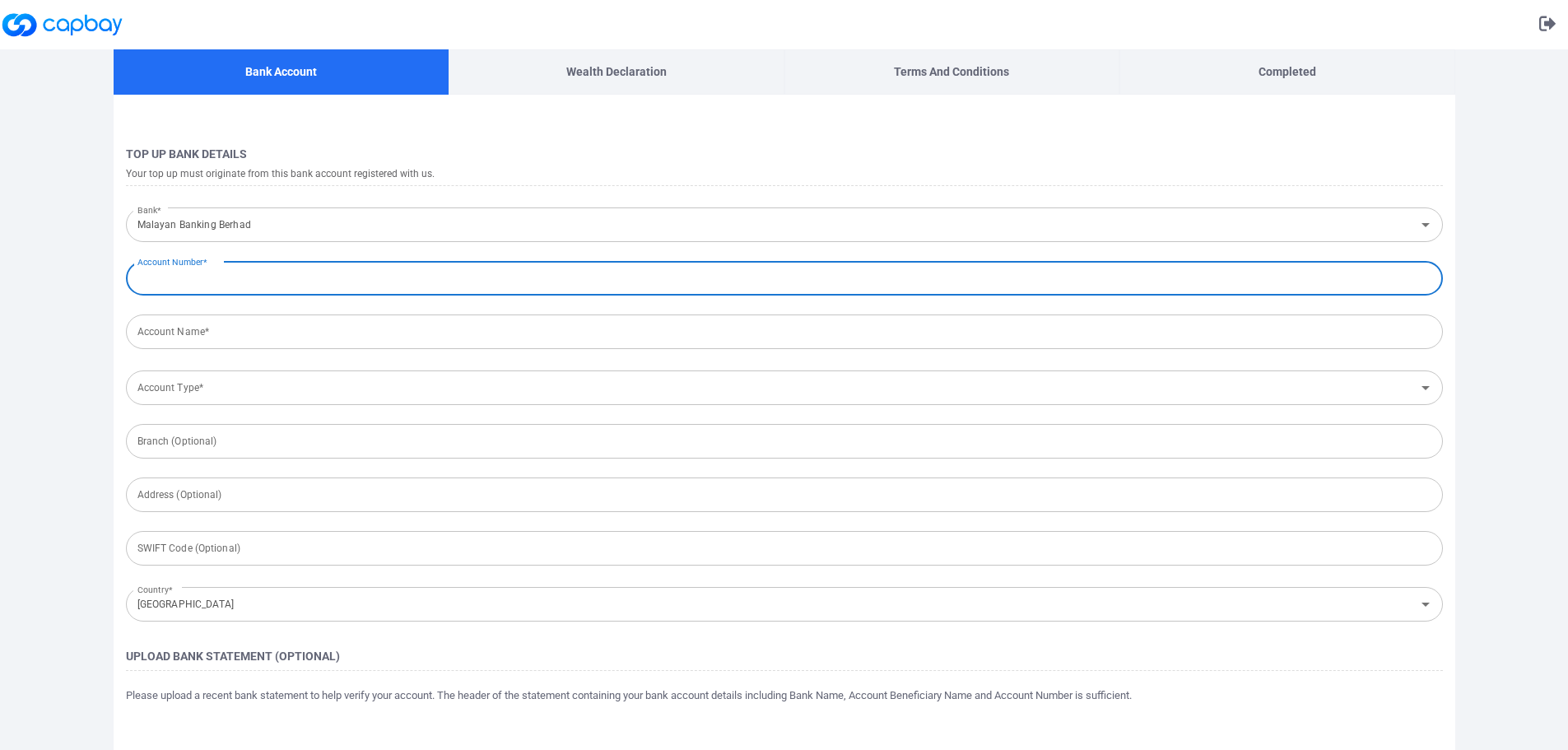
click at [267, 285] on input "Account Number*" at bounding box center [784, 278] width 1317 height 34
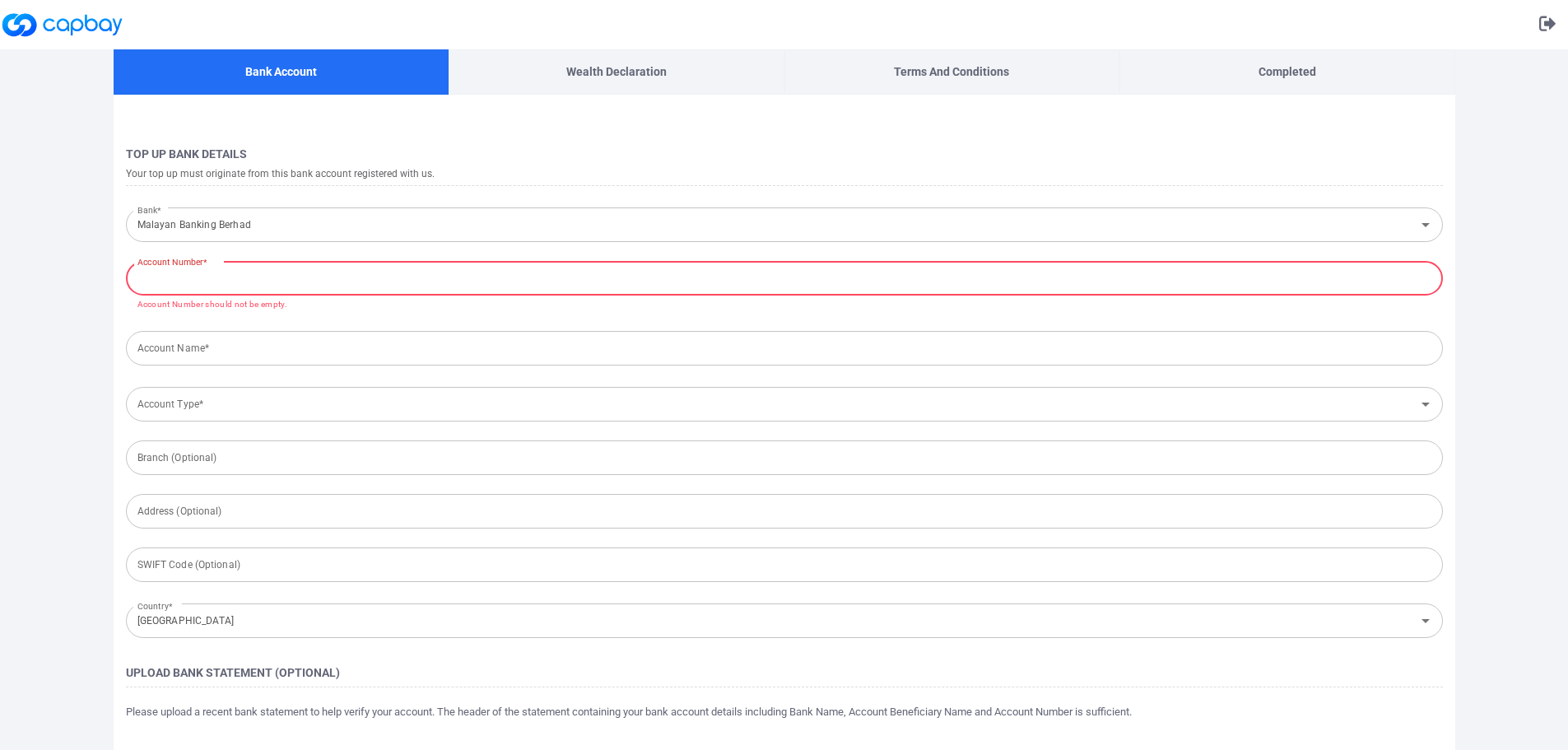
paste input "507040790285"
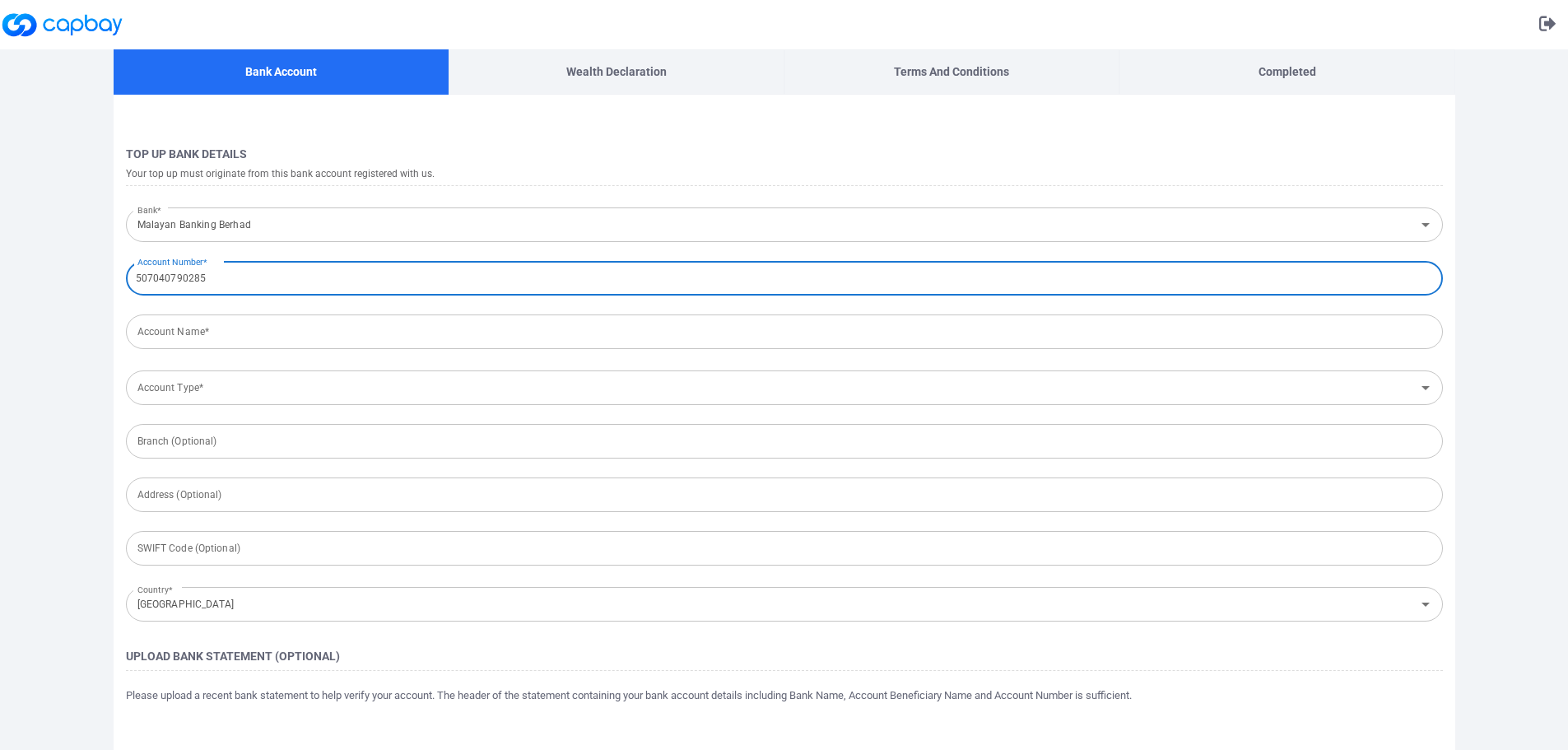
type input "507040790285"
click at [212, 337] on input "Account Name*" at bounding box center [784, 332] width 1317 height 34
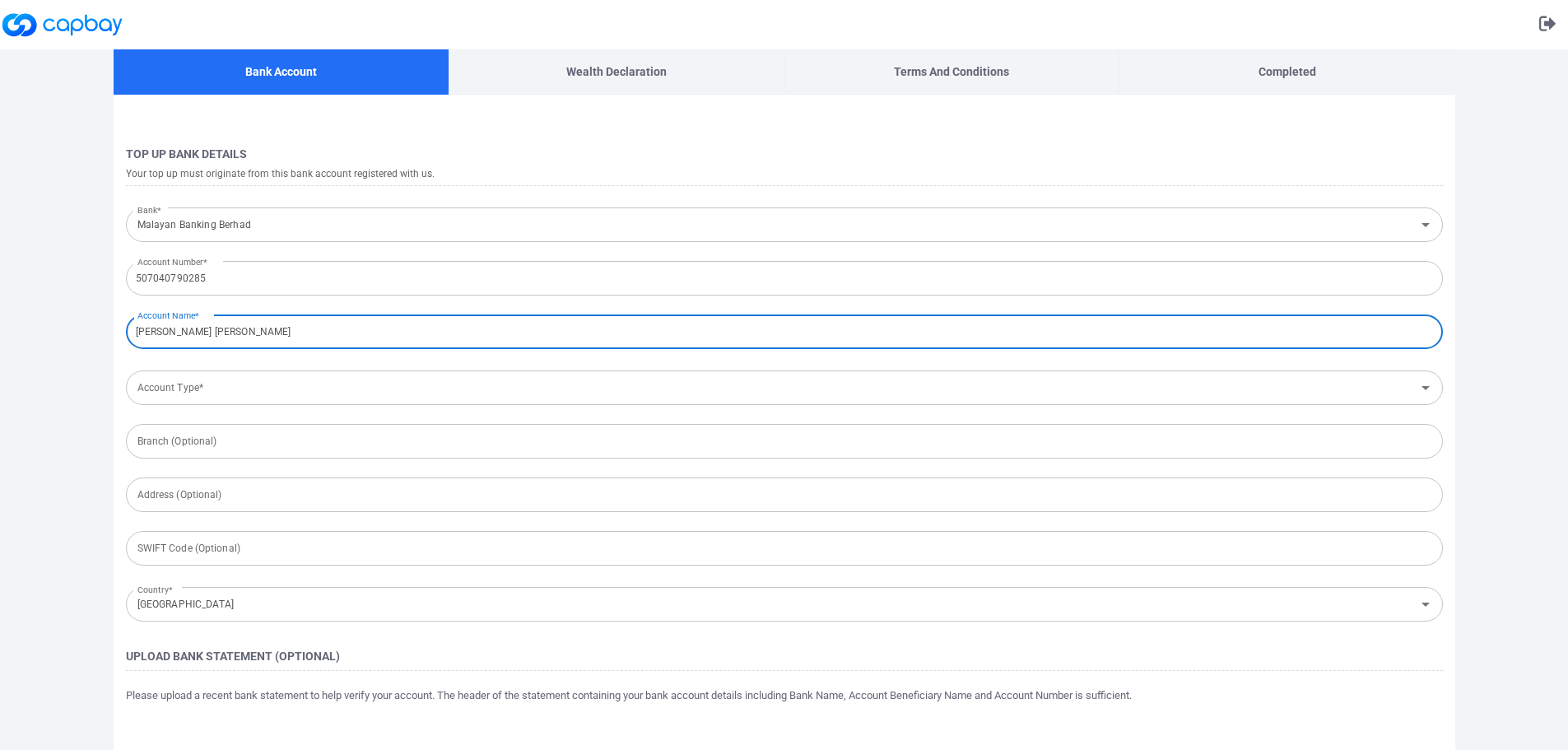
type input "LEE KOK MENG"
click at [369, 388] on input "Account Type*" at bounding box center [770, 388] width 1279 height 31
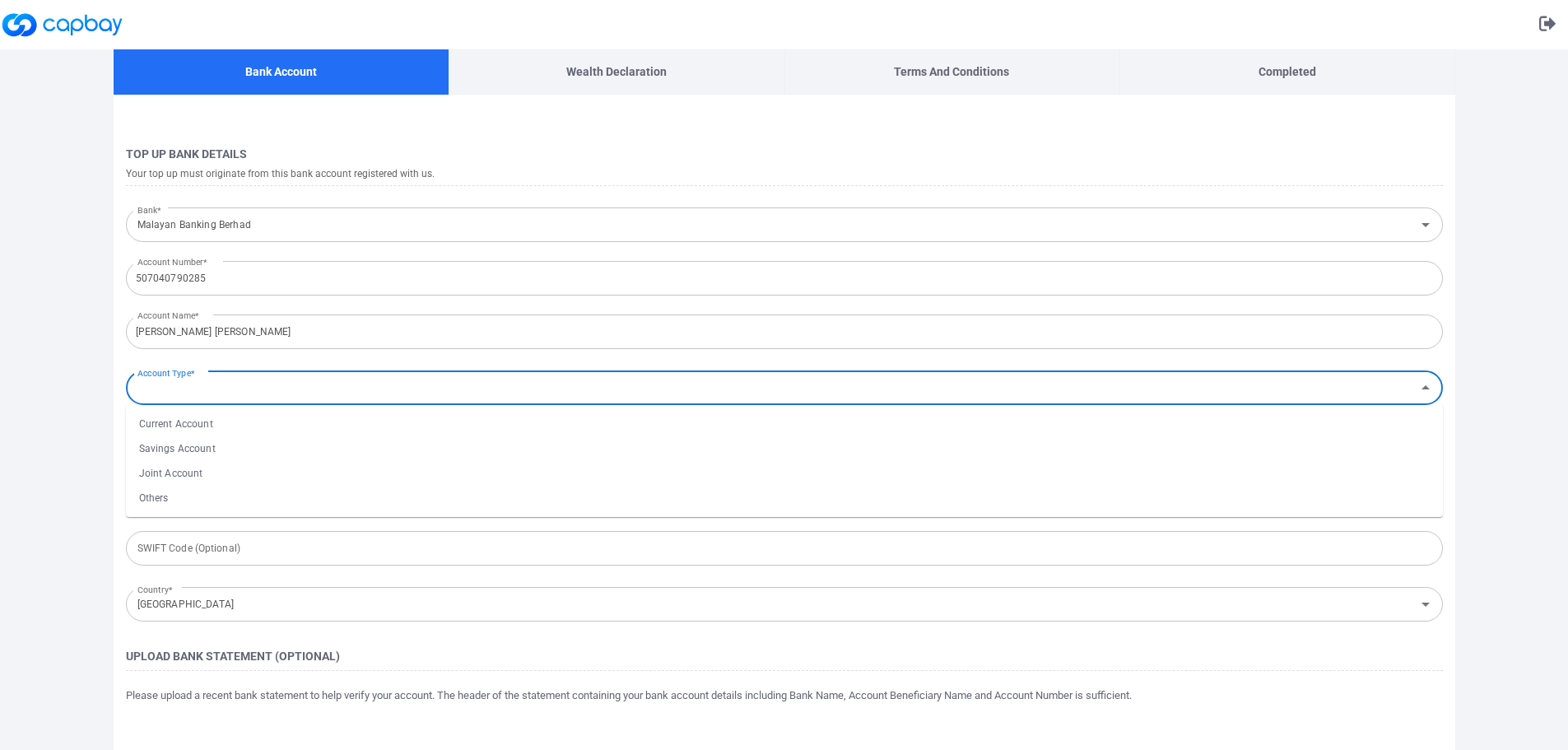
click at [220, 429] on li "Current Account" at bounding box center [784, 423] width 1317 height 25
type input "Current Account"
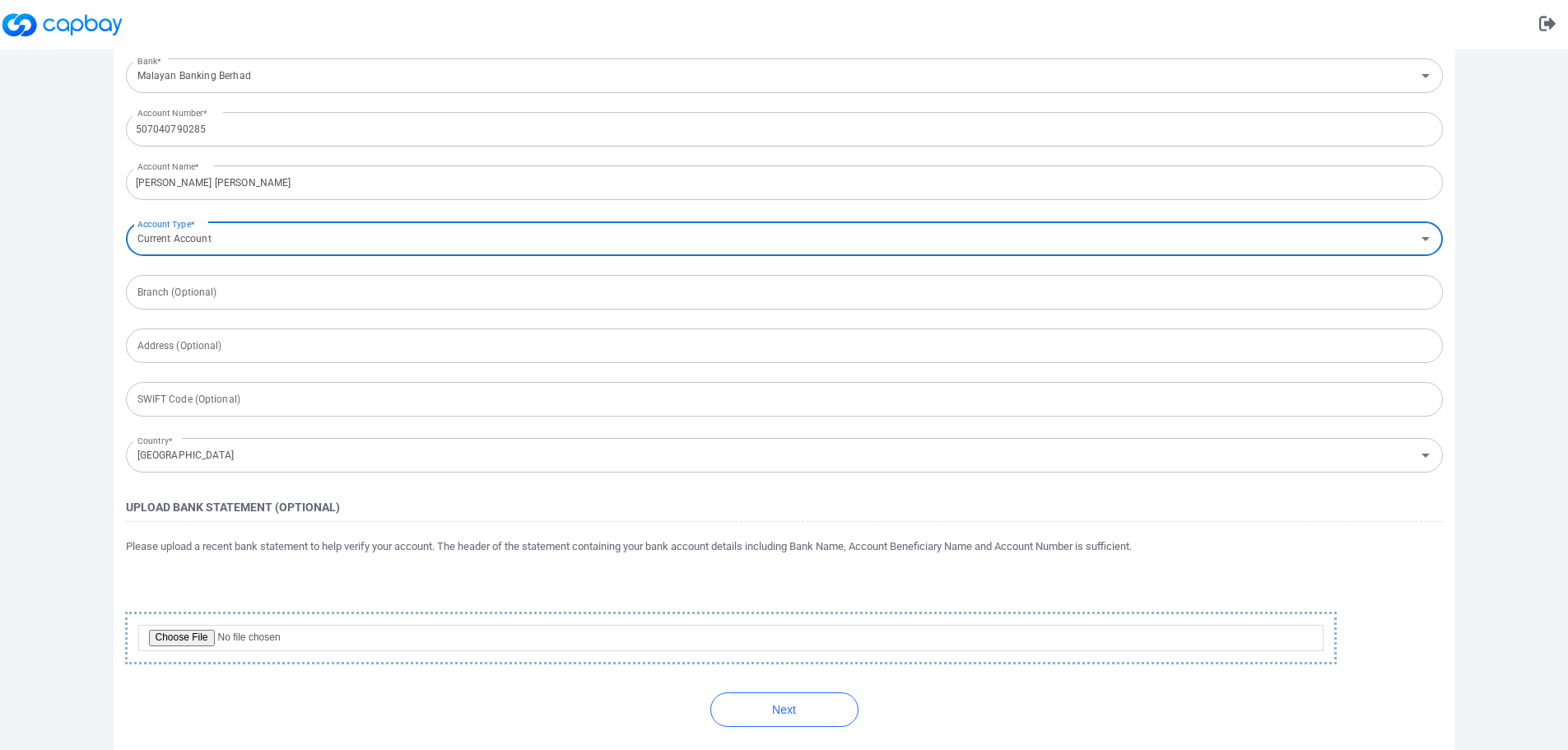
scroll to position [151, 0]
click at [196, 640] on input "file" at bounding box center [730, 636] width 1185 height 27
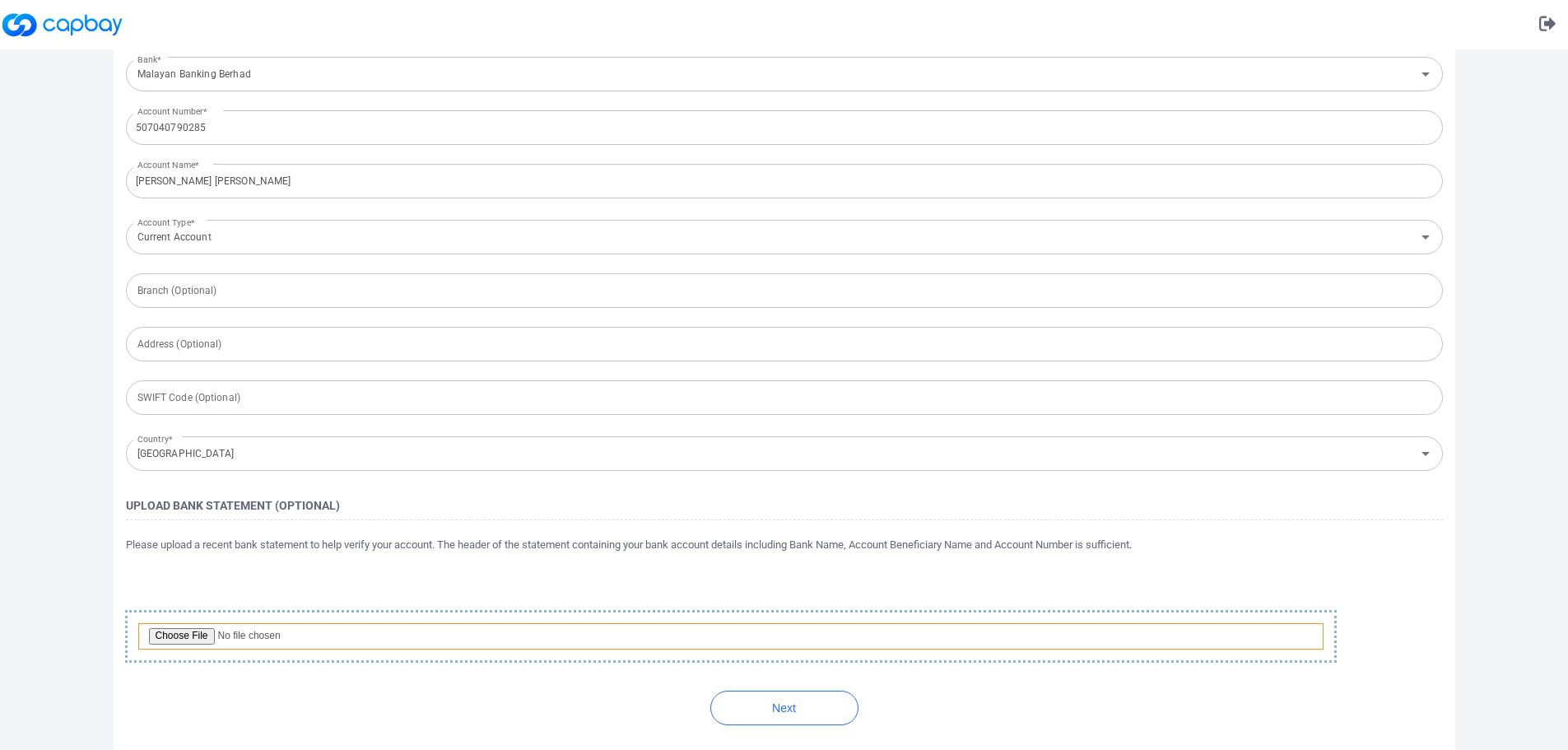
type input "C:\fakepath\Screenshot 2025-09-08 143536.png"
click at [799, 706] on button "Next" at bounding box center [784, 708] width 148 height 34
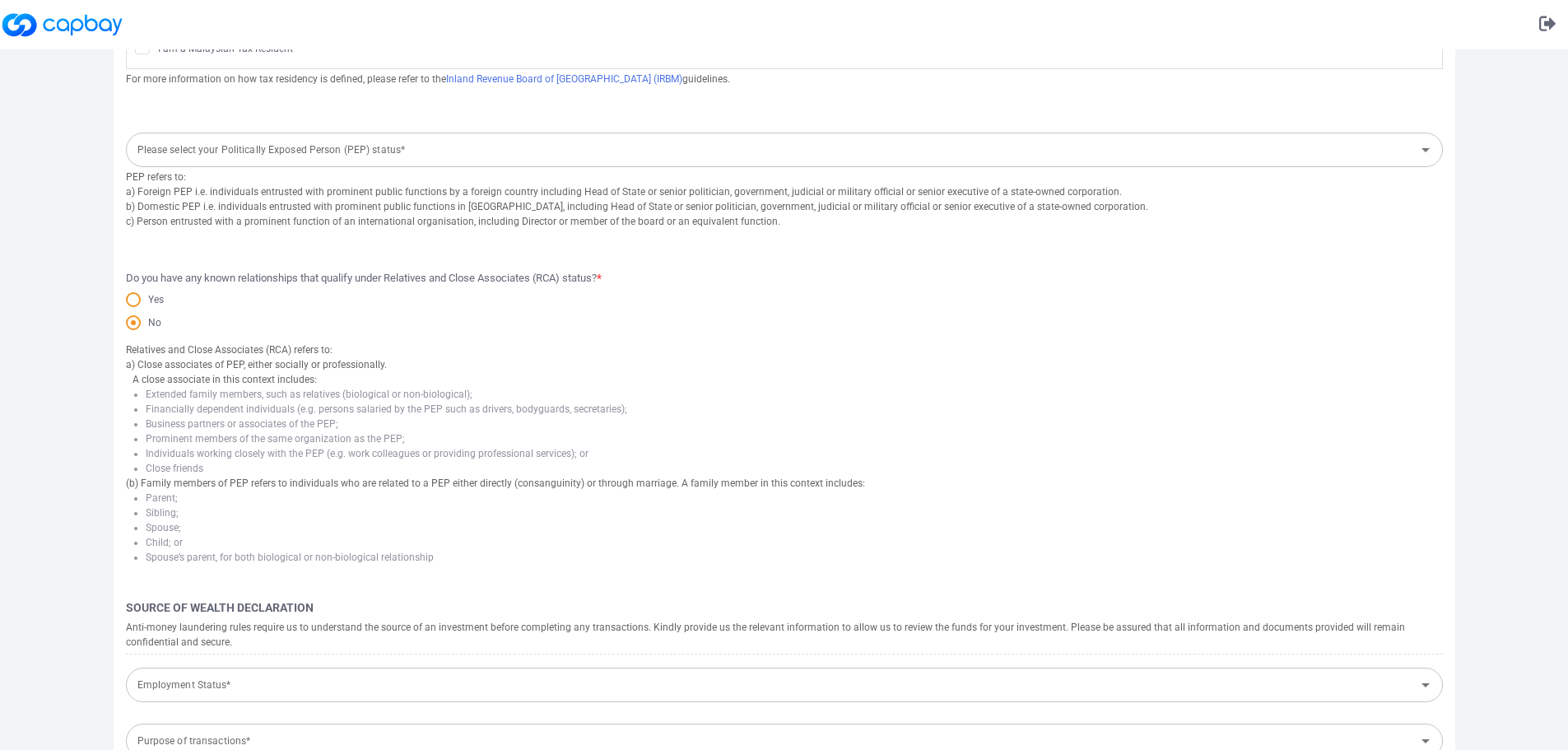
scroll to position [0, 0]
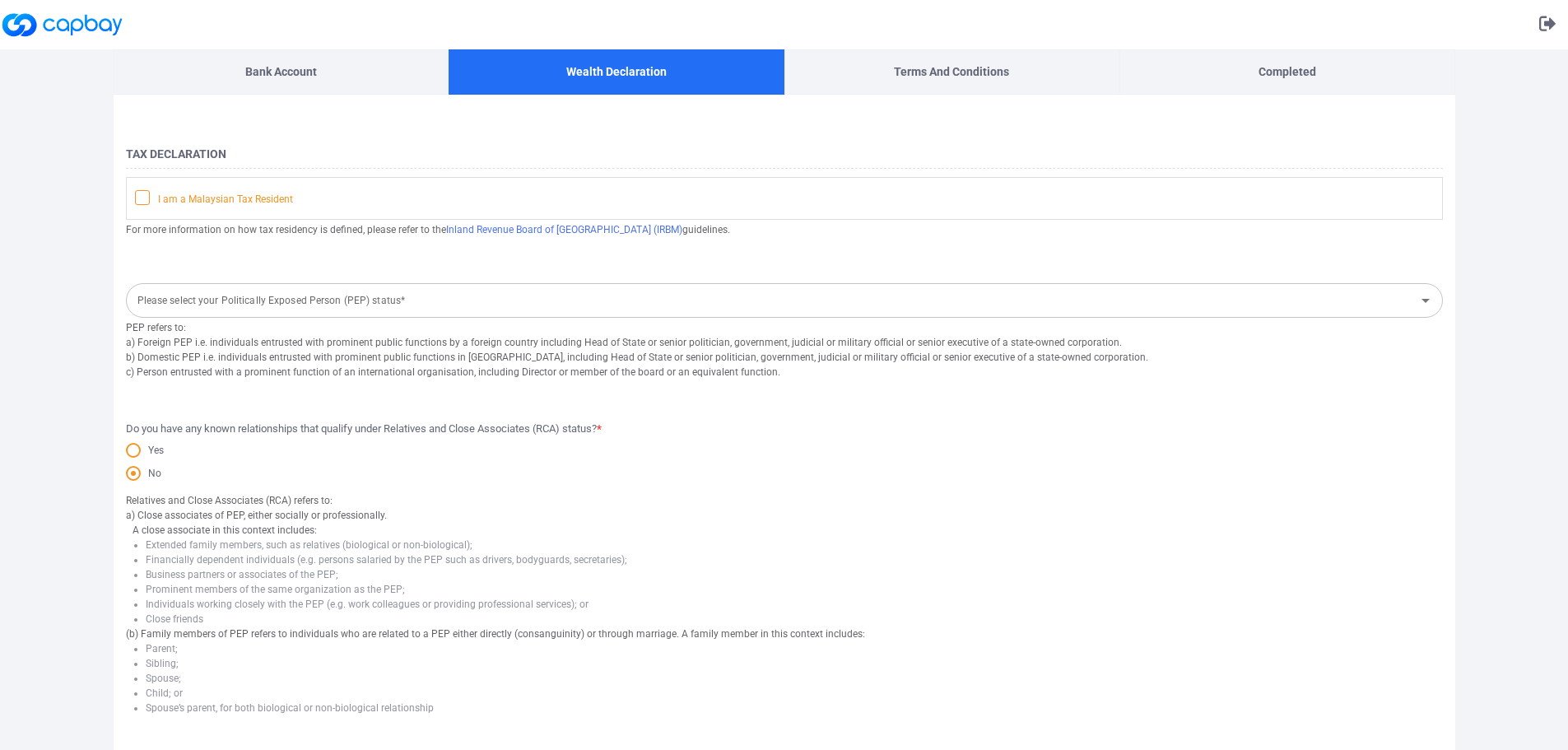
click at [142, 194] on icon at bounding box center [141, 196] width 13 height 13
click at [0, 0] on input "I am a Malaysian Tax Resident" at bounding box center [0, 0] width 0 height 0
click at [1423, 302] on icon "Open" at bounding box center [1425, 300] width 20 height 20
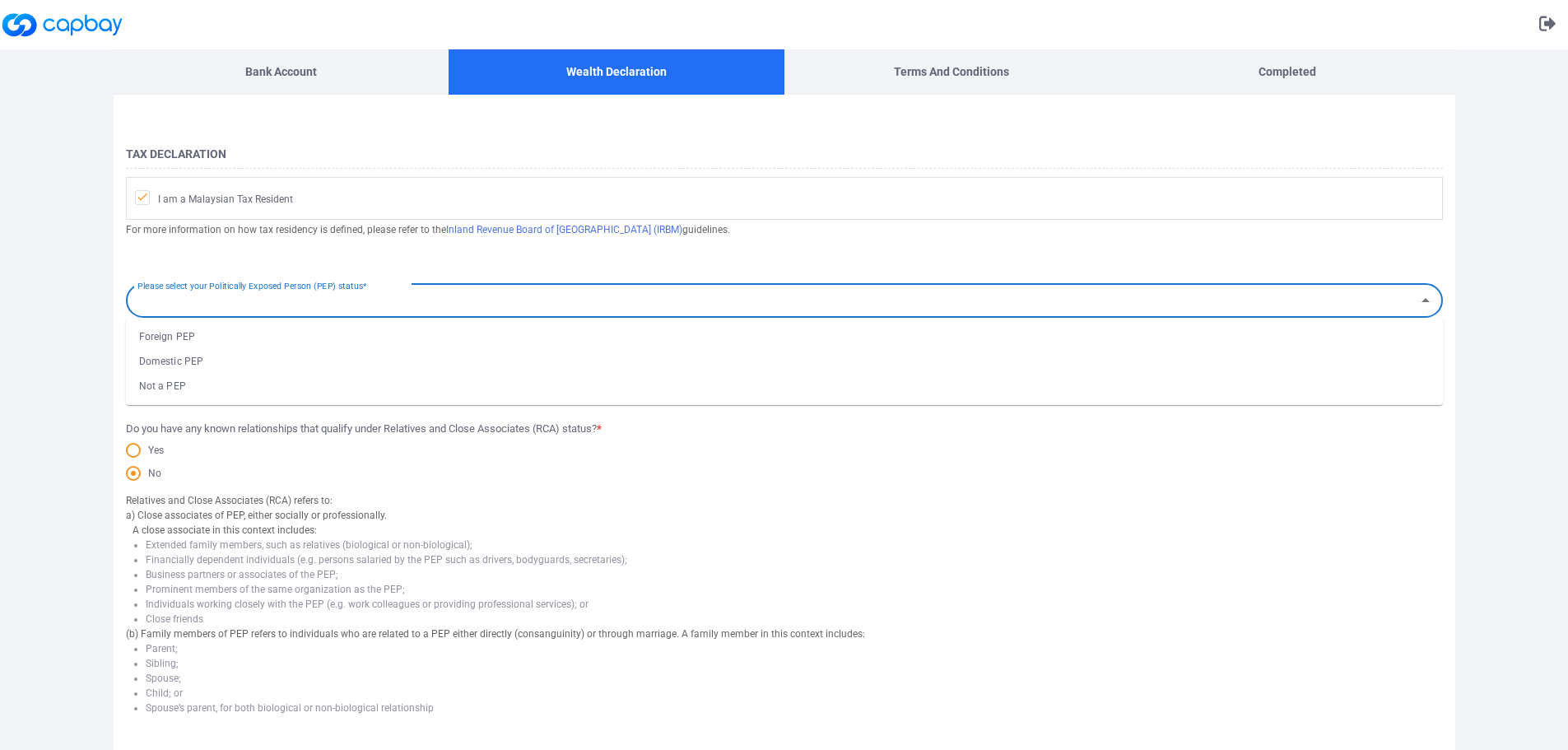
click at [185, 386] on li "Not a PEP" at bounding box center [784, 386] width 1317 height 25
type input "Not a PEP"
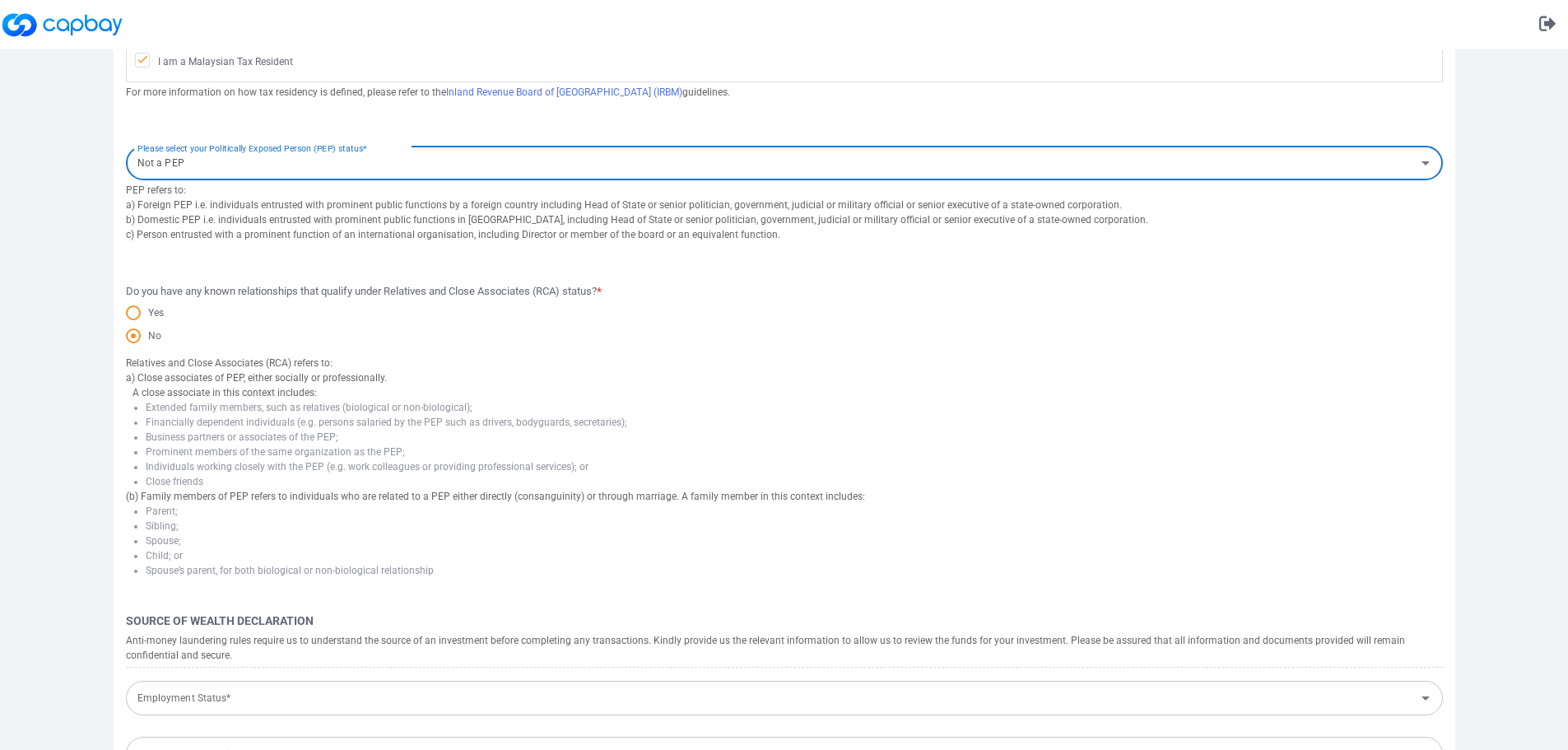
scroll to position [326, 0]
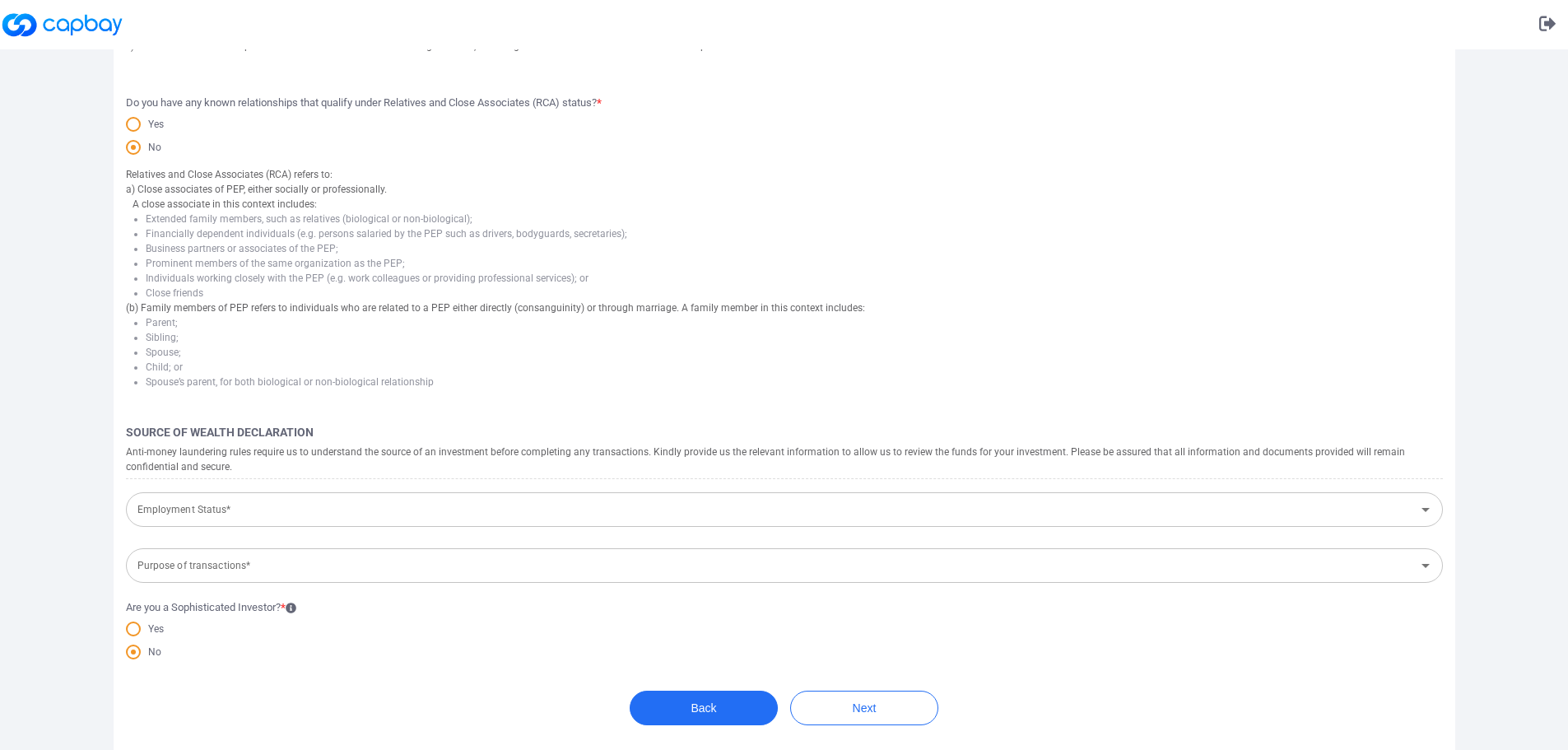
click at [1424, 514] on icon "Open" at bounding box center [1425, 509] width 20 height 20
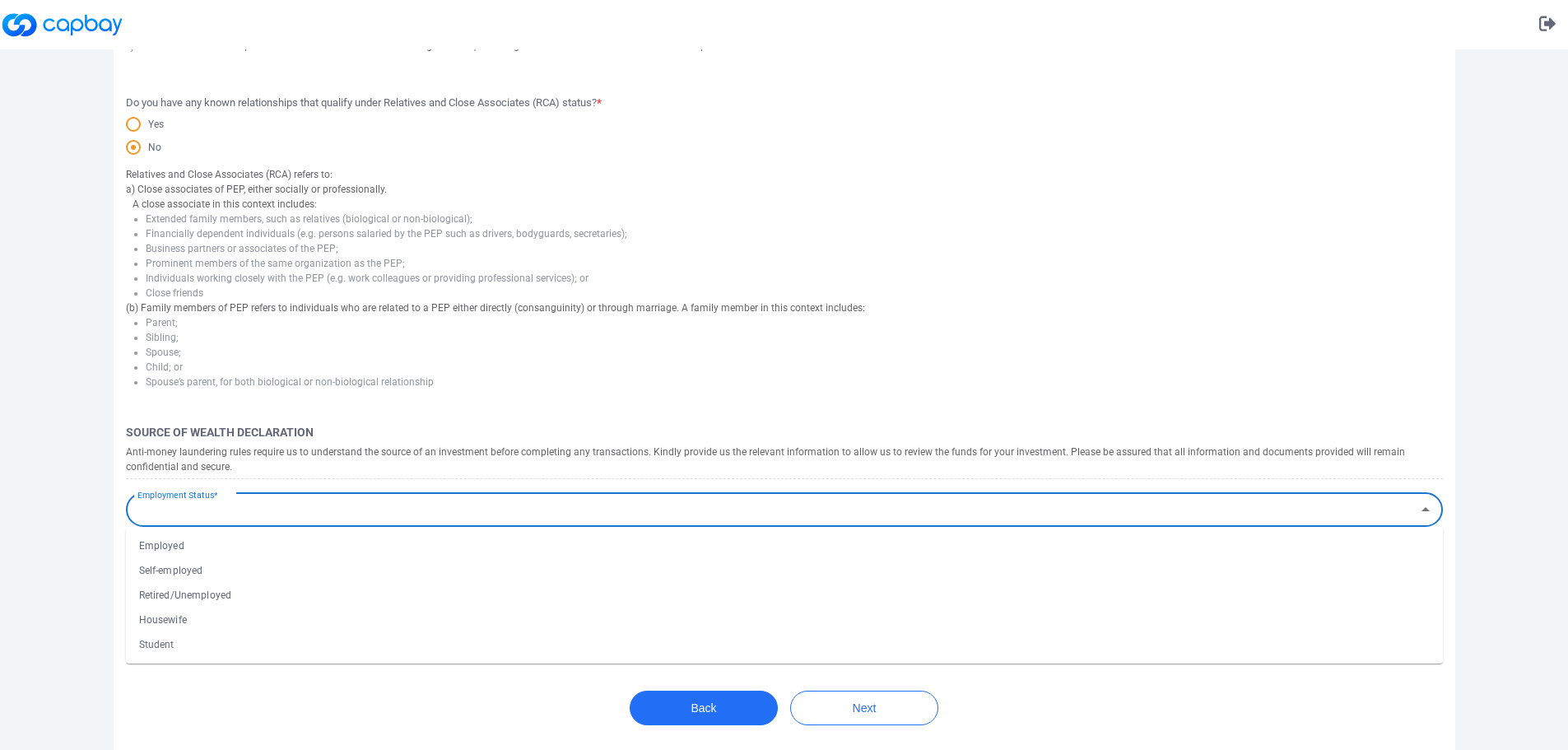
click at [247, 597] on li "Retired/Unemployed" at bounding box center [784, 595] width 1317 height 25
type input "Retired/Unemployed"
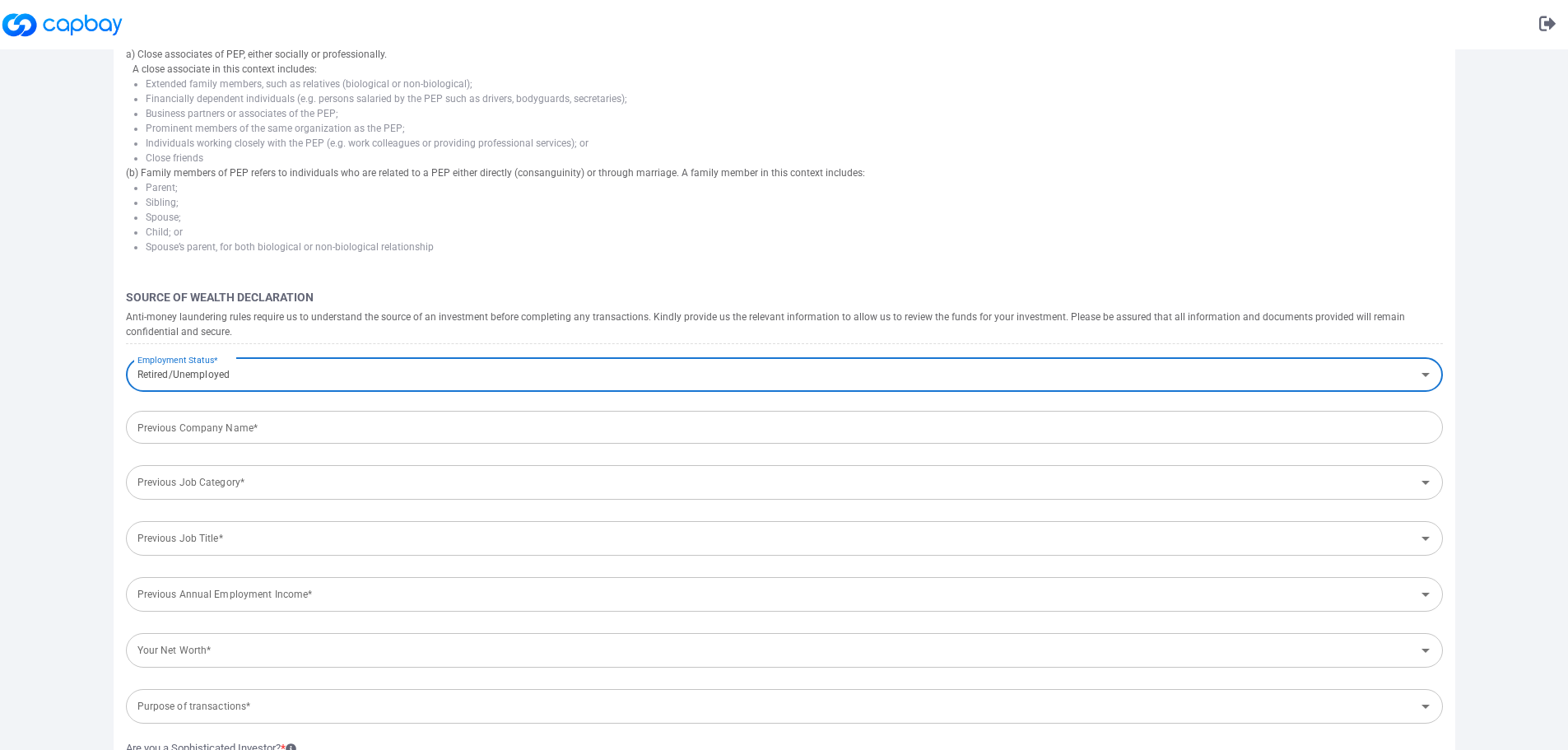
scroll to position [464, 0]
click at [266, 423] on input "text" at bounding box center [784, 424] width 1317 height 34
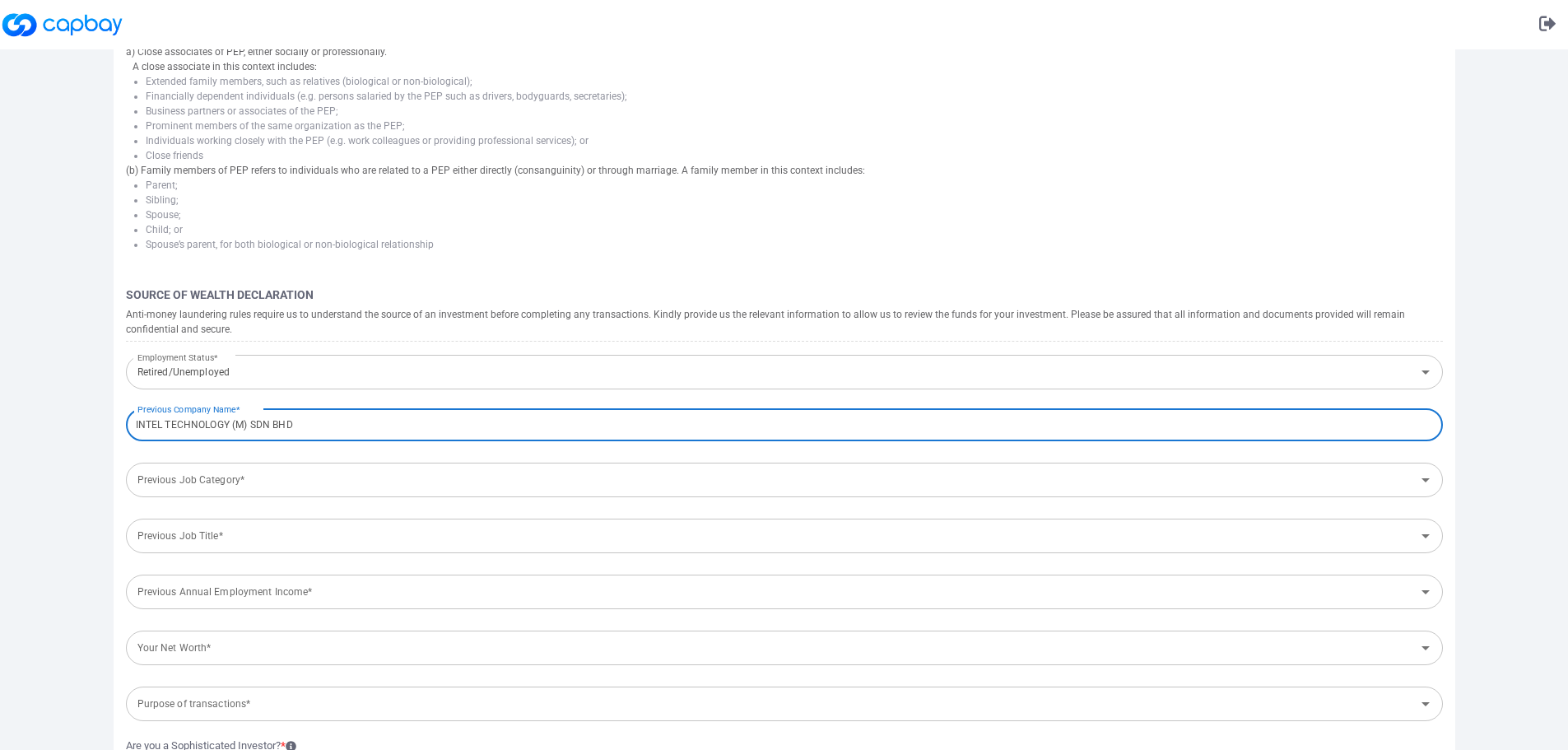
type input "INTEL TECHNOLOGY (M) SDN BHD"
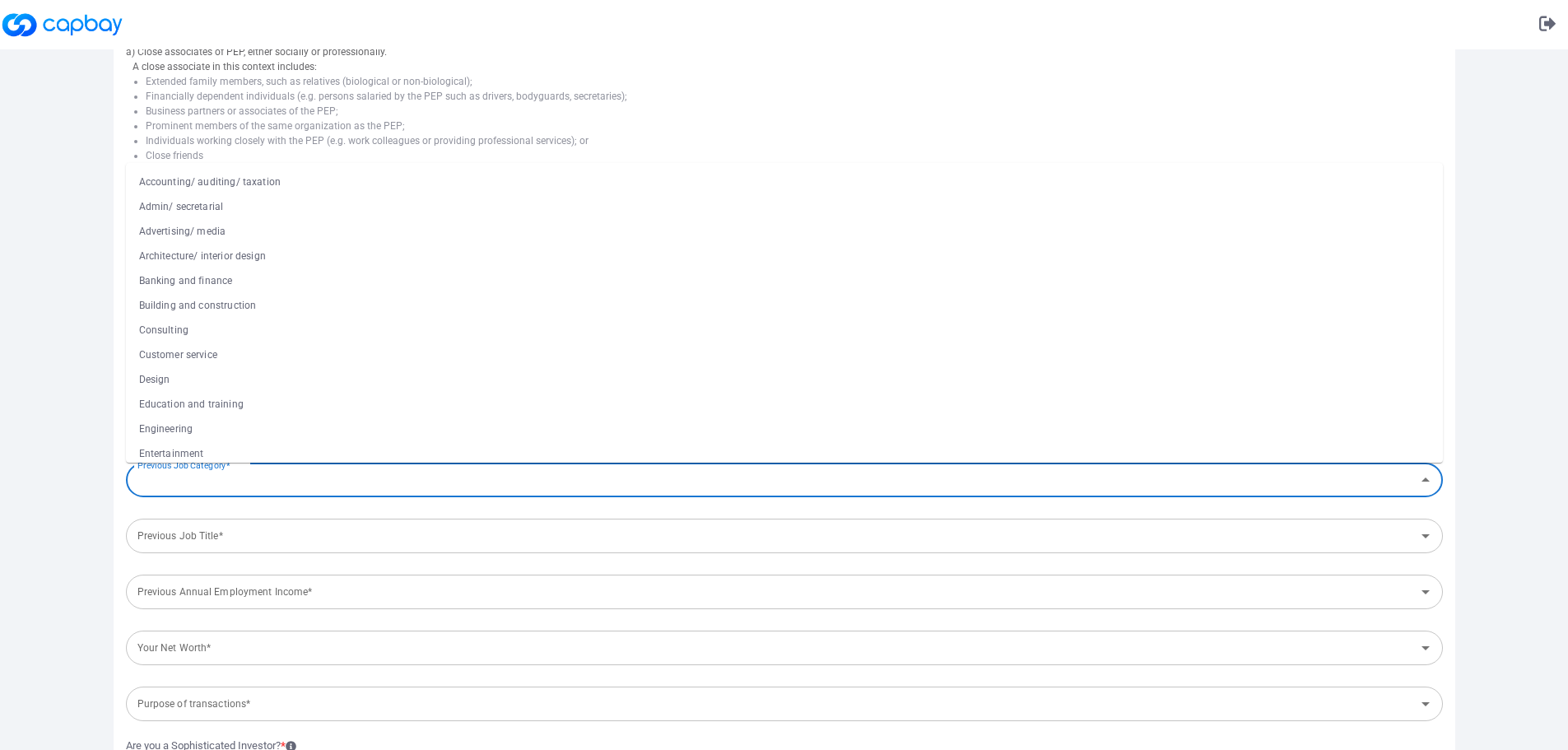
click at [276, 485] on input "Previous Job Category*" at bounding box center [770, 481] width 1279 height 31
click at [129, 500] on span "Previous Company Name* INTEL TECHNOLOGY (M) SDN BHD Previous Company Name* Prev…" at bounding box center [784, 543] width 1317 height 276
click at [220, 477] on div "Previous Job Category* Previous Job Category*" at bounding box center [784, 478] width 1317 height 37
click at [257, 426] on li "Engineering" at bounding box center [784, 429] width 1317 height 25
type input "Engineering"
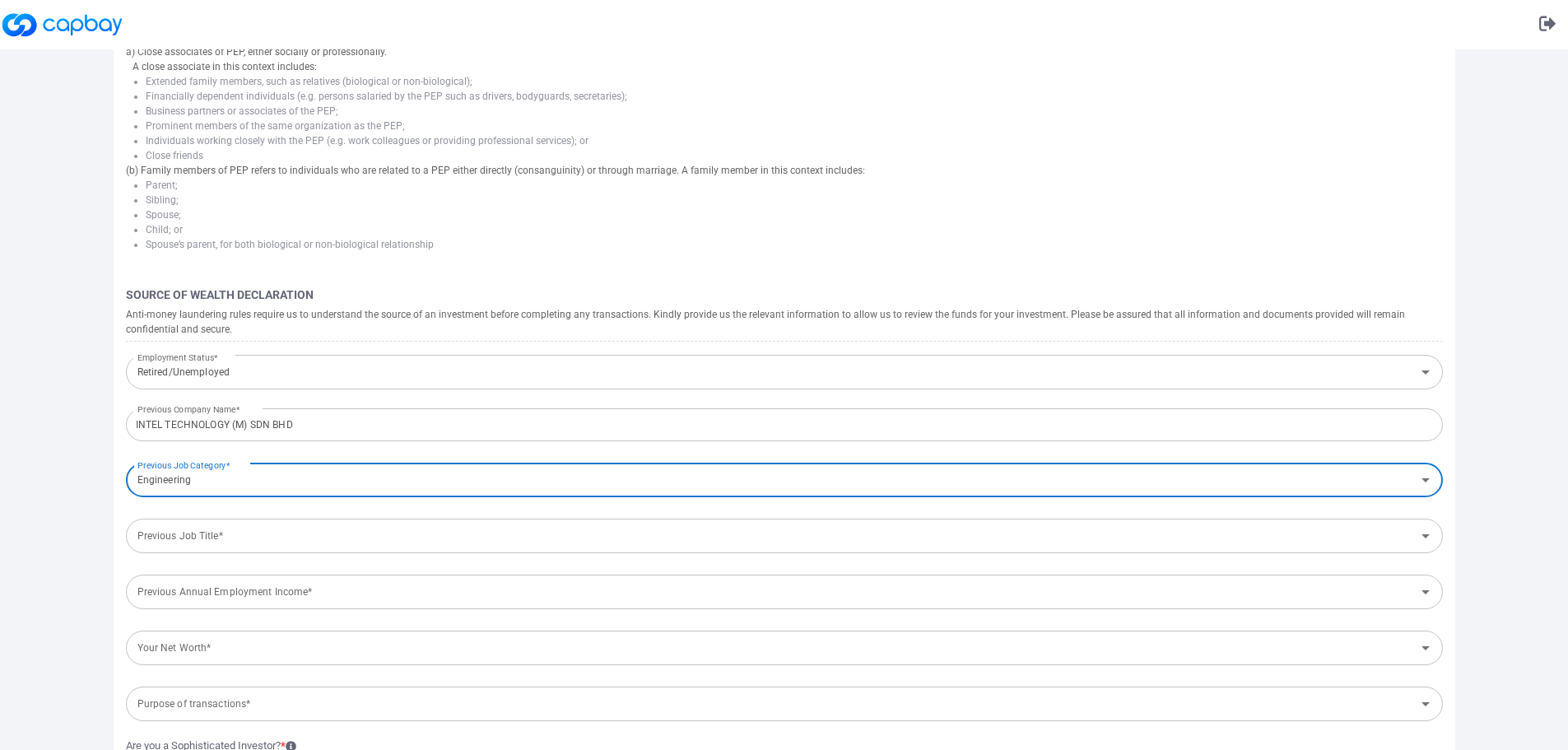
click at [248, 541] on input "Previous Job Title*" at bounding box center [770, 537] width 1279 height 31
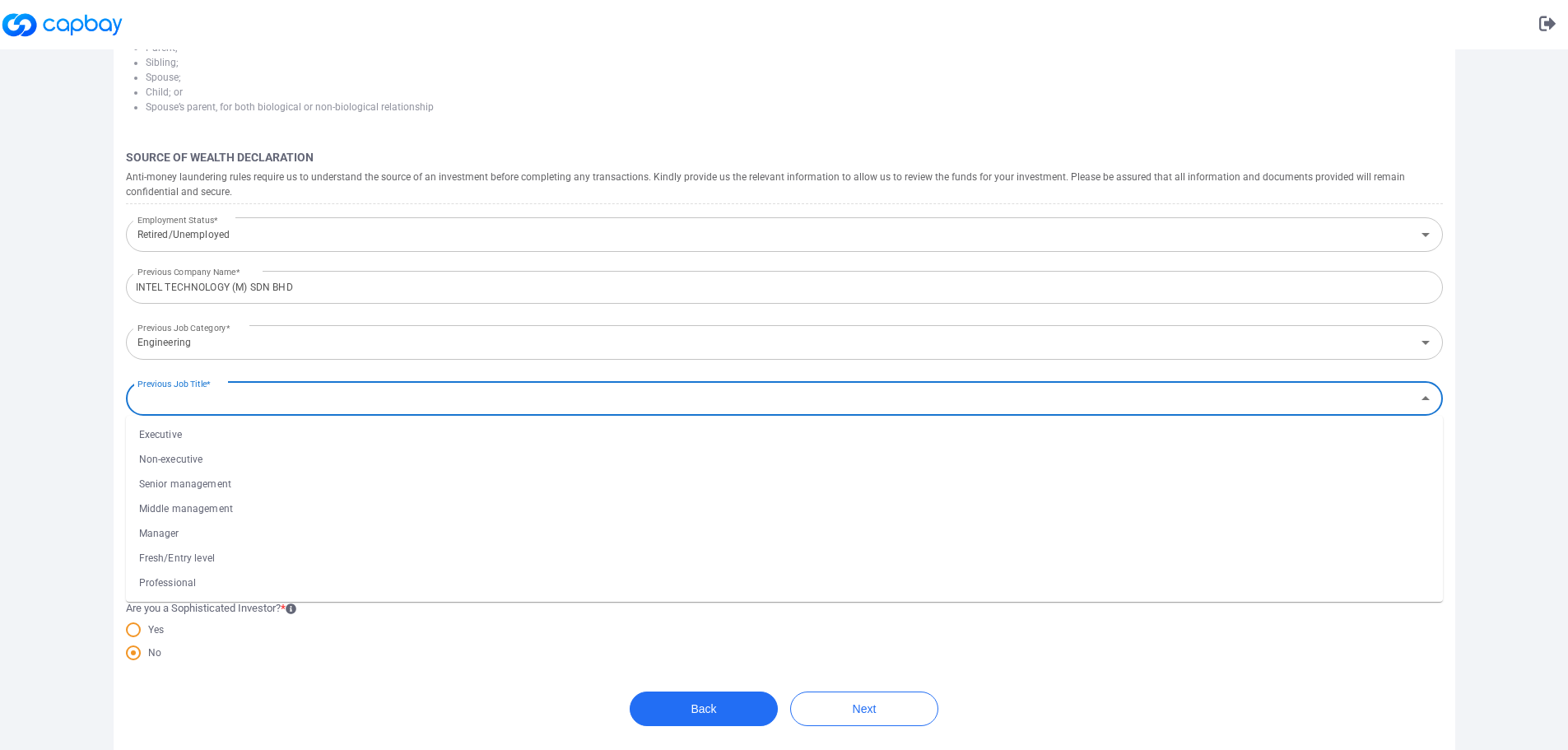
scroll to position [602, 0]
click at [371, 534] on li "Manager" at bounding box center [784, 532] width 1317 height 25
type input "Manager"
click at [177, 347] on input "Engineering" at bounding box center [770, 342] width 1279 height 31
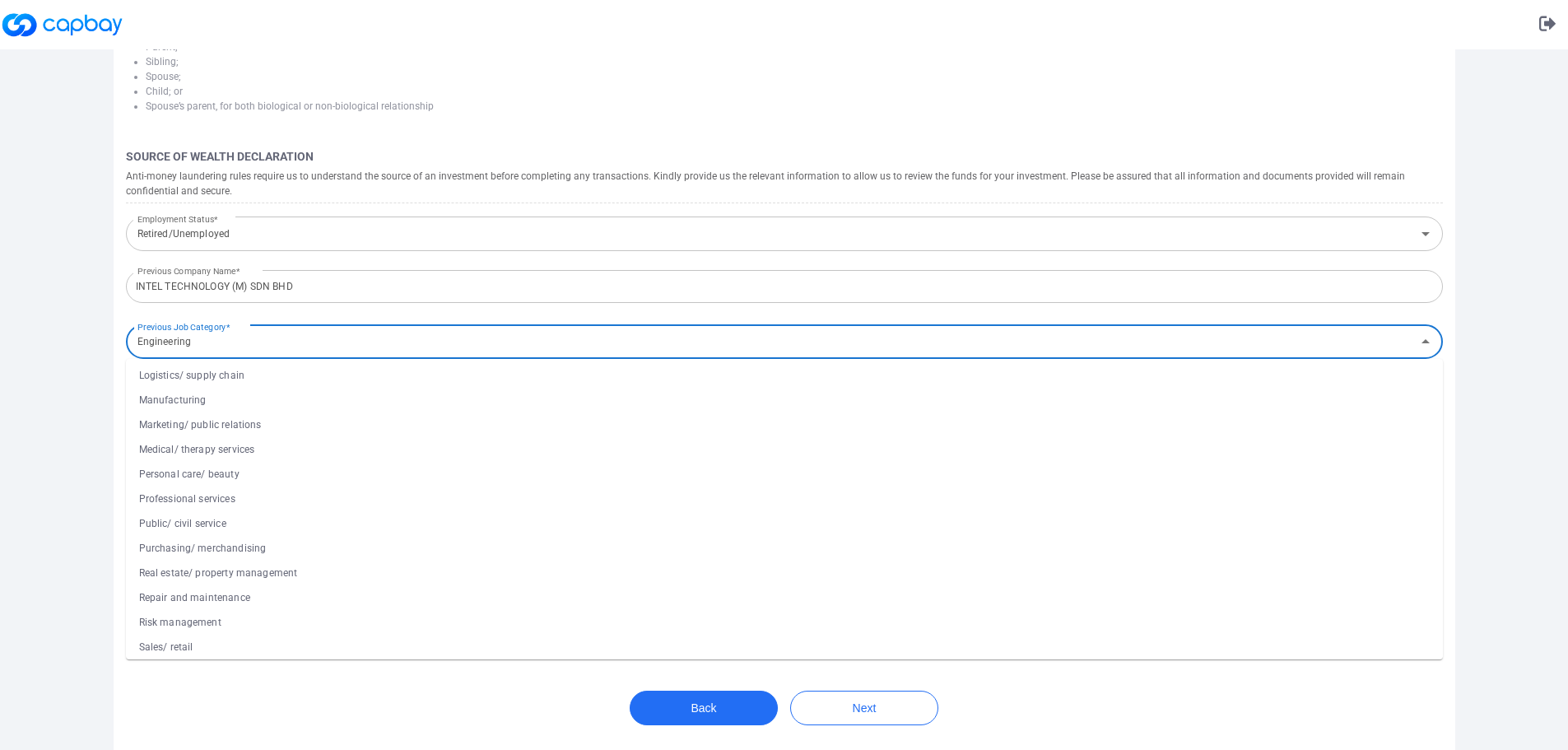
scroll to position [573, 0]
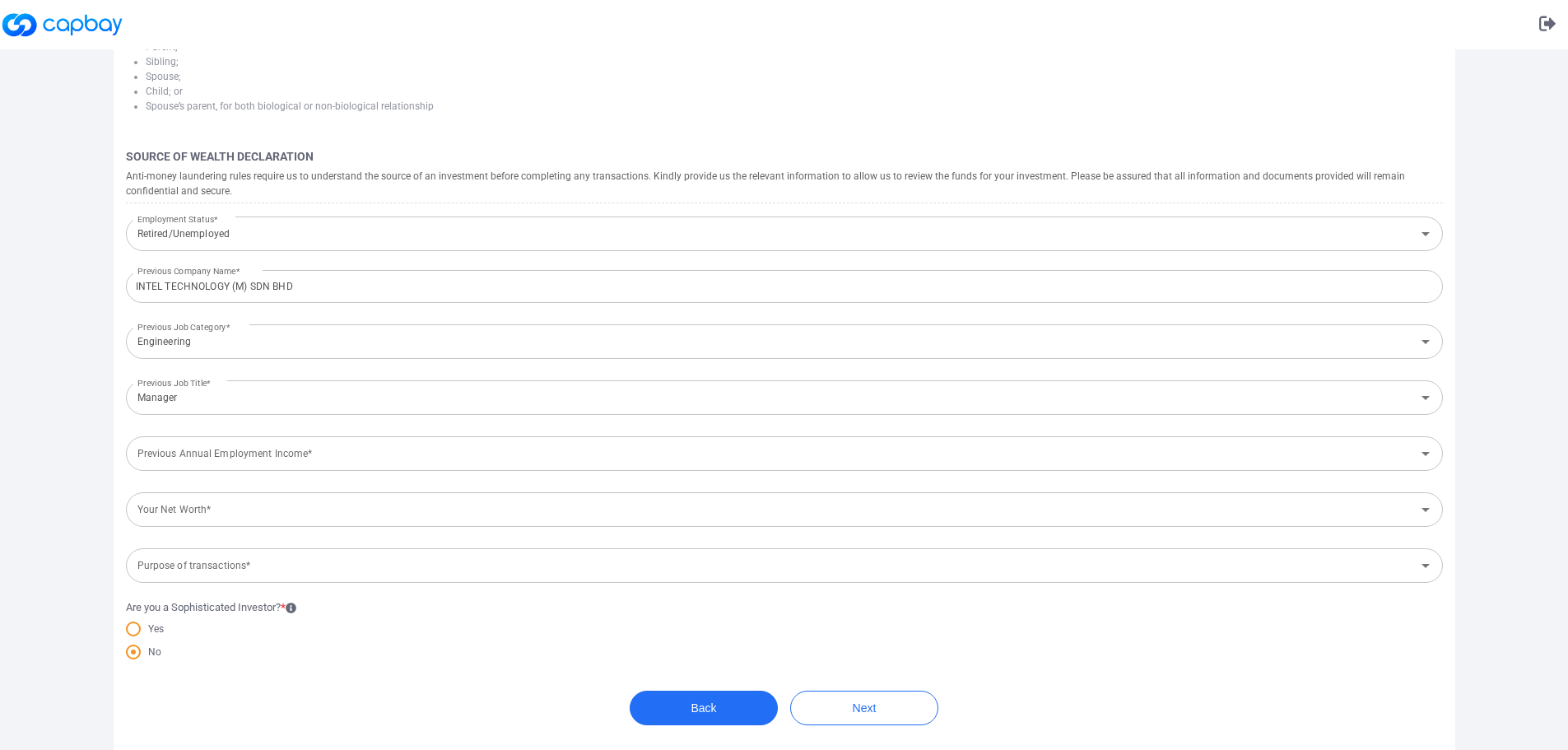
click at [1498, 459] on div "Bank Account Wealth Declaration Terms and Conditions Completed Tax Declaration …" at bounding box center [784, 99] width 1568 height 1302
click at [234, 458] on input "Previous Annual Employment Income*" at bounding box center [770, 454] width 1279 height 31
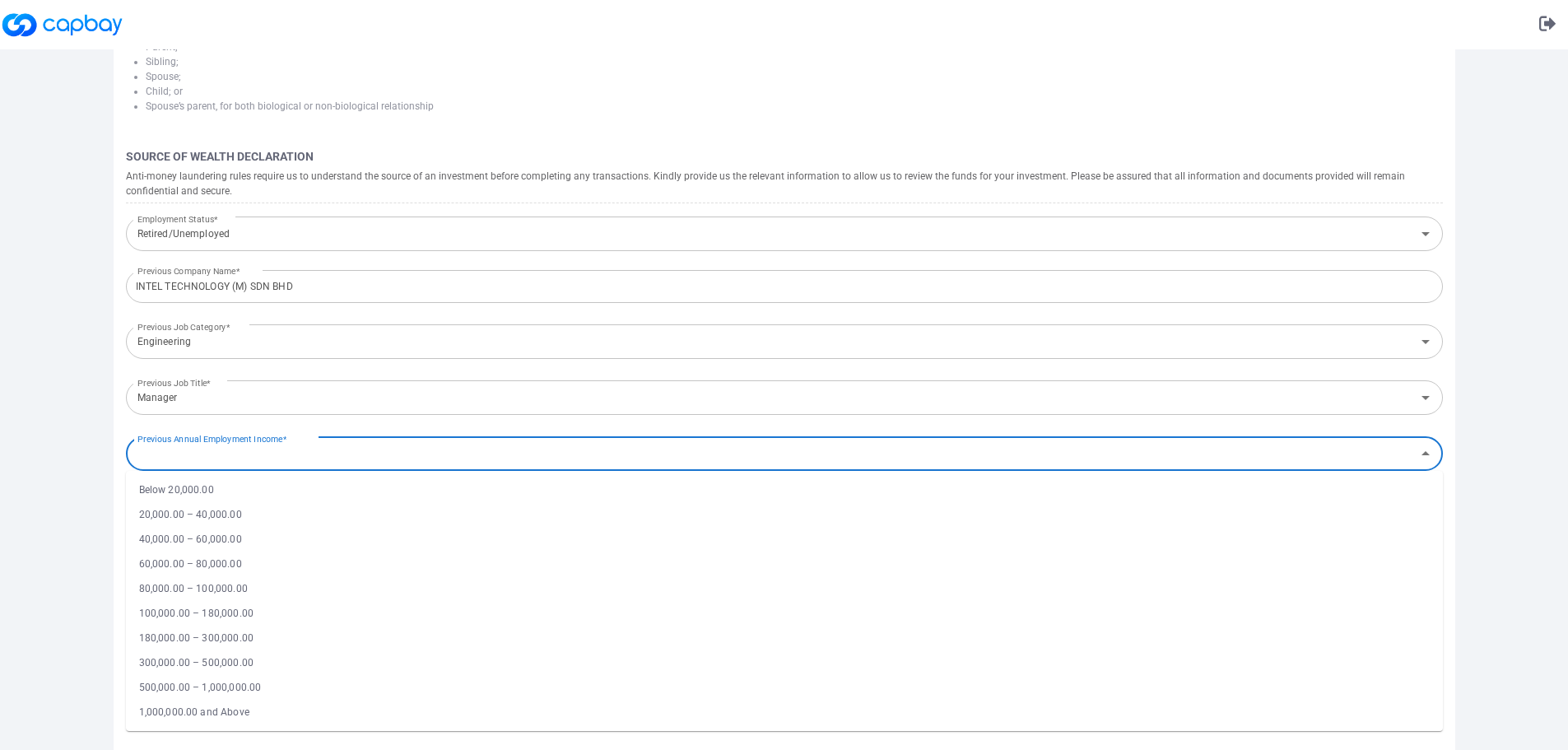
click at [219, 613] on li "100,000.00 – 180,000.00" at bounding box center [784, 613] width 1317 height 25
type input "100,000.00 – 180,000.00"
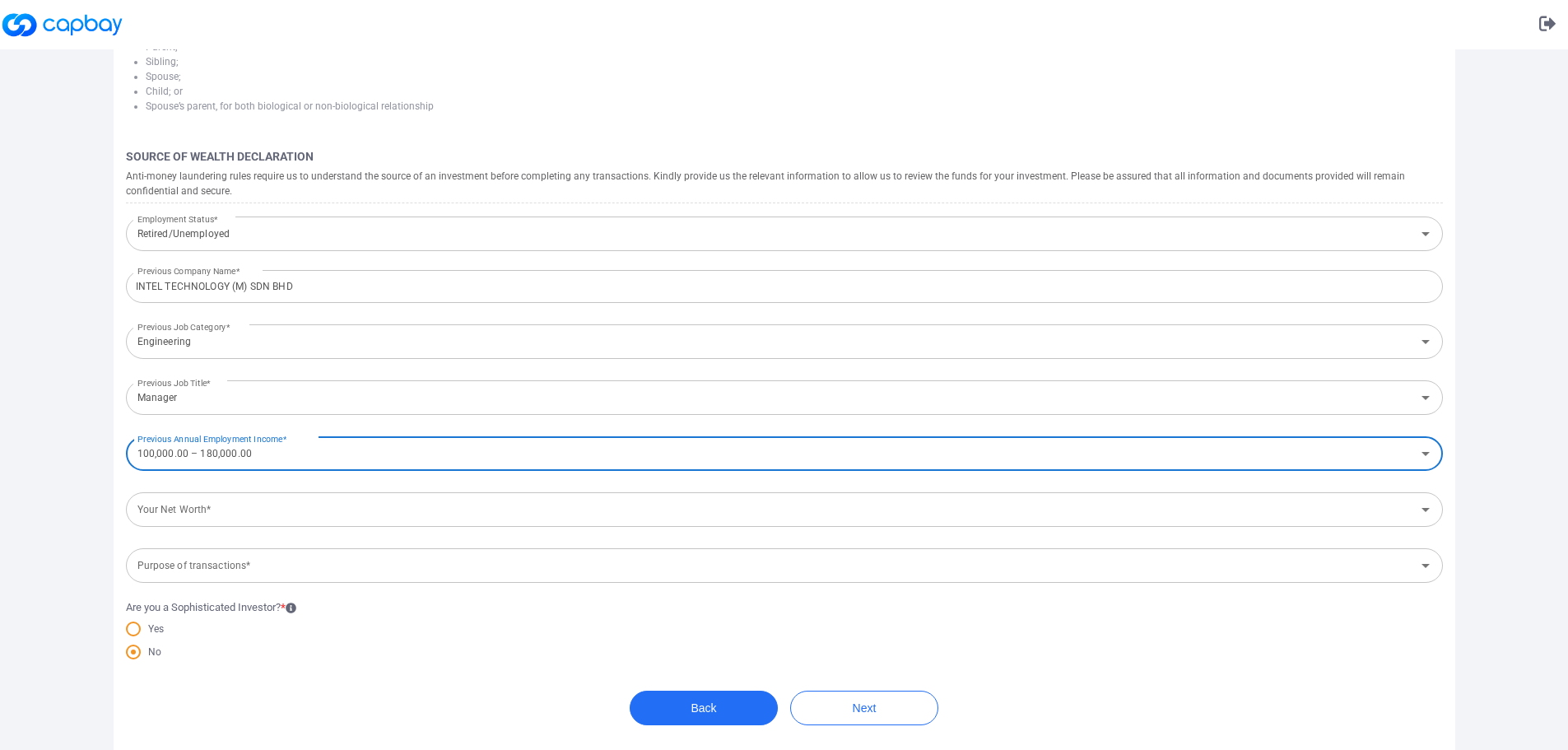
click at [442, 510] on input "Your Net Worth*" at bounding box center [770, 510] width 1279 height 31
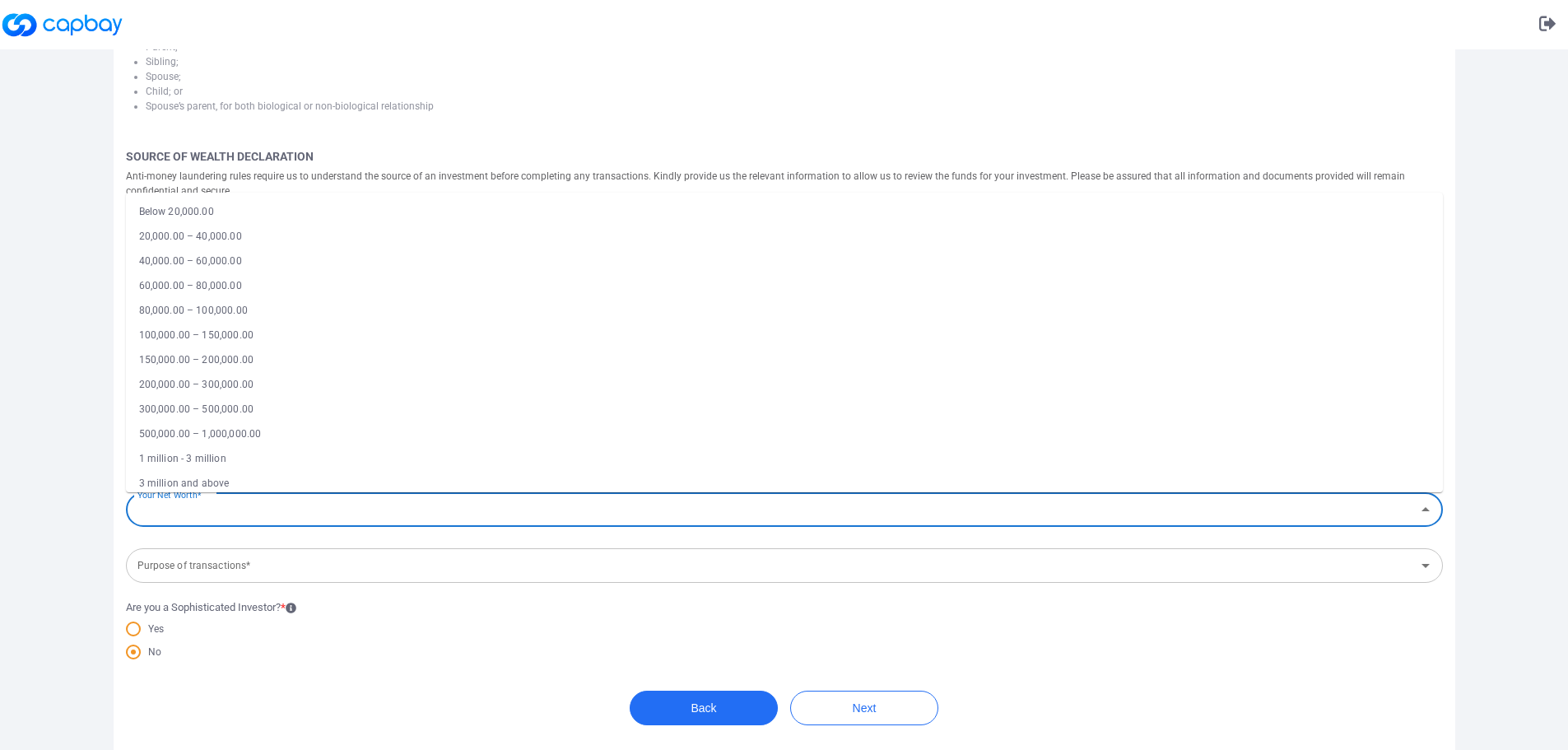
click at [343, 335] on li "100,000.00 – 150,000.00" at bounding box center [784, 334] width 1317 height 25
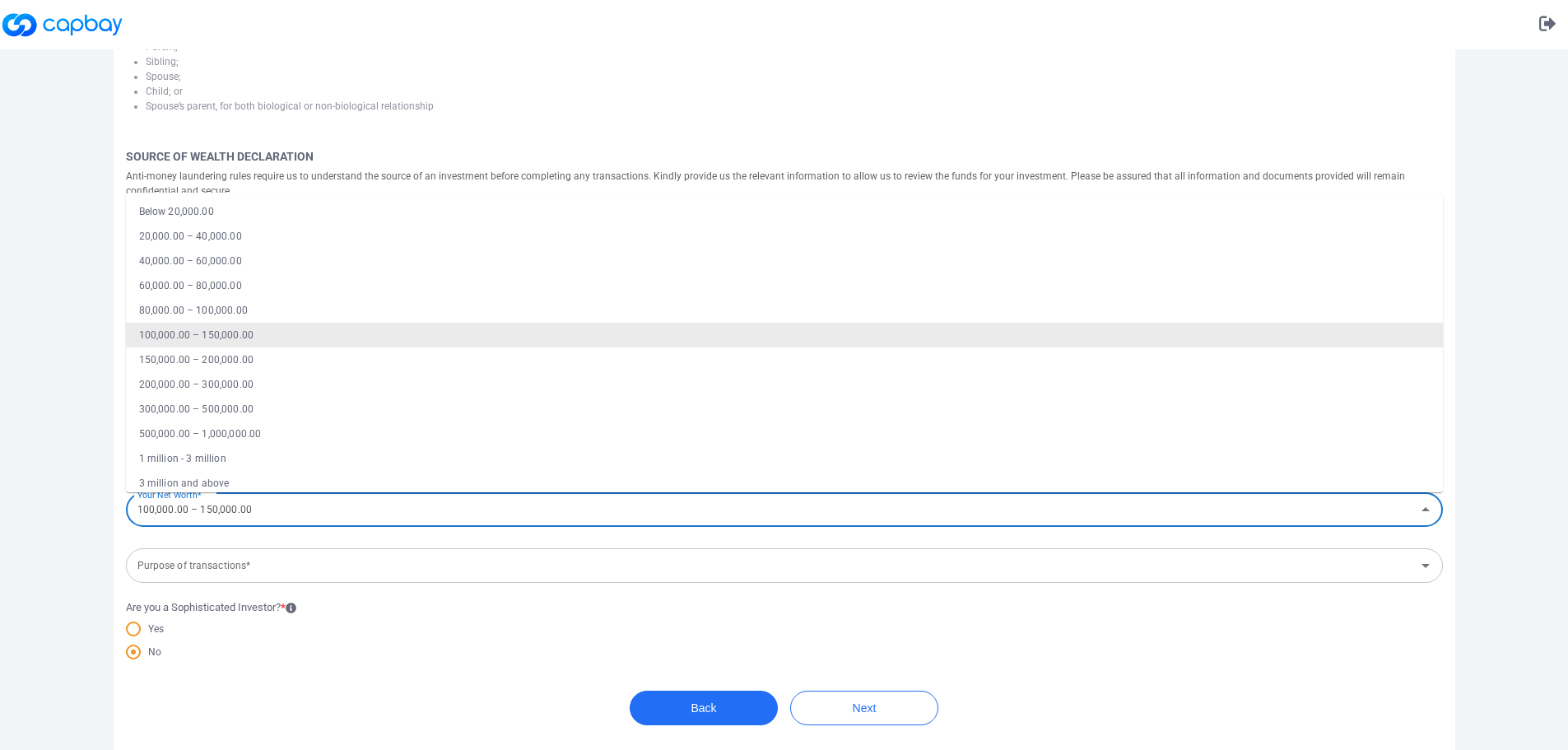
click at [229, 519] on input "100,000.00 – 150,000.00" at bounding box center [770, 510] width 1279 height 31
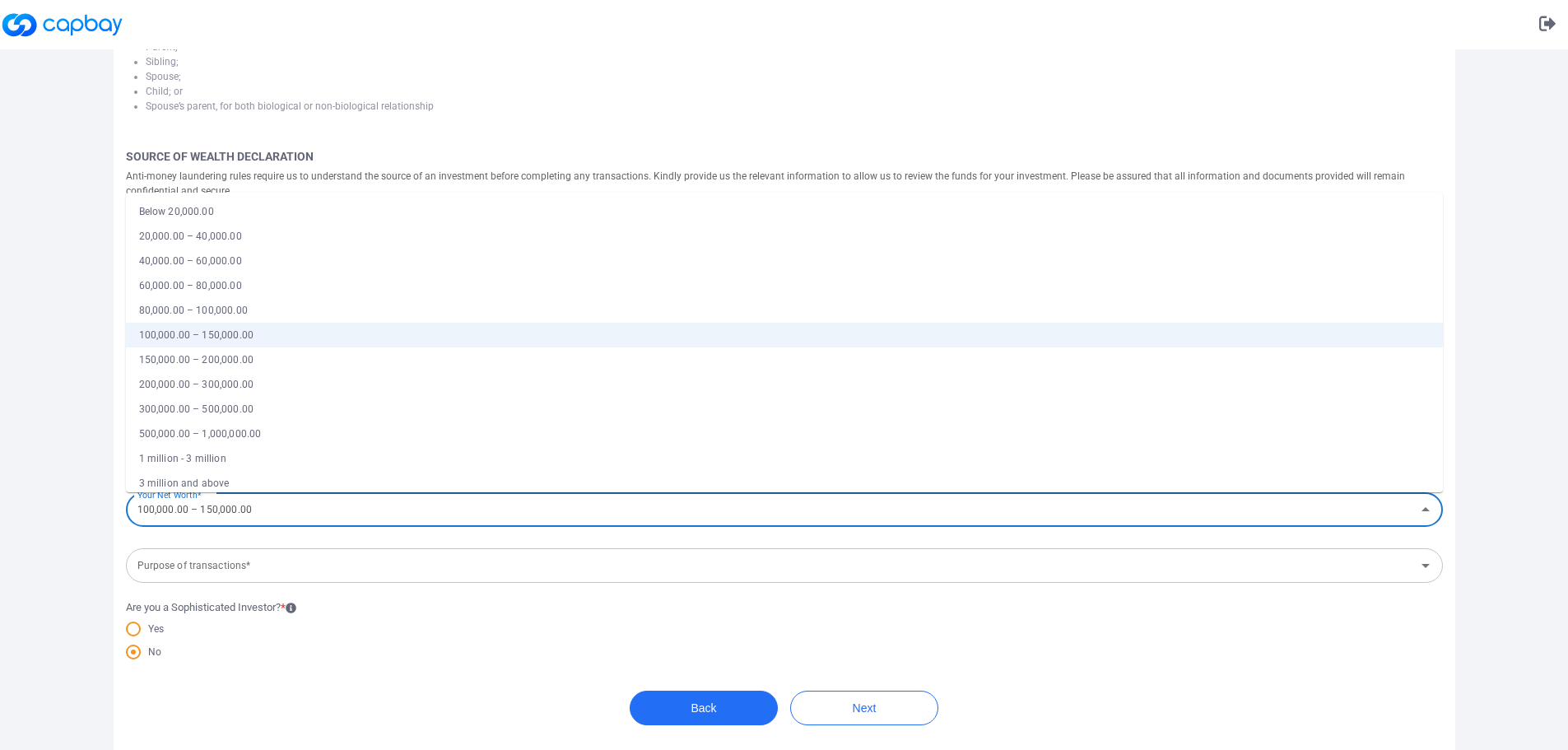
click at [212, 309] on li "80,000.00 – 100,000.00" at bounding box center [784, 310] width 1317 height 25
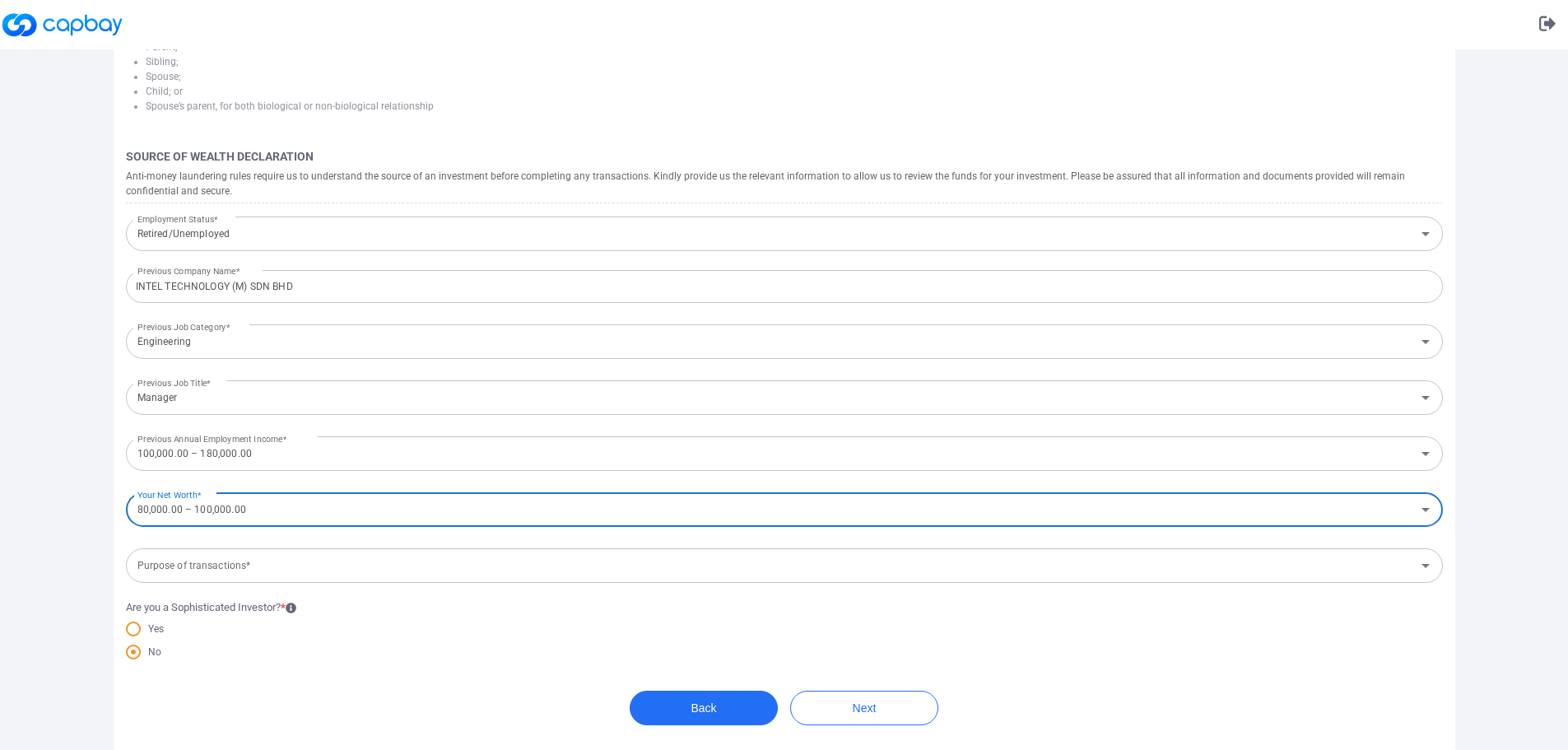
click at [1421, 511] on icon "Open" at bounding box center [1425, 509] width 20 height 20
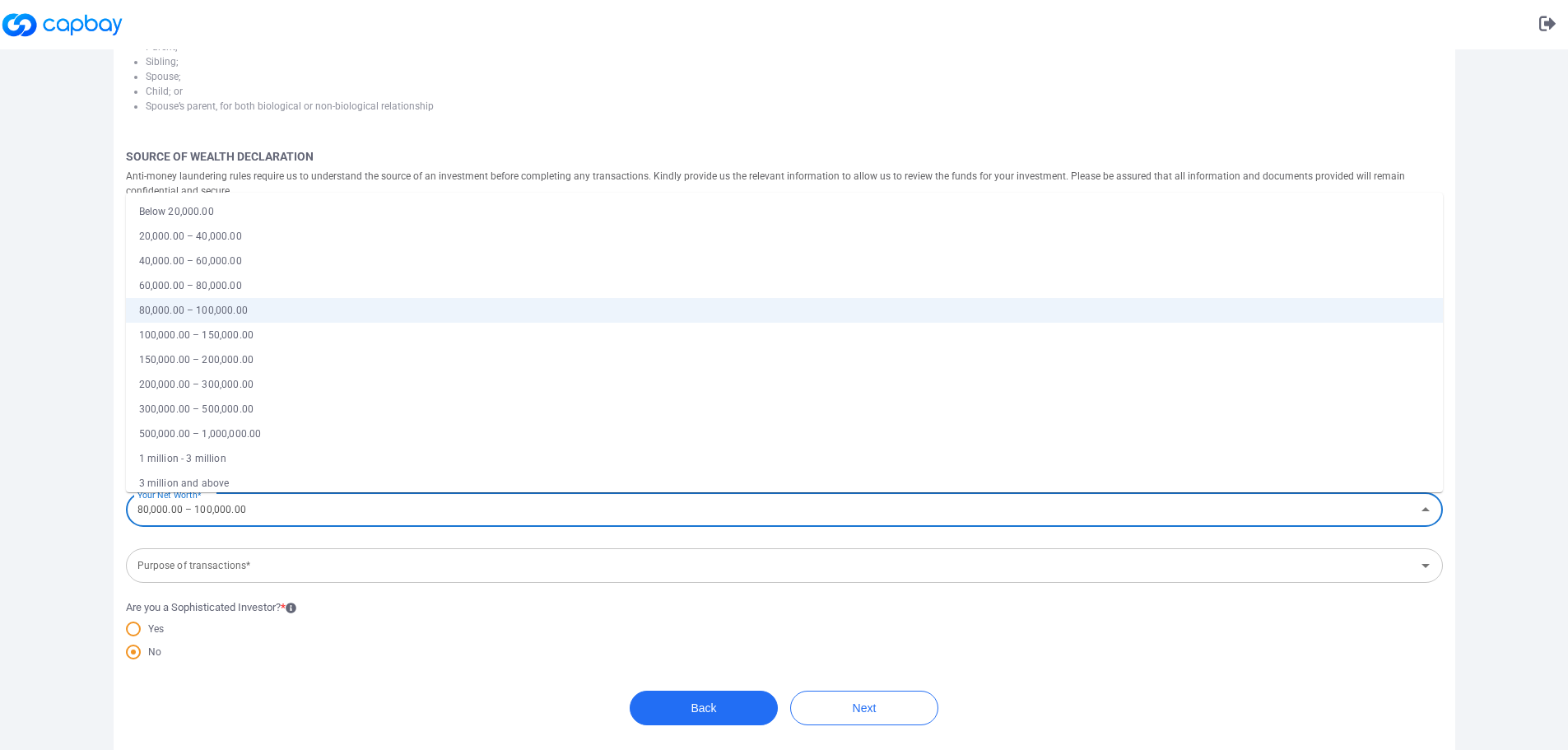
click at [347, 327] on li "100,000.00 – 150,000.00" at bounding box center [784, 334] width 1317 height 25
type input "100,000.00 – 150,000.00"
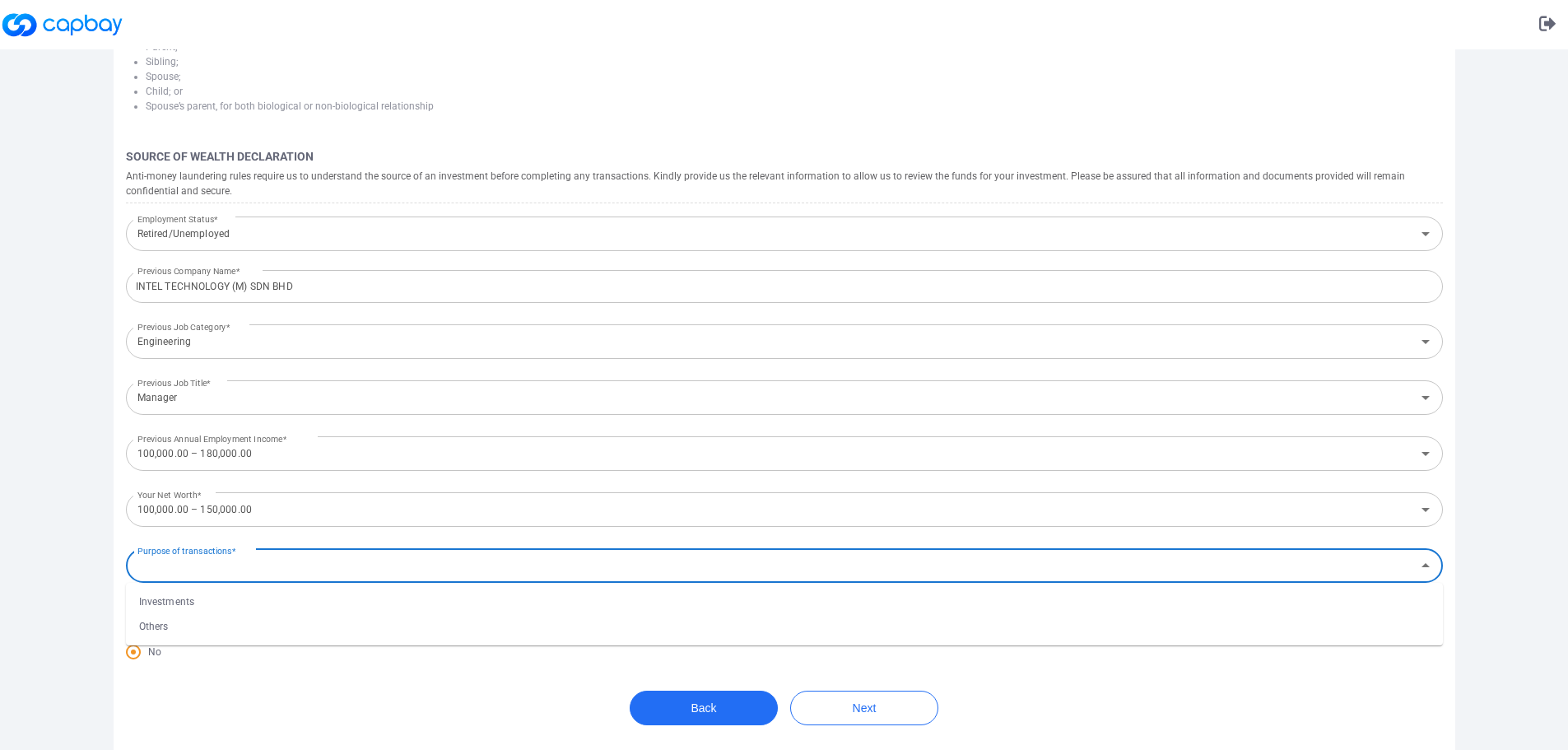
click at [284, 571] on input "Purpose of transactions*" at bounding box center [770, 567] width 1279 height 31
click at [254, 604] on li "Investments" at bounding box center [784, 602] width 1317 height 25
type input "Investments"
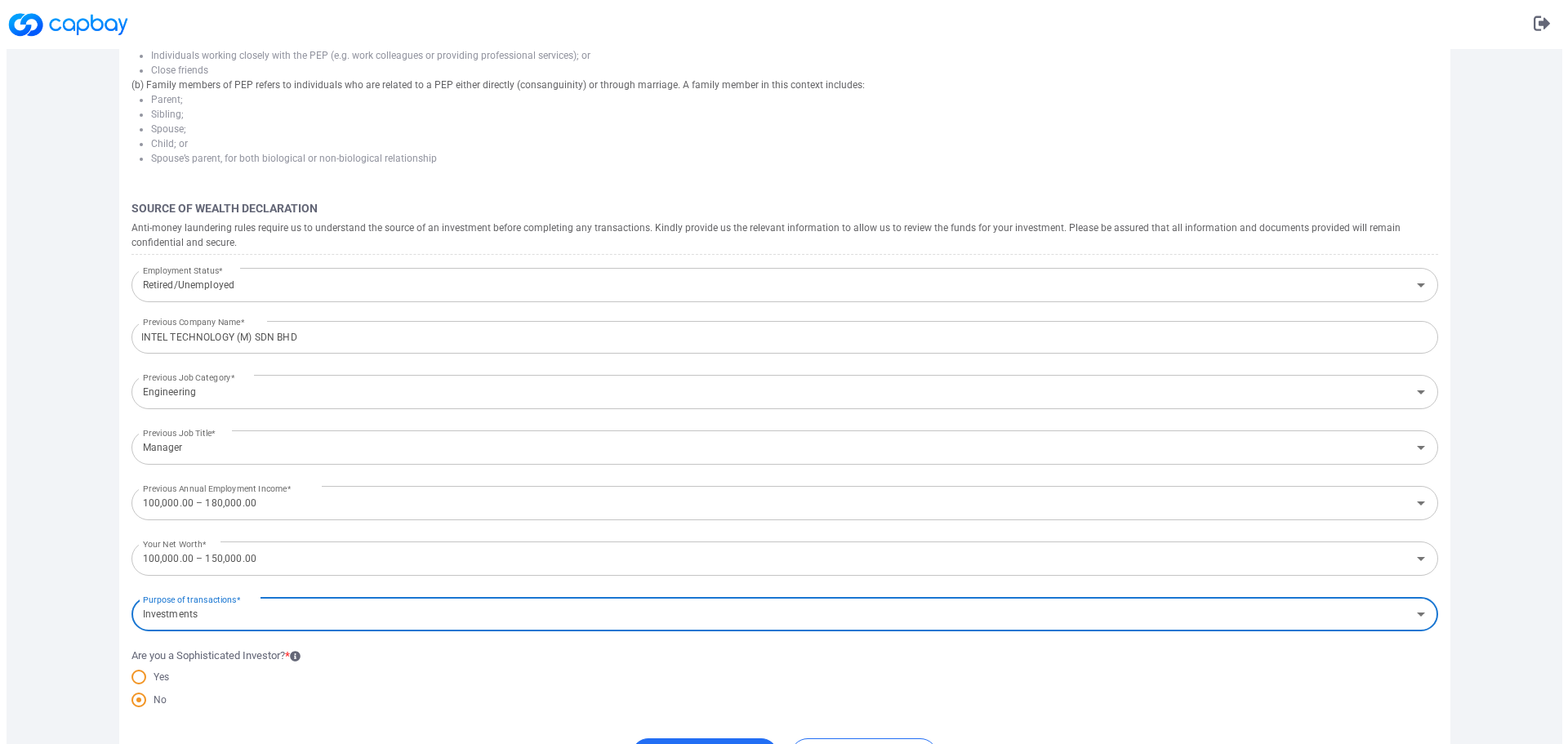
scroll to position [597, 0]
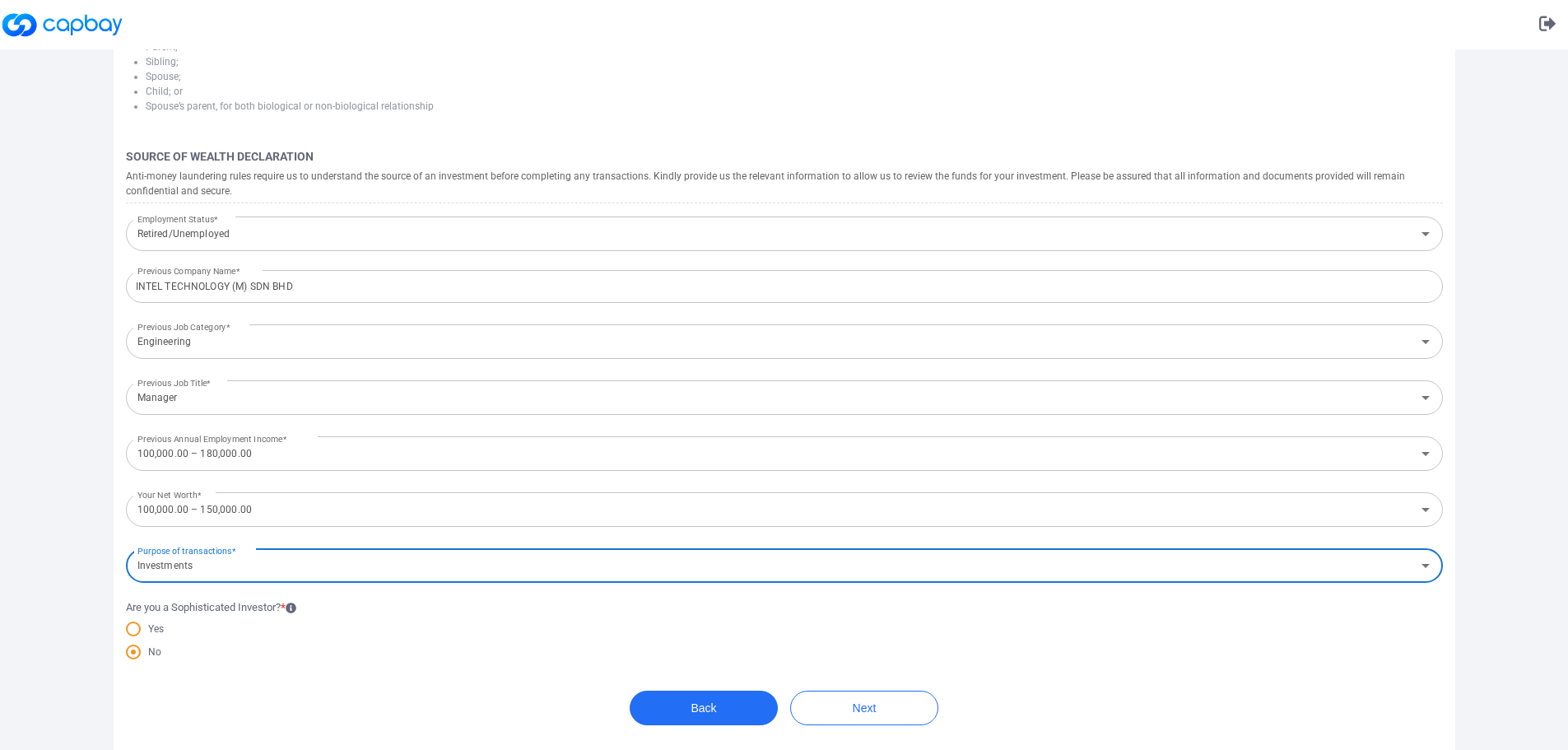
click at [1284, 632] on div "Yes" at bounding box center [784, 631] width 1317 height 23
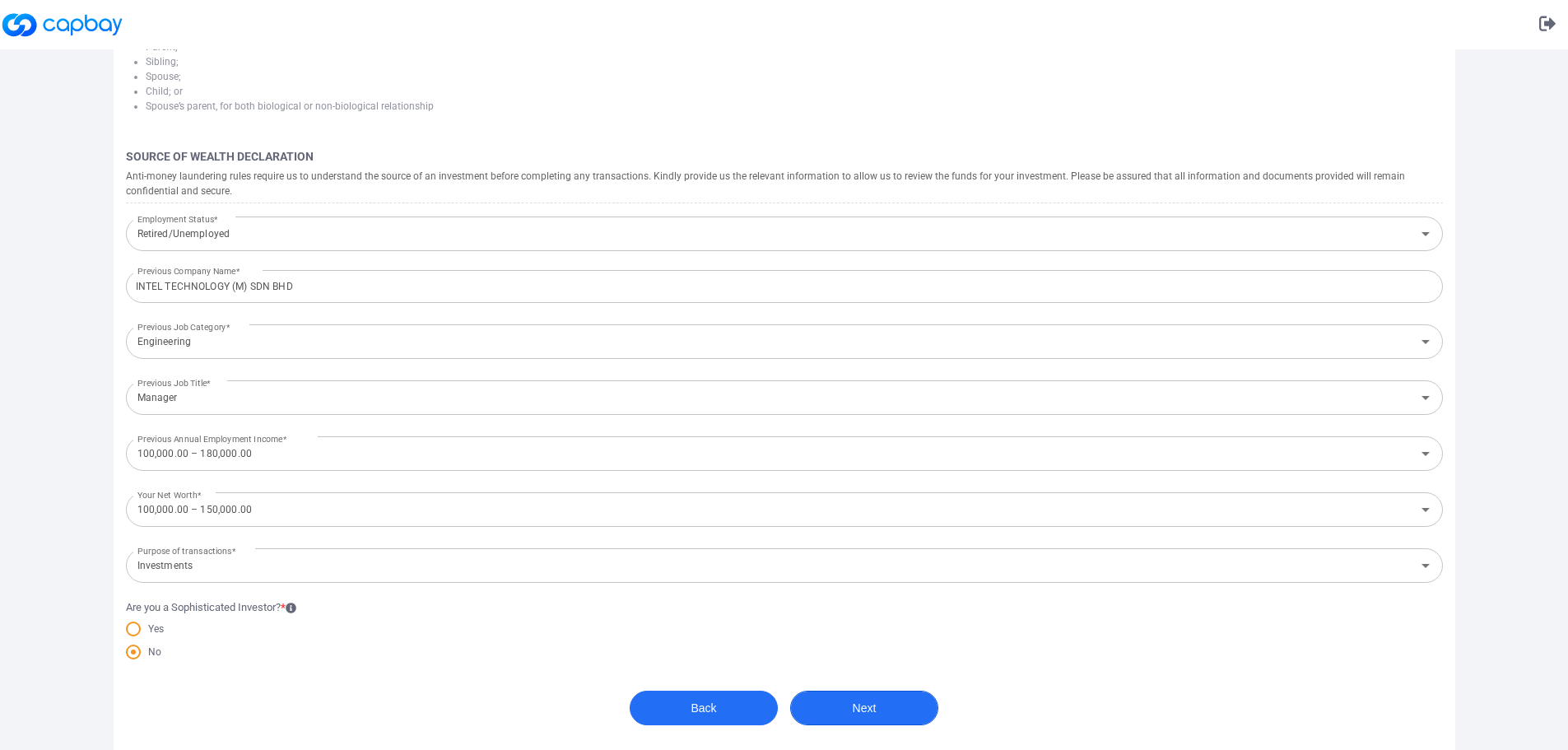
click at [886, 697] on button "Next" at bounding box center [864, 708] width 148 height 34
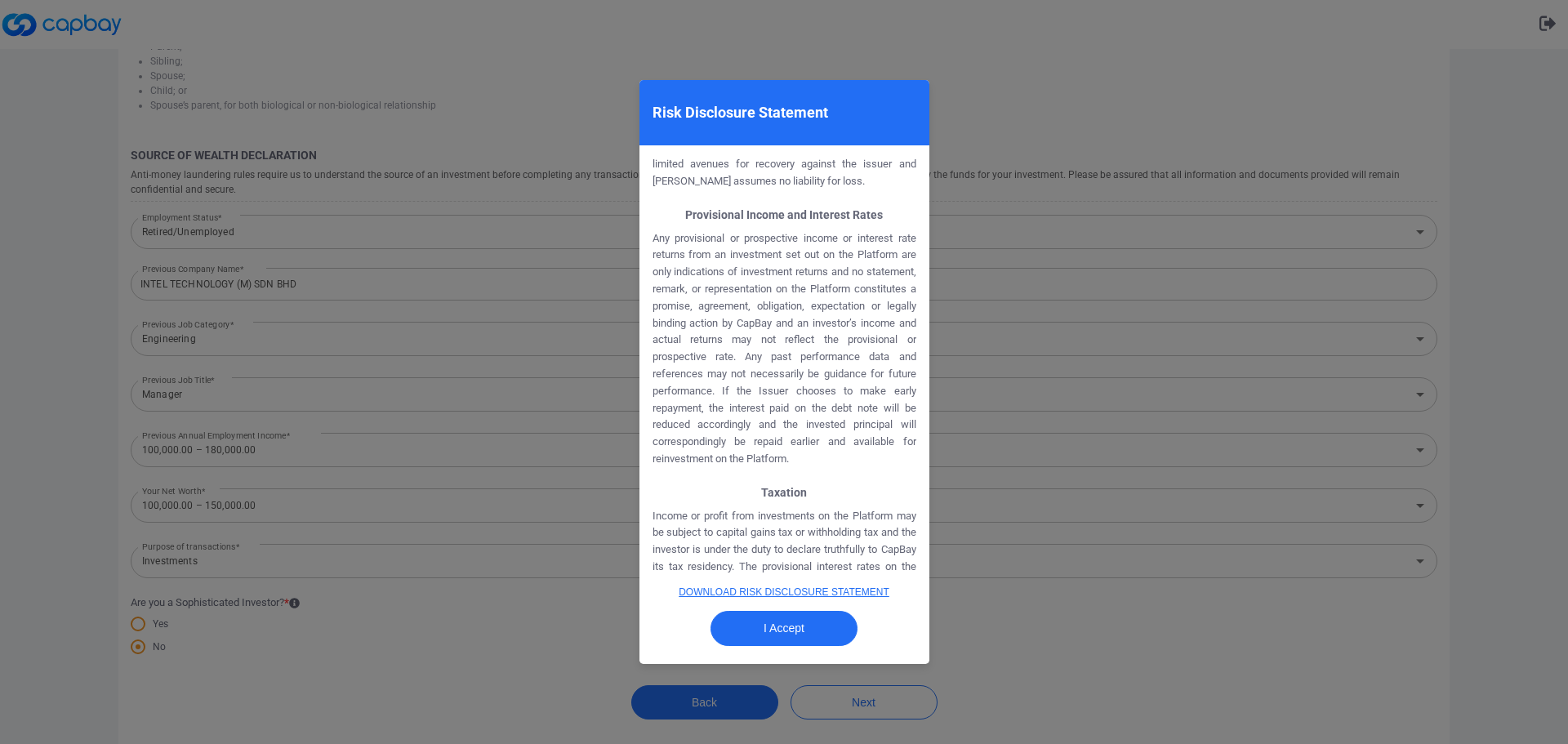
scroll to position [2162, 0]
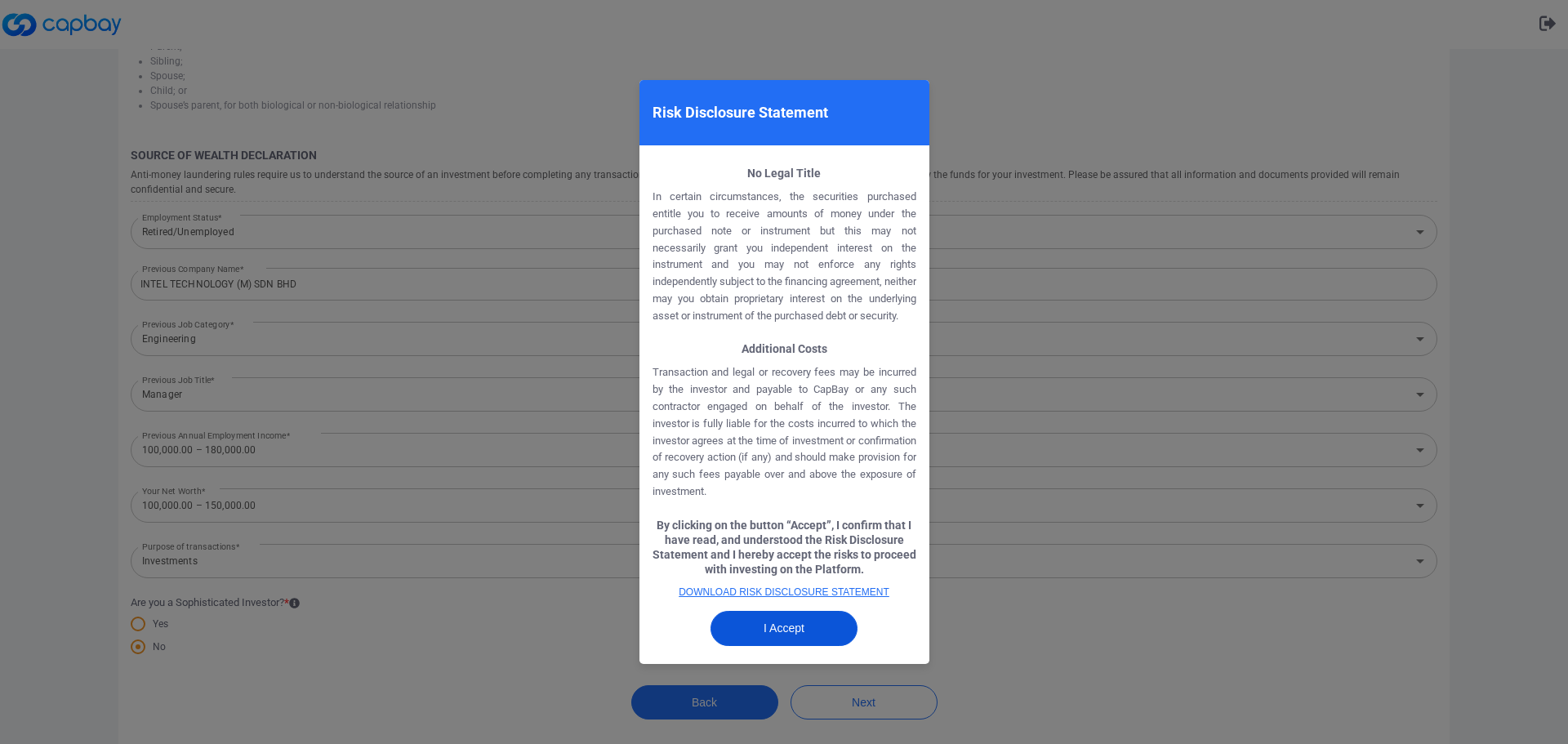
click at [779, 620] on button "I Accept" at bounding box center [784, 628] width 147 height 35
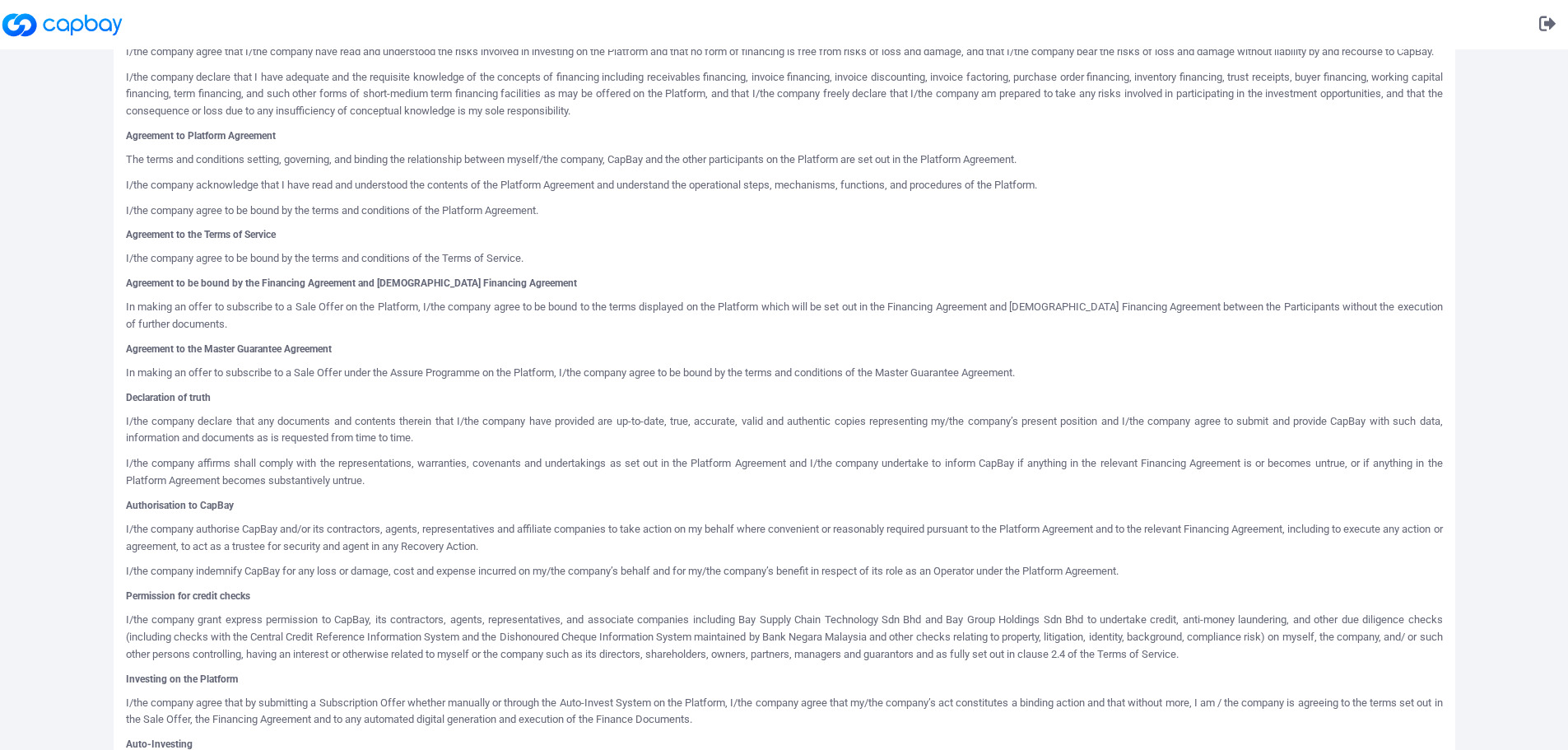
scroll to position [601, 0]
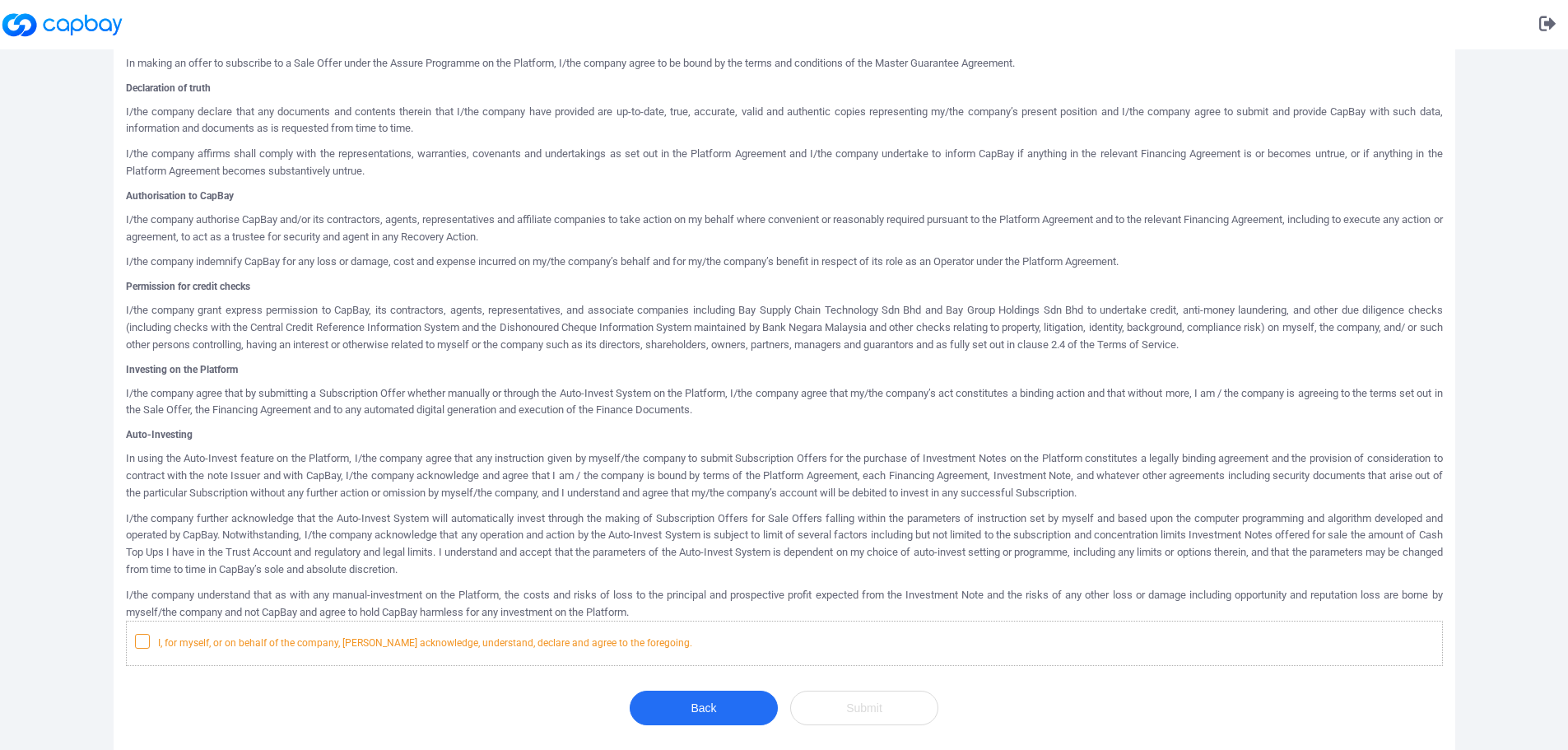
click at [143, 639] on icon at bounding box center [141, 640] width 13 height 13
click at [0, 0] on input "I, for myself, or on behalf of the company, hereby acknowledge, understand, dec…" at bounding box center [0, 0] width 0 height 0
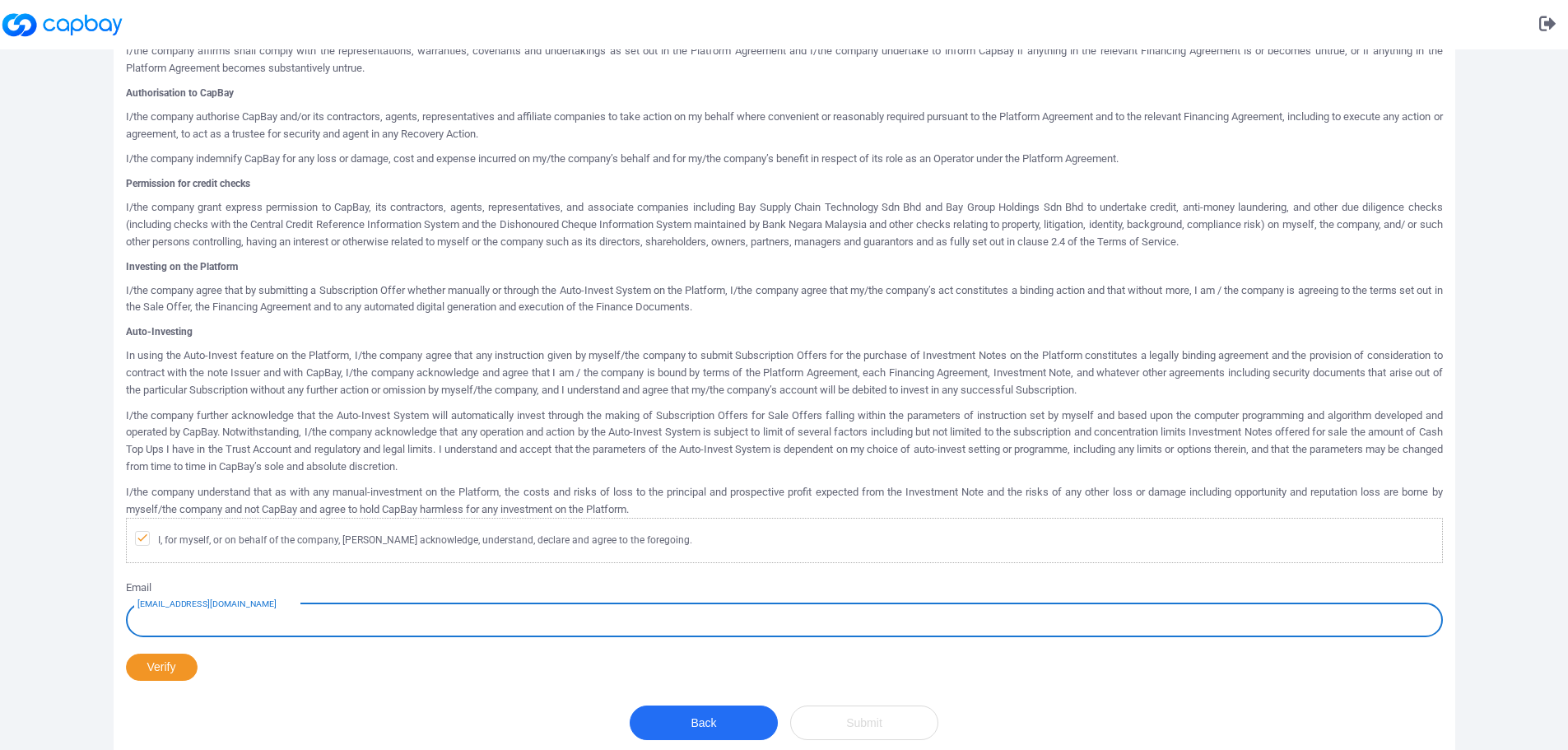
scroll to position [718, 0]
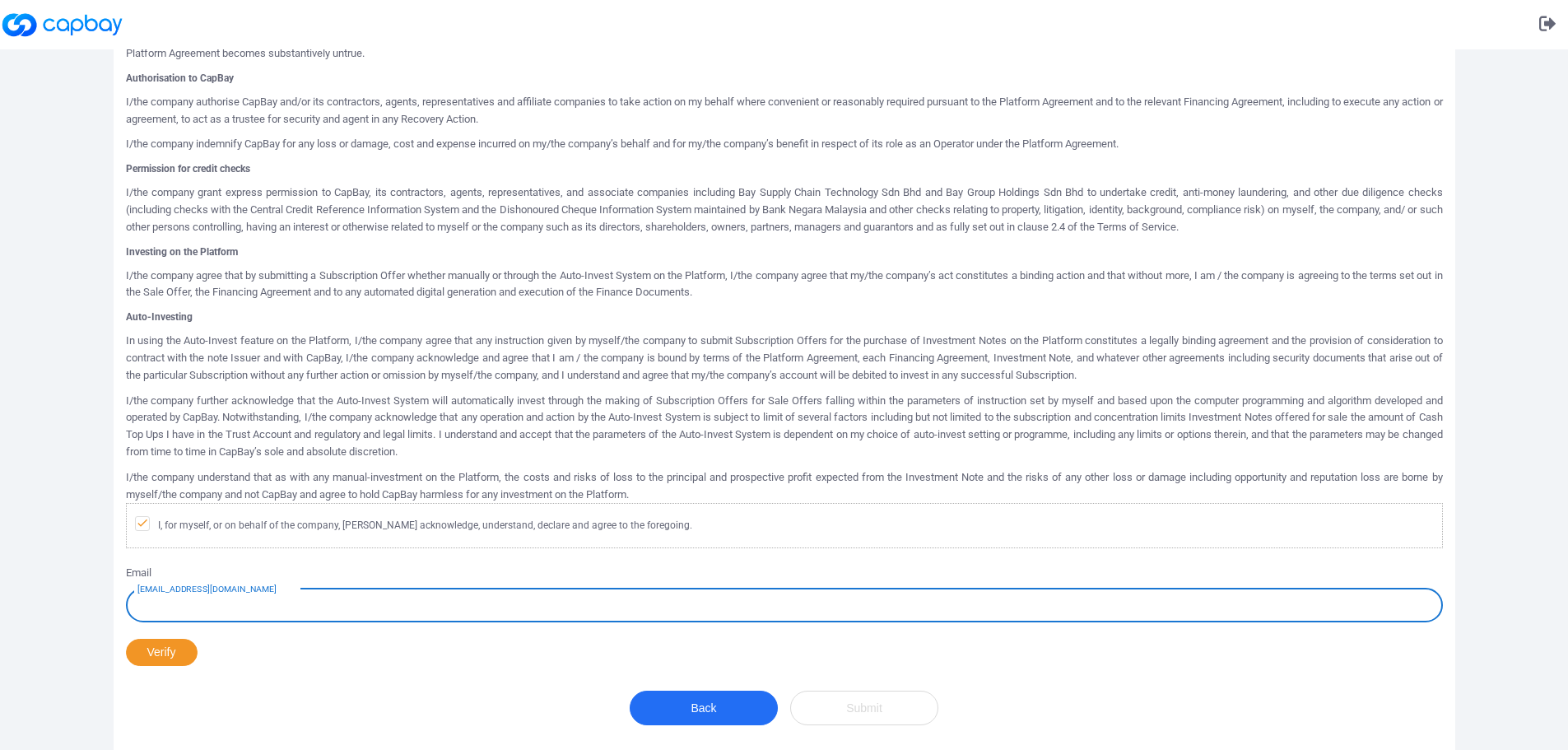
click at [529, 606] on input "example@mail.com" at bounding box center [784, 605] width 1317 height 34
type input "[EMAIL_ADDRESS][DOMAIN_NAME]"
click at [171, 657] on button "Verify" at bounding box center [162, 652] width 72 height 27
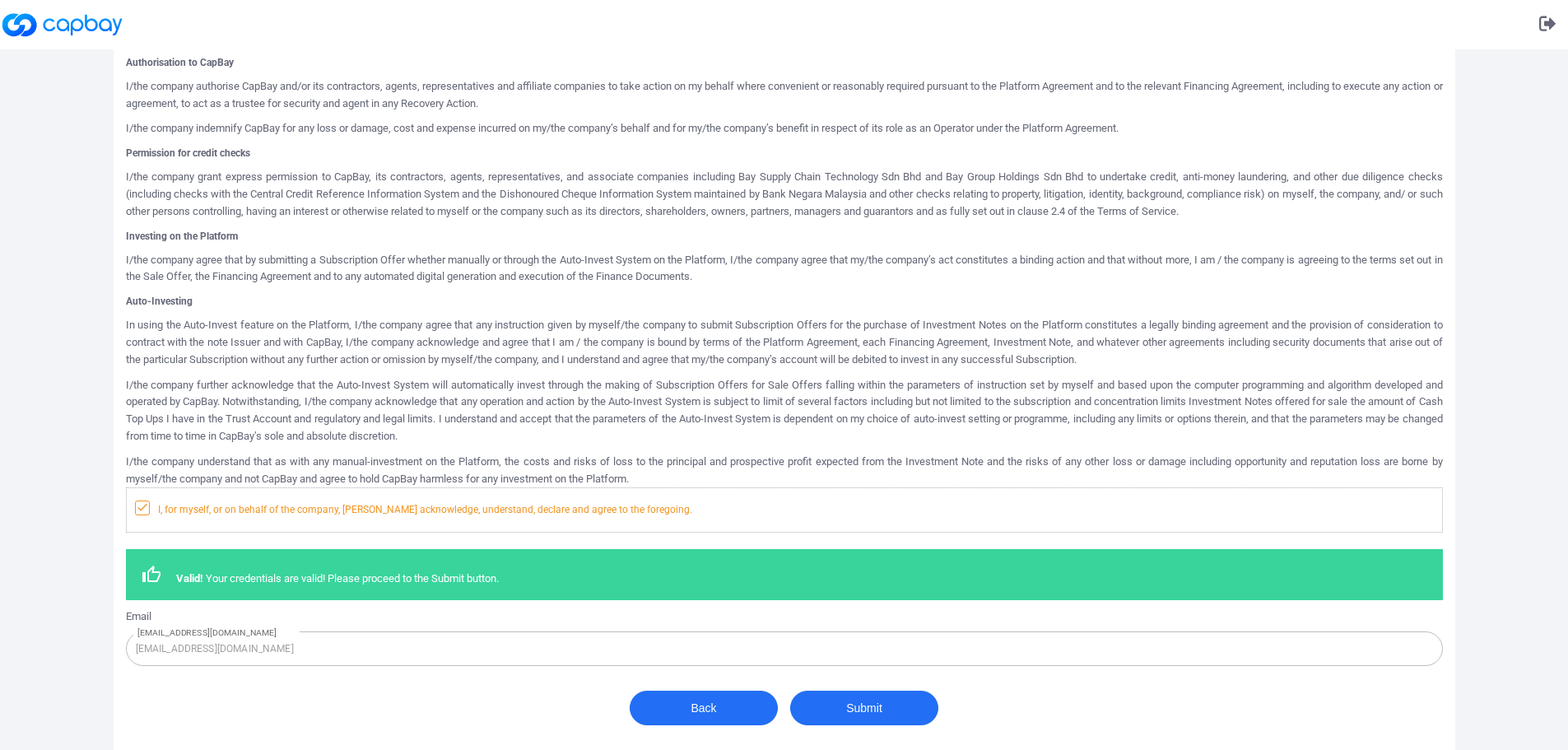
scroll to position [735, 0]
click at [902, 716] on button "Submit" at bounding box center [864, 708] width 148 height 34
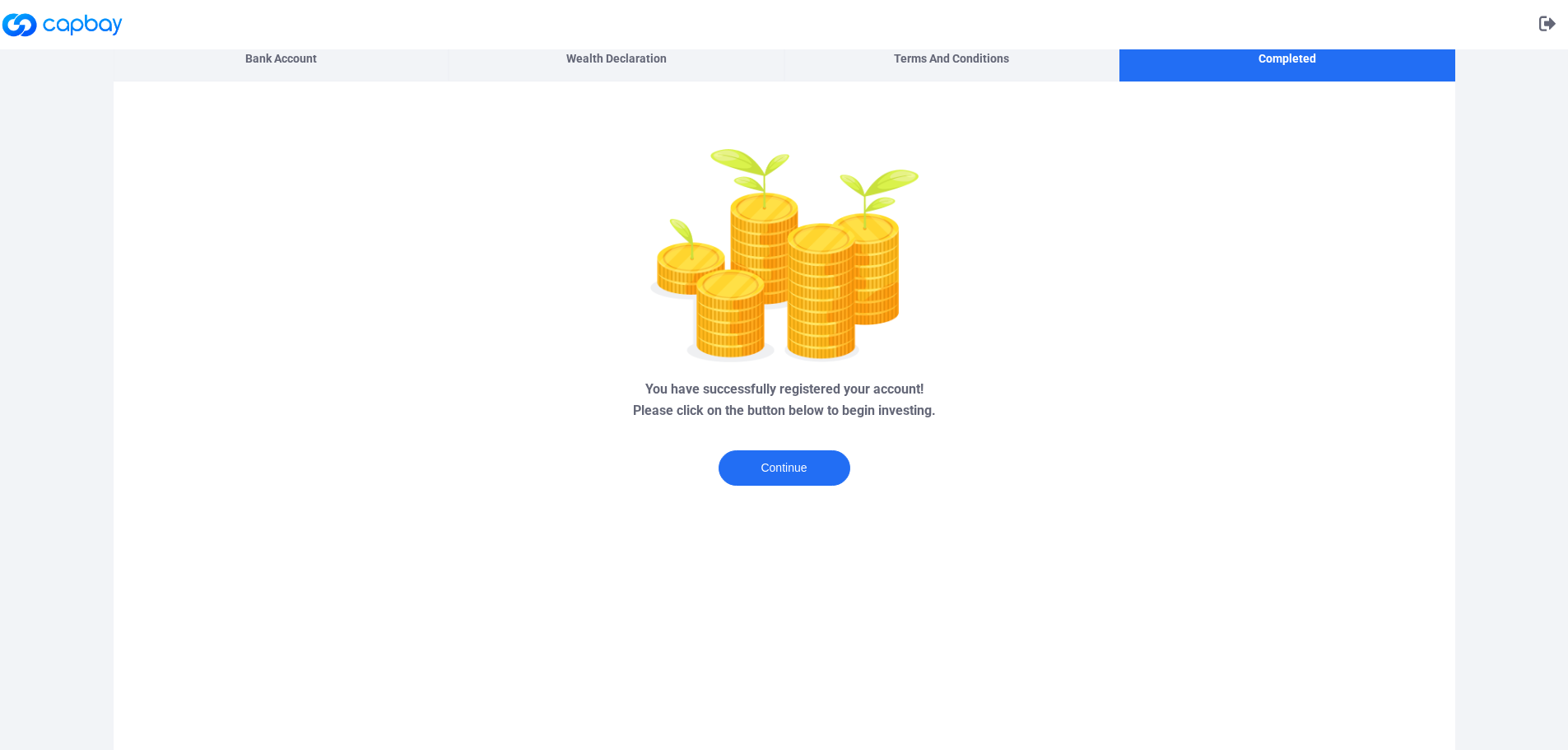
scroll to position [0, 0]
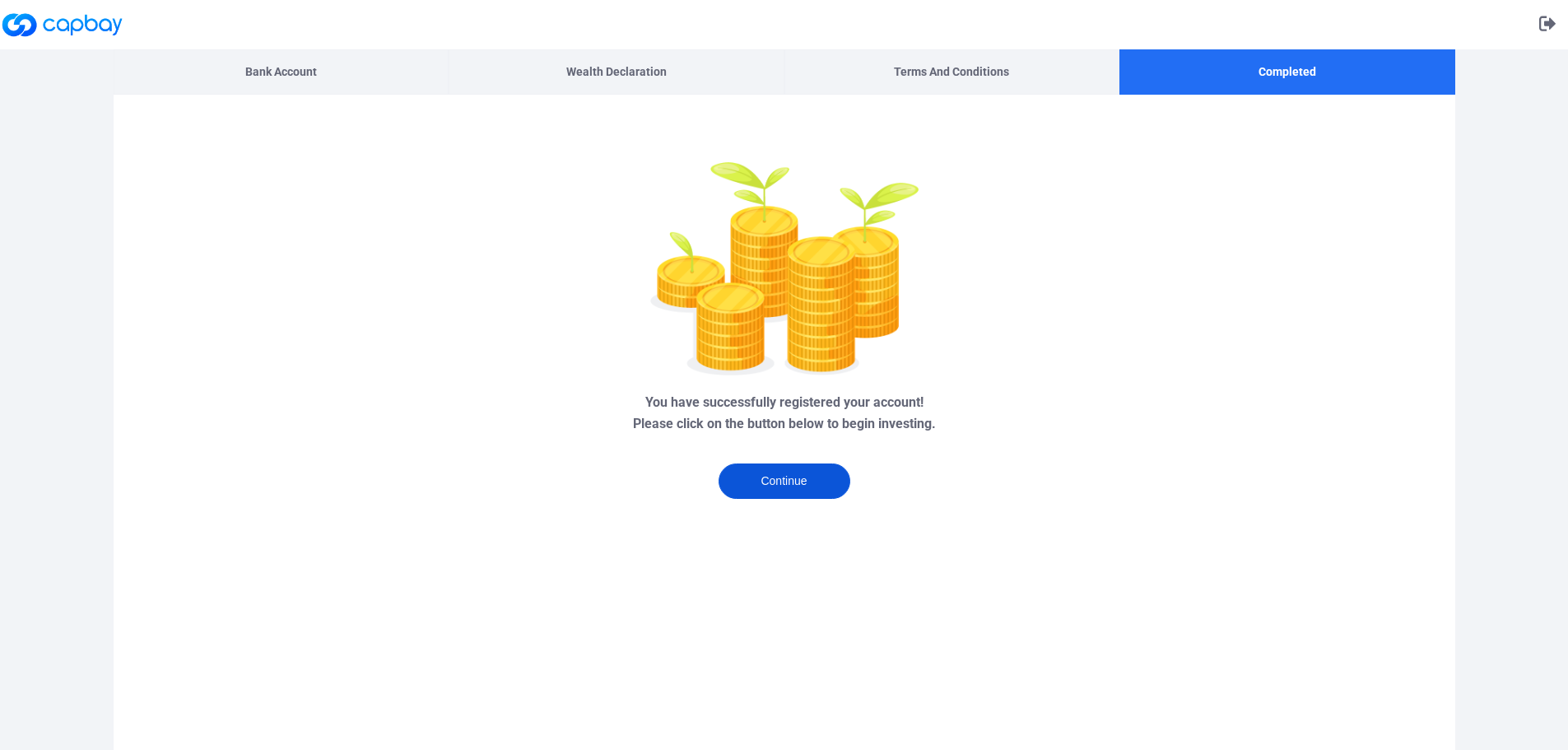
click at [830, 479] on button "Continue" at bounding box center [784, 481] width 132 height 35
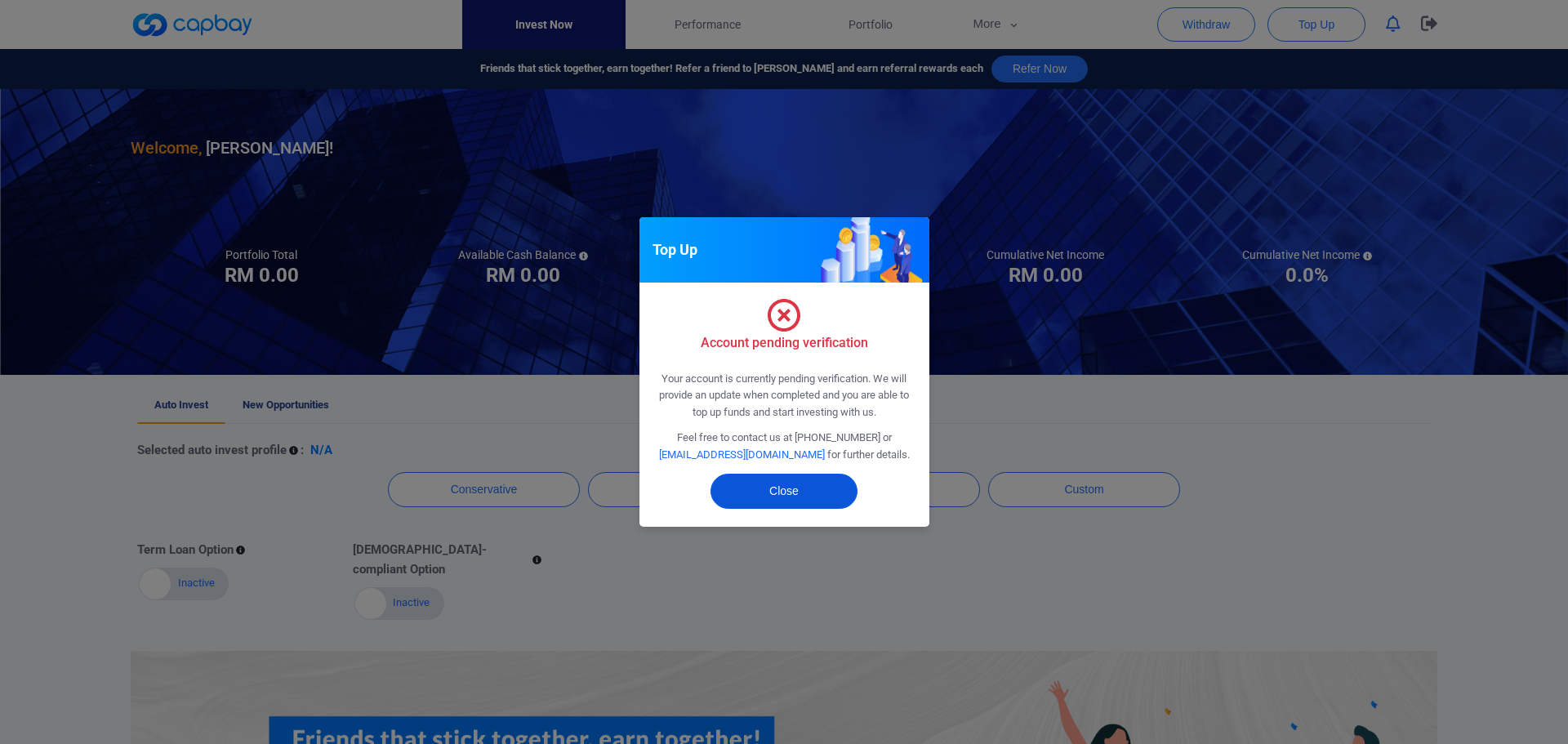
click at [801, 500] on button "Close" at bounding box center [784, 491] width 147 height 35
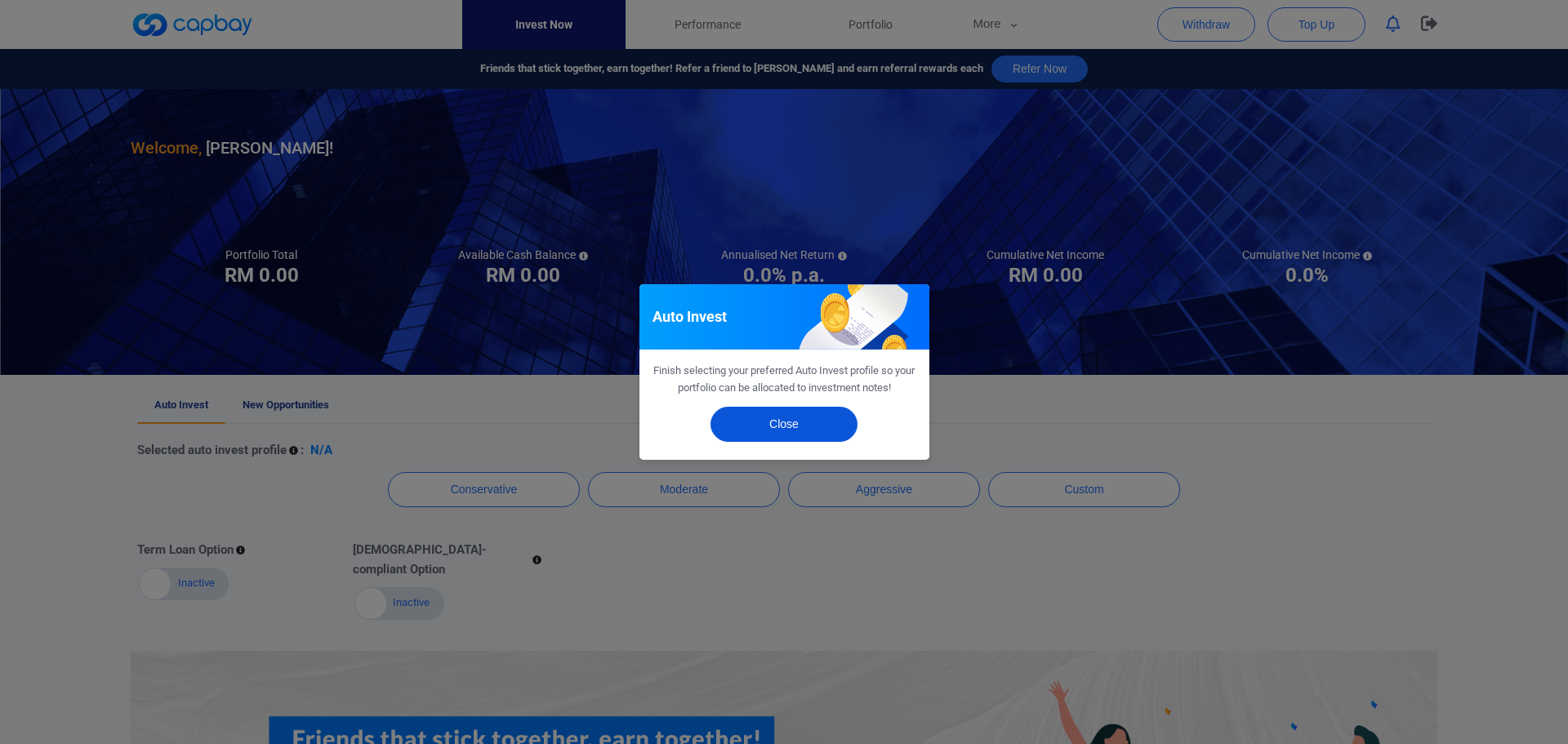
click at [839, 416] on button "Close" at bounding box center [784, 423] width 147 height 35
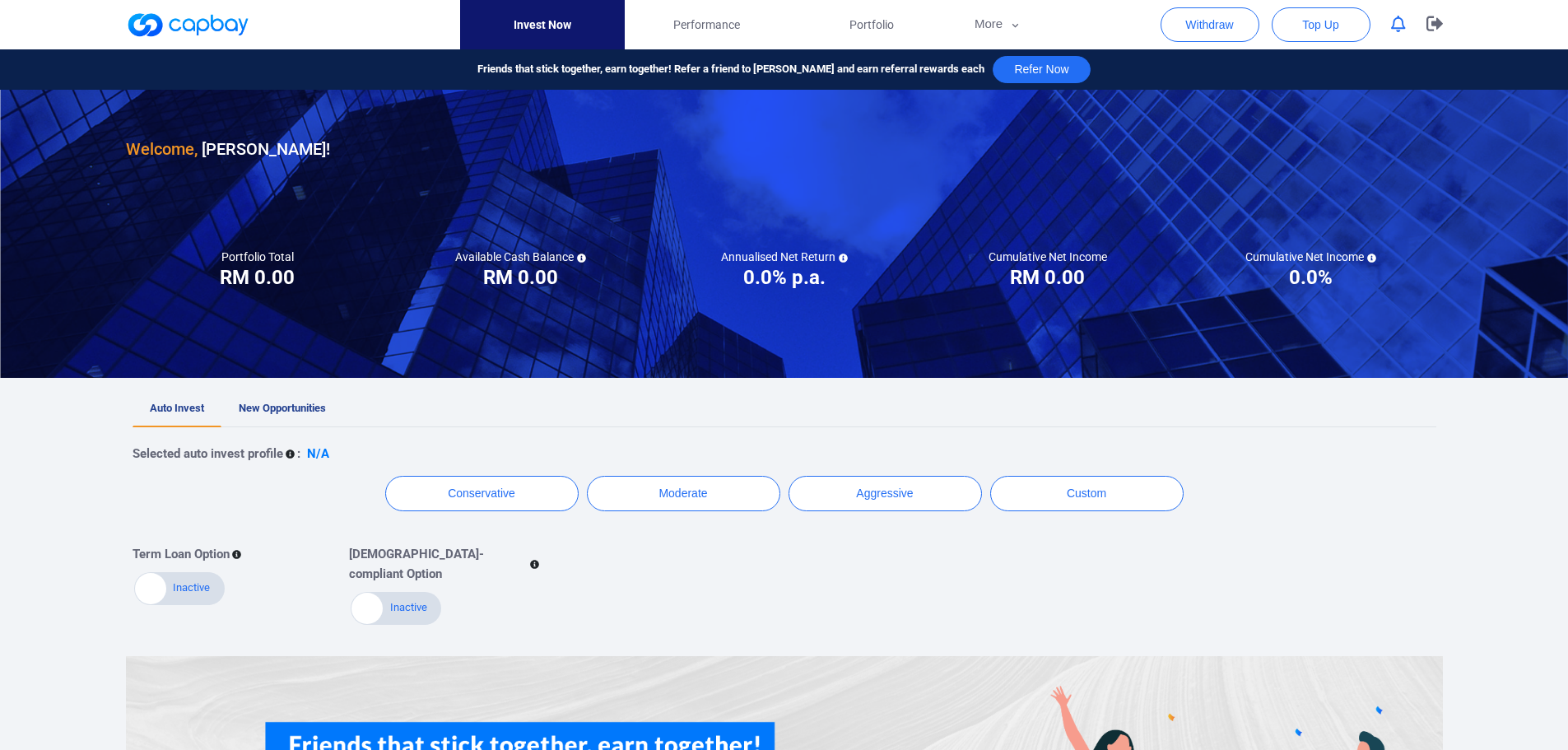
scroll to position [256, 0]
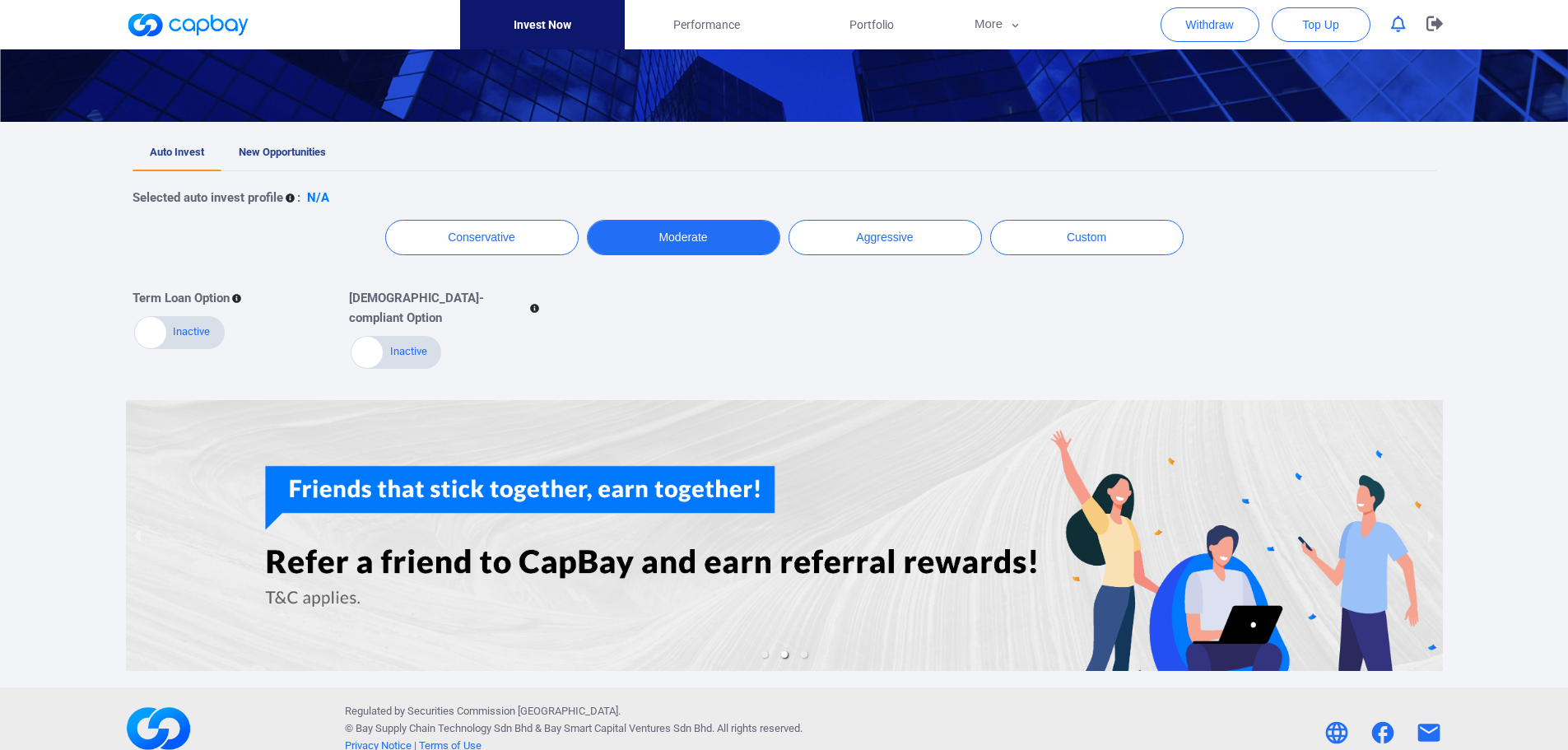
click at [747, 242] on button "Moderate" at bounding box center [684, 237] width 194 height 35
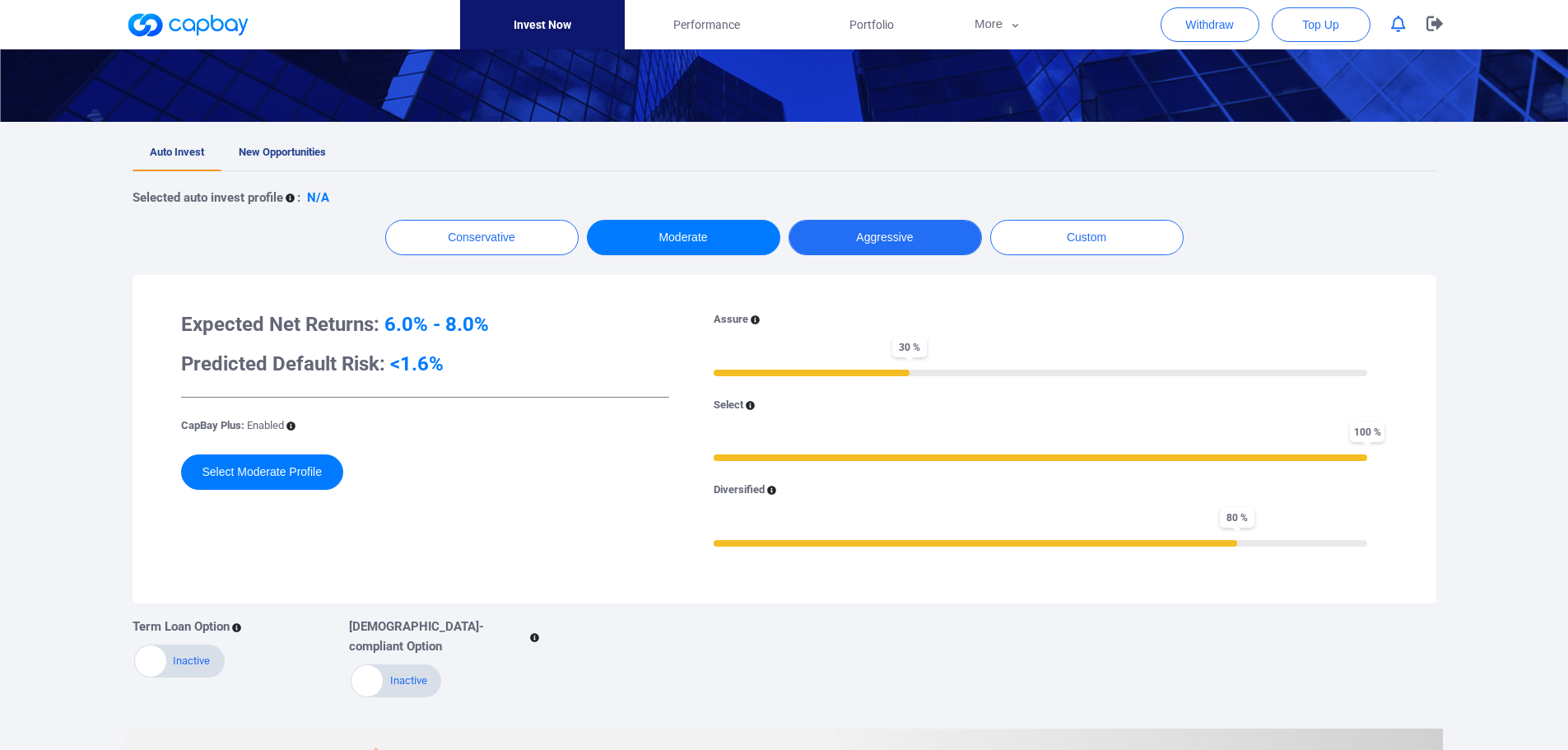
click at [847, 231] on button "Aggressive" at bounding box center [885, 237] width 194 height 35
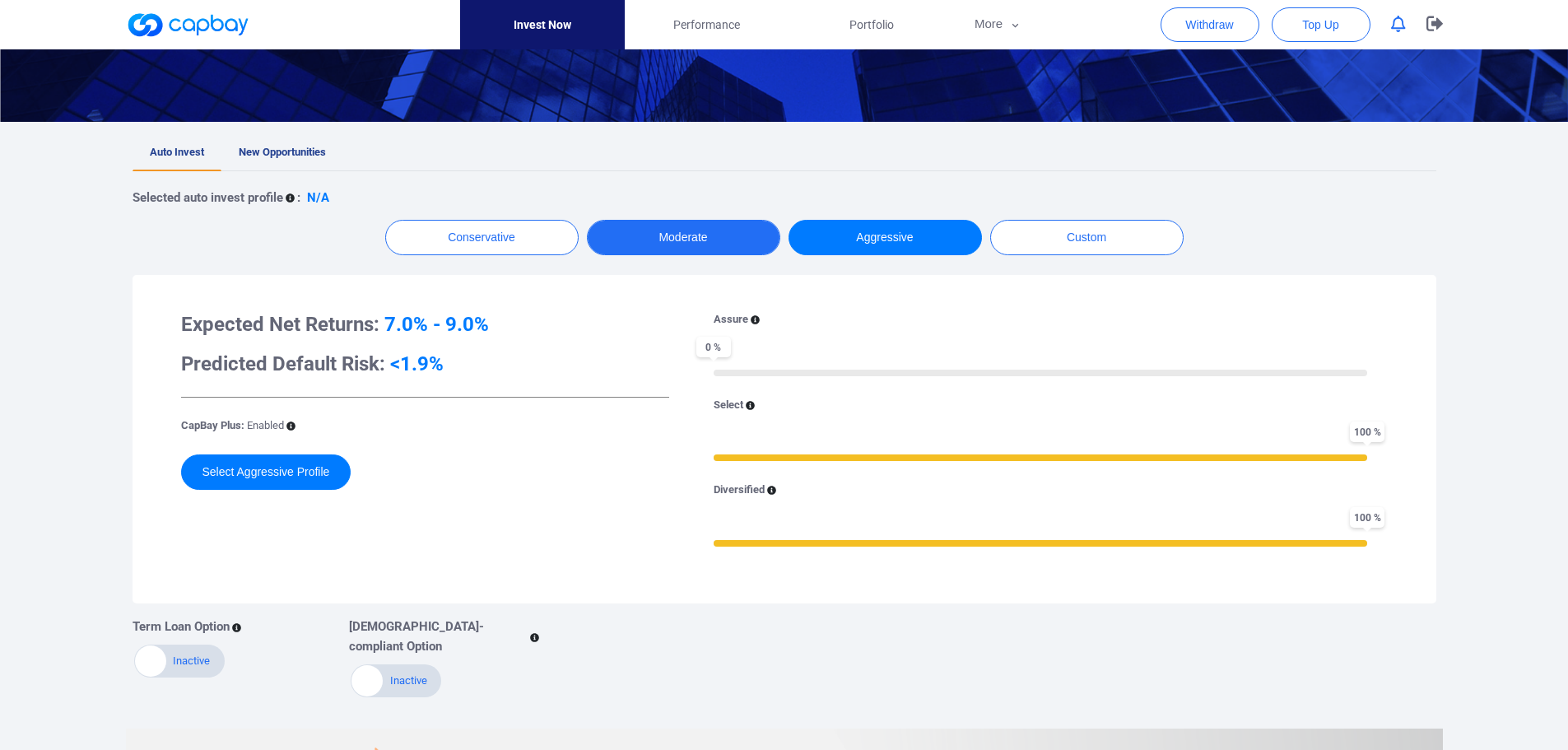
click at [683, 239] on button "Moderate" at bounding box center [684, 237] width 194 height 35
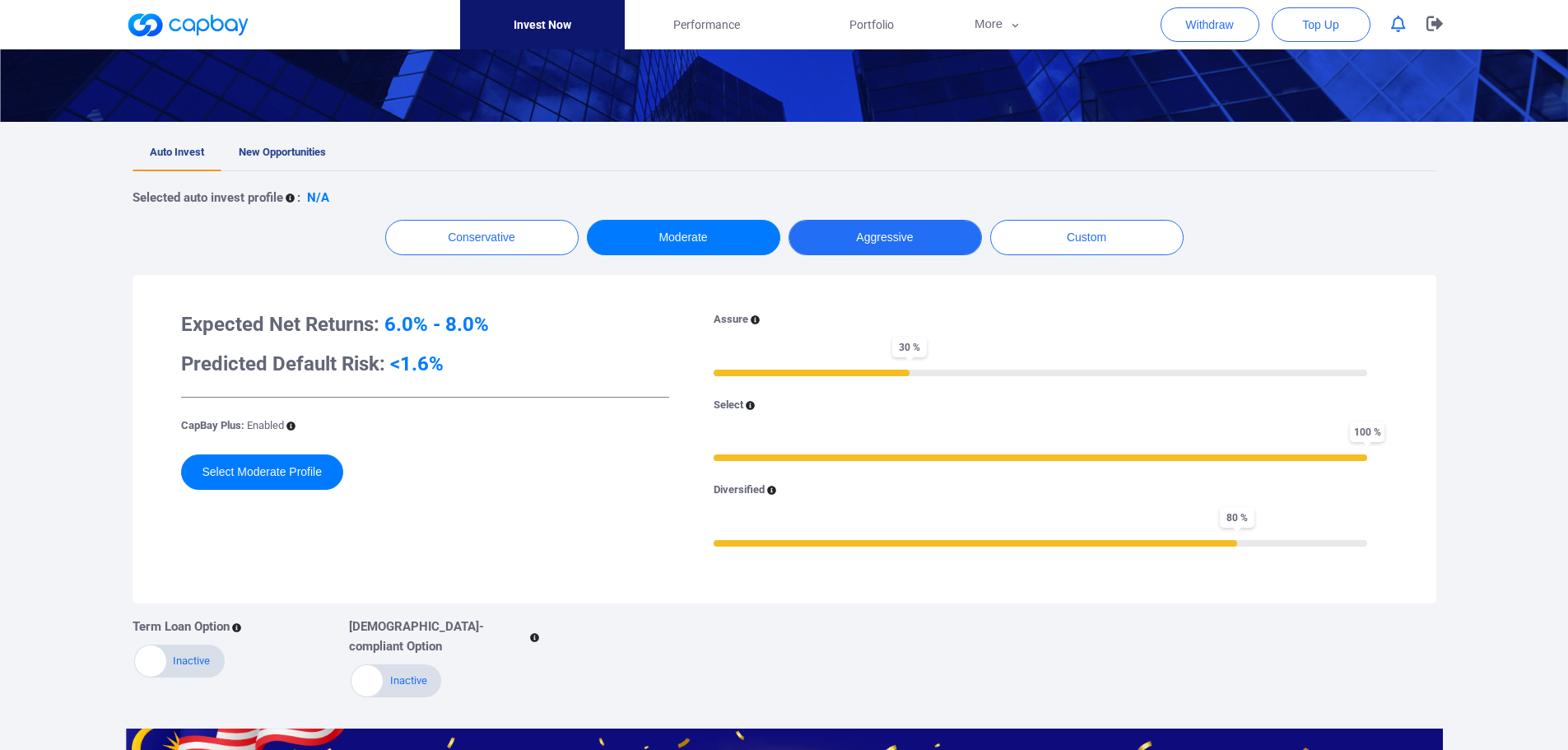
click at [860, 240] on button "Aggressive" at bounding box center [885, 237] width 194 height 35
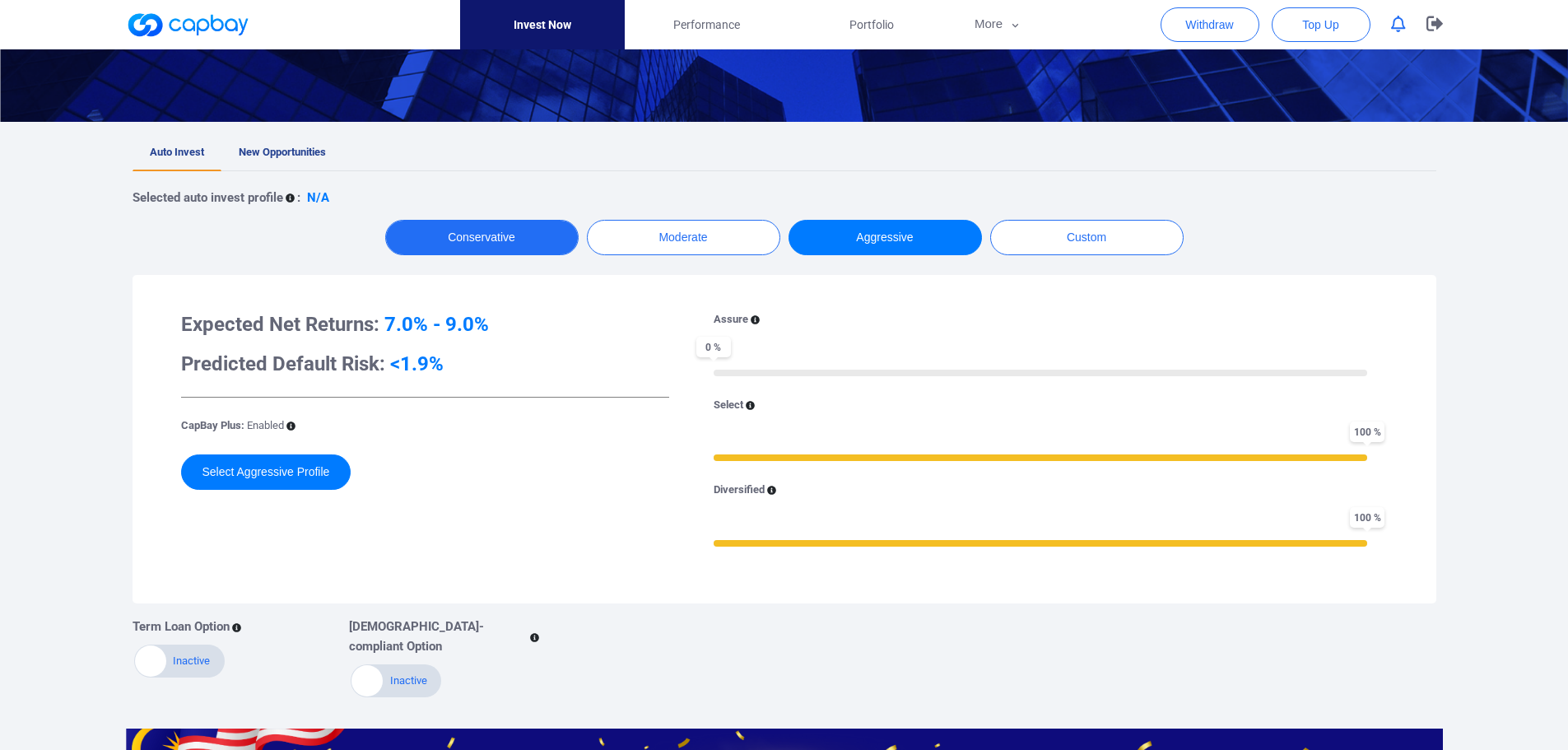
click at [492, 241] on button "Conservative" at bounding box center [482, 237] width 194 height 35
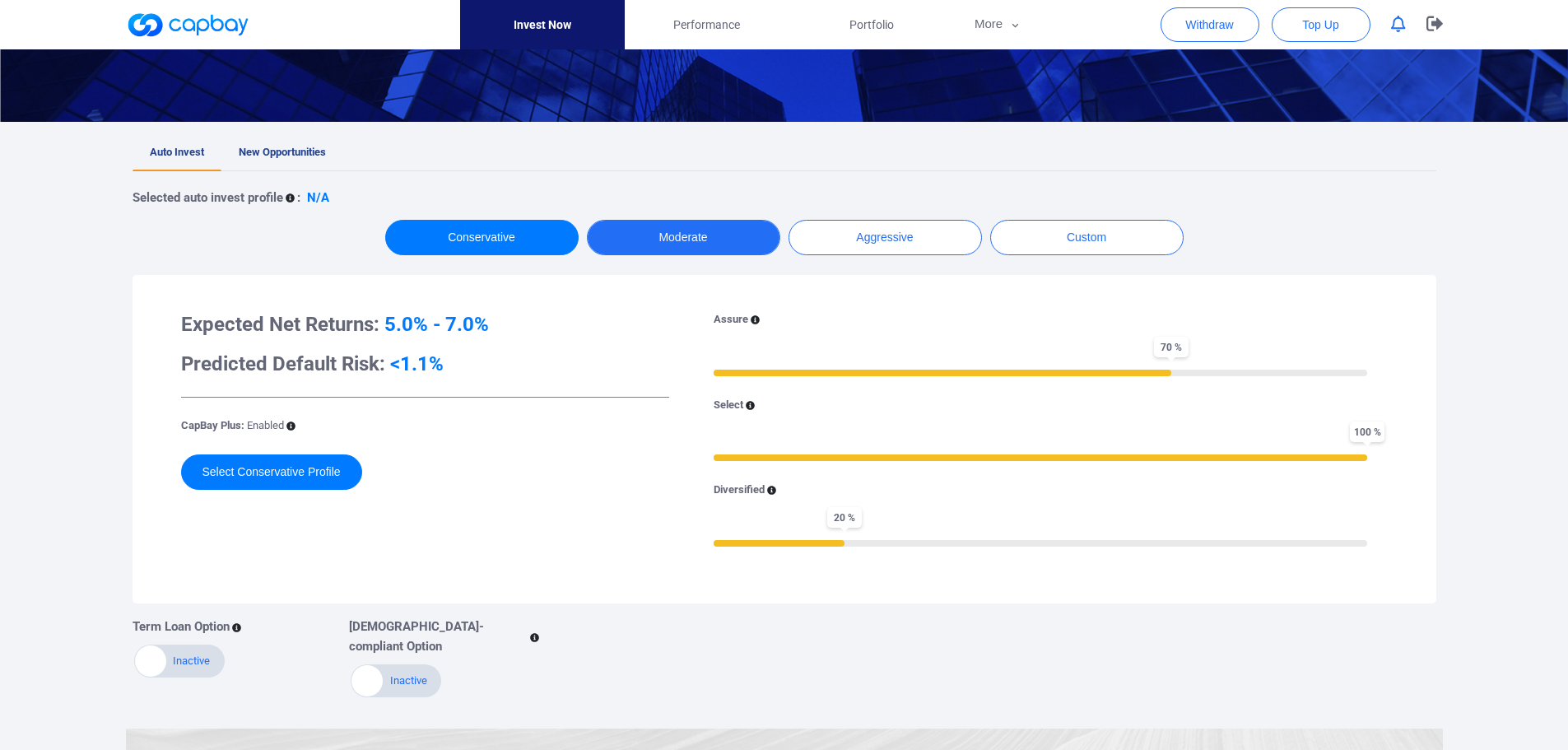
click at [672, 231] on button "Moderate" at bounding box center [684, 237] width 194 height 35
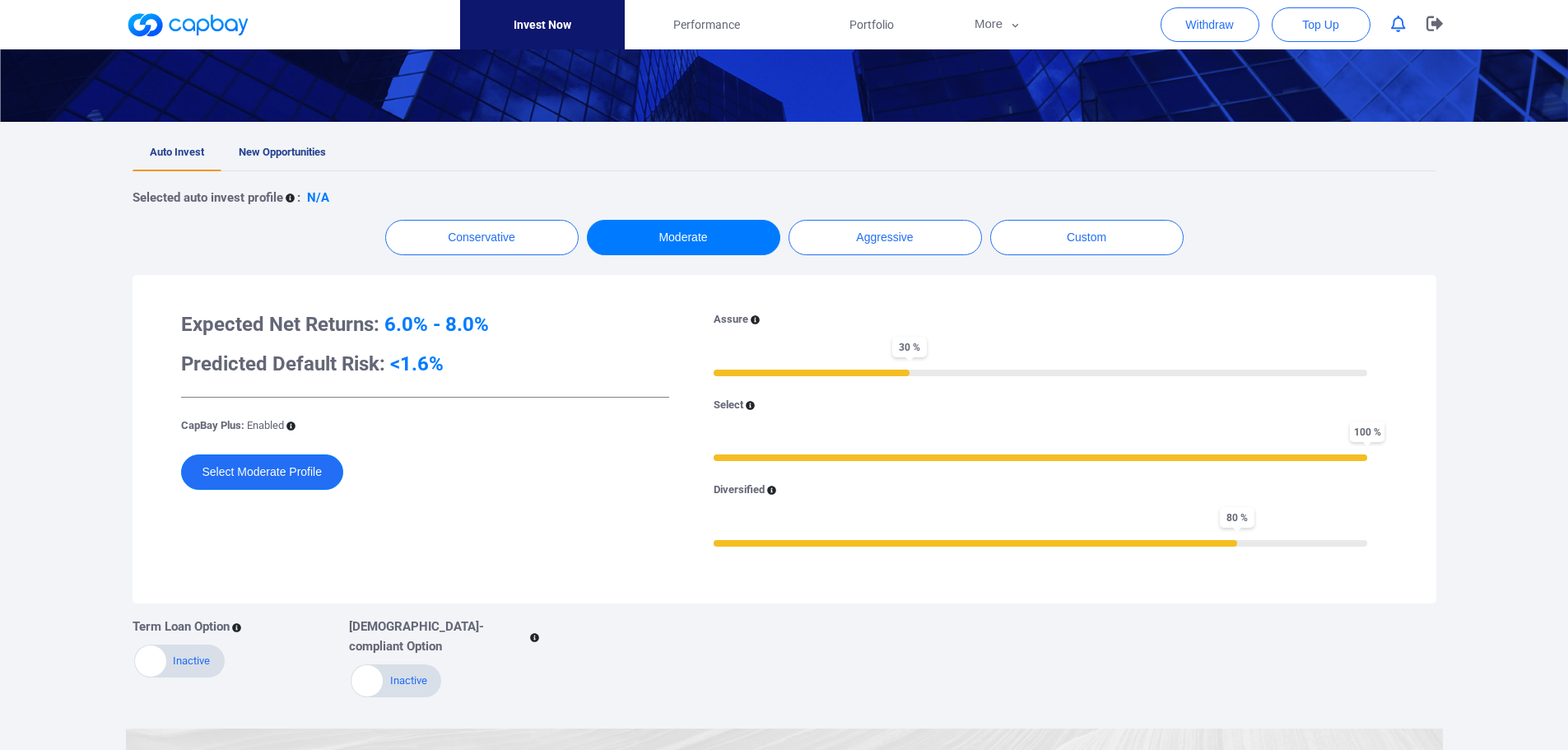
click at [287, 472] on button "Select Moderate Profile" at bounding box center [262, 471] width 163 height 35
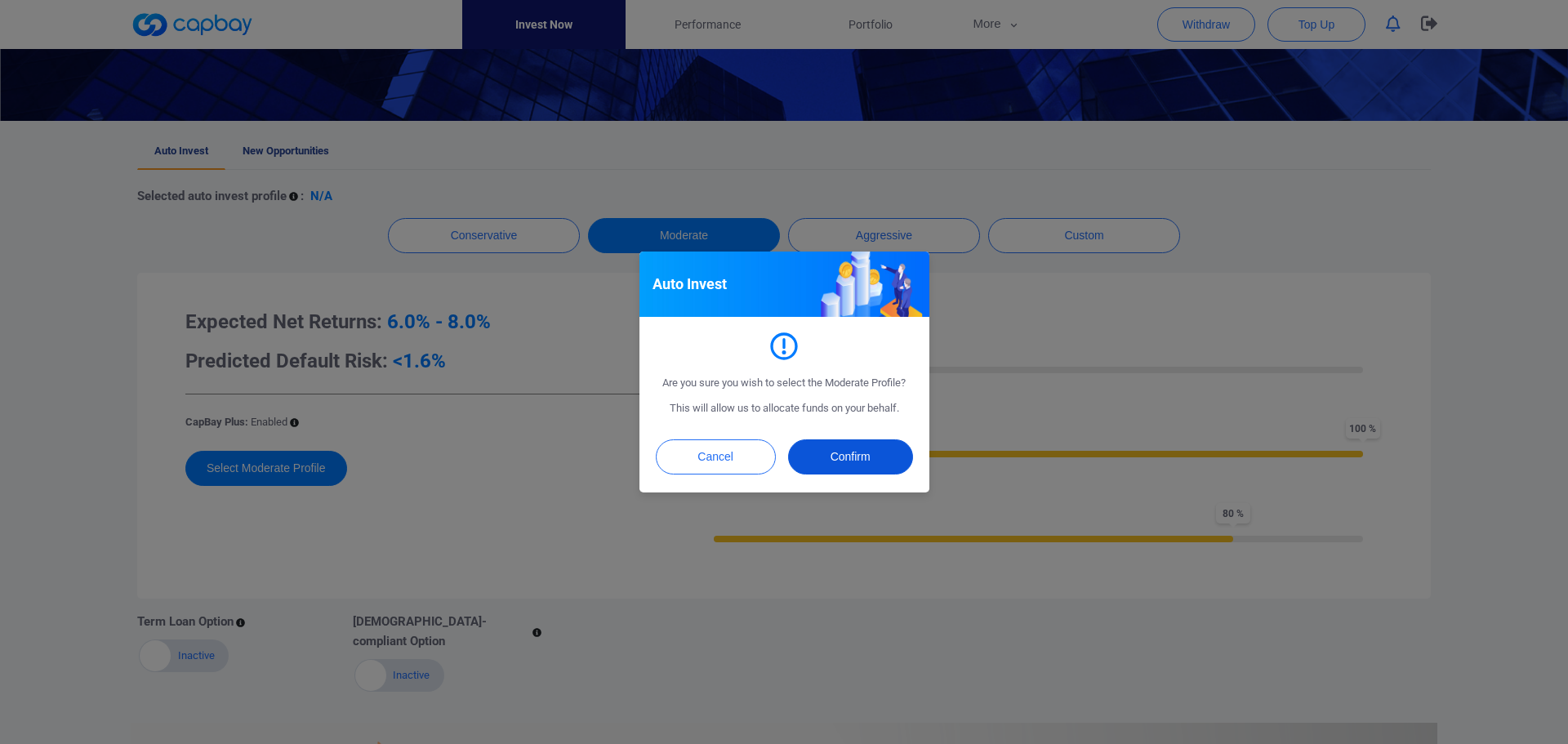
click at [844, 450] on button "Confirm" at bounding box center [850, 457] width 125 height 35
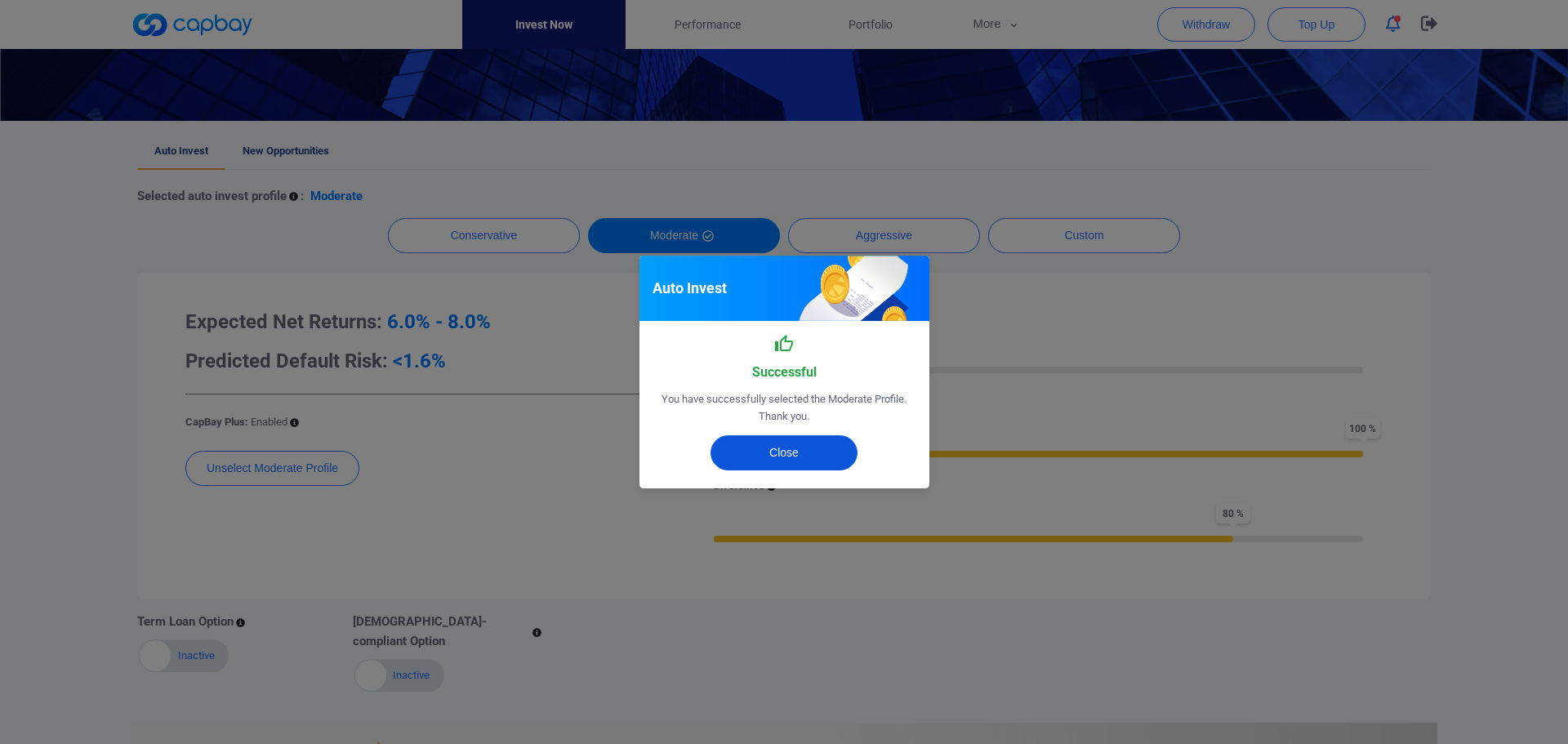
click at [751, 451] on button "Close" at bounding box center [784, 452] width 147 height 35
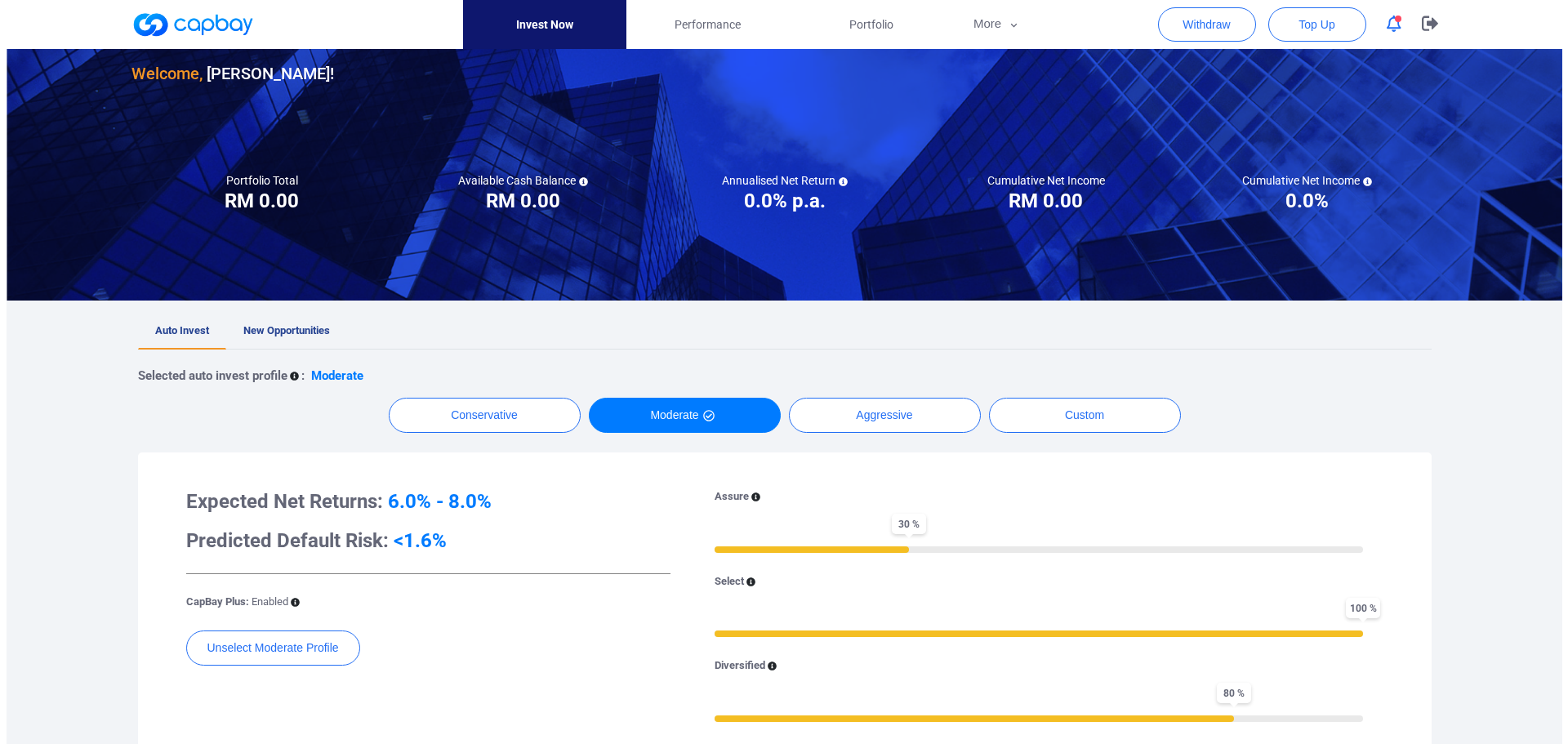
scroll to position [0, 0]
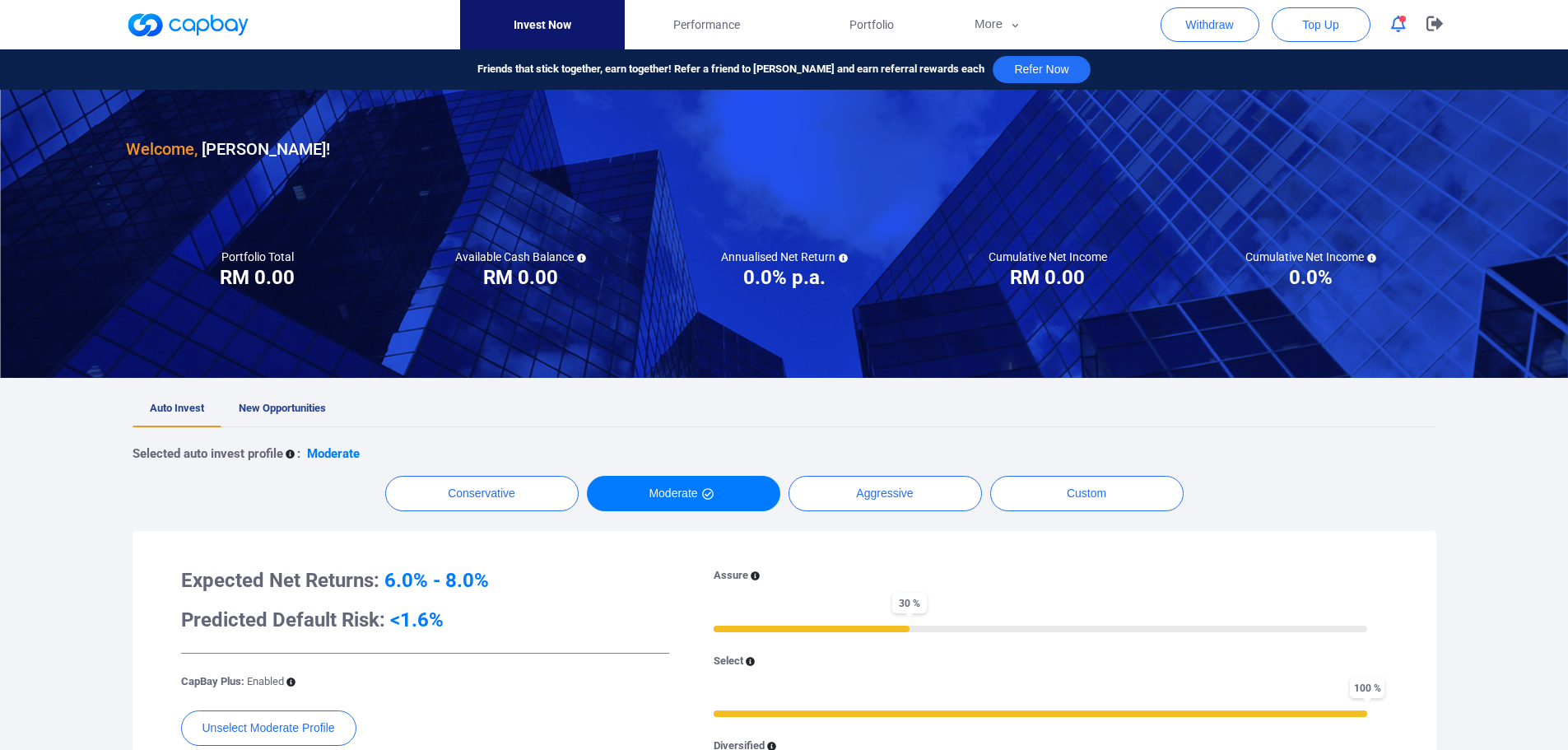
click at [1397, 24] on icon "button" at bounding box center [1397, 24] width 15 height 17
click at [700, 128] on div "Welcome, KOK MENG LEE !" at bounding box center [784, 126] width 1317 height 73
click at [1325, 25] on span "Top Up" at bounding box center [1320, 24] width 36 height 16
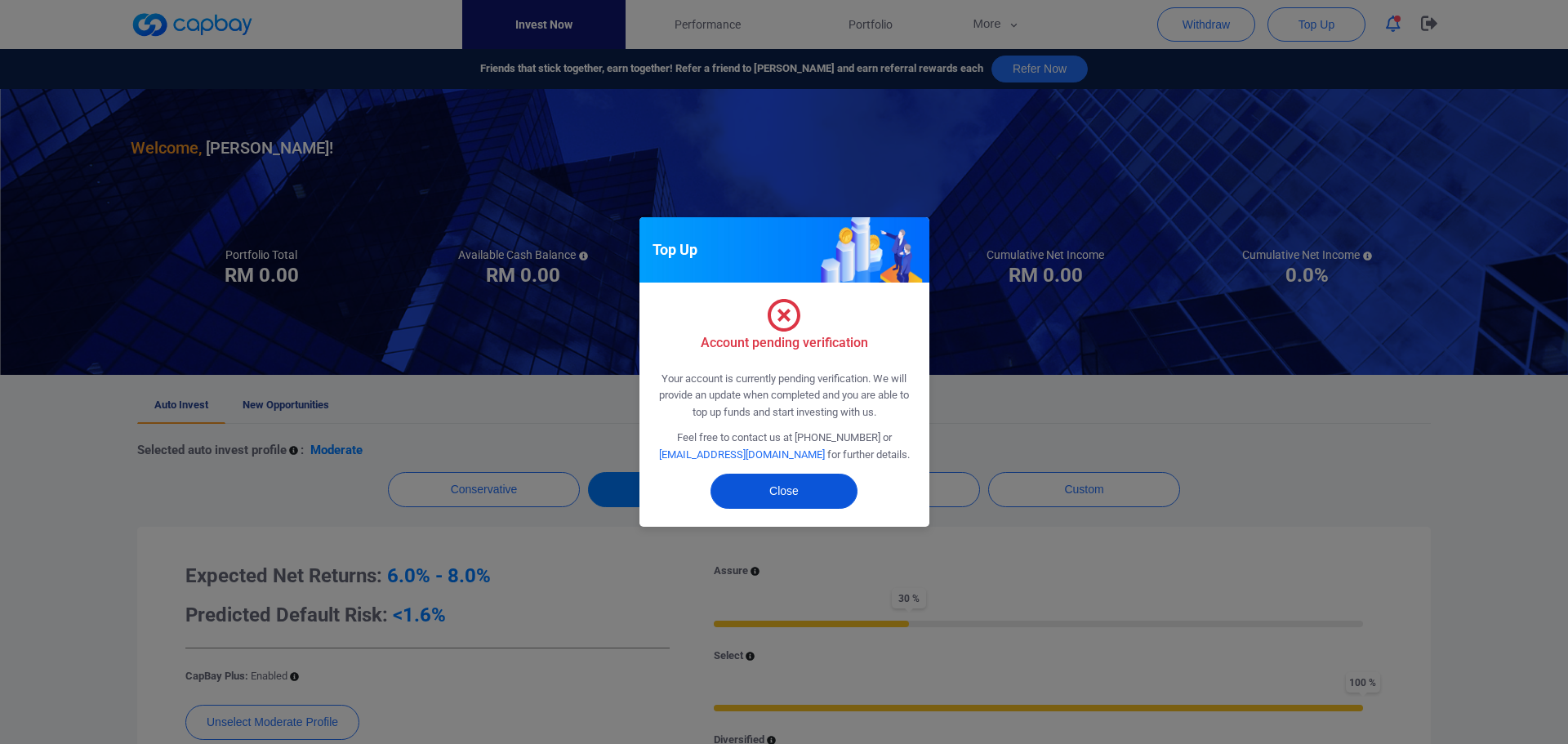
click at [766, 487] on button "Close" at bounding box center [784, 491] width 147 height 35
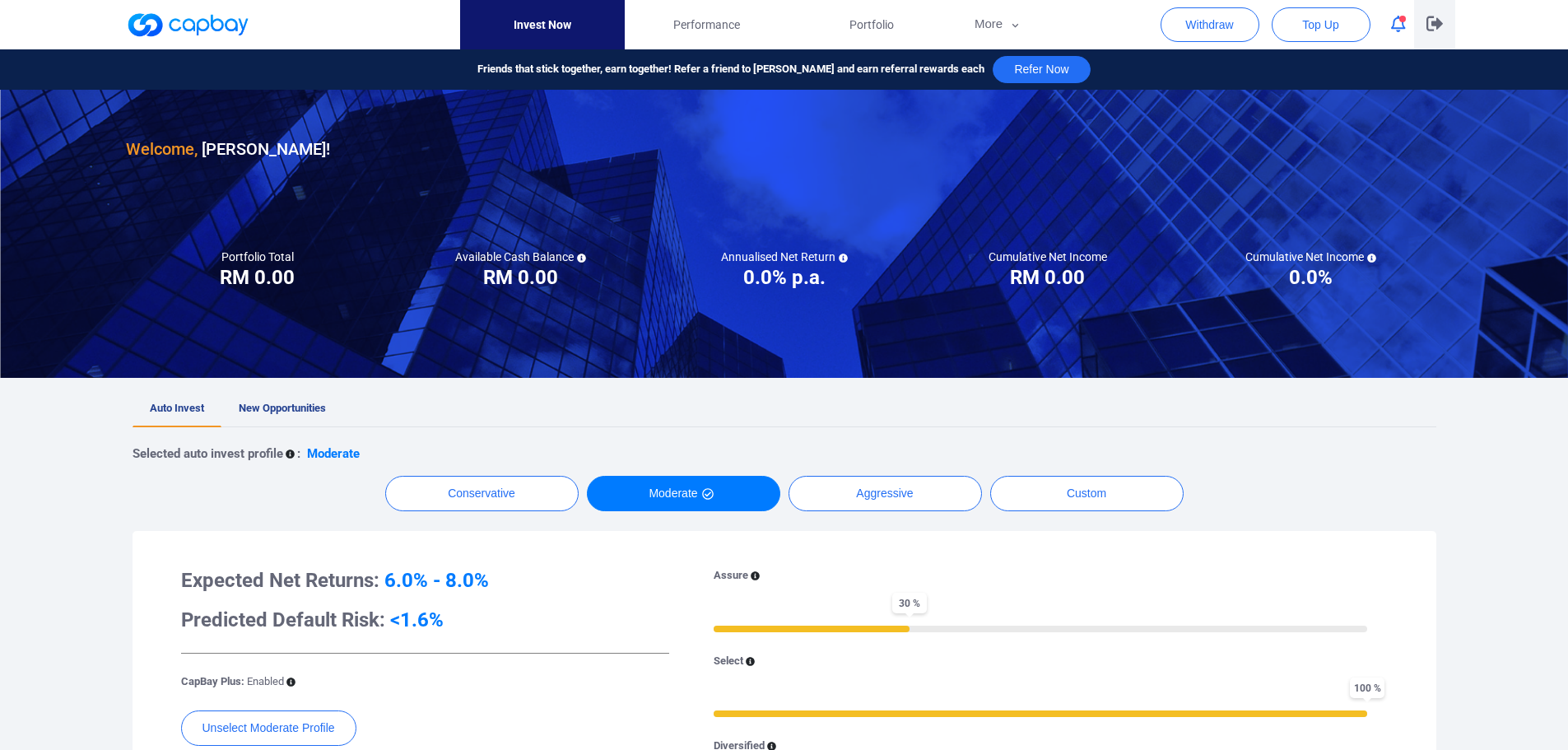
click at [1427, 20] on icon "button" at bounding box center [1433, 23] width 16 height 15
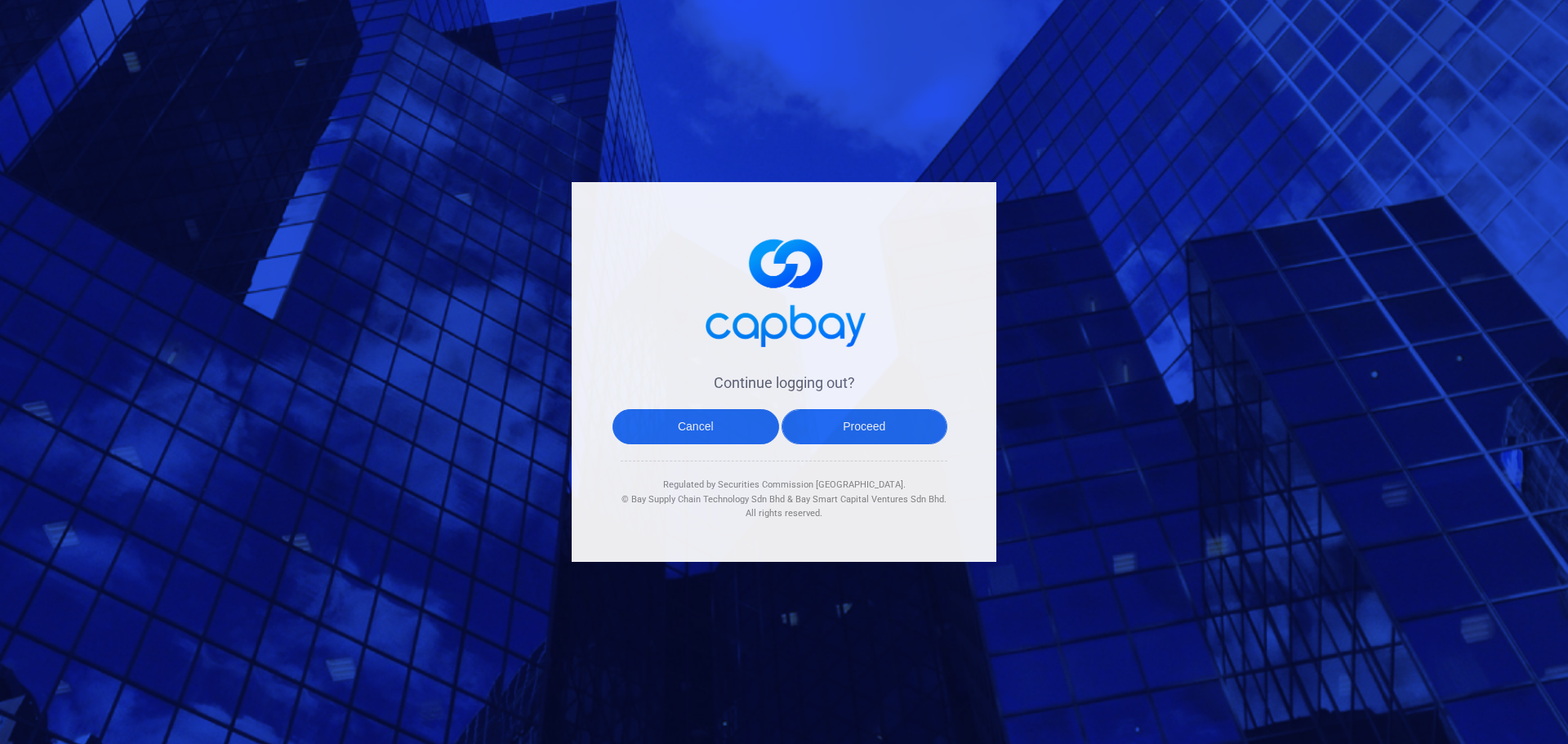
click at [908, 435] on button "Proceed" at bounding box center [865, 426] width 167 height 35
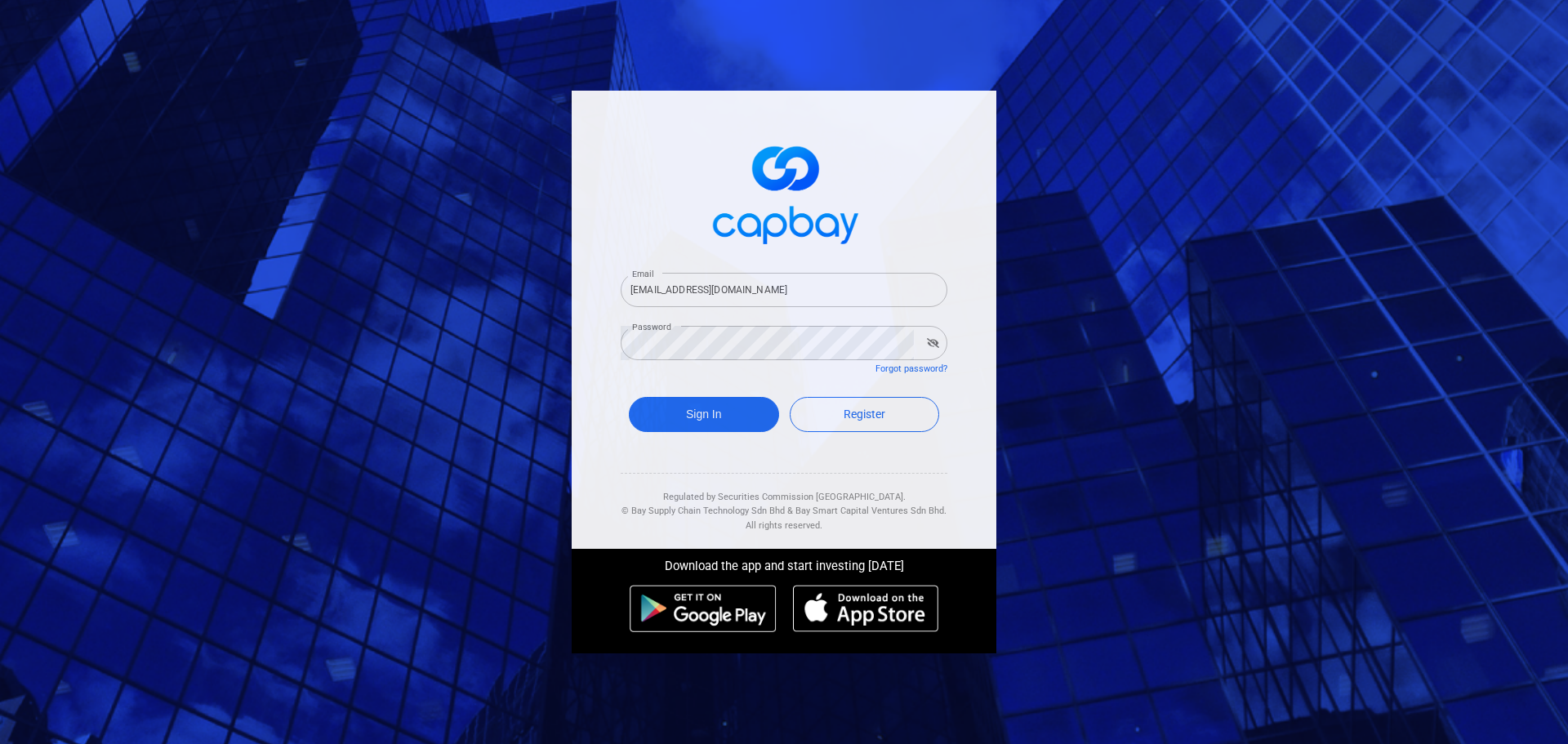
click at [935, 338] on icon "button" at bounding box center [933, 344] width 12 height 10
click at [935, 338] on icon "button" at bounding box center [933, 344] width 11 height 10
click at [900, 344] on tkfieldicon at bounding box center [904, 343] width 13 height 34
click at [939, 350] on div at bounding box center [797, 386] width 335 height 159
click at [826, 299] on input "[EMAIL_ADDRESS][DOMAIN_NAME]" at bounding box center [784, 290] width 327 height 34
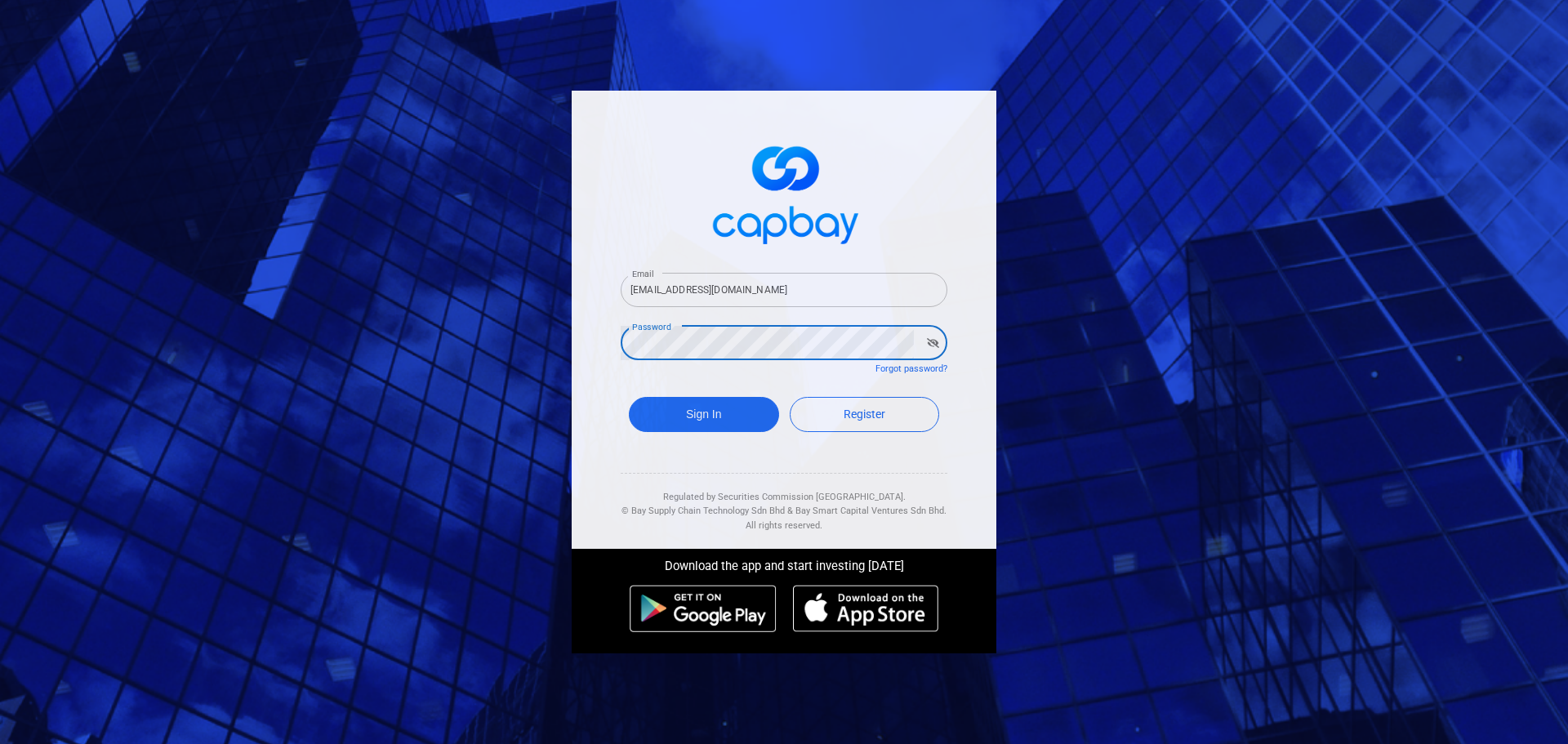
click at [902, 342] on tkfieldicon at bounding box center [904, 343] width 13 height 34
click at [935, 351] on div at bounding box center [797, 386] width 335 height 159
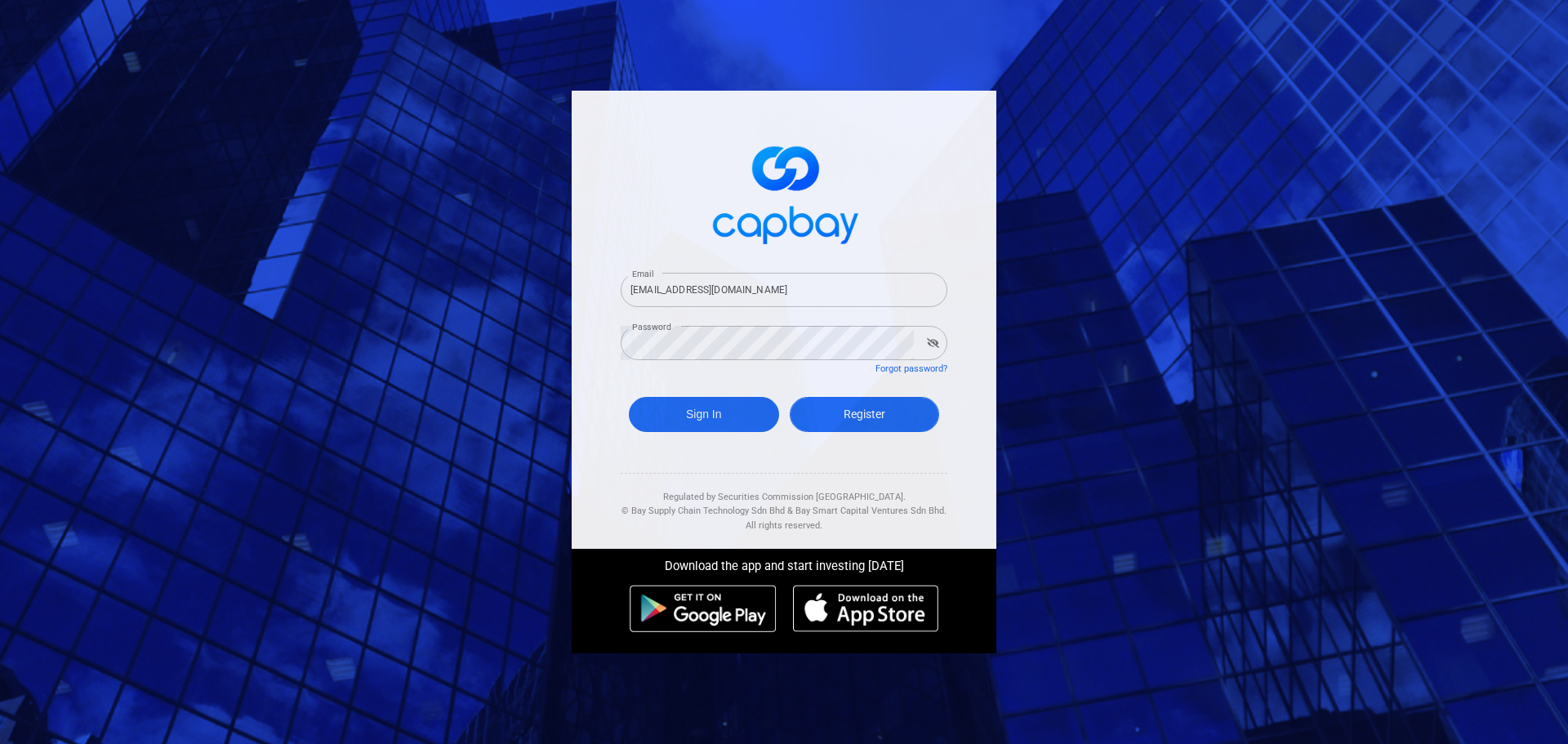
click at [898, 418] on link "Register" at bounding box center [865, 414] width 151 height 35
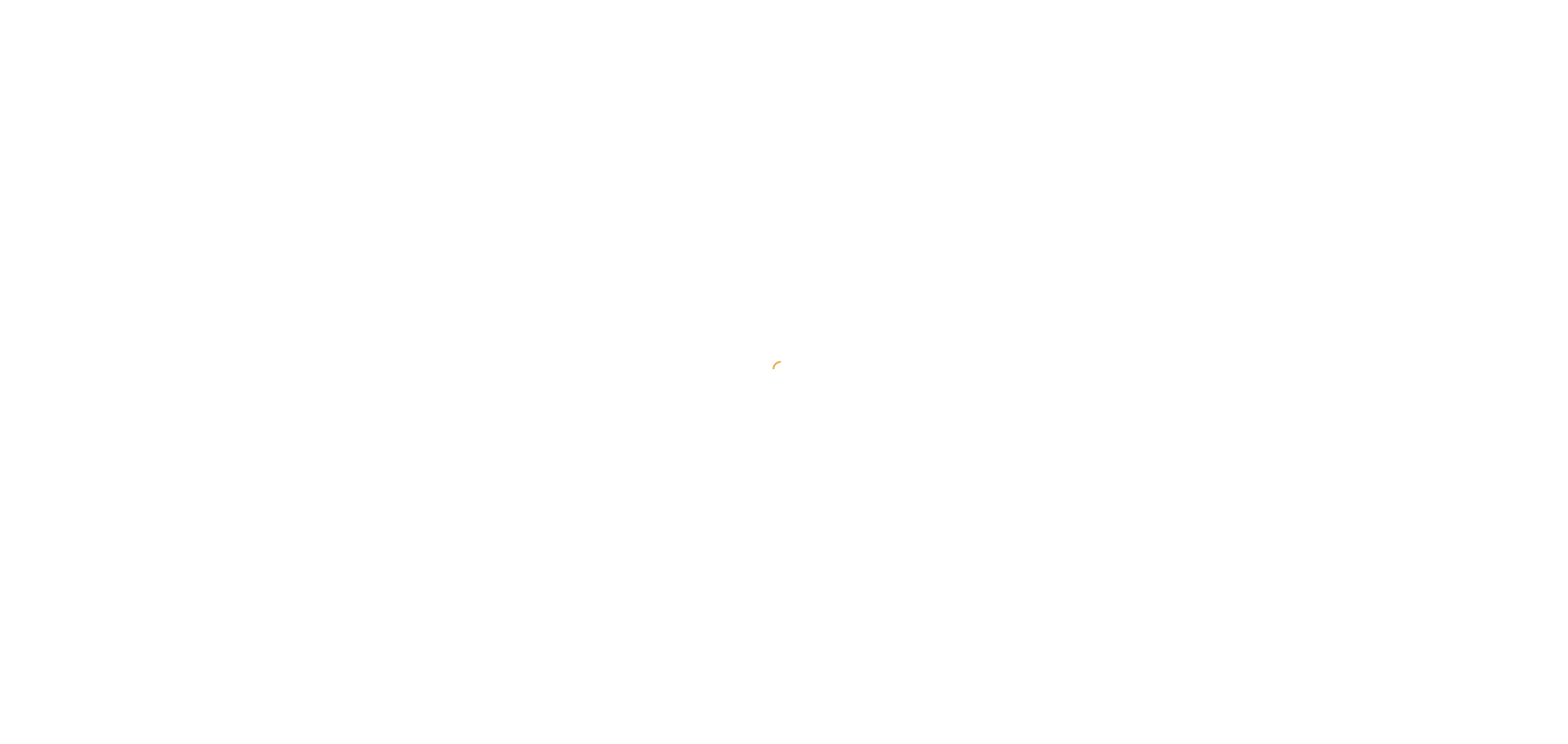
select select "MY"
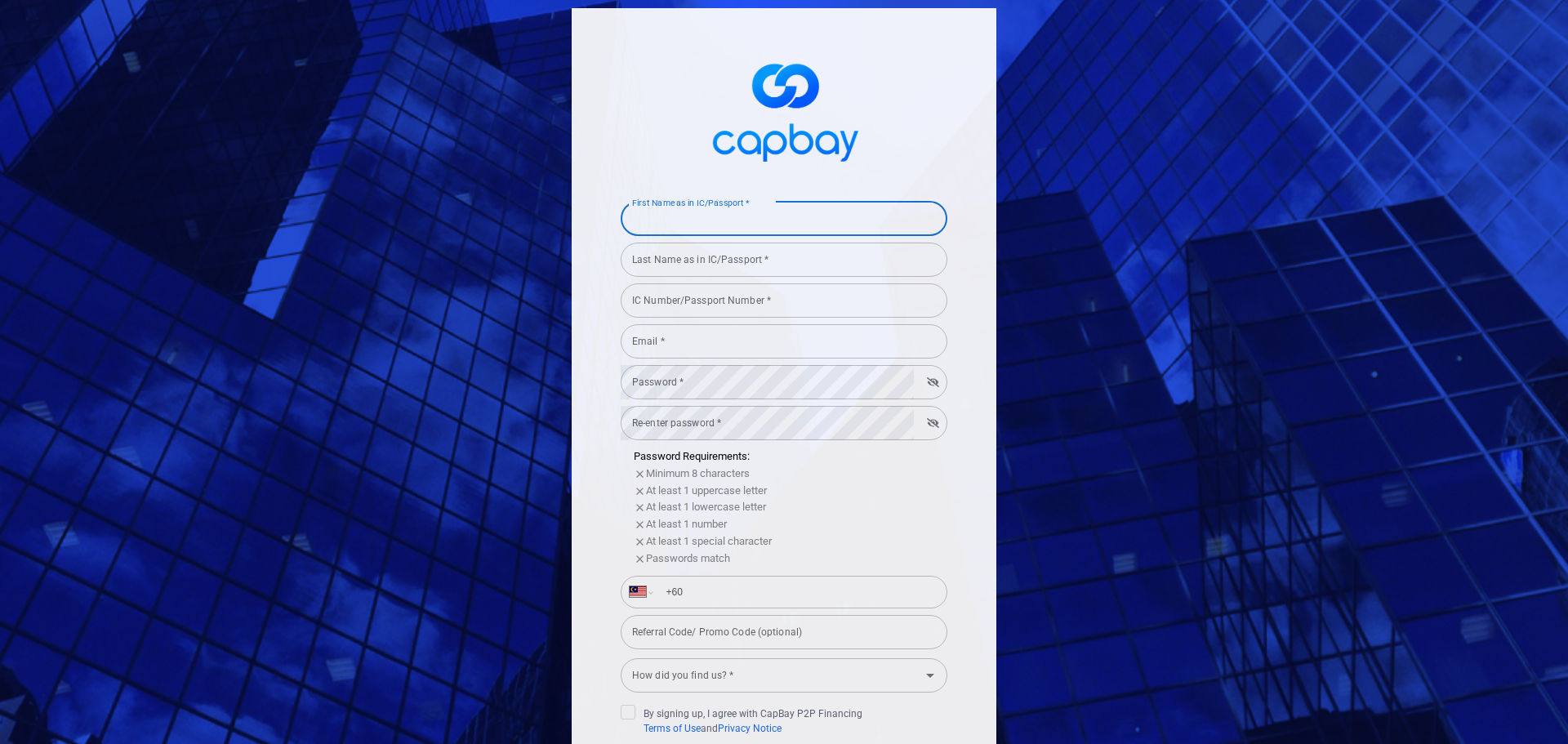
click at [770, 221] on input "First Name as in IC/Passport *" at bounding box center [784, 219] width 327 height 34
type input "[PERSON_NAME]"
click at [730, 253] on div "Last Name as in IC/Passport * Last Name as in IC/Passport *" at bounding box center [784, 258] width 327 height 37
type input "[PERSON_NAME]"
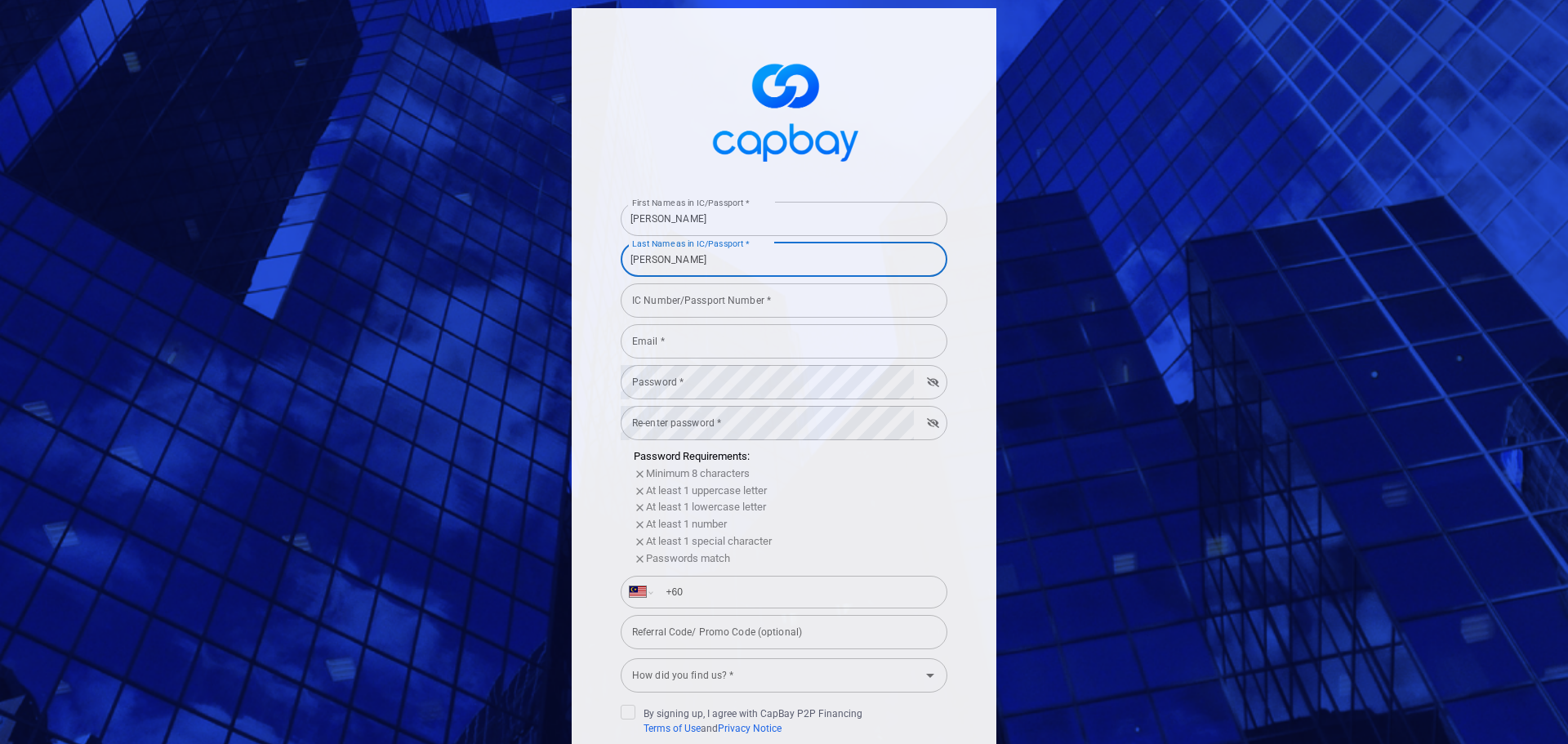
click at [698, 298] on input "IC Number/Passport Number *" at bounding box center [784, 300] width 327 height 34
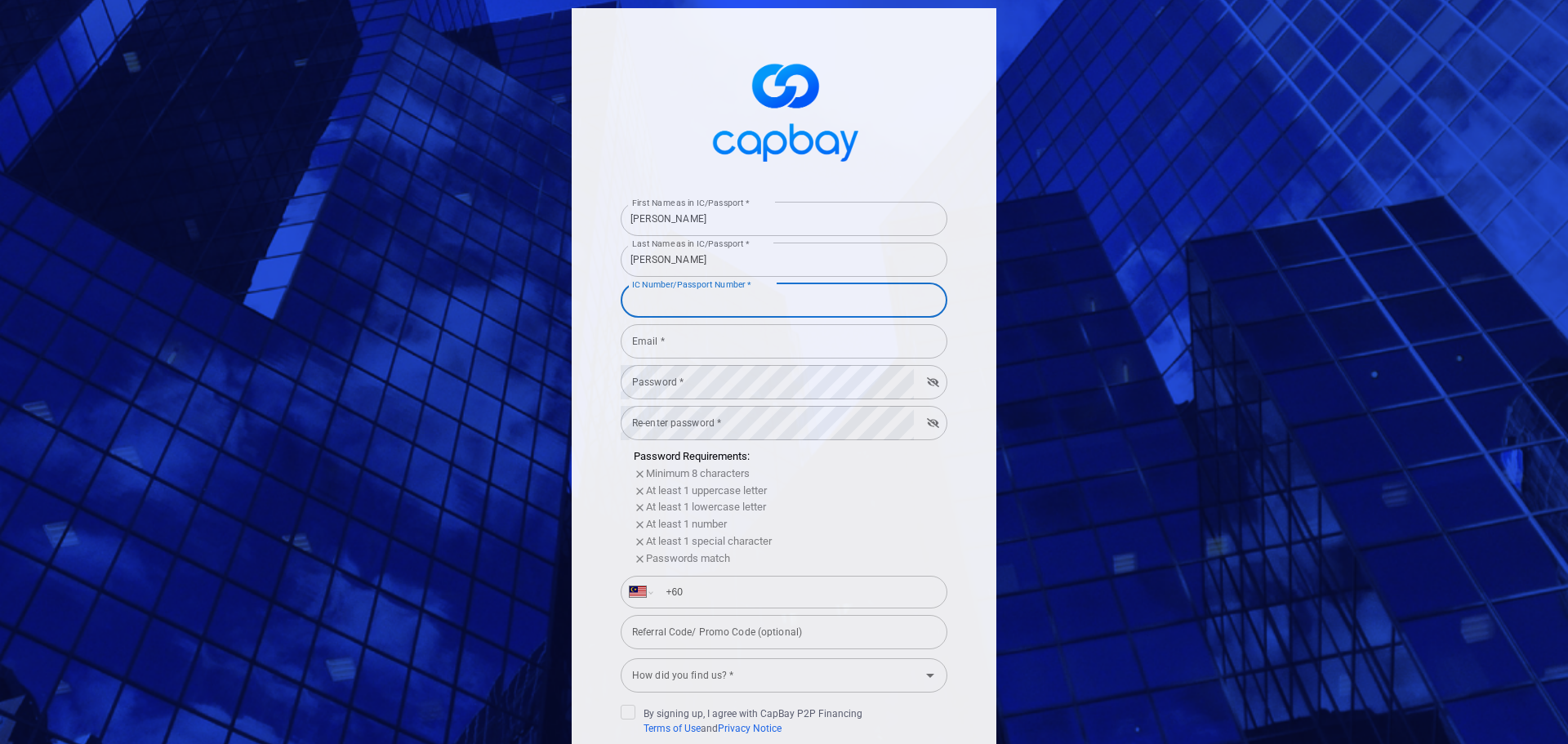
type input "721110075047"
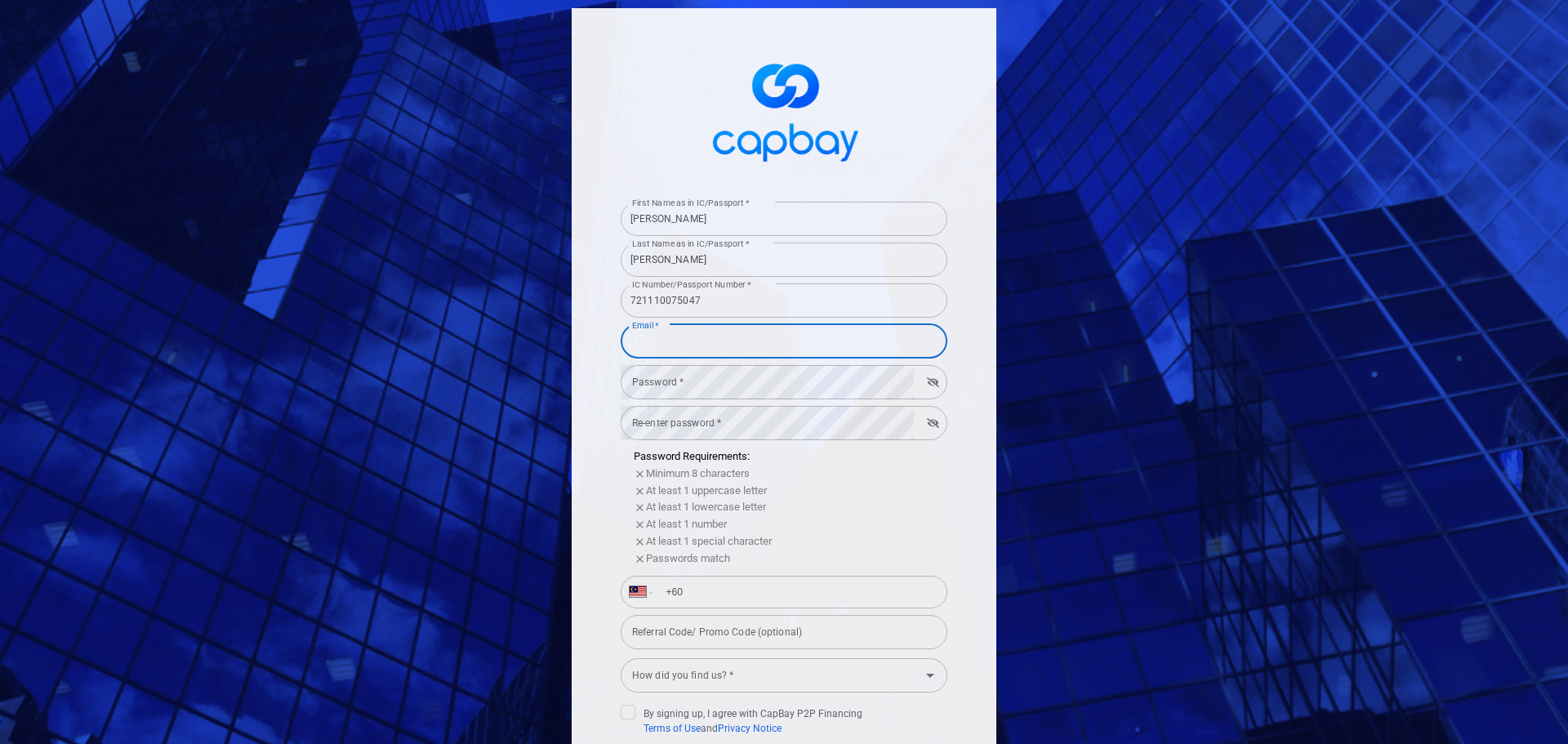
click at [671, 345] on input "Email *" at bounding box center [784, 341] width 327 height 34
type input "[EMAIL_ADDRESS][DOMAIN_NAME]"
click at [649, 376] on div "Password * Password *" at bounding box center [784, 380] width 327 height 37
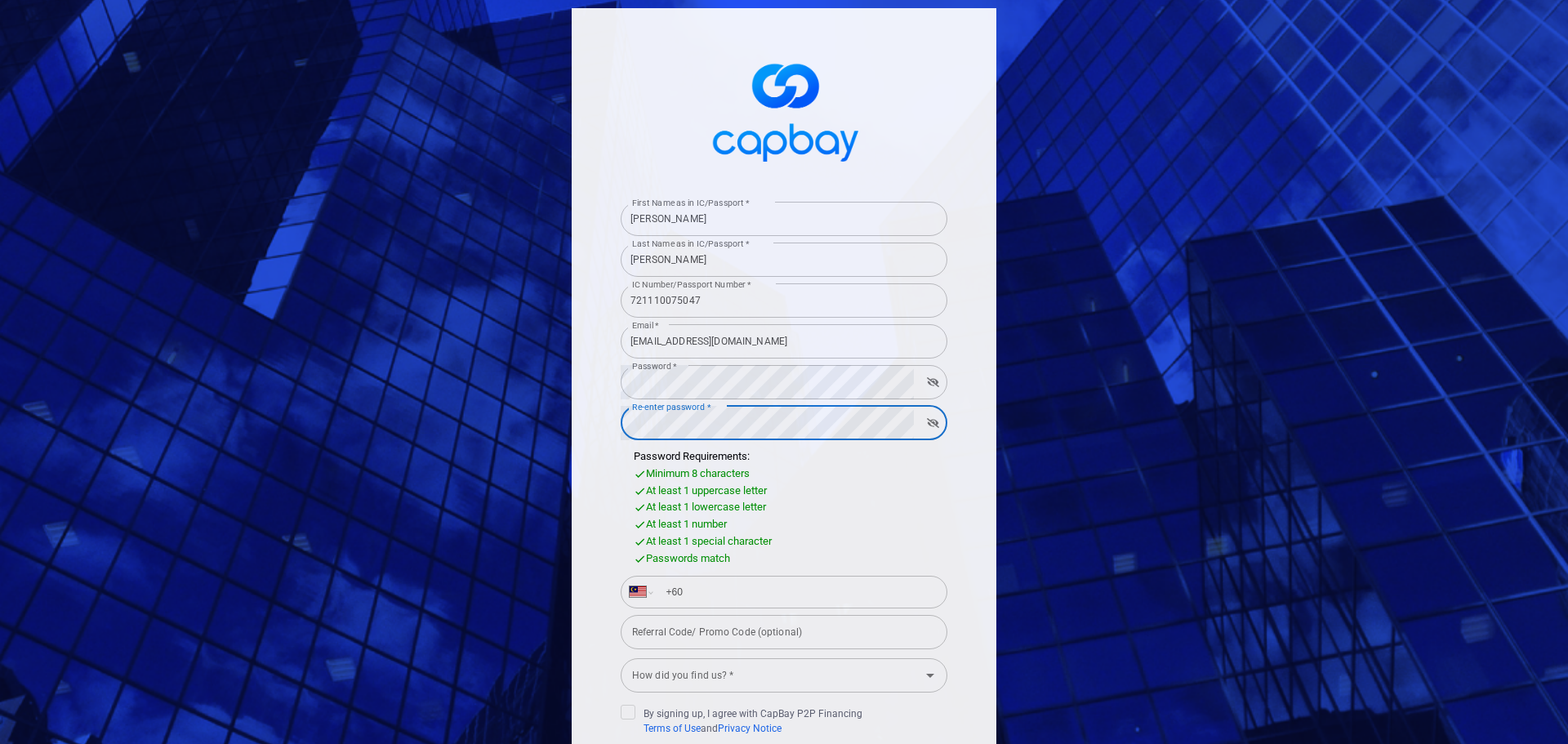
click at [829, 523] on div "At least 1 number" at bounding box center [790, 525] width 314 height 17
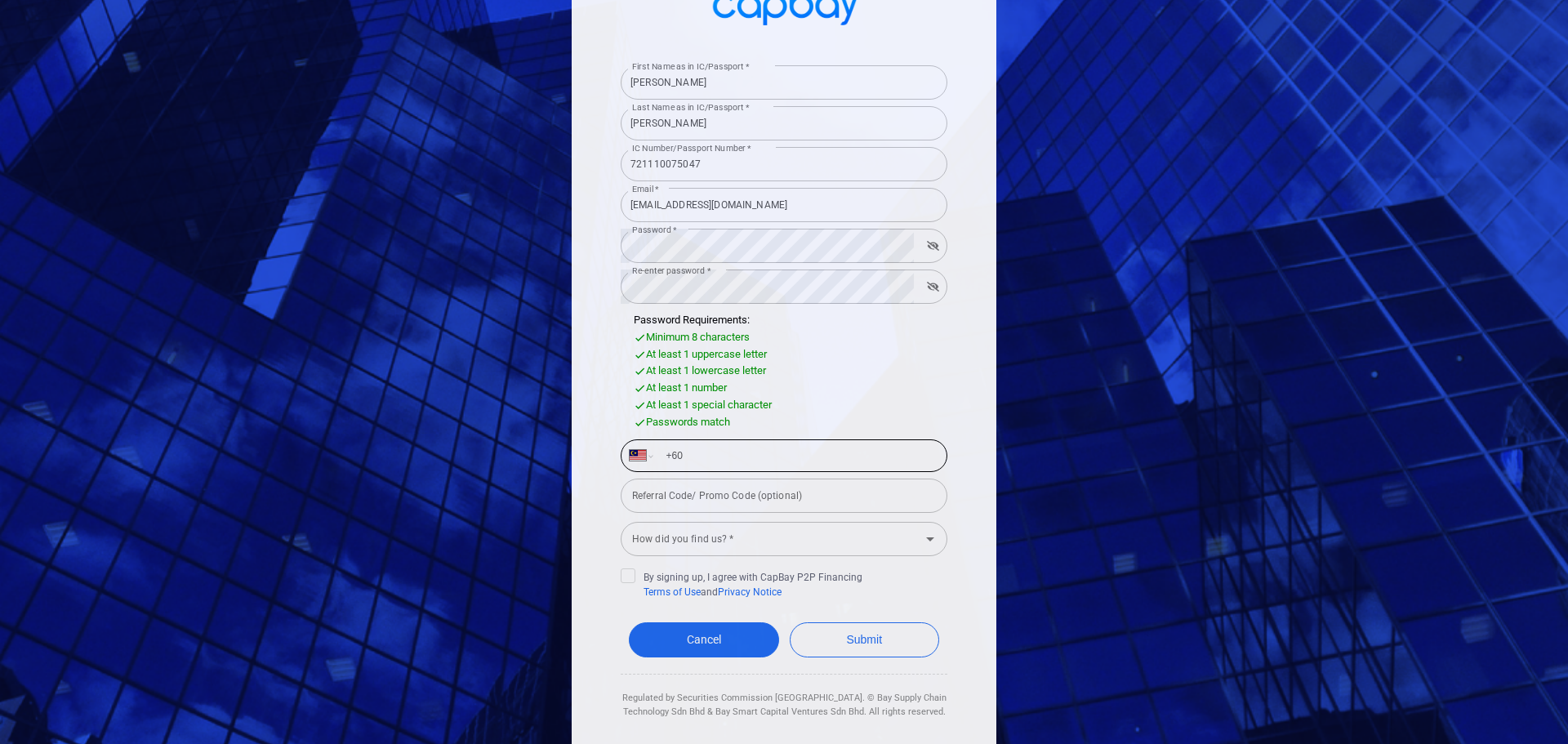
click at [702, 461] on input "+60" at bounding box center [797, 456] width 282 height 26
type input "[PHONE_NUMBER]"
click at [706, 539] on div "How did you find us? * How did you find us? *" at bounding box center [784, 537] width 327 height 37
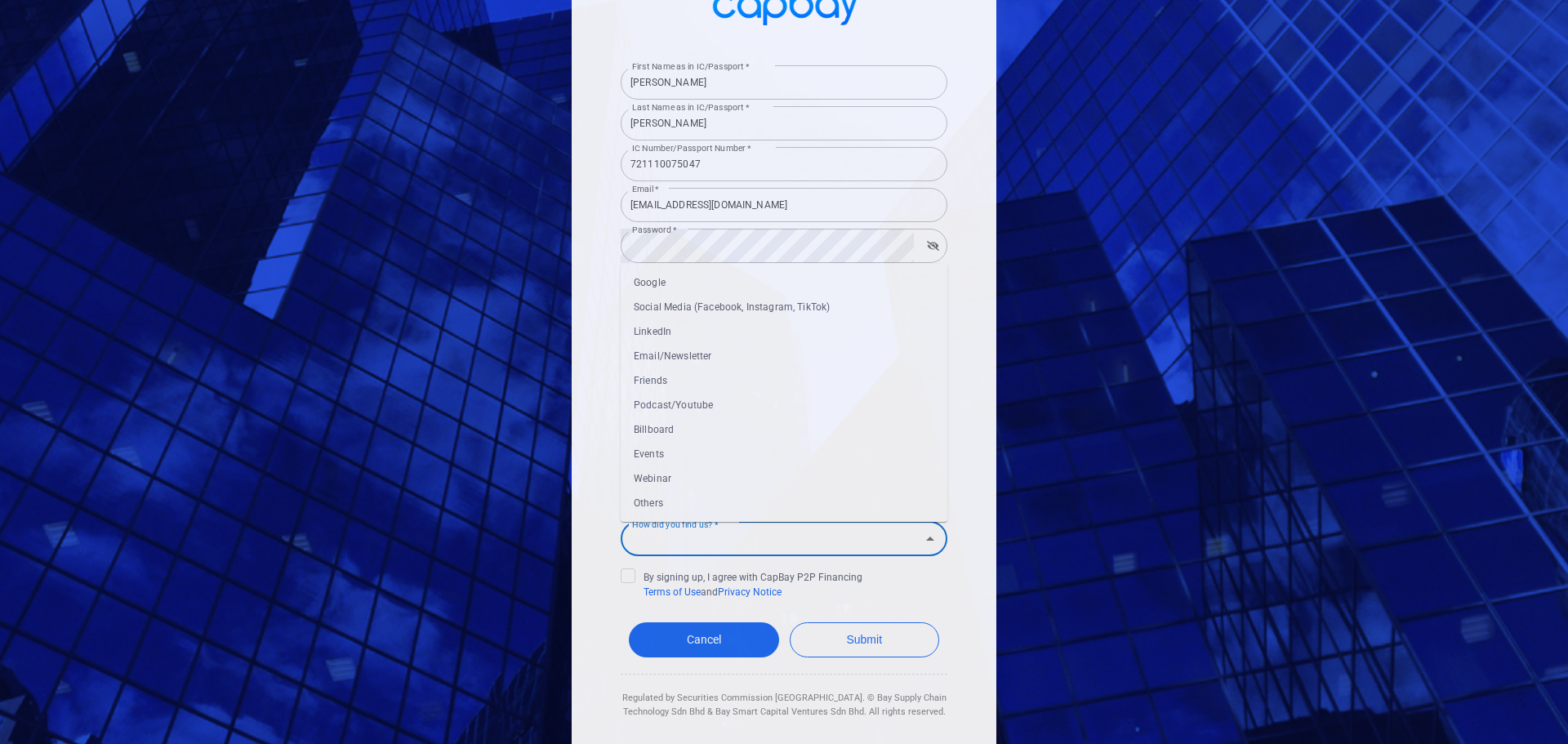
click at [661, 482] on li "Webinar" at bounding box center [784, 478] width 327 height 25
type input "Webinar"
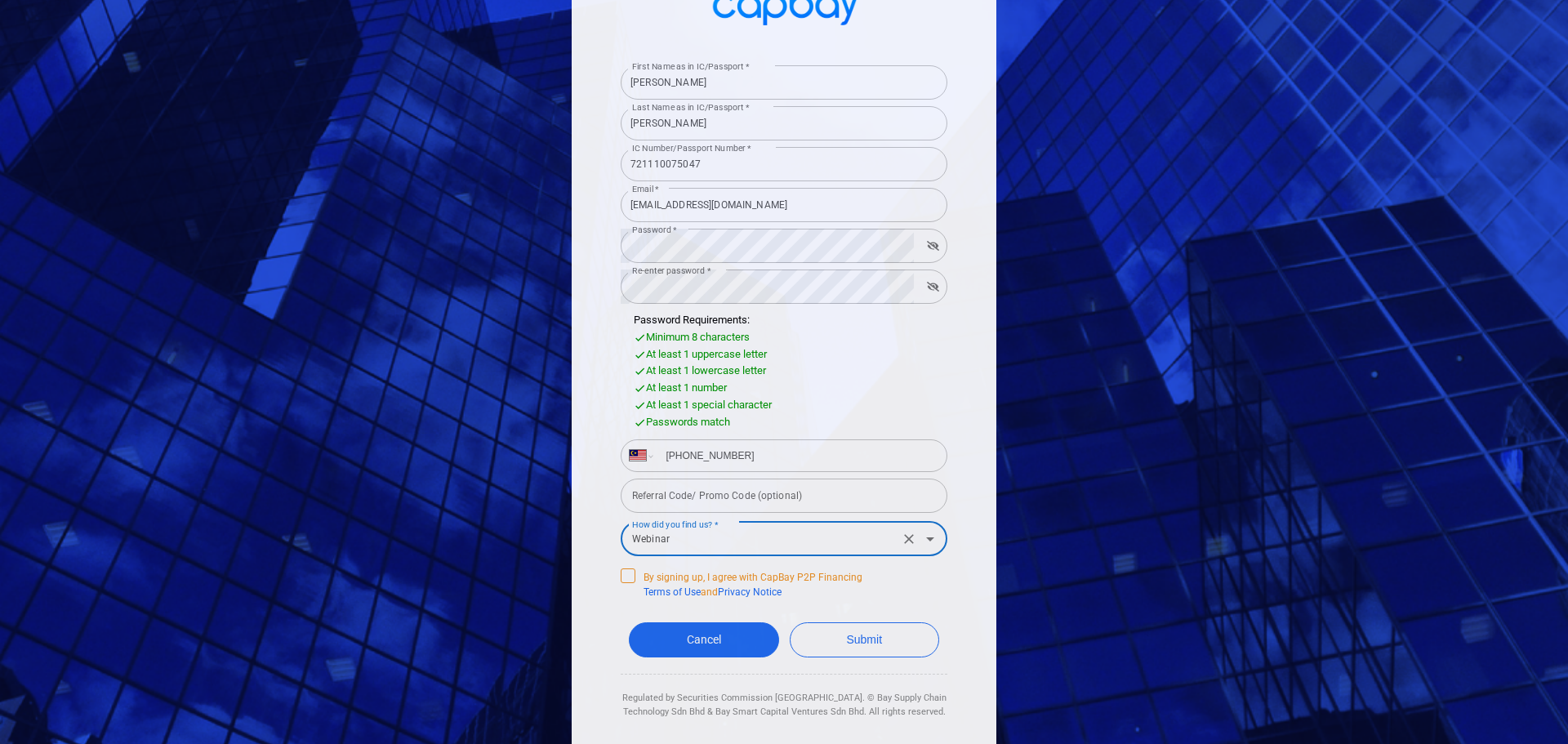
click at [623, 576] on icon at bounding box center [628, 574] width 10 height 8
click at [0, 0] on input "By signing up, I agree with CapBay P2P Financing Terms of Use and Privacy Notice" at bounding box center [0, 0] width 0 height 0
click at [694, 496] on input "Referral Code/ Promo Code (optional)" at bounding box center [784, 496] width 327 height 34
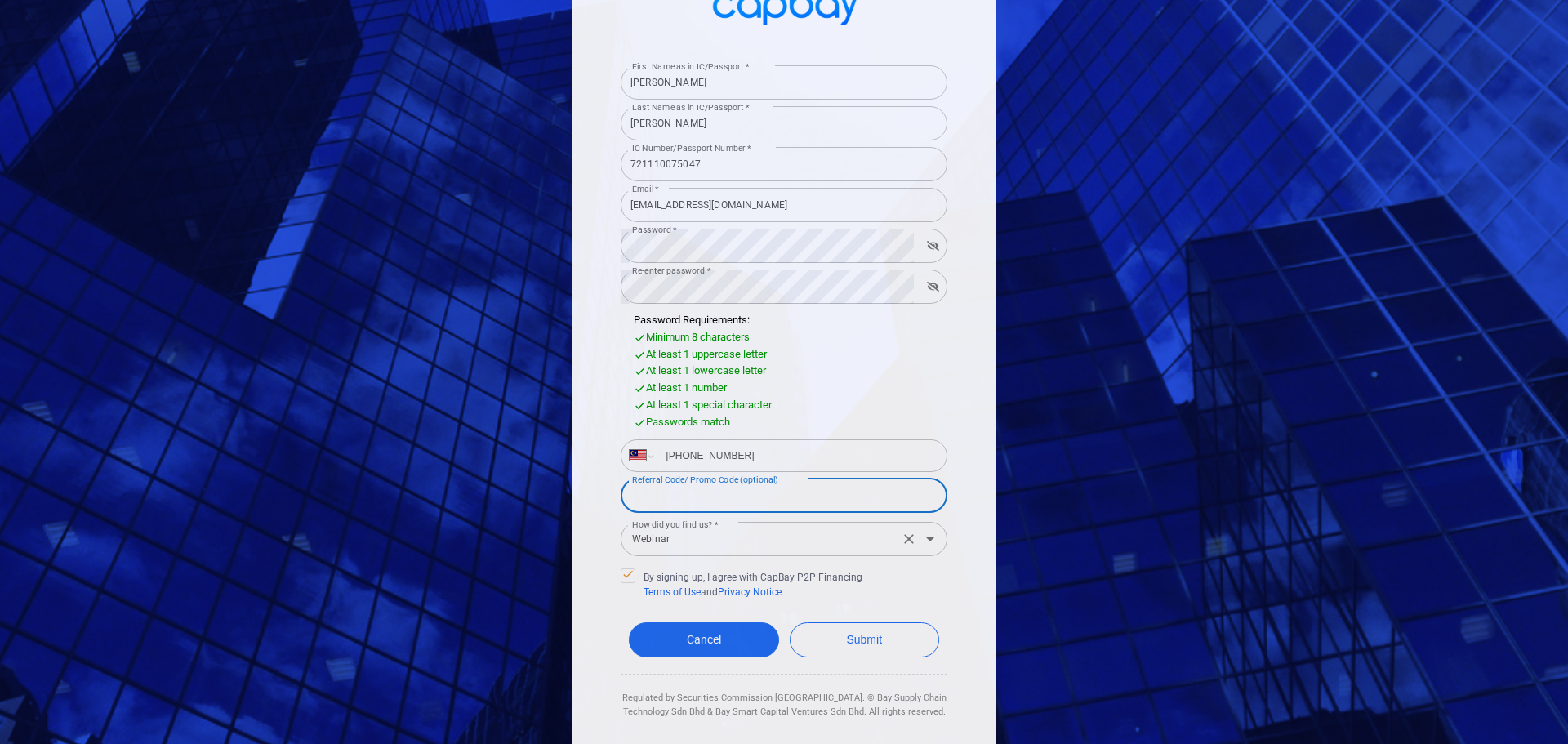
paste input "WEALTHFORT100"
type input "WEALTHFORT100"
click at [972, 356] on div "First Name as in IC/Passport * [PERSON_NAME] First Name as in IC/Passport * Las…" at bounding box center [783, 315] width 424 height 889
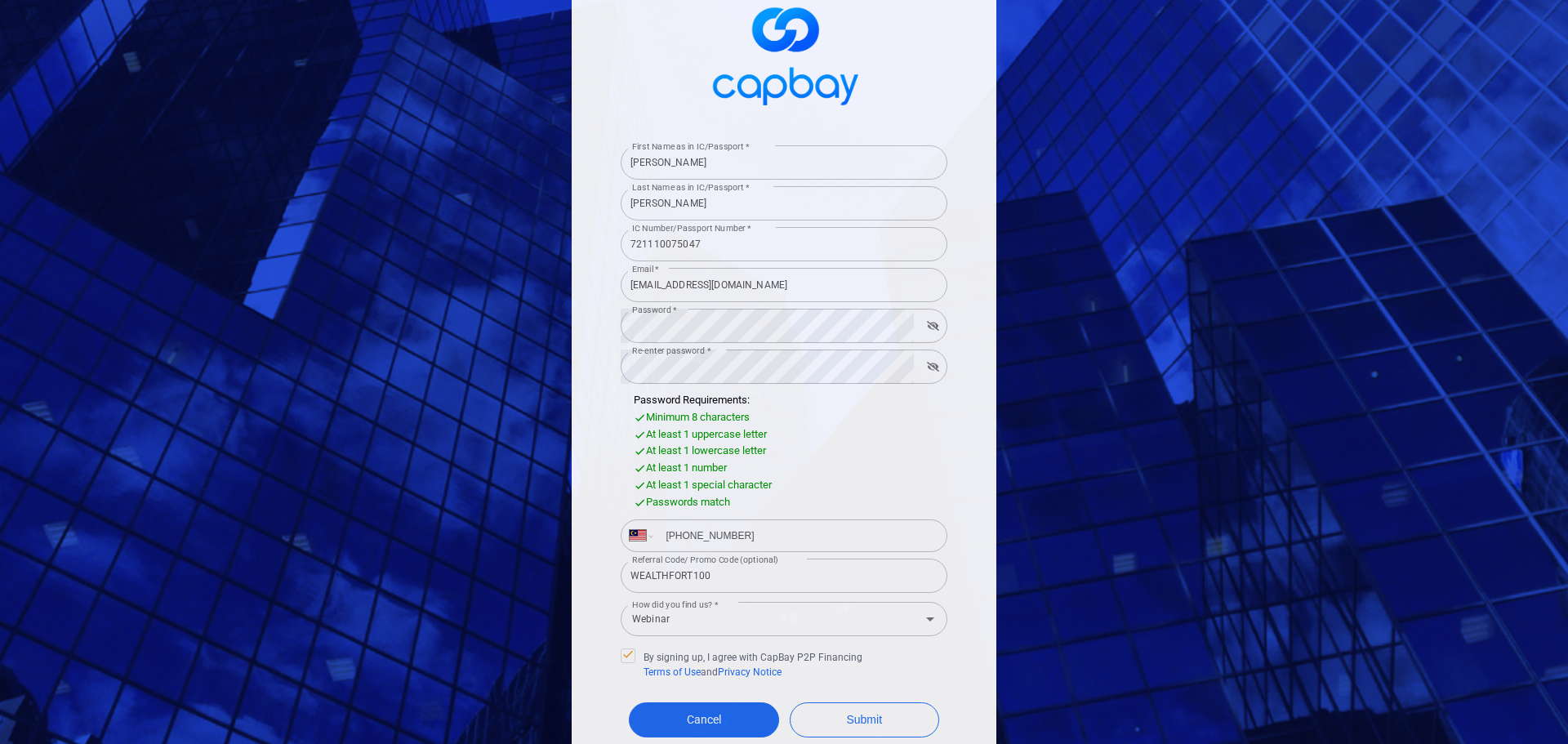
scroll to position [55, 0]
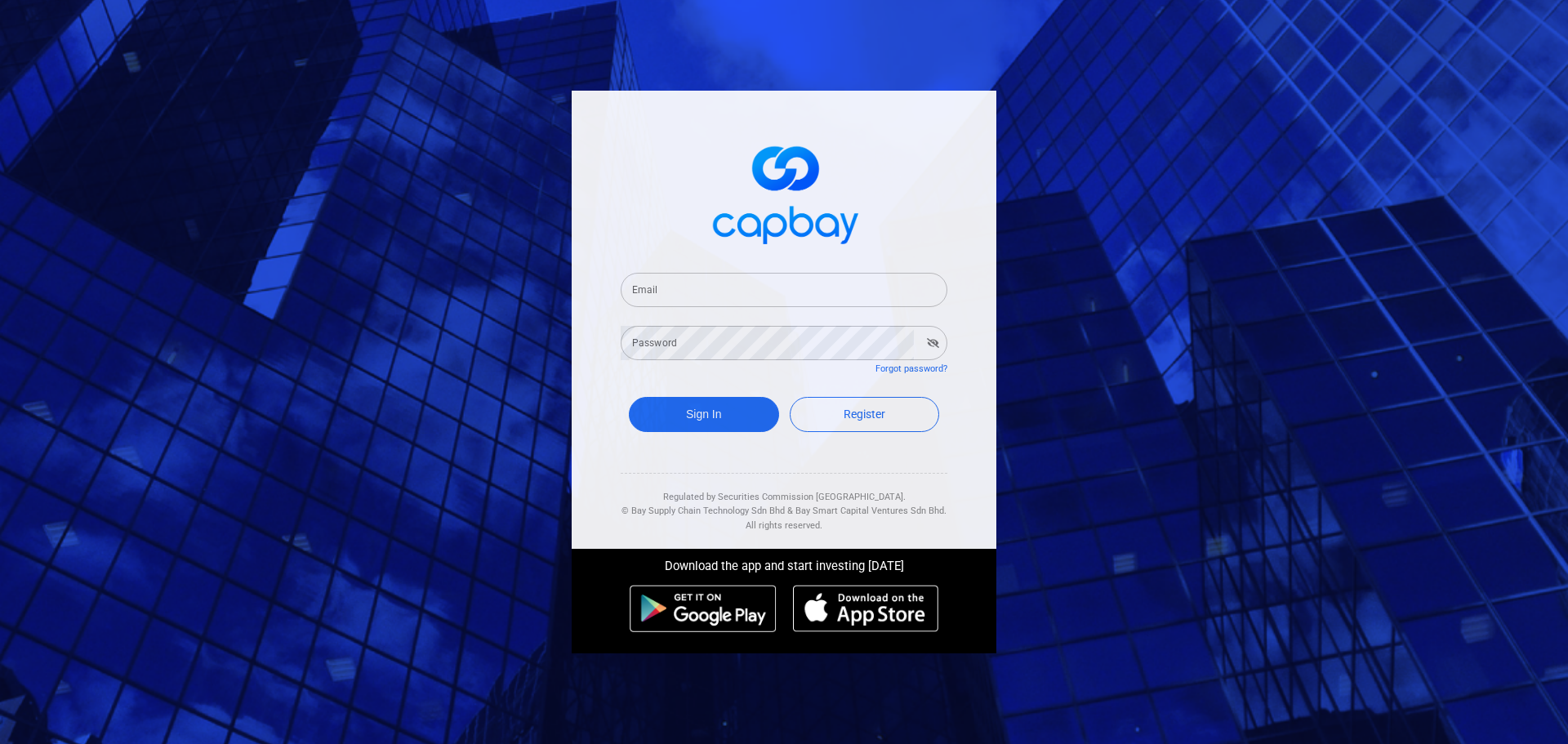
type input "[EMAIL_ADDRESS][DOMAIN_NAME]"
